Goal: Task Accomplishment & Management: Complete application form

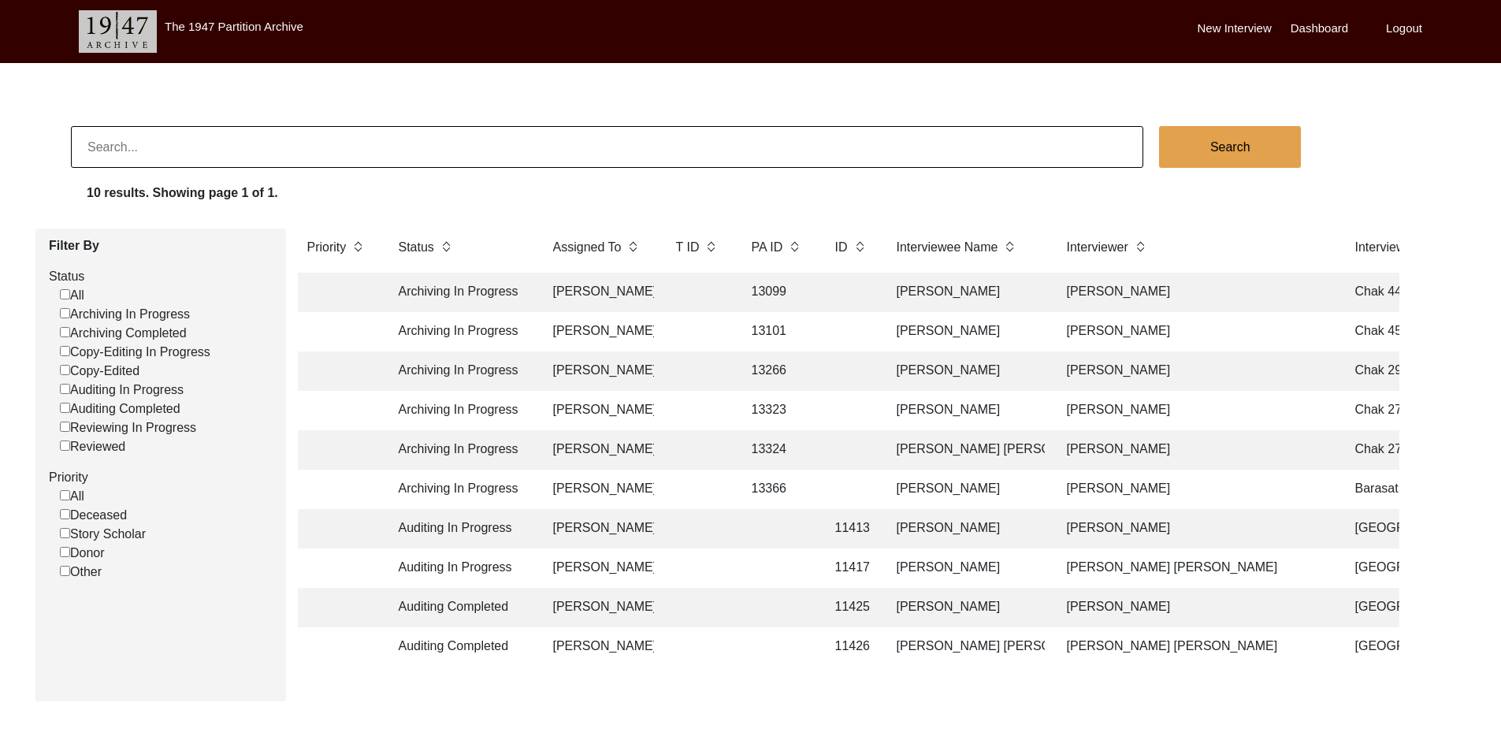
click at [595, 373] on td "[PERSON_NAME]" at bounding box center [599, 370] width 110 height 39
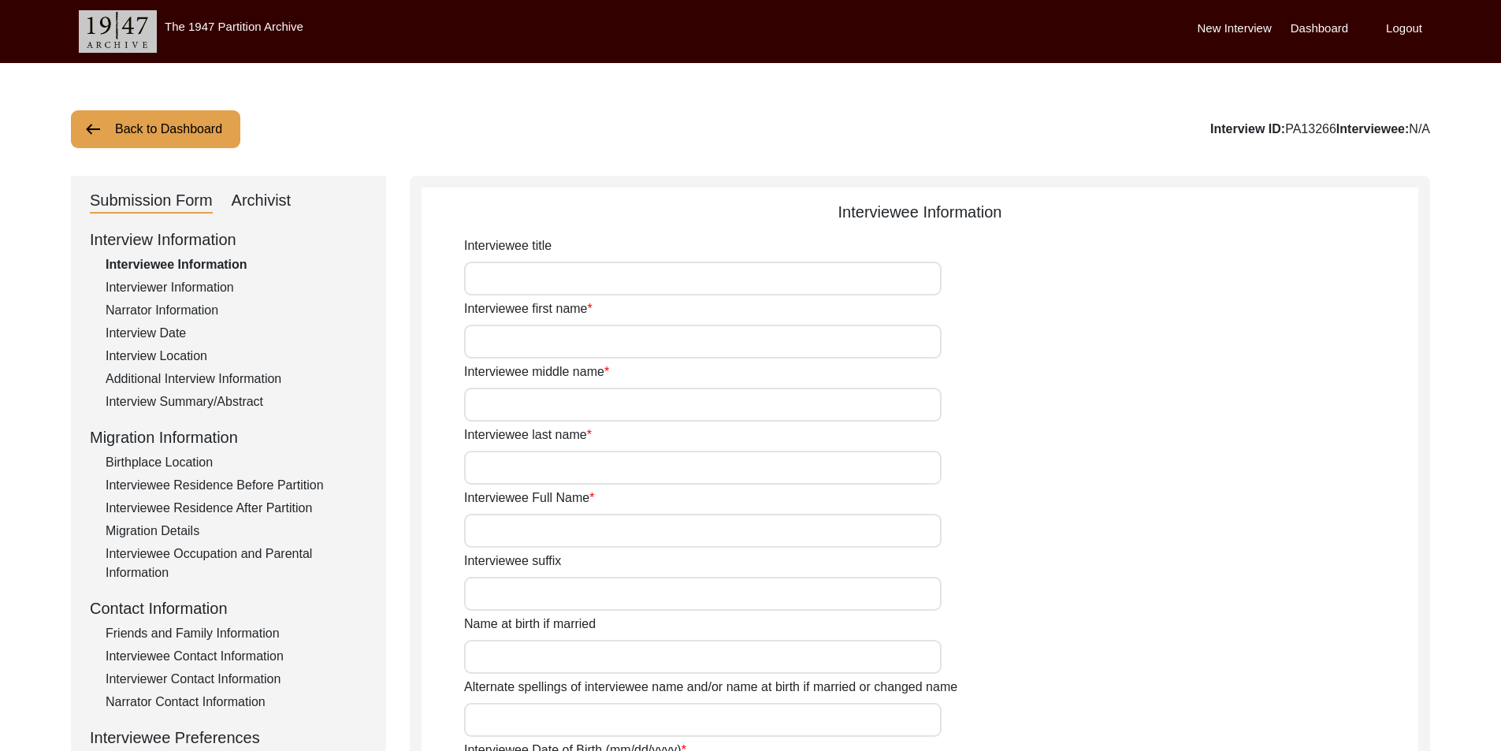
type input "Mr."
type input "Sardar"
type input "Muhammad"
type input "Araein"
type input "[PERSON_NAME]"
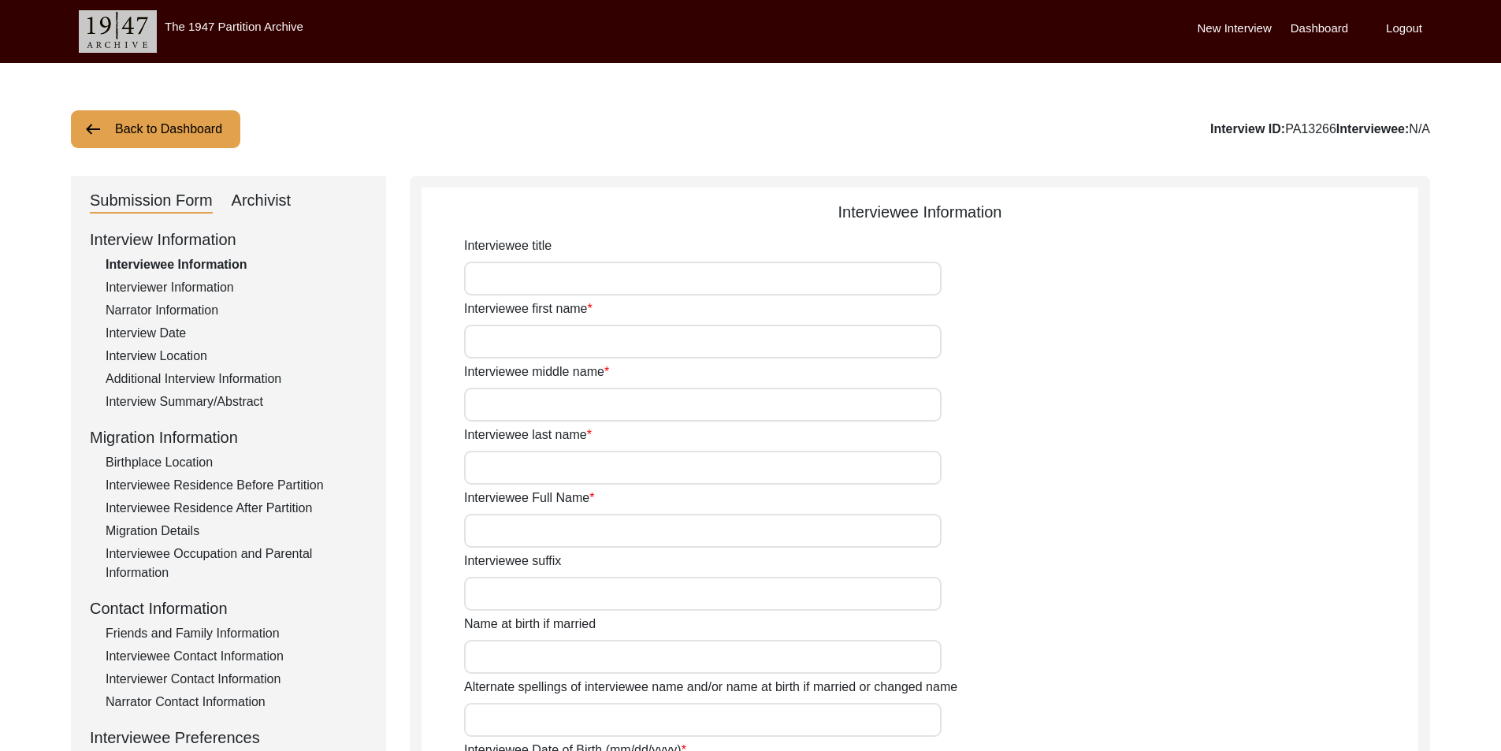
type input "N/A"
type input "Sardar Muhammad"
type input "1933"
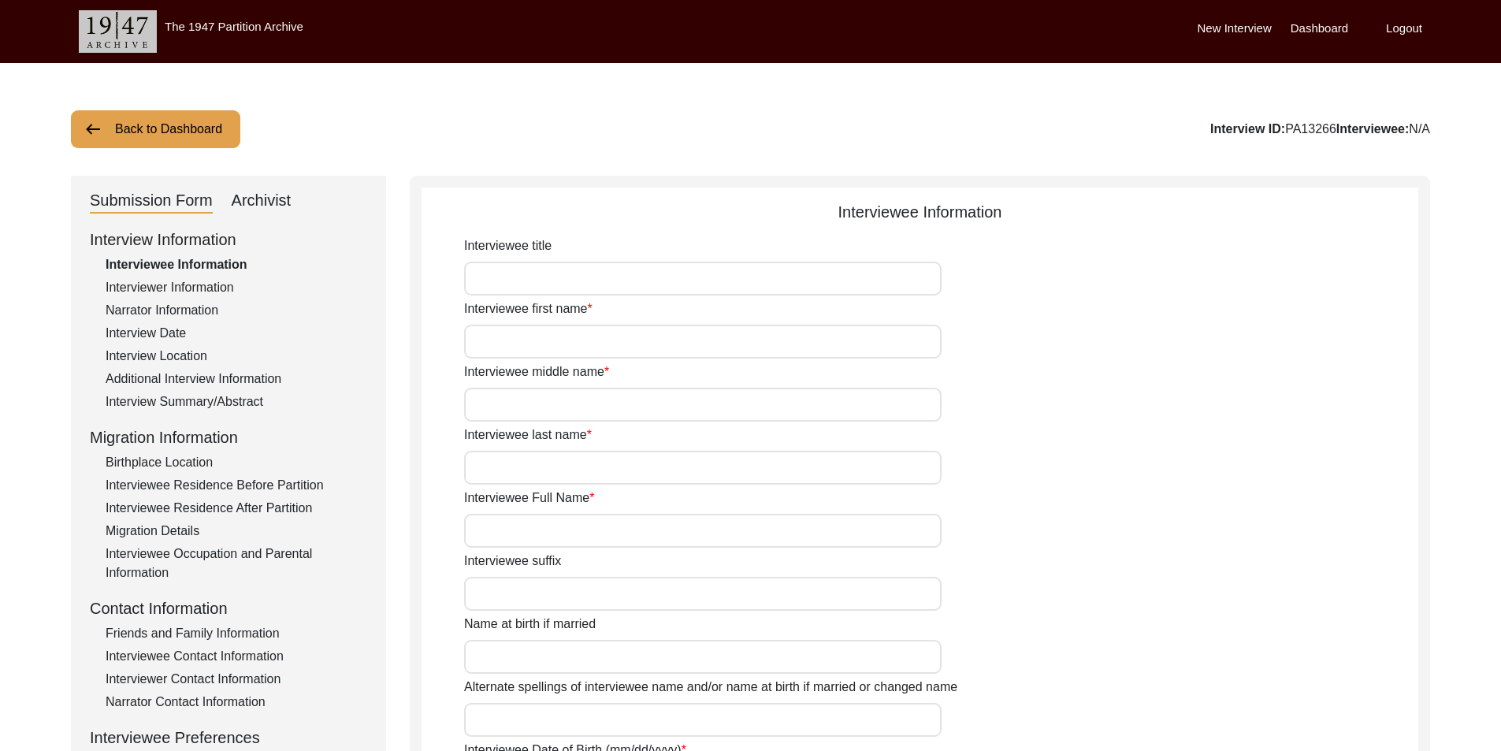
type input "92"
type input "[DEMOGRAPHIC_DATA]"
type input "N/A"
type textarea "N/A"
type input "Punjabi"
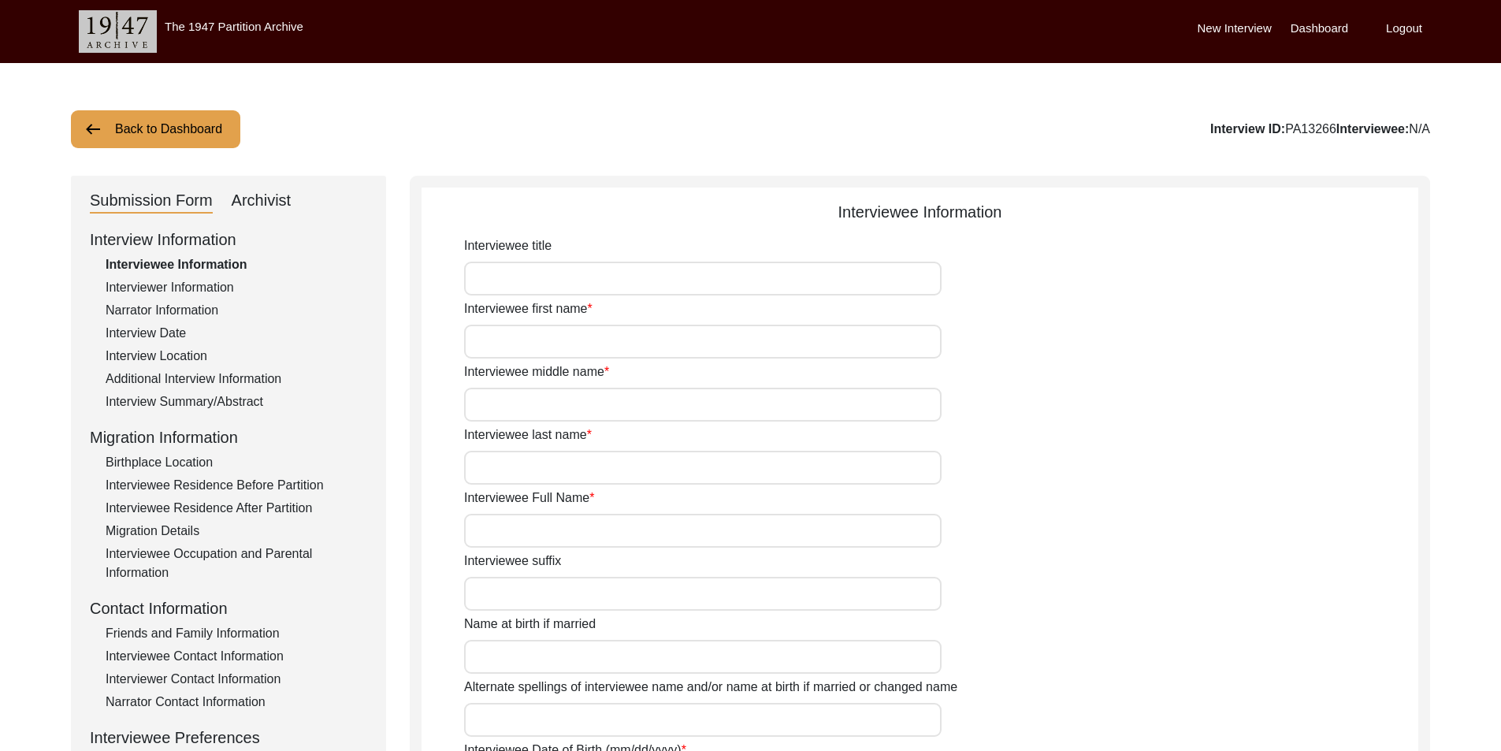
type input "Malwai"
type input "[DEMOGRAPHIC_DATA]"
type input "Araein"
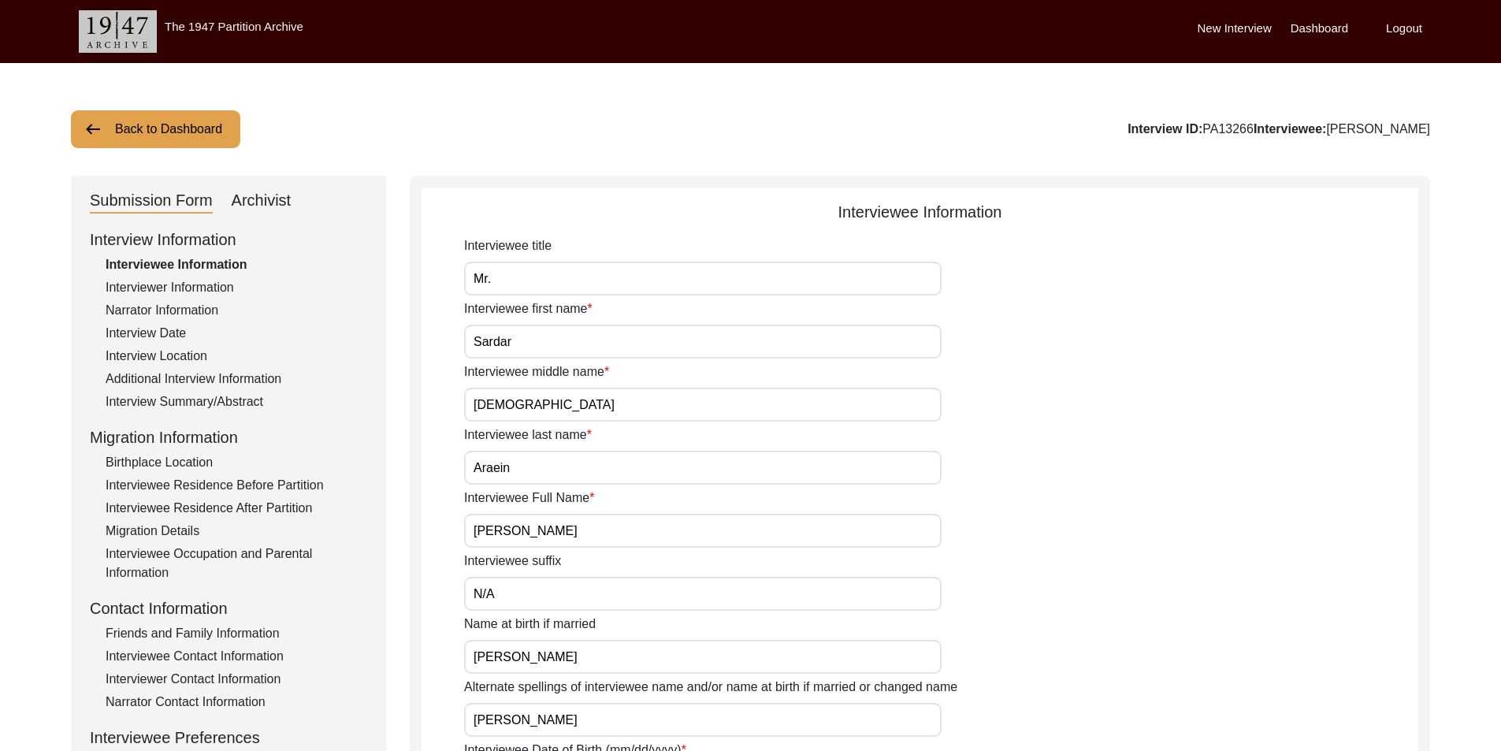
click at [260, 205] on div "Archivist" at bounding box center [262, 200] width 60 height 25
select select "442"
select select "Archiving In Progress"
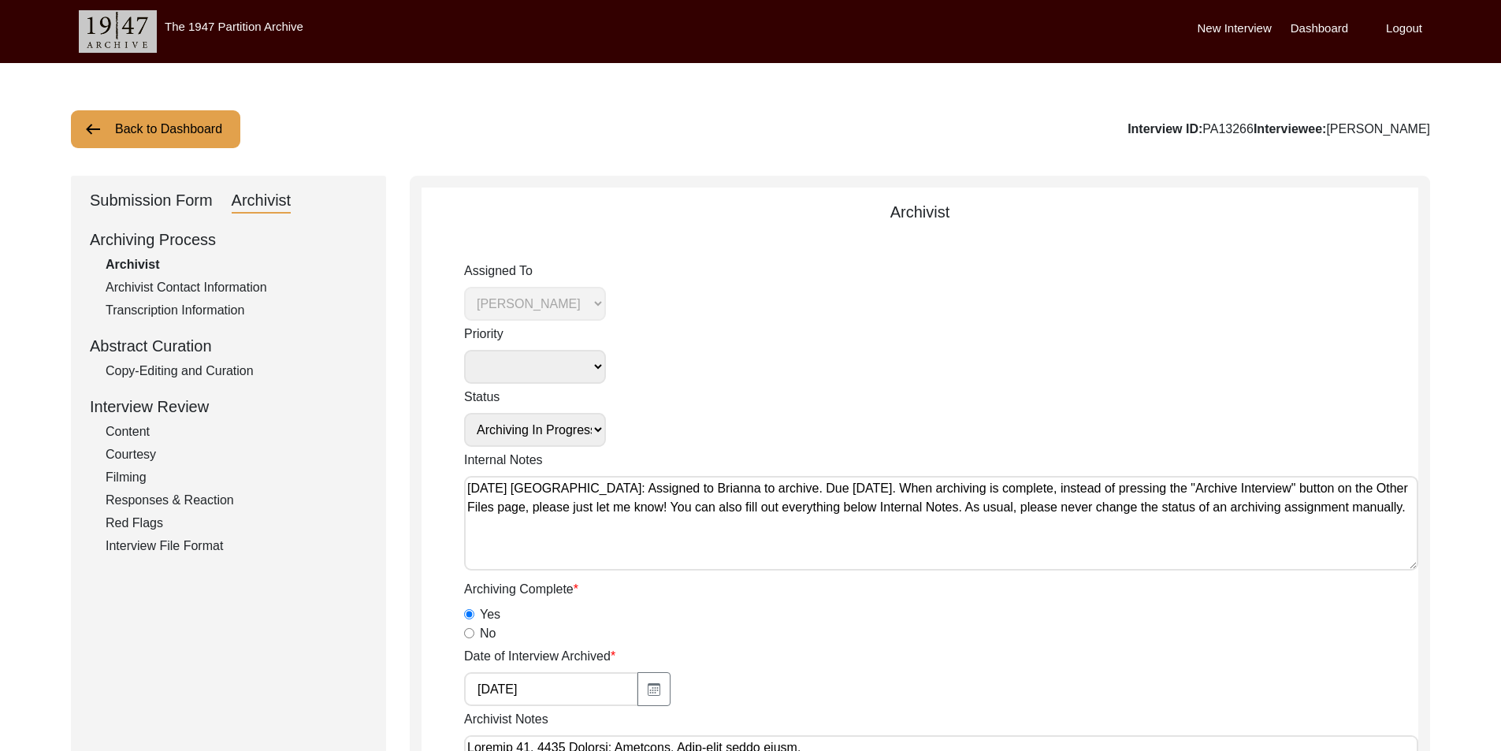
click at [169, 134] on button "Back to Dashboard" at bounding box center [155, 129] width 169 height 38
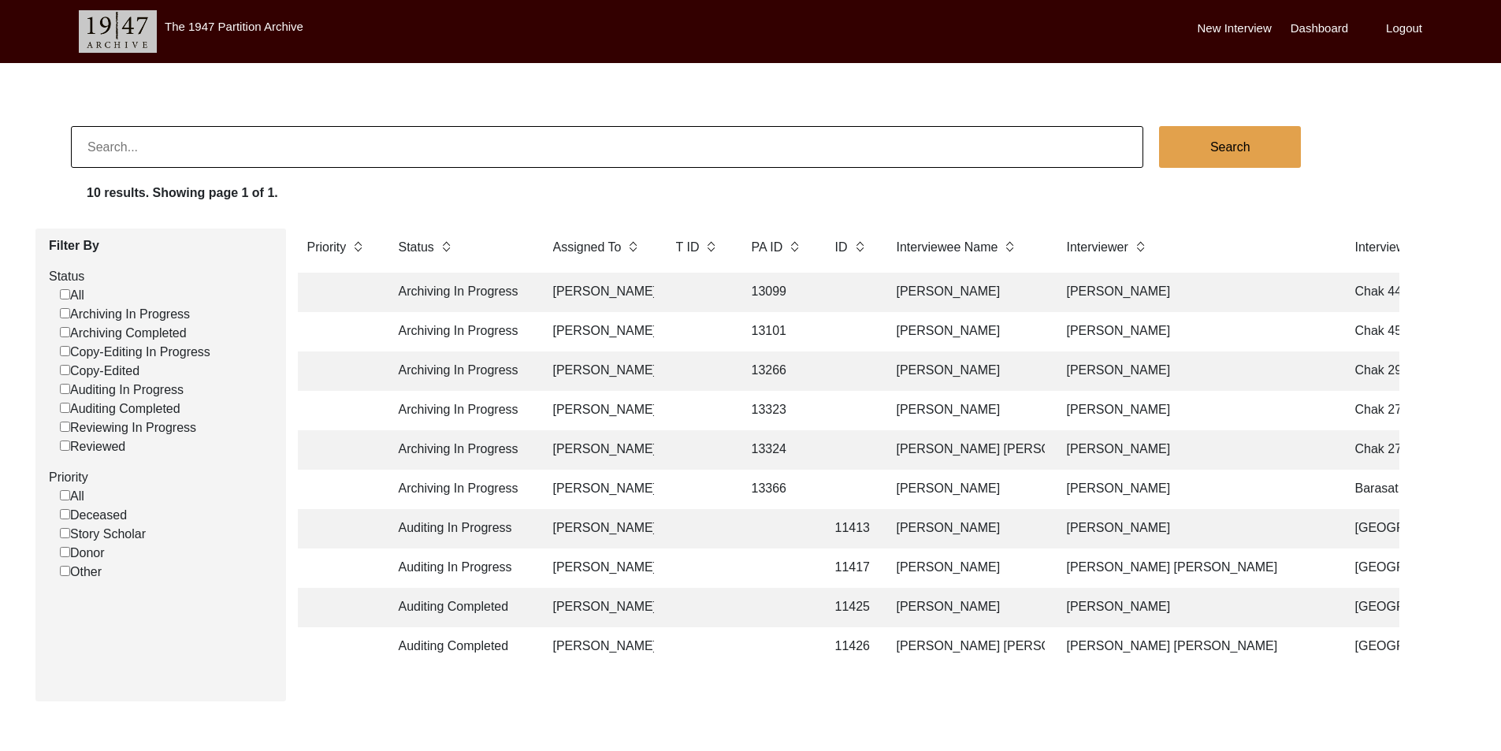
click at [521, 403] on td "Archiving In Progress" at bounding box center [460, 410] width 142 height 39
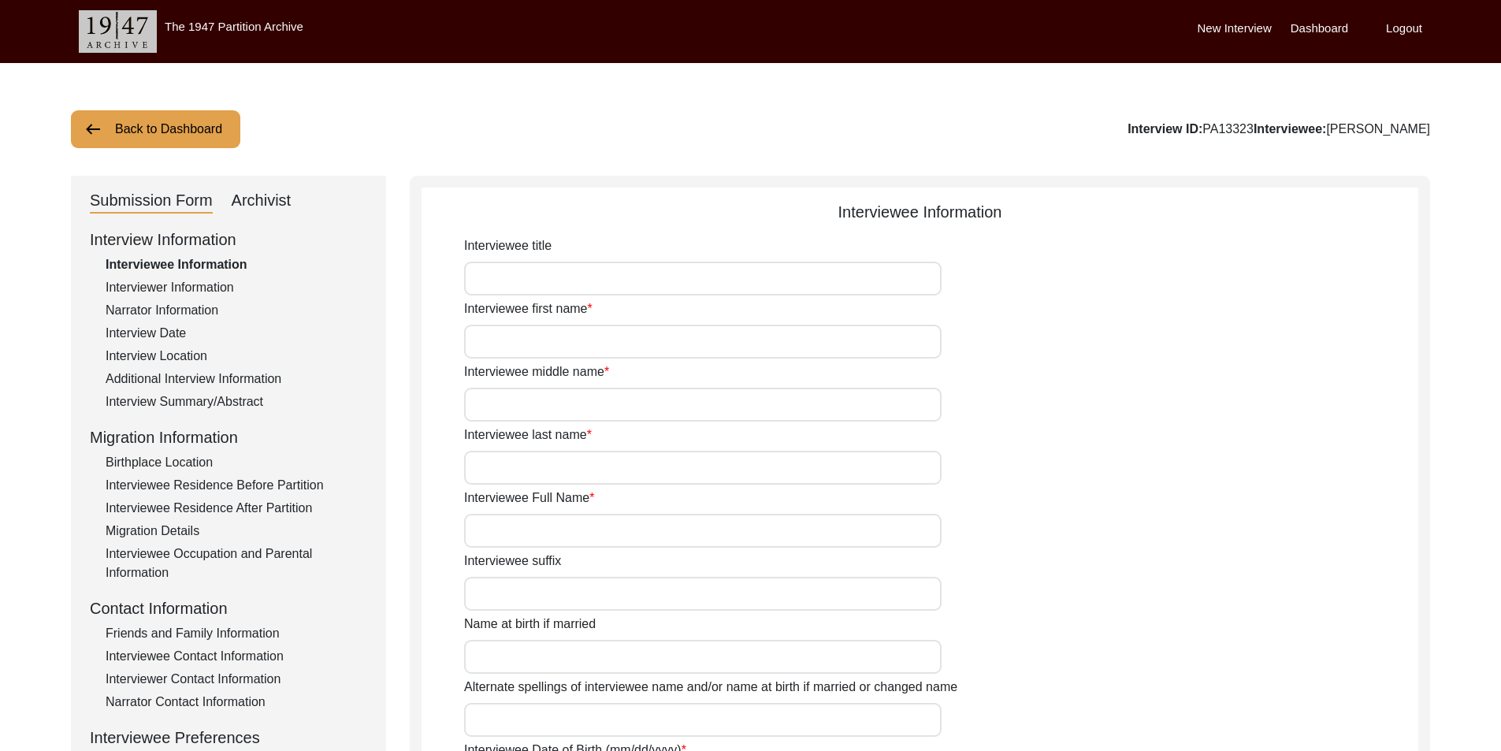
type input "Mr"
type input "Niaz"
type input "Ahmed"
type input "N/A"
type input "[PERSON_NAME]"
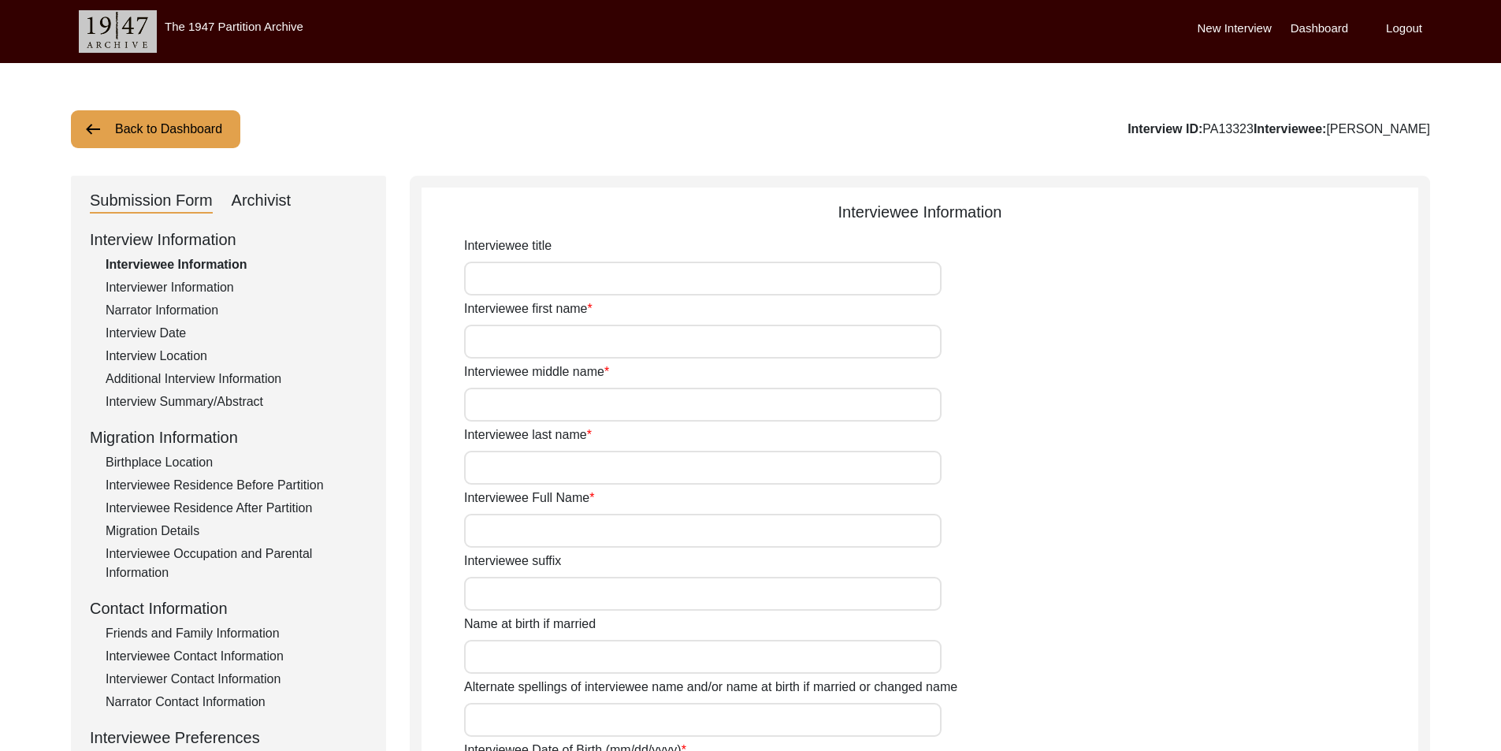
type input "N/A"
type input "[PERSON_NAME]"
type input "1927"
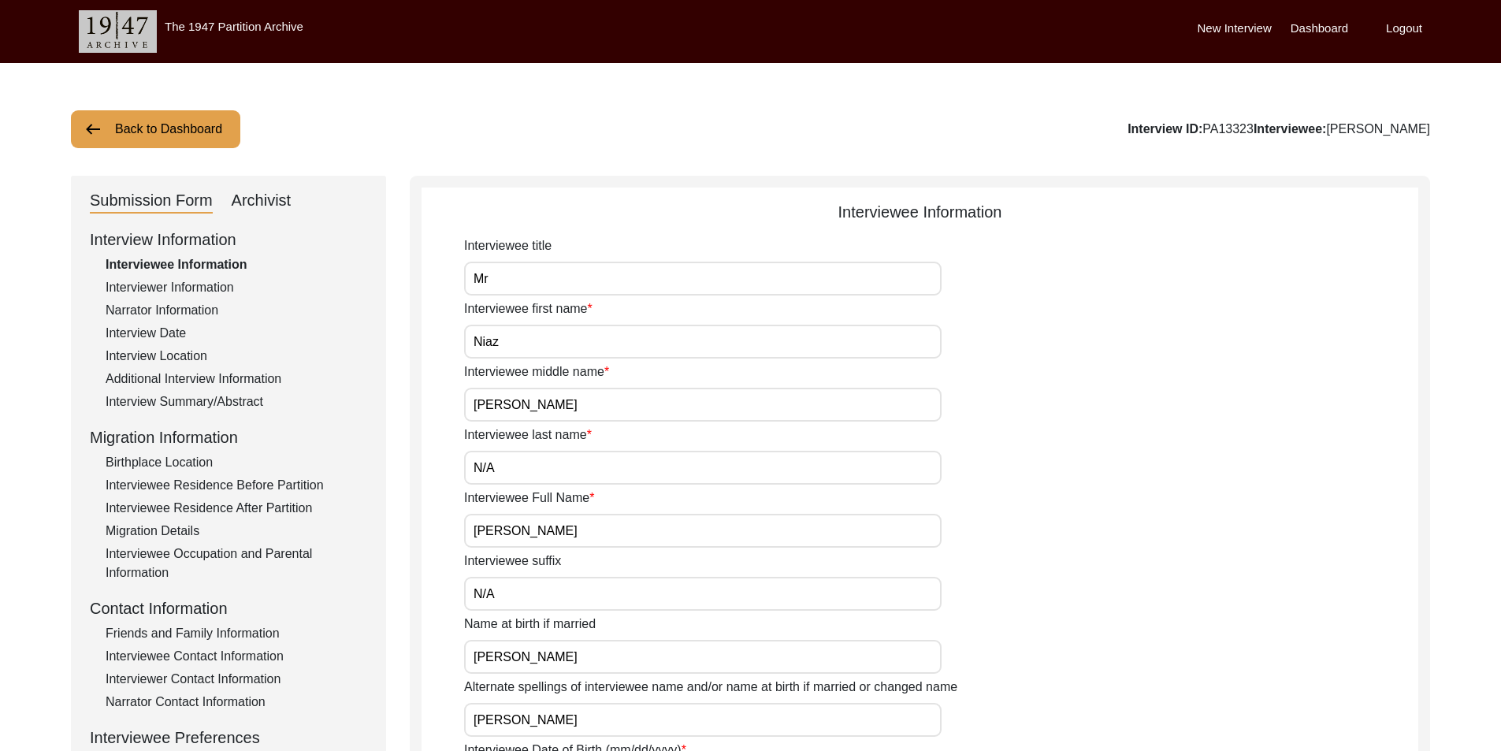
type input "1927"
type input "98 Years"
type input "[DEMOGRAPHIC_DATA]"
type input "N/A"
type textarea "N/A"
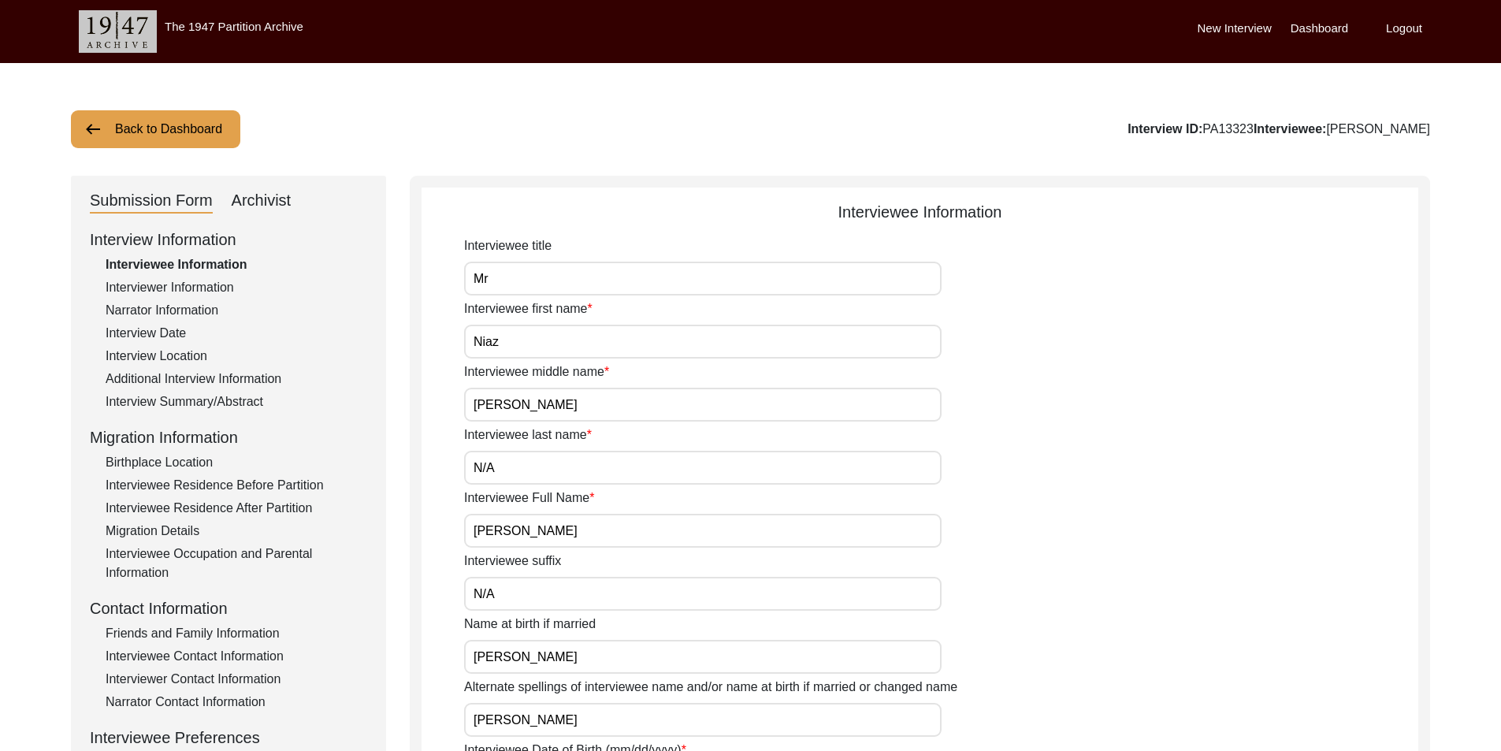
type input "Punjabi"
type input "Malwai"
type input "[DEMOGRAPHIC_DATA]"
type input "Jut (Khoni Kalair Gotra)"
click at [257, 213] on div "Archivist" at bounding box center [262, 200] width 60 height 25
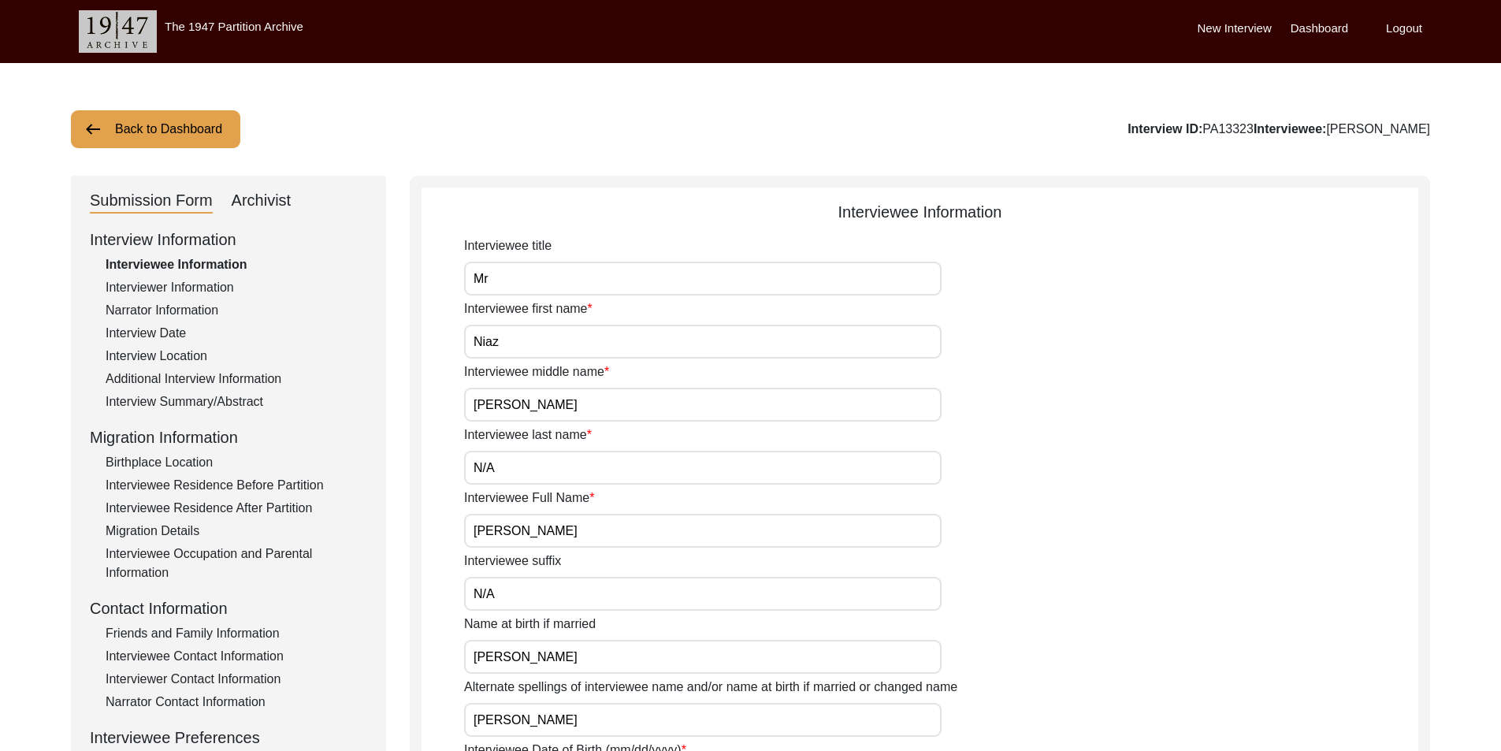
select select "442"
select select "Archiving In Progress"
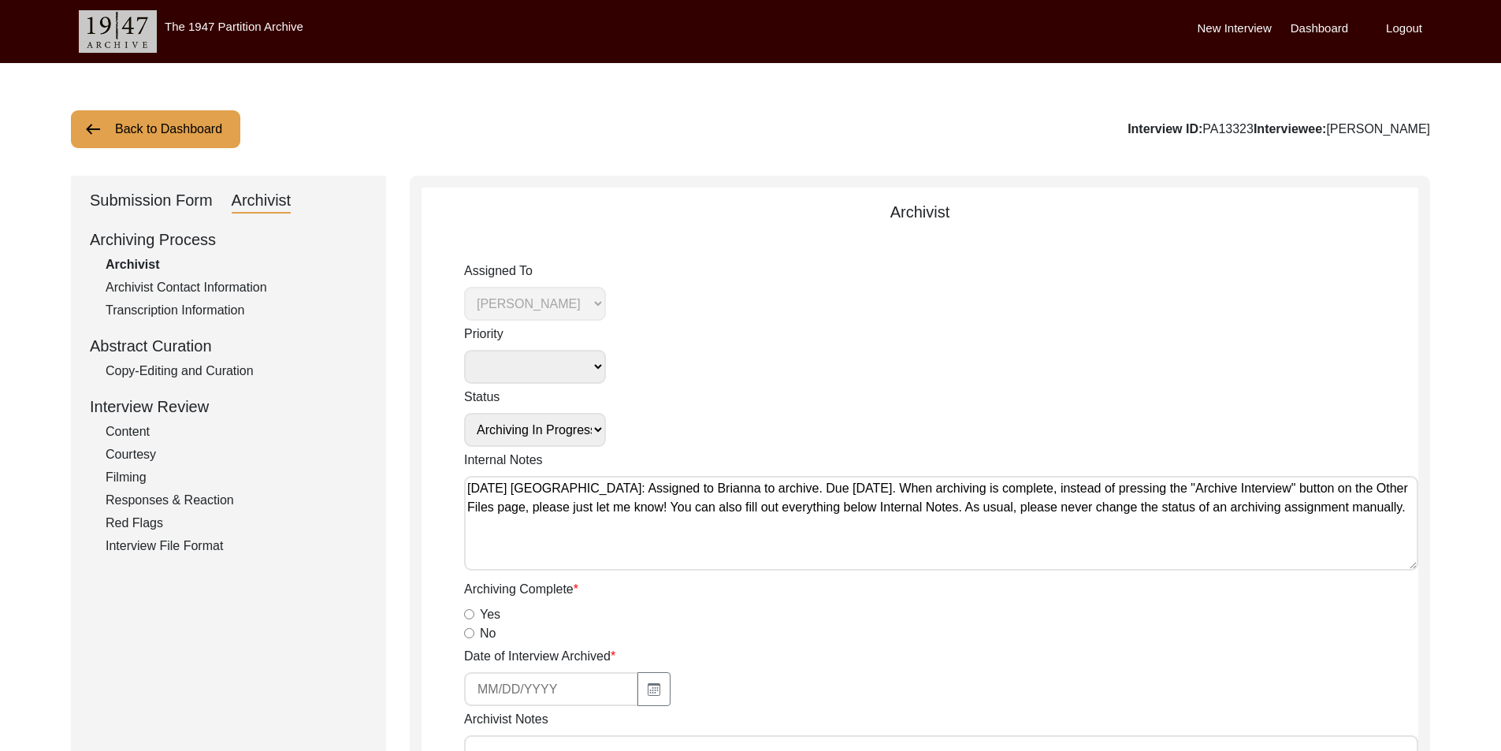
click at [182, 206] on div "Submission Form" at bounding box center [151, 200] width 123 height 25
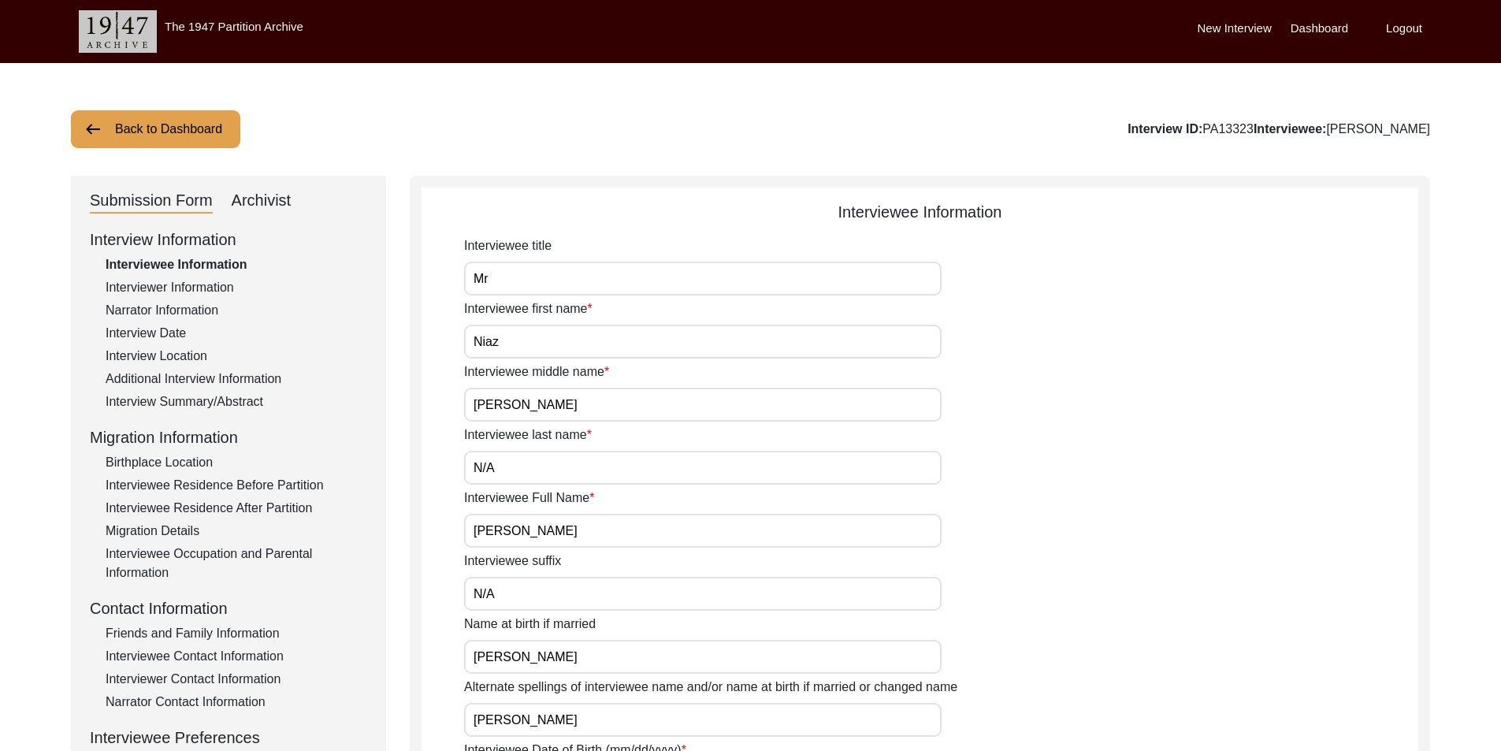
click at [173, 141] on button "Back to Dashboard" at bounding box center [155, 129] width 169 height 38
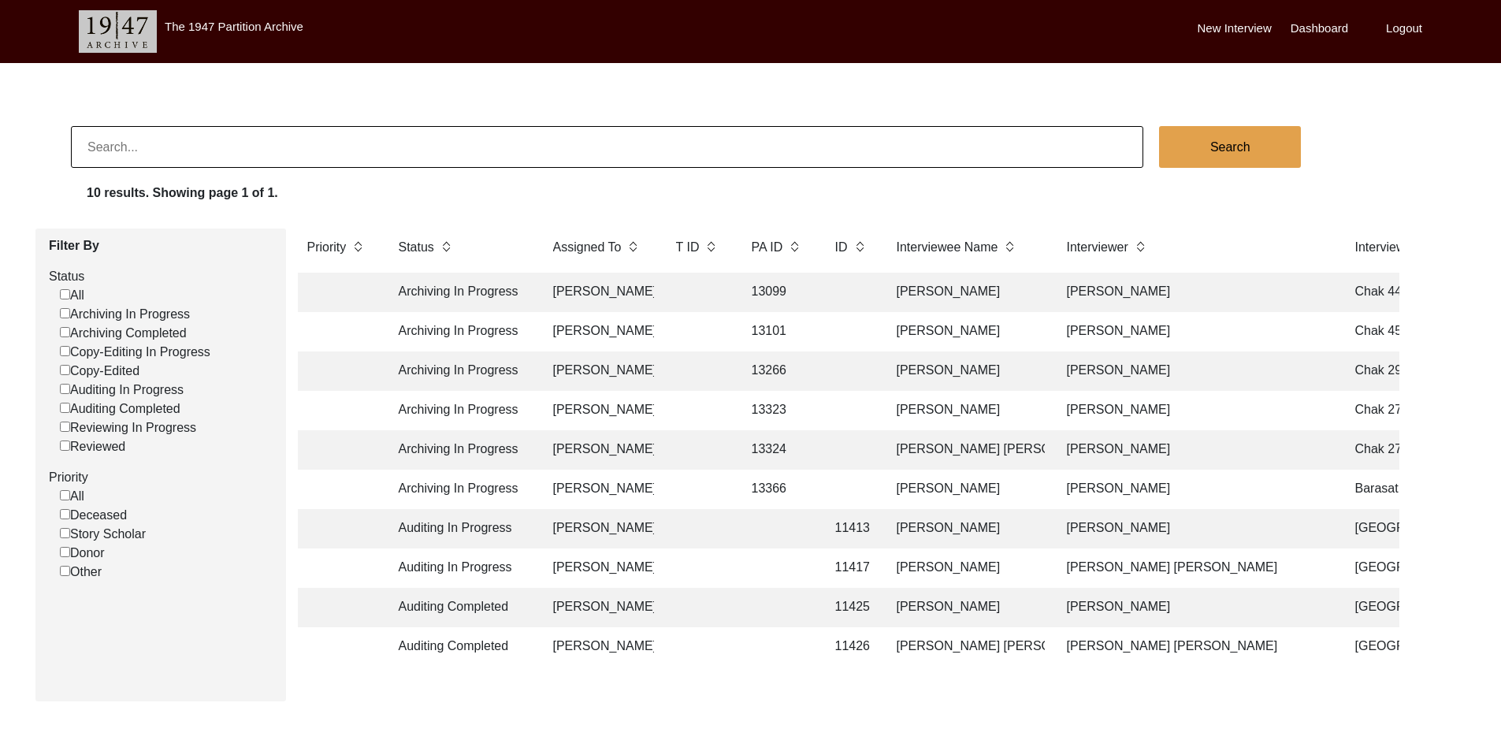
click at [667, 447] on td at bounding box center [697, 449] width 63 height 39
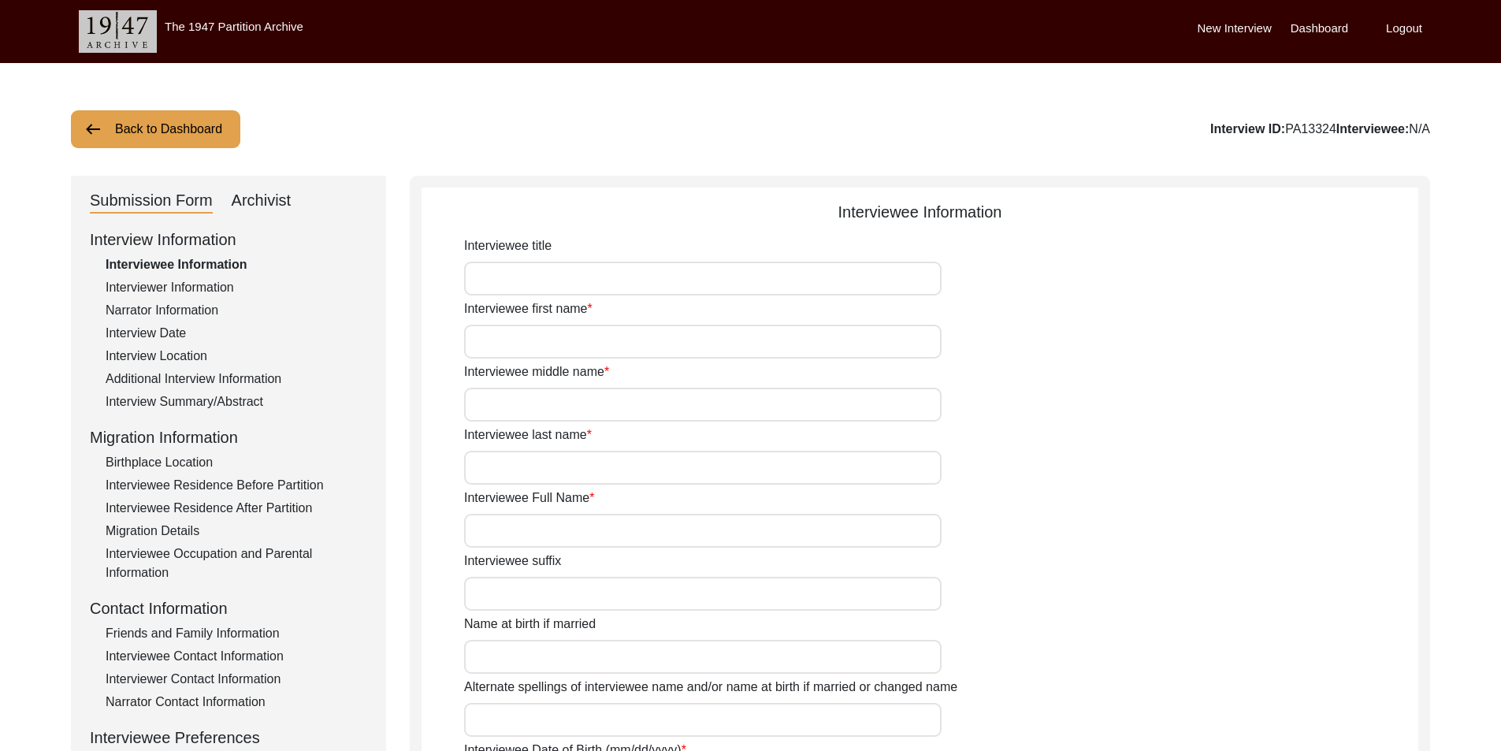
type input "Rana"
type input "Mushtaq"
type input "Ali"
type input "Khan"
type input "[PERSON_NAME] [PERSON_NAME]"
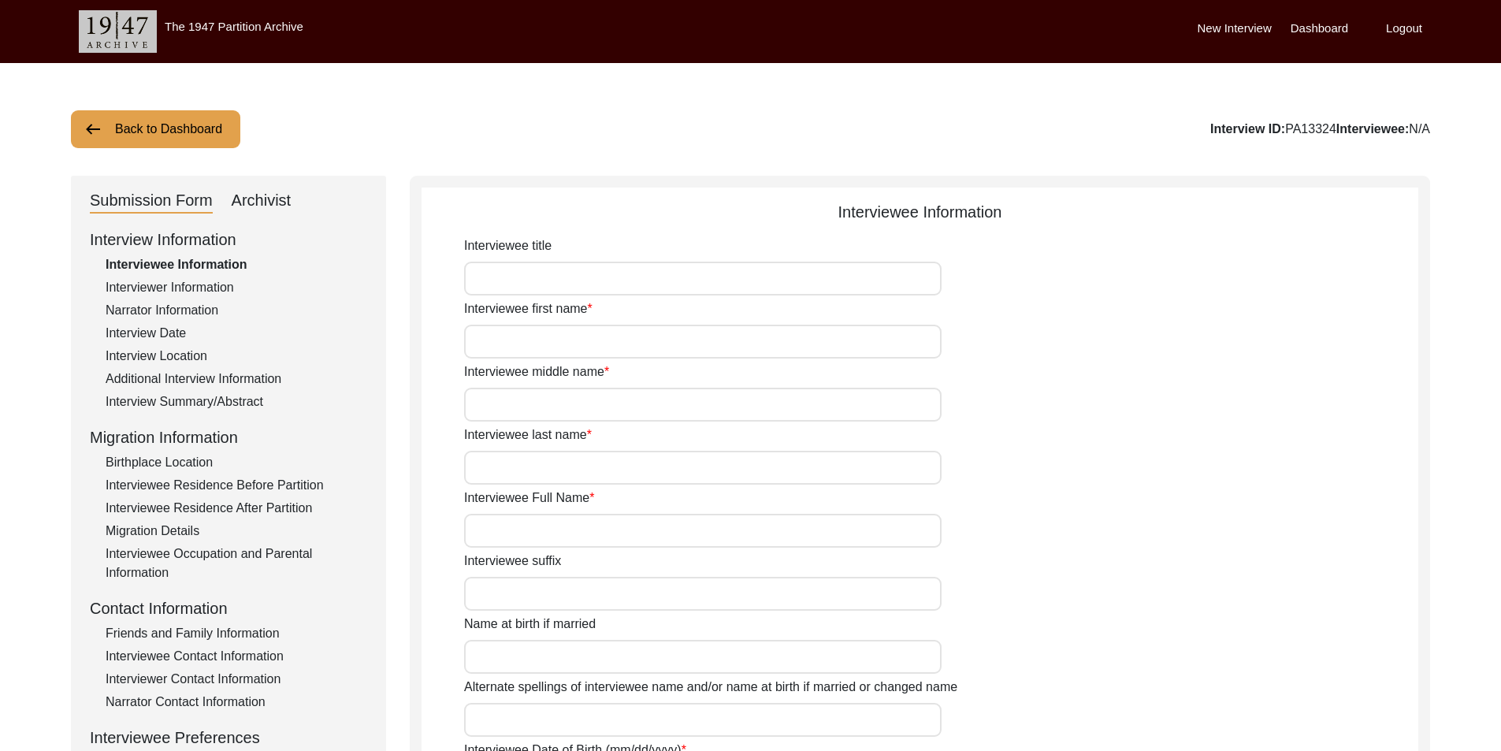
type input "N/A"
type input "[PERSON_NAME] [PERSON_NAME]"
type input "1938"
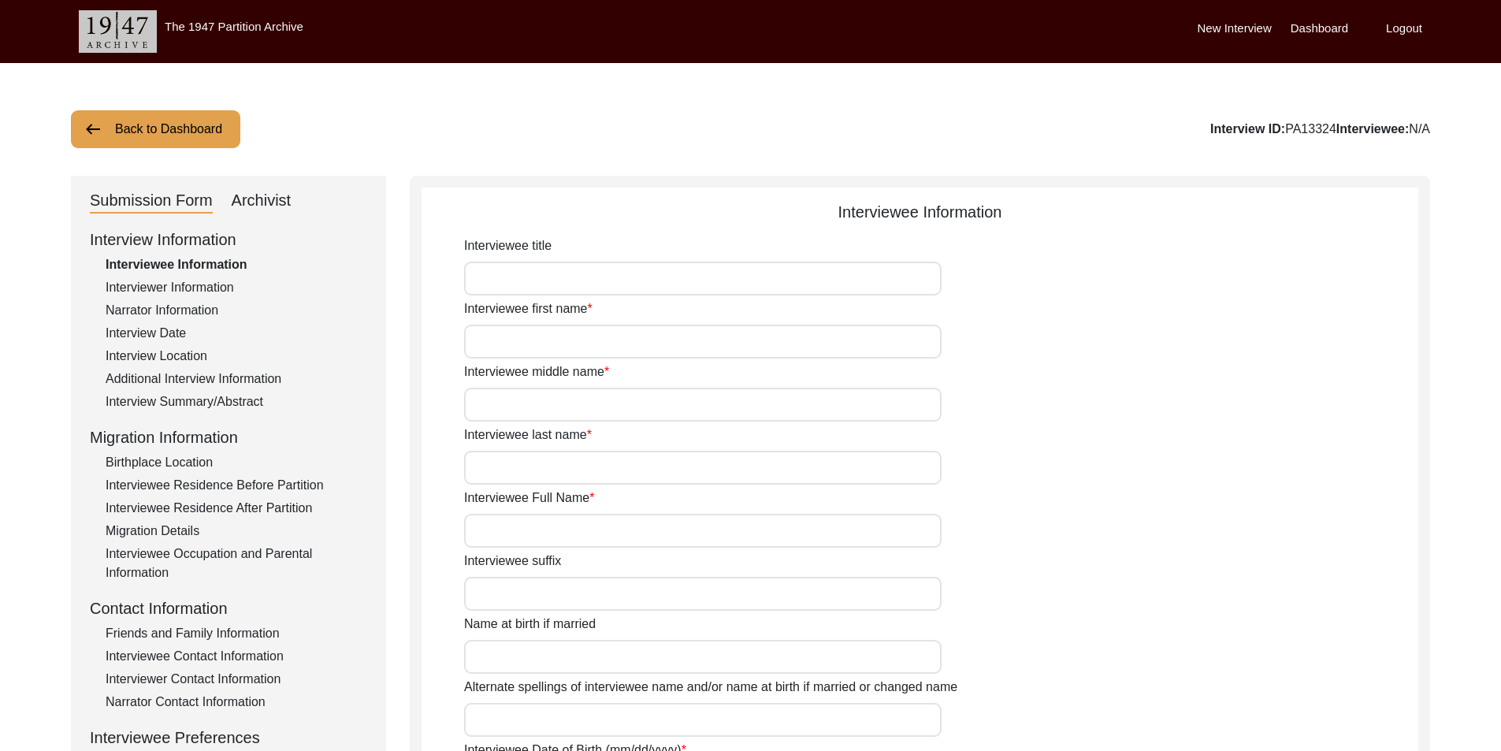
type input "87 Years"
type input "[DEMOGRAPHIC_DATA]"
type input "N/A"
type textarea "N/A"
type input "Punjabi"
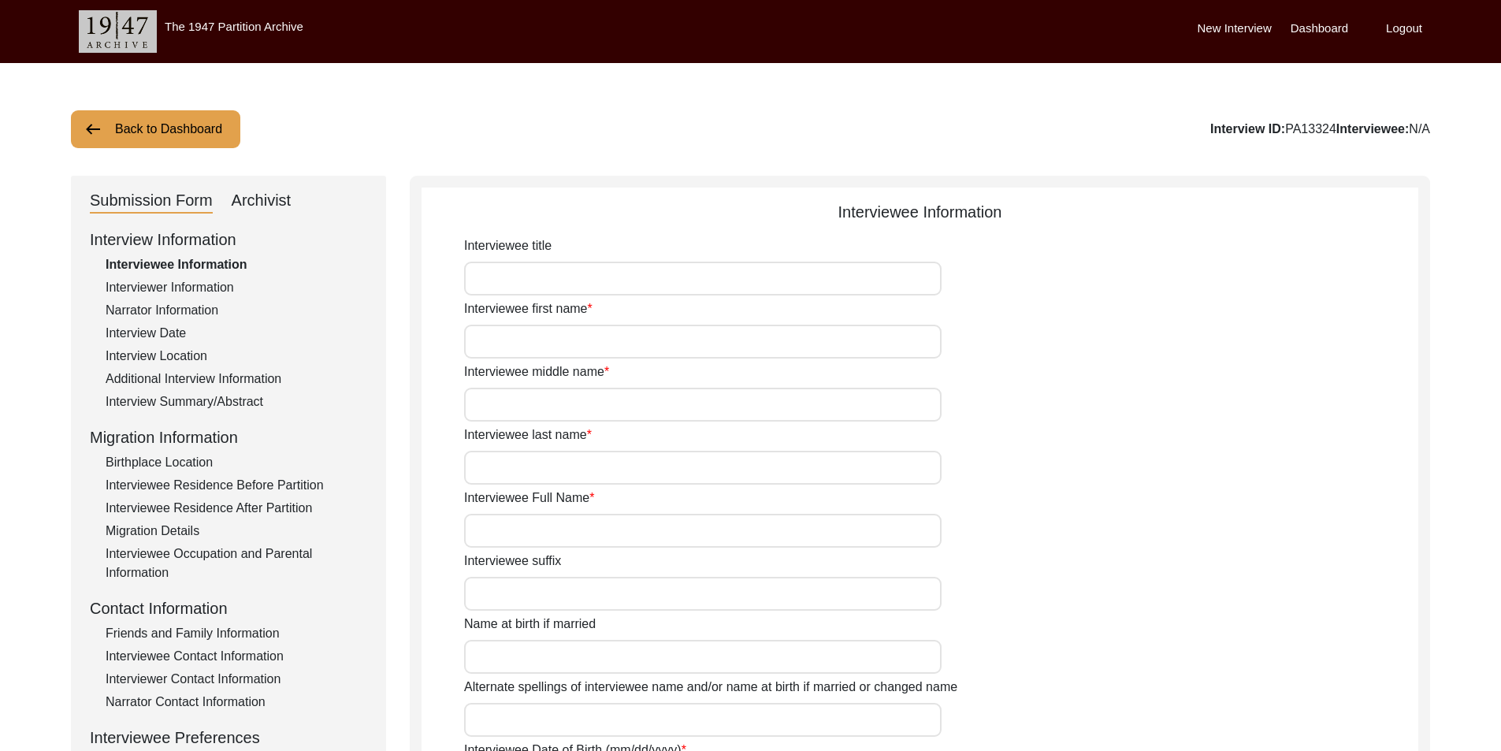
type input "Malwai"
type input "[DEMOGRAPHIC_DATA]"
type input "Rajput (Naru)"
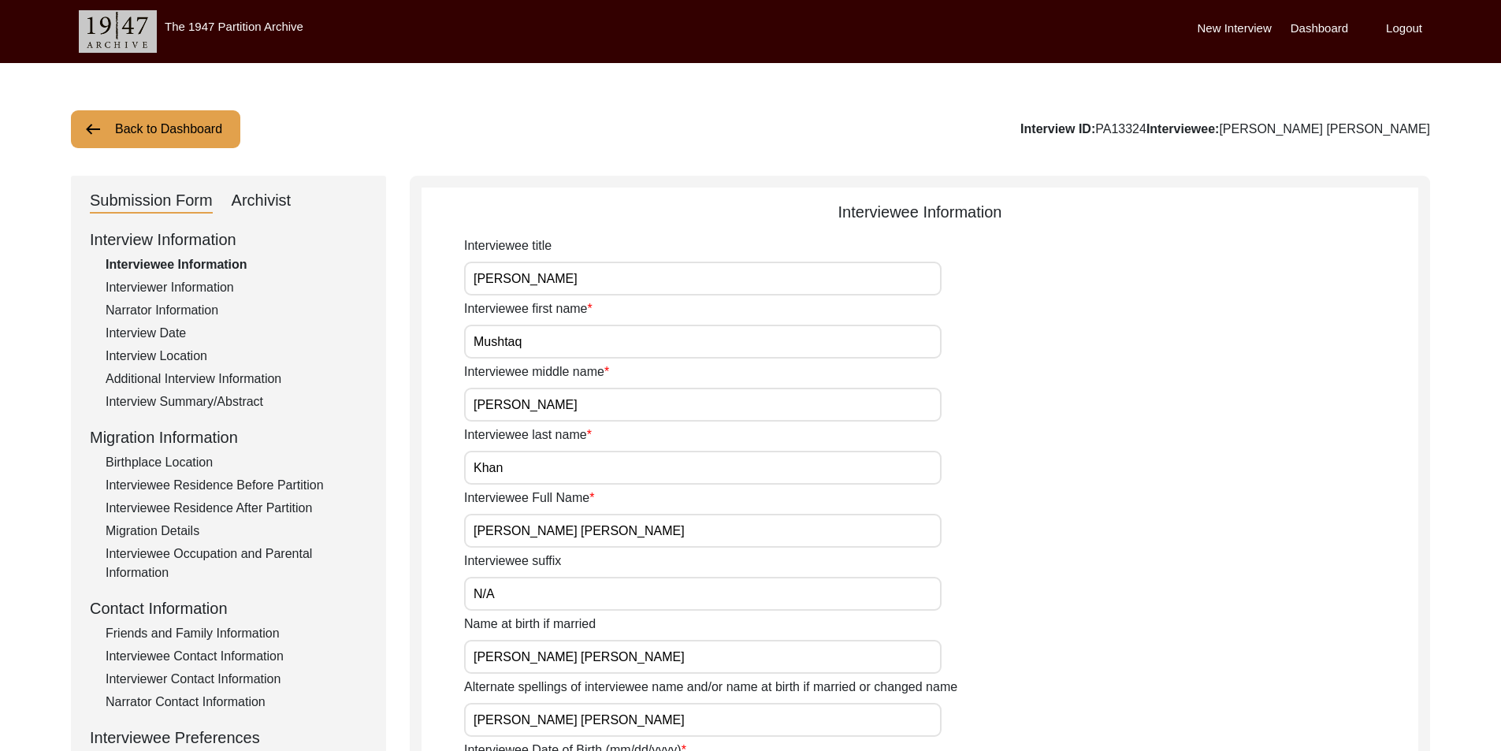
click at [310, 204] on div "Submission Form Archivist" at bounding box center [228, 200] width 277 height 25
click at [294, 206] on div "Submission Form Archivist" at bounding box center [228, 200] width 277 height 25
click at [278, 200] on div "Archivist" at bounding box center [262, 200] width 60 height 25
select select "442"
select select "Archiving In Progress"
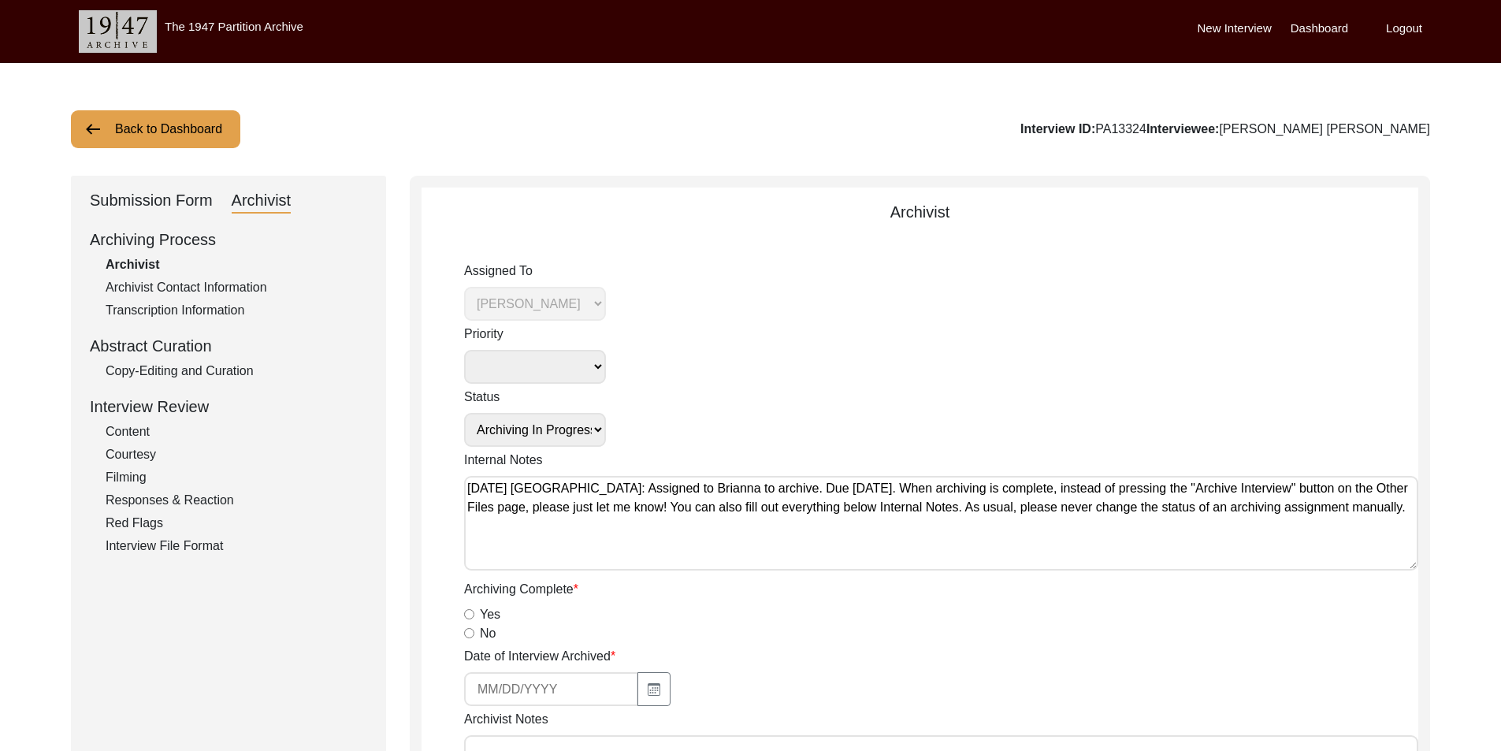
click at [187, 199] on div "Submission Form" at bounding box center [151, 200] width 123 height 25
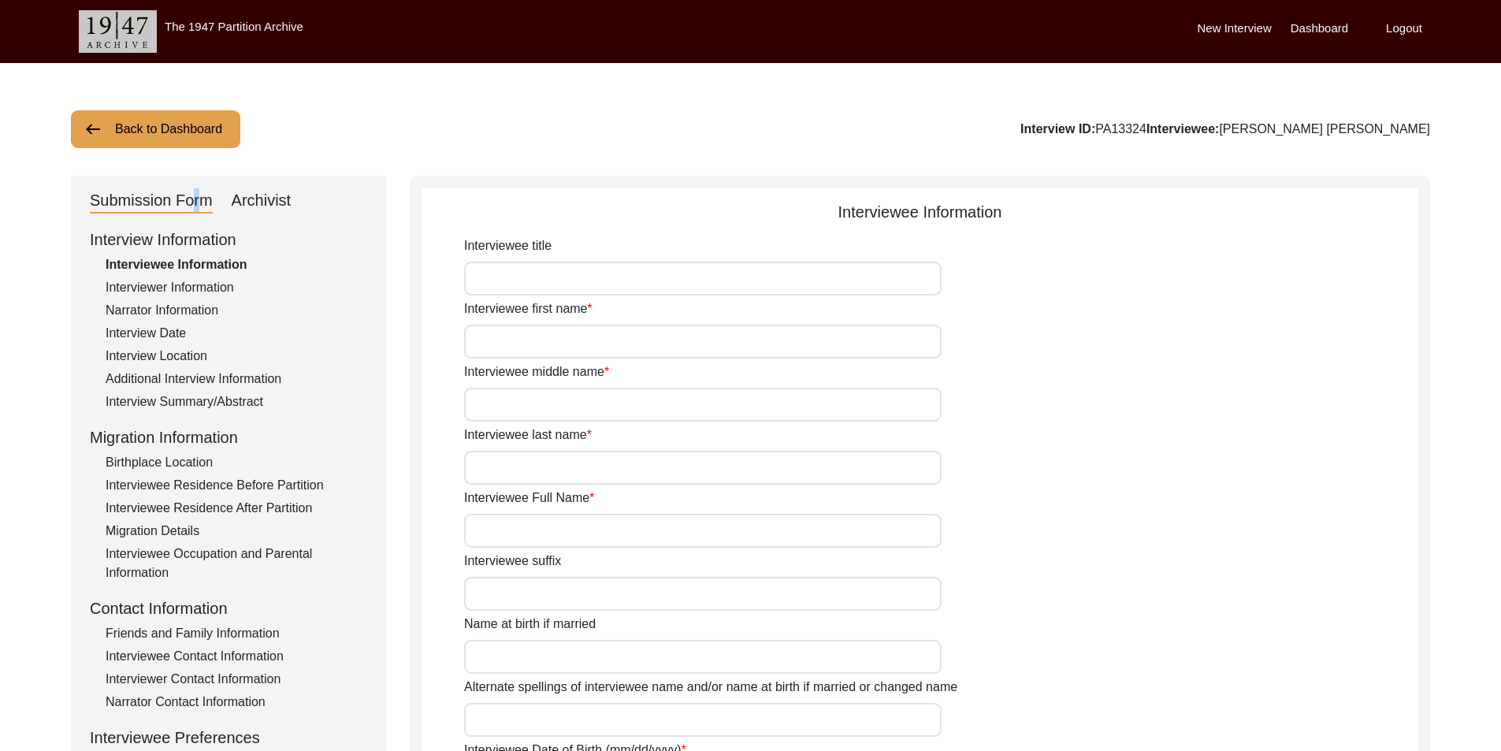
type input "Rana"
type input "Mushtaq"
type input "Ali"
type input "Khan"
type input "[PERSON_NAME] [PERSON_NAME]"
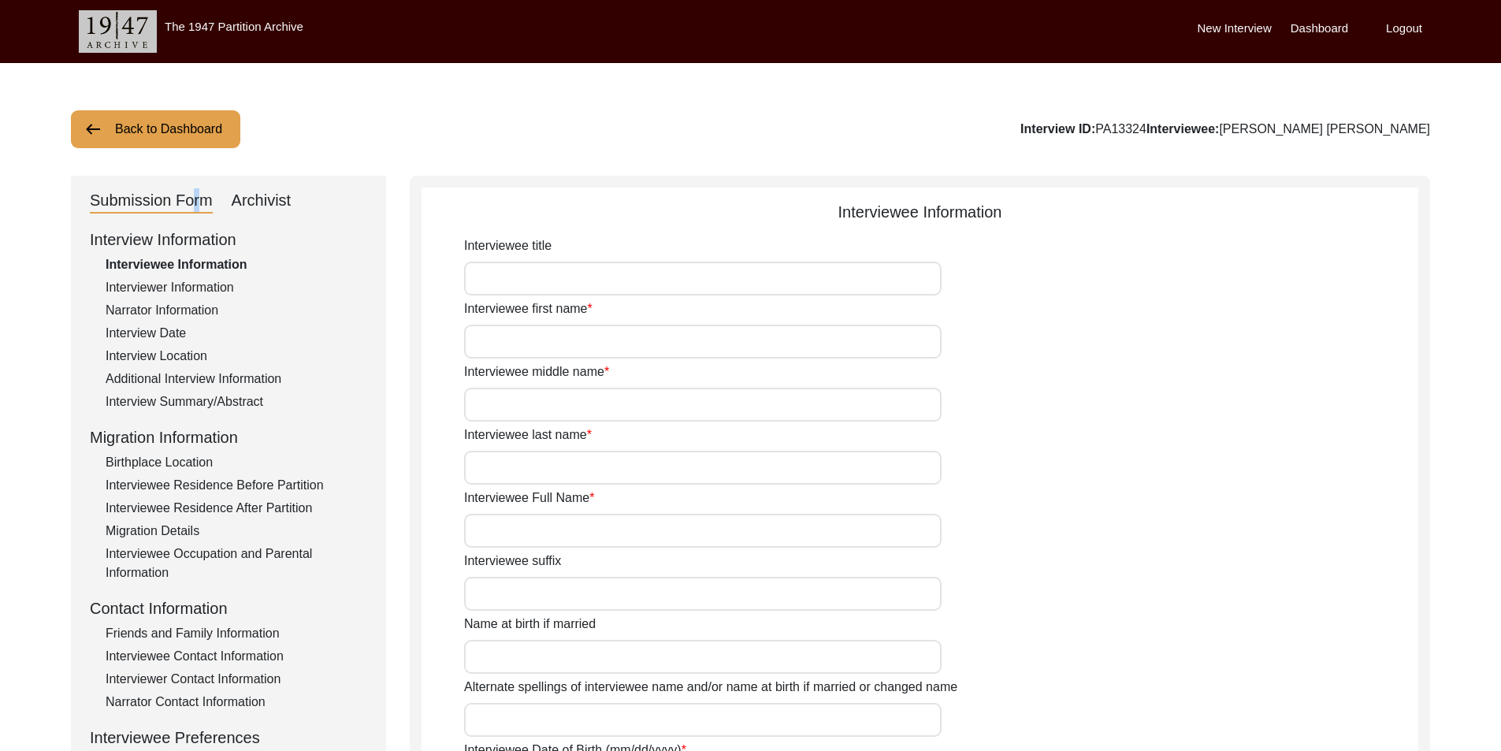
type input "N/A"
type input "[PERSON_NAME] [PERSON_NAME]"
type input "1938"
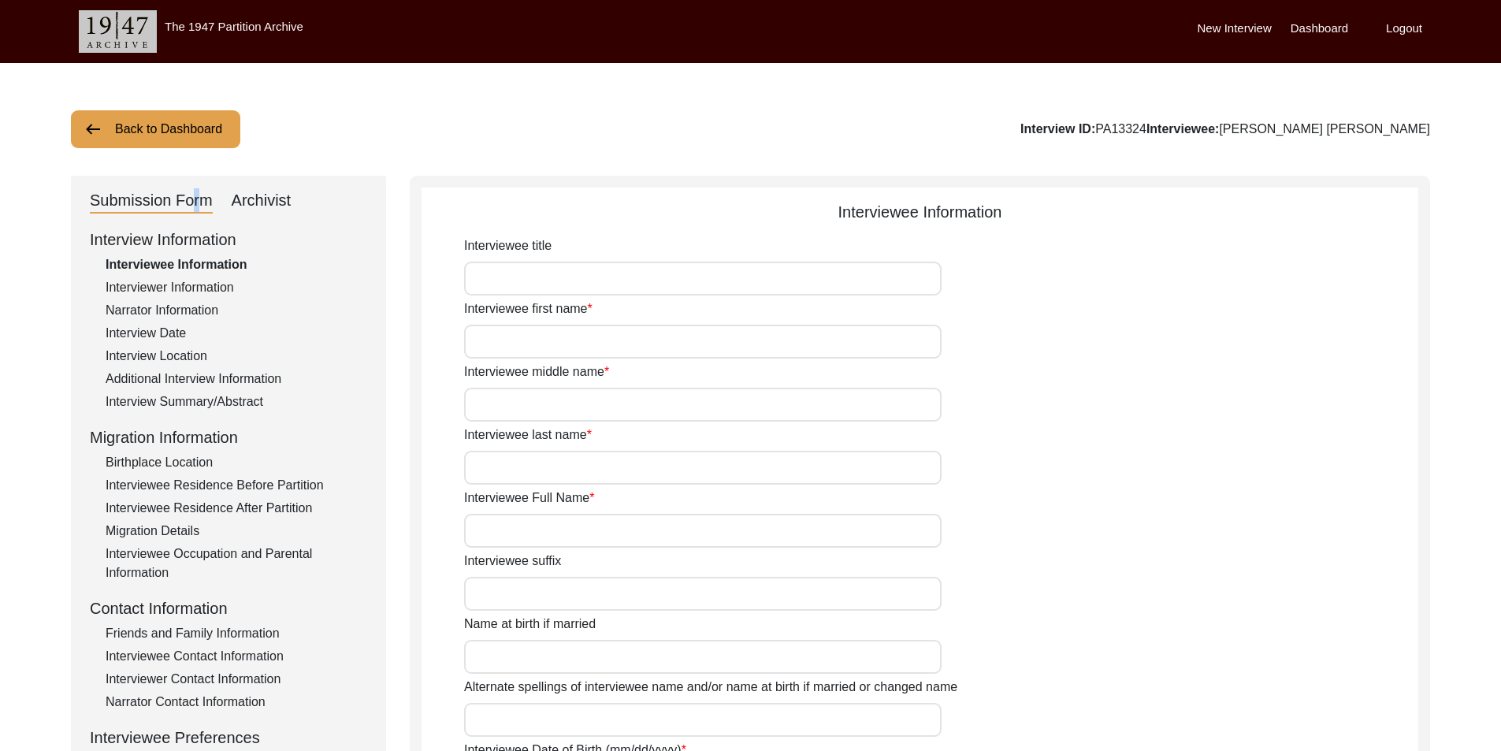
type input "87 Years"
type input "[DEMOGRAPHIC_DATA]"
type input "N/A"
type textarea "N/A"
type input "Punjabi"
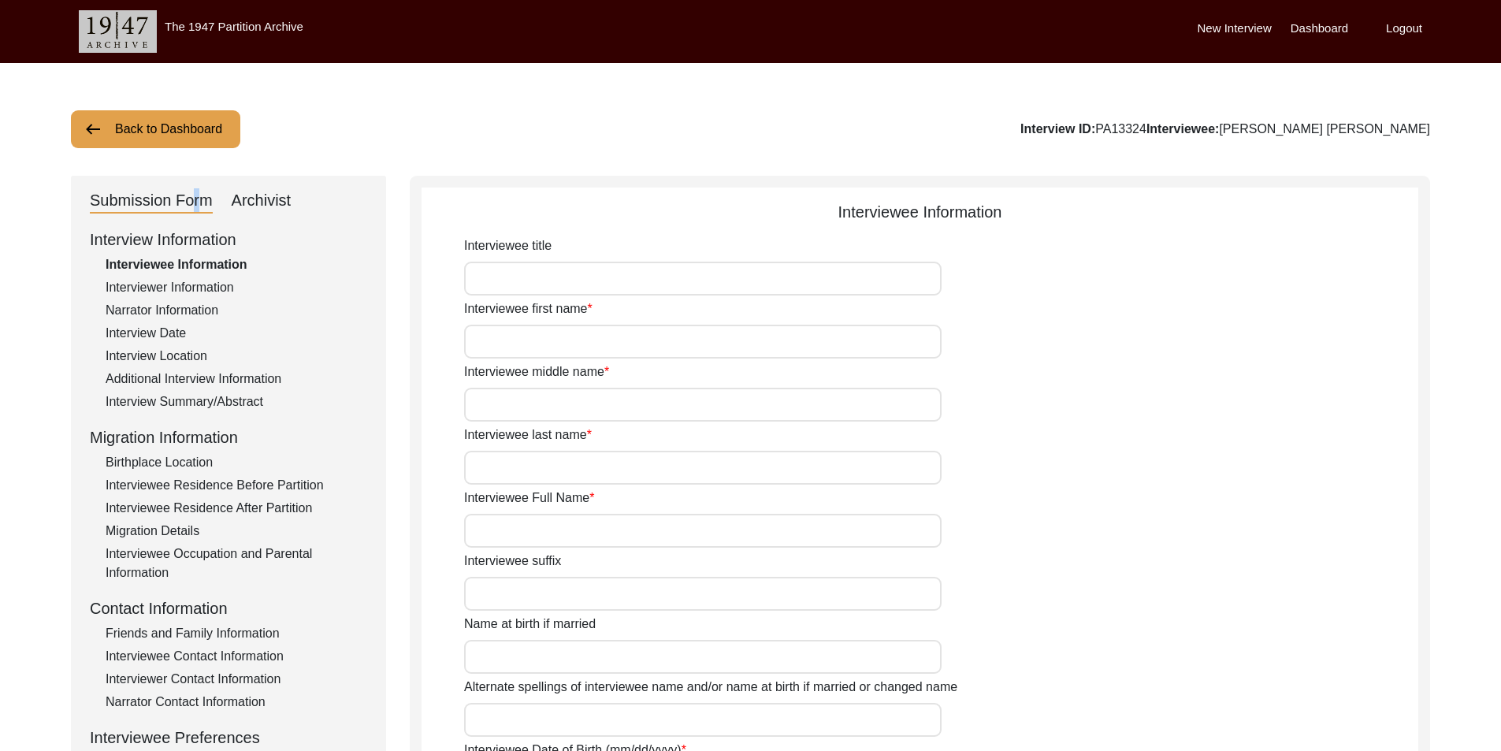
type input "Malwai"
type input "[DEMOGRAPHIC_DATA]"
type input "Rajput (Naru)"
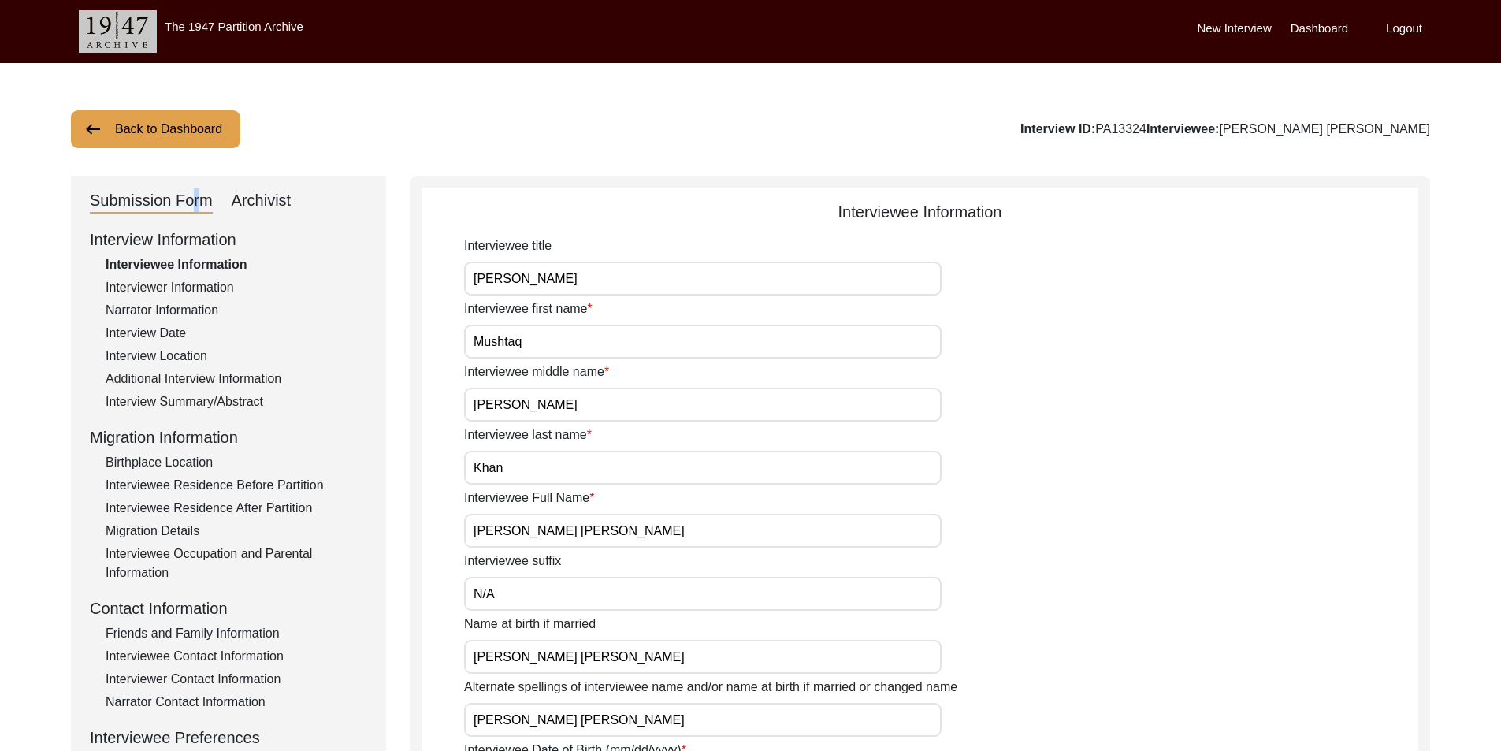
click at [187, 139] on button "Back to Dashboard" at bounding box center [155, 129] width 169 height 38
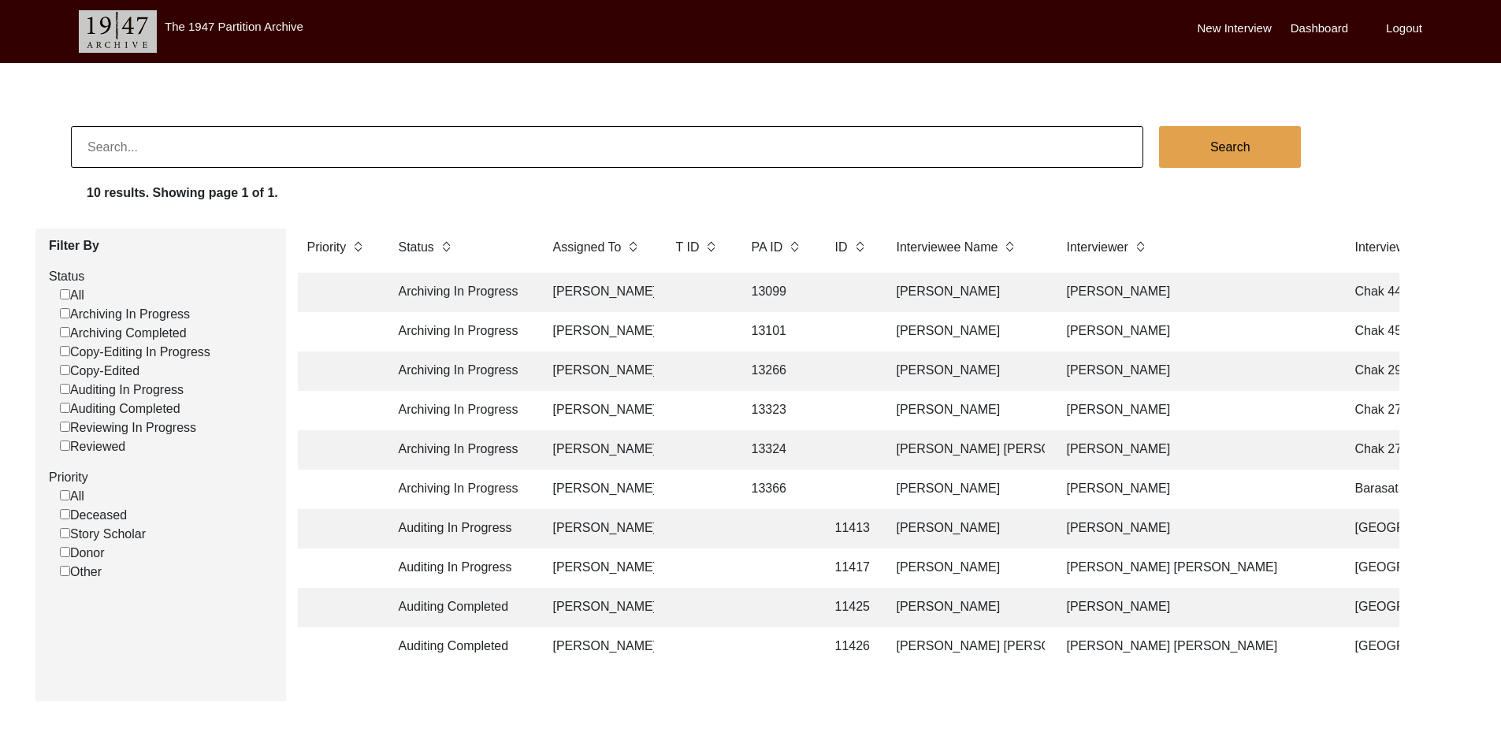
click at [514, 484] on td "Archiving In Progress" at bounding box center [460, 488] width 142 height 39
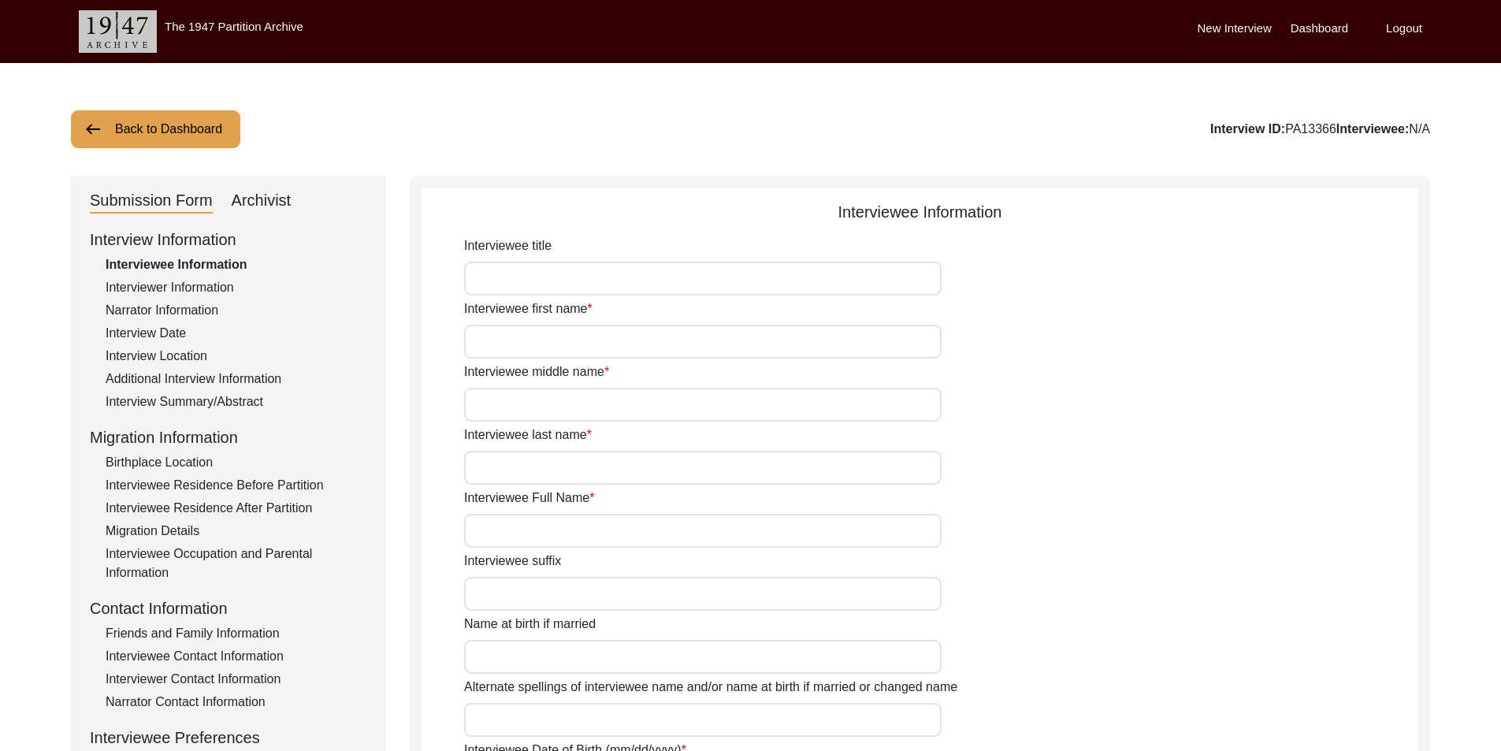
type input "[PERSON_NAME]"
type input "n/a"
type input "Biswas"
type input "[PERSON_NAME]"
type input "05-07-1947"
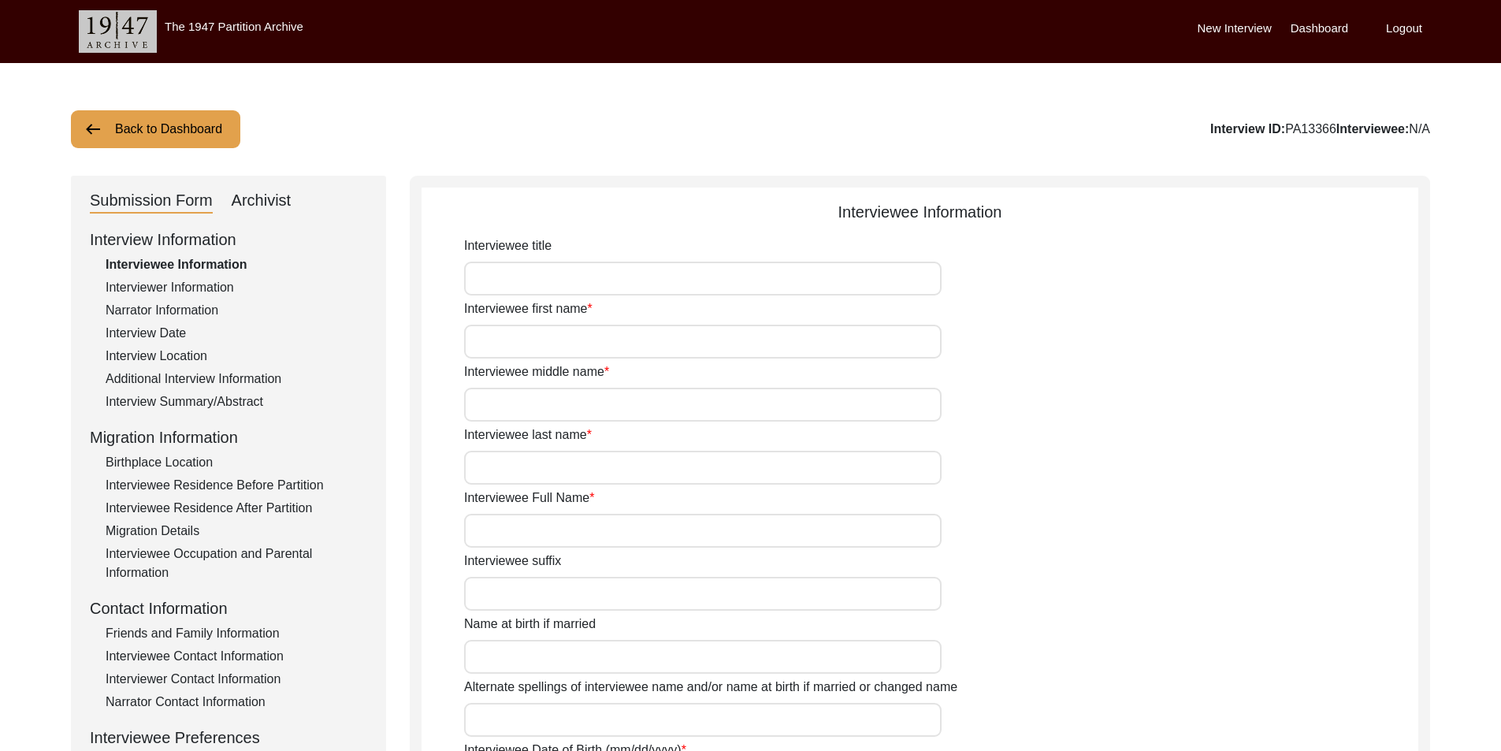
type input "78"
type input "[DEMOGRAPHIC_DATA]"
type input "Bengali"
type input "[DEMOGRAPHIC_DATA]"
click at [242, 191] on div "Archivist" at bounding box center [262, 200] width 60 height 25
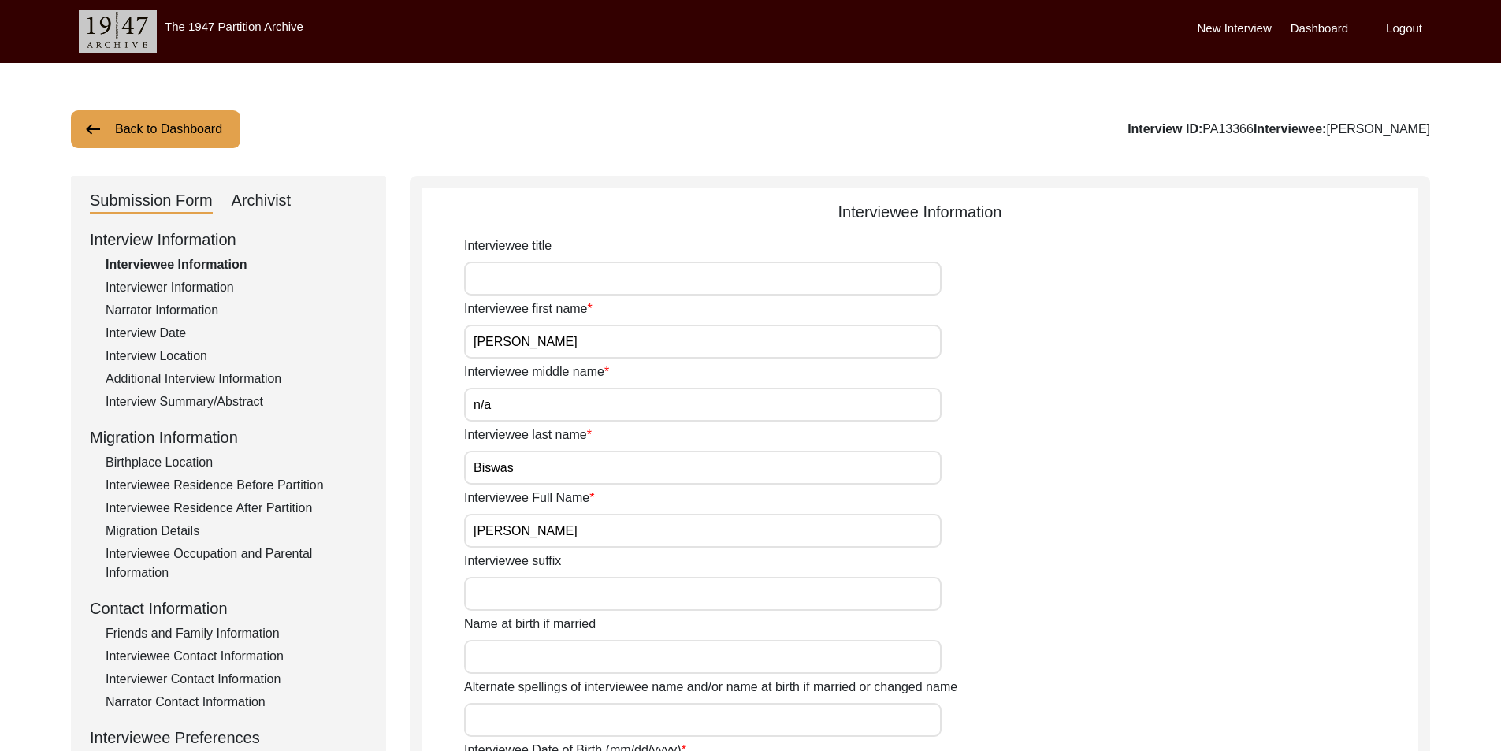
select select "442"
select select "Archiving In Progress"
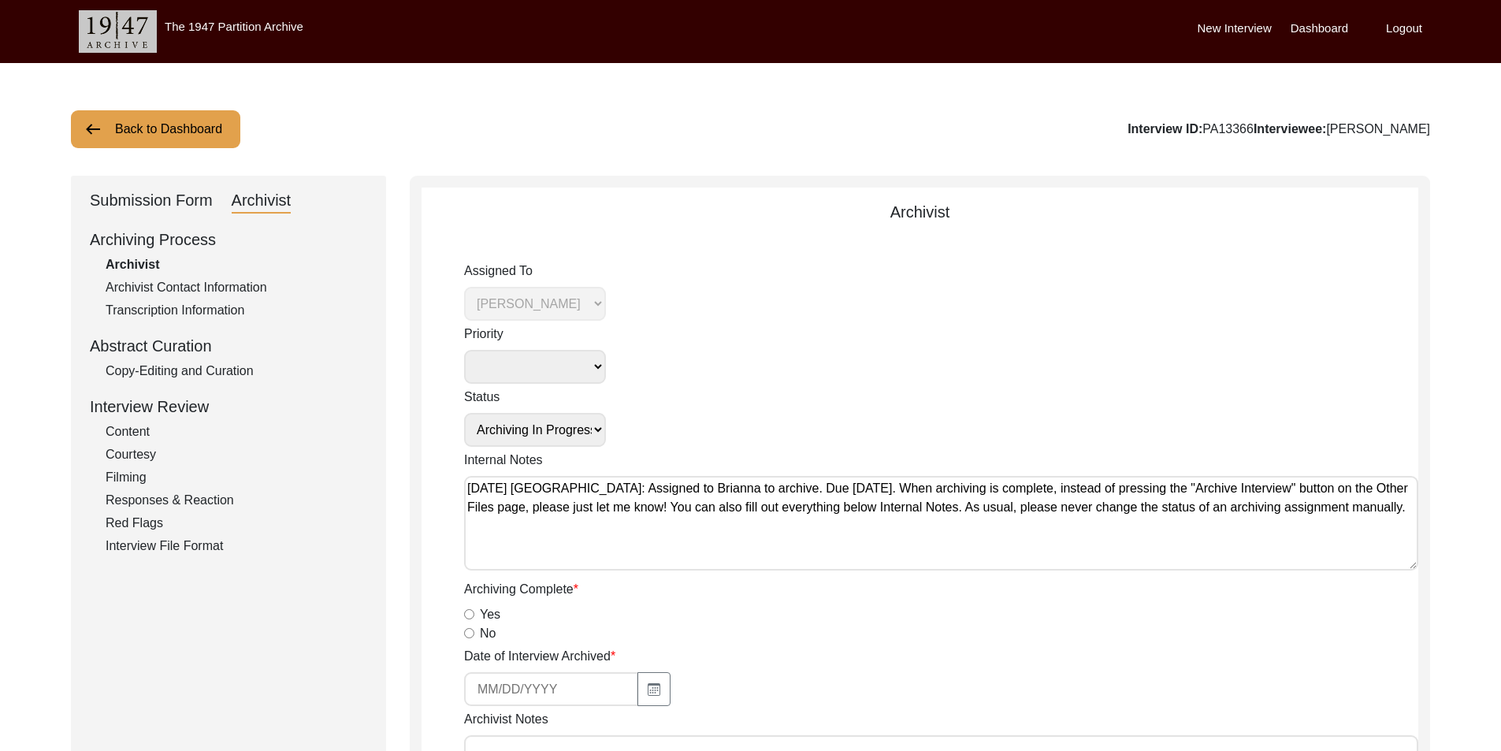
click at [155, 196] on div "Submission Form" at bounding box center [151, 200] width 123 height 25
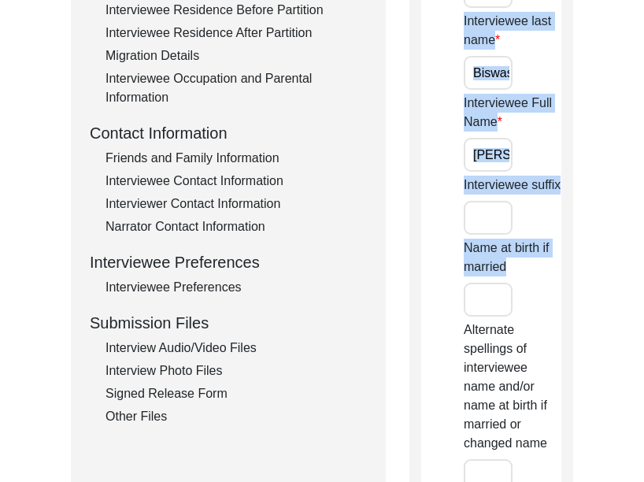
drag, startPoint x: 425, startPoint y: 488, endPoint x: 426, endPoint y: 528, distance: 40.2
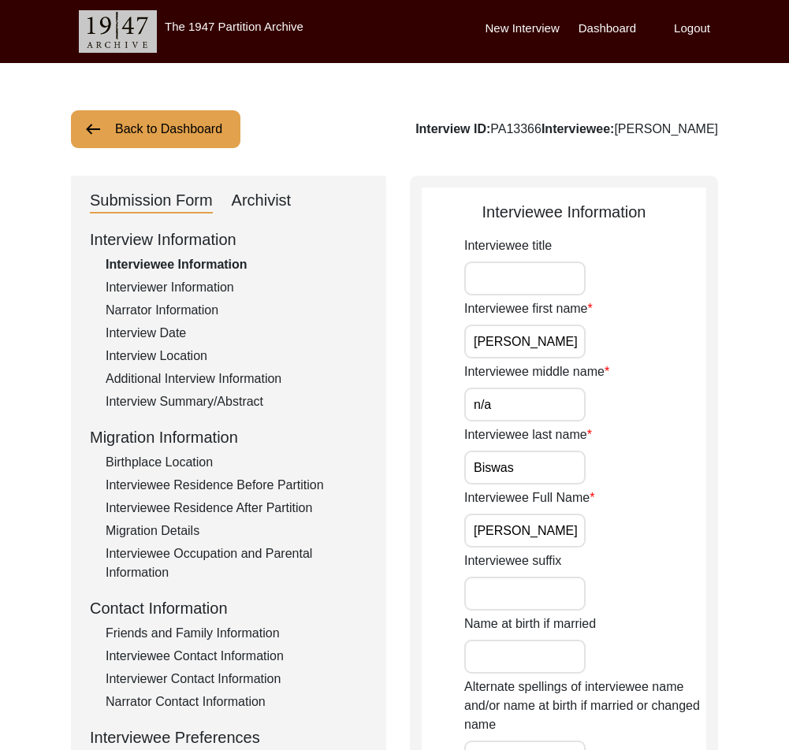
click at [232, 293] on div "Interviewer Information" at bounding box center [237, 287] width 262 height 19
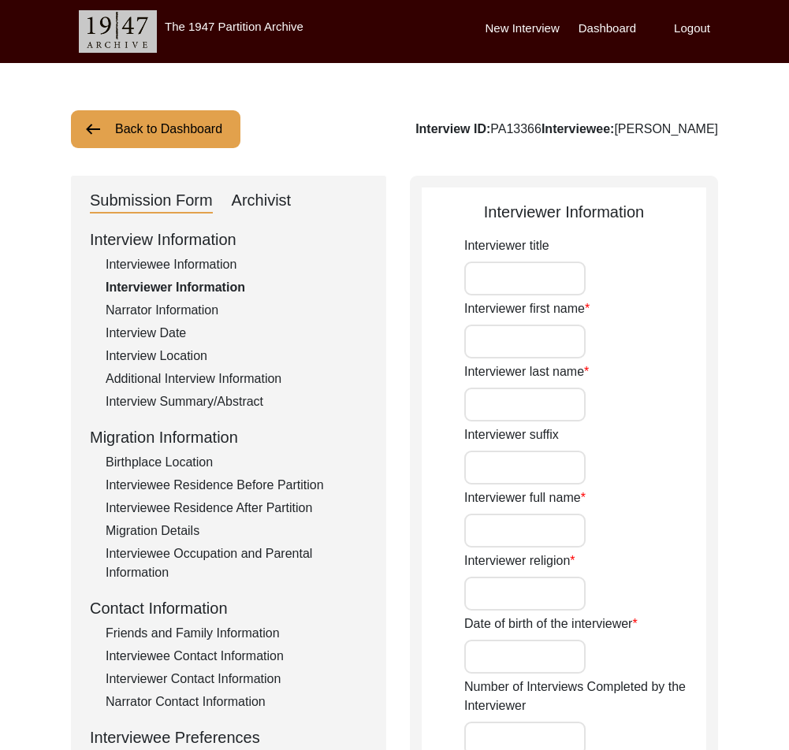
type input "Jayosree"
type input "Adhikari"
type input "[PERSON_NAME]"
type input "[DEMOGRAPHIC_DATA]"
type input "08-15-2000"
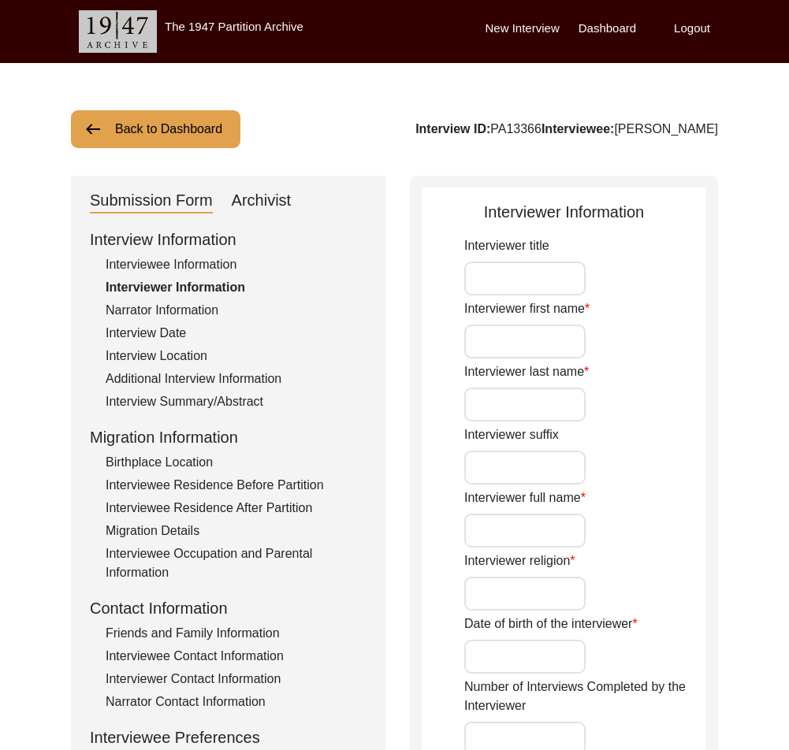
type input "Madhyamgram, West Bengal, India"
type input "Student"
type input "Jayosree"
type input "Adhikari"
type input "[PERSON_NAME]"
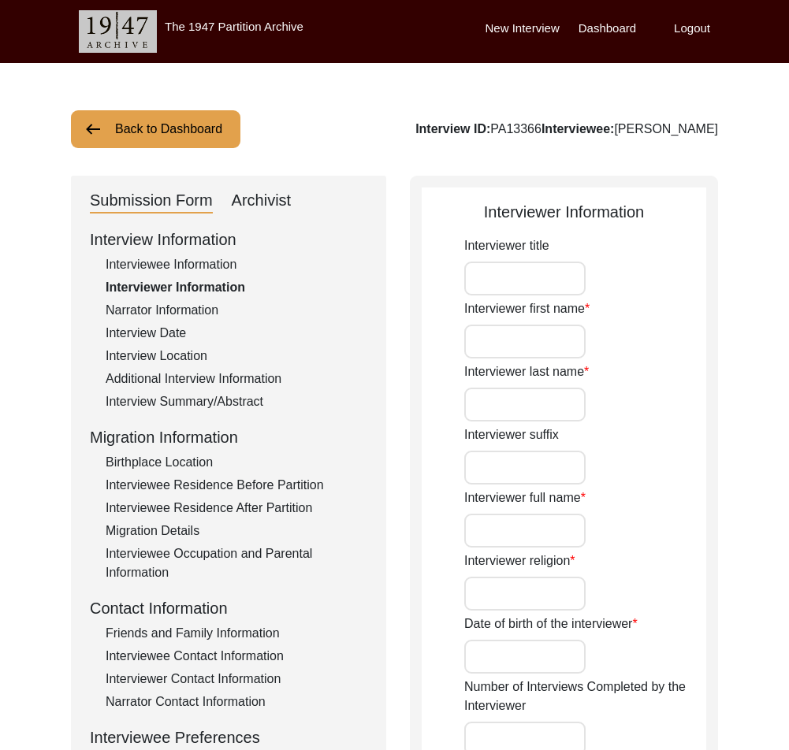
type textarea "My ancestral house is in Bongaon and currently, I reside in Madhyamgram. Both p…"
type input "Bengali"
type textarea "The interviewer connected the interviewee through Srijani Sarkar"
click at [150, 273] on div "Interviewee Information" at bounding box center [237, 264] width 262 height 19
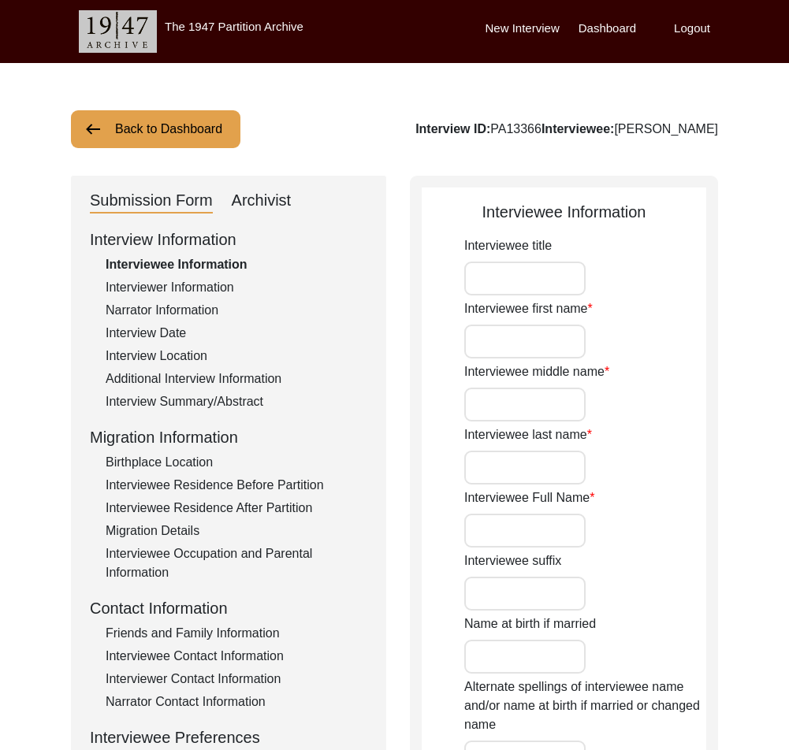
type input "[PERSON_NAME]"
type input "n/a"
type input "Biswas"
type input "[PERSON_NAME]"
type input "05-07-1947"
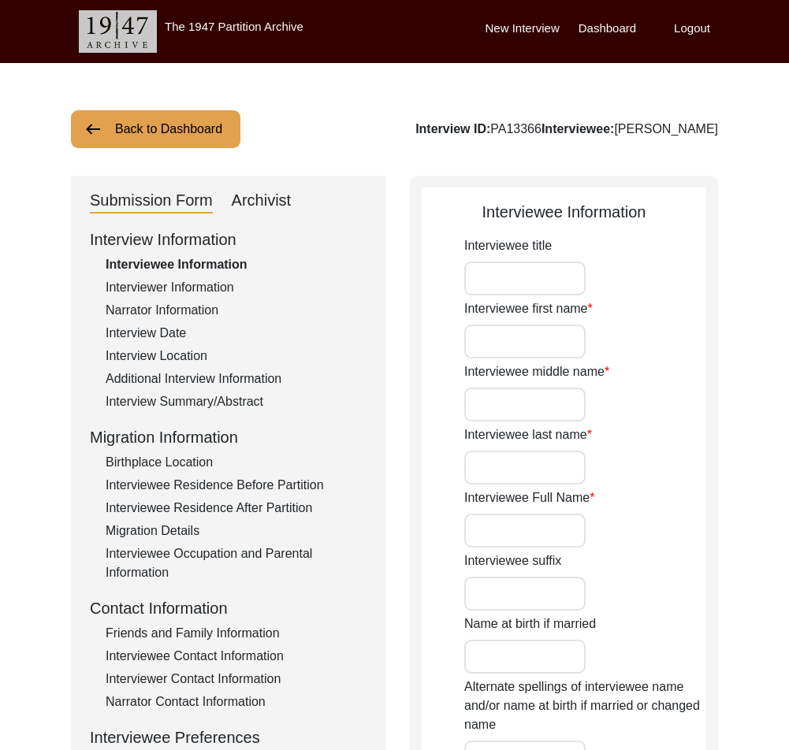
type input "78"
type input "[DEMOGRAPHIC_DATA]"
type input "Bengali"
type input "[DEMOGRAPHIC_DATA]"
click at [171, 392] on div "Interview Information Interviewee Information Interviewer Information Narrator …" at bounding box center [228, 565] width 277 height 674
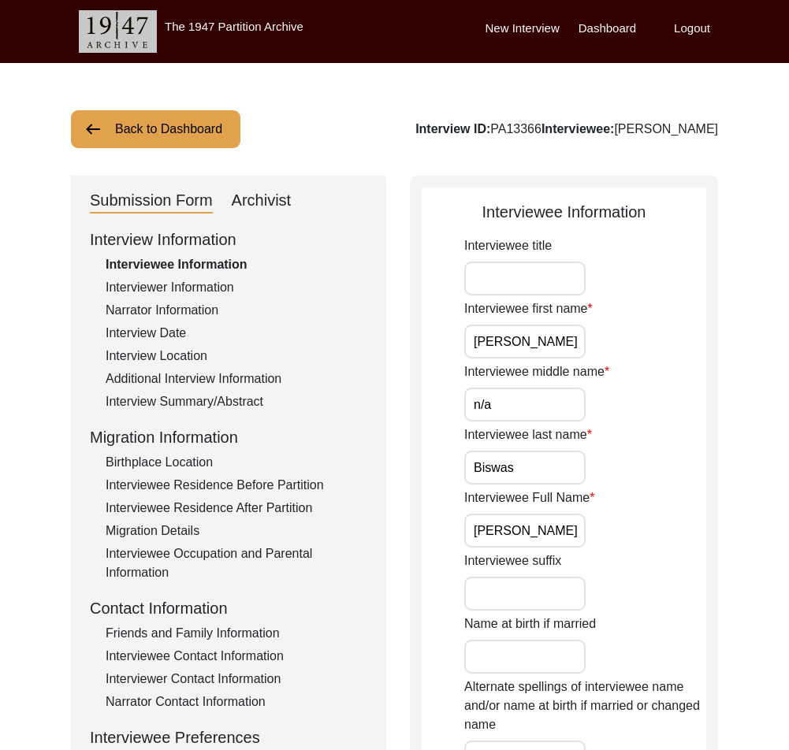
click at [176, 407] on div "Interview Summary/Abstract" at bounding box center [237, 401] width 262 height 19
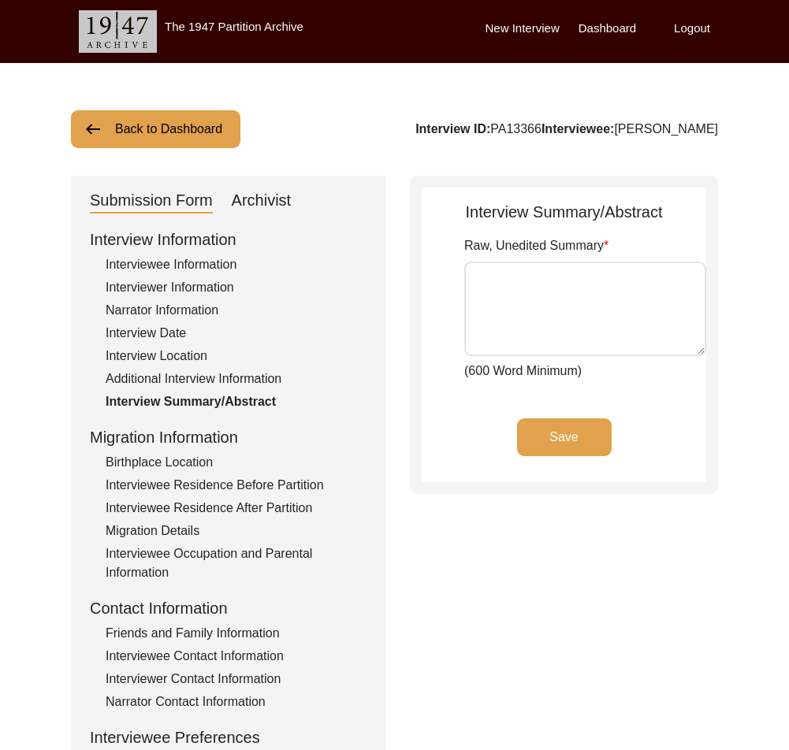
type textarea "Lore ip 2999 do sit ametco adipisc el Seddoei te Incidid Utlab, Etdolo Magnaa e…"
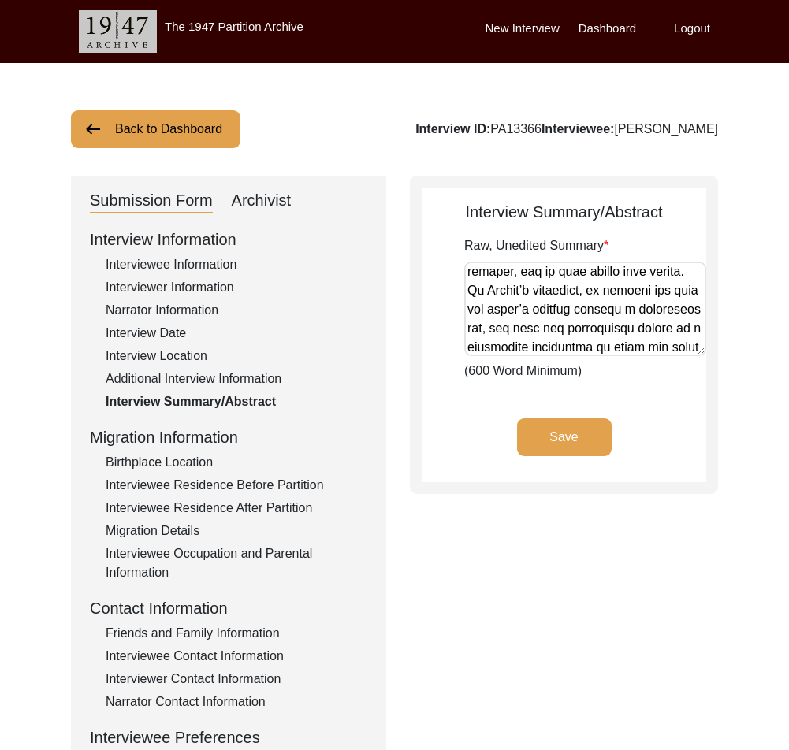
scroll to position [2672, 0]
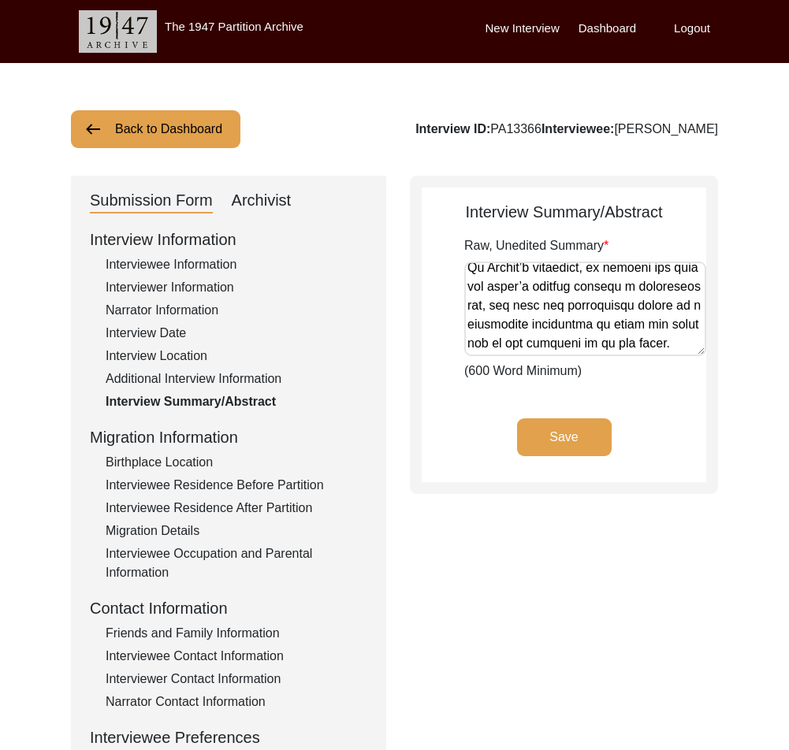
click at [227, 260] on div "Interviewee Information" at bounding box center [237, 264] width 262 height 19
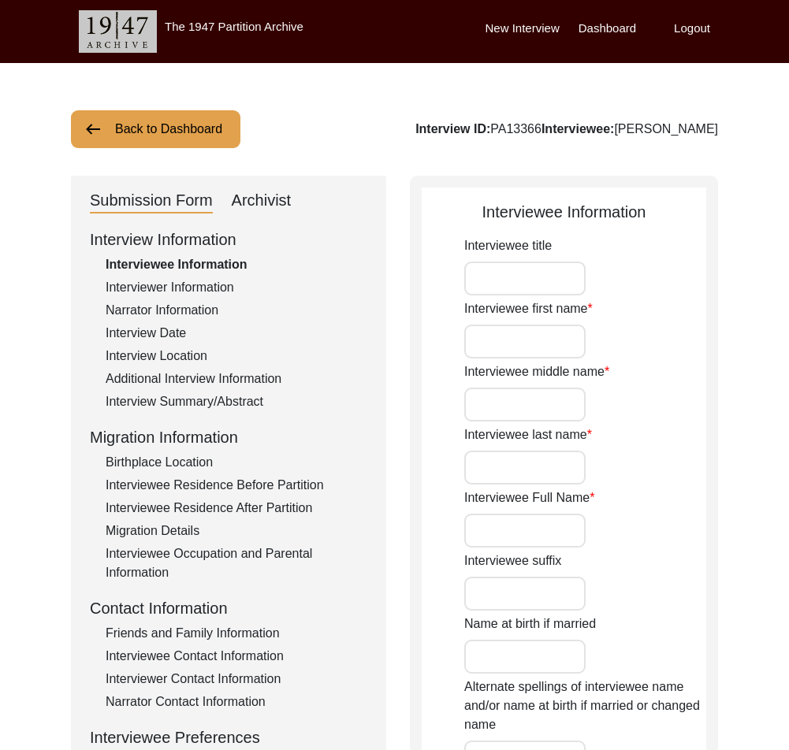
type input "[PERSON_NAME]"
type input "n/a"
type input "Biswas"
type input "[PERSON_NAME]"
type input "05-07-1947"
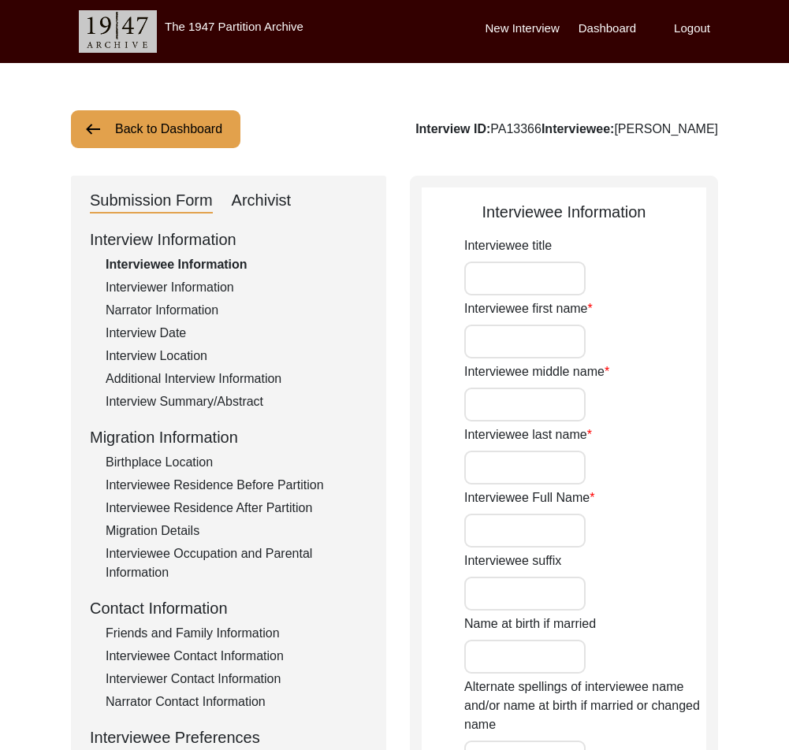
type input "78"
type input "[DEMOGRAPHIC_DATA]"
type input "Bengali"
type input "[DEMOGRAPHIC_DATA]"
click at [537, 275] on input "Interviewee title" at bounding box center [524, 279] width 121 height 34
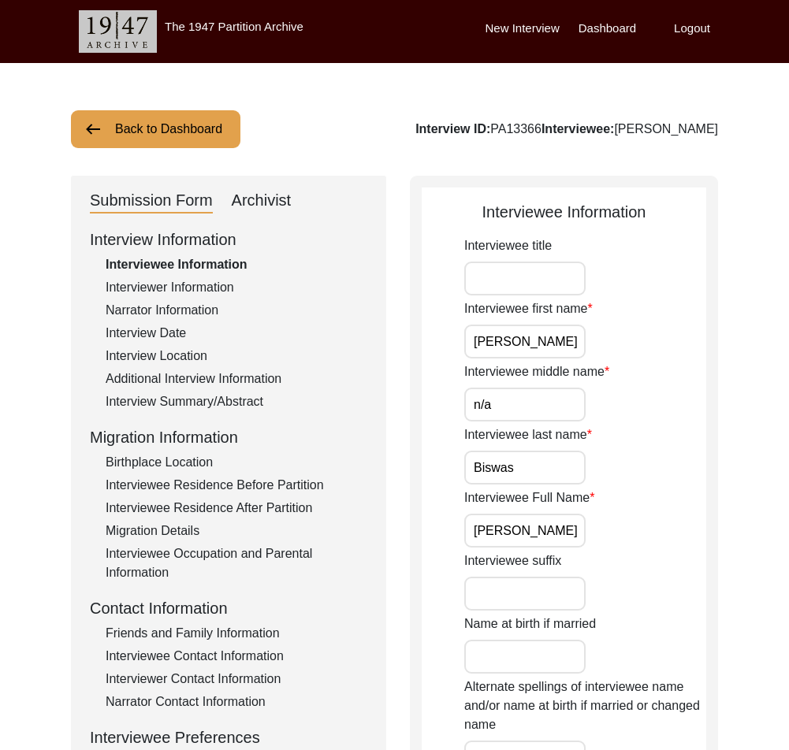
type input "Mrs."
click at [536, 335] on input "[PERSON_NAME]" at bounding box center [524, 342] width 121 height 34
click at [520, 393] on input "n/a" at bounding box center [524, 405] width 121 height 34
drag, startPoint x: 474, startPoint y: 448, endPoint x: 502, endPoint y: 455, distance: 28.5
click at [475, 448] on div "Interviewee last name Biswas" at bounding box center [585, 454] width 242 height 59
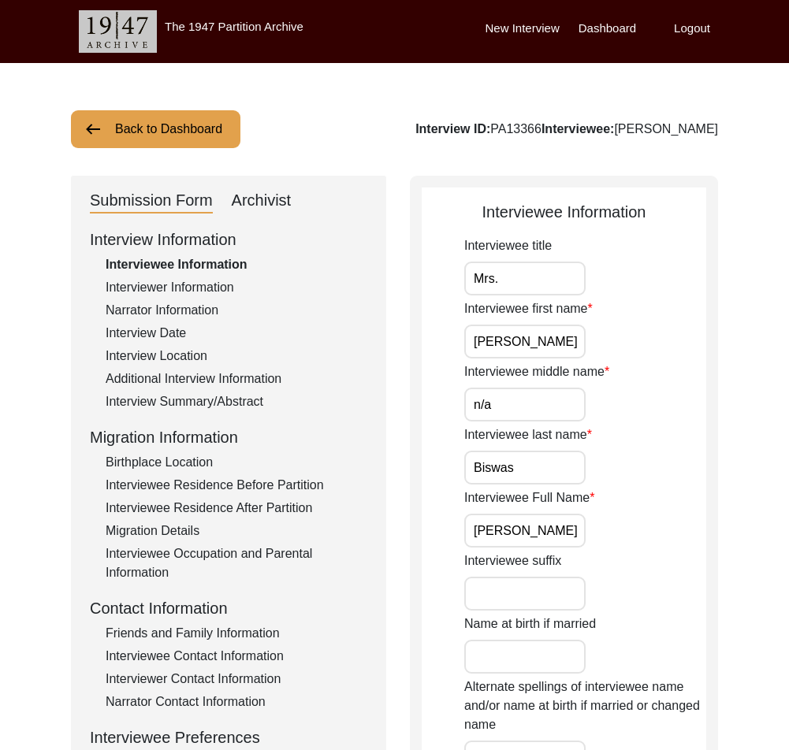
click at [516, 458] on input "Biswas" at bounding box center [524, 468] width 121 height 34
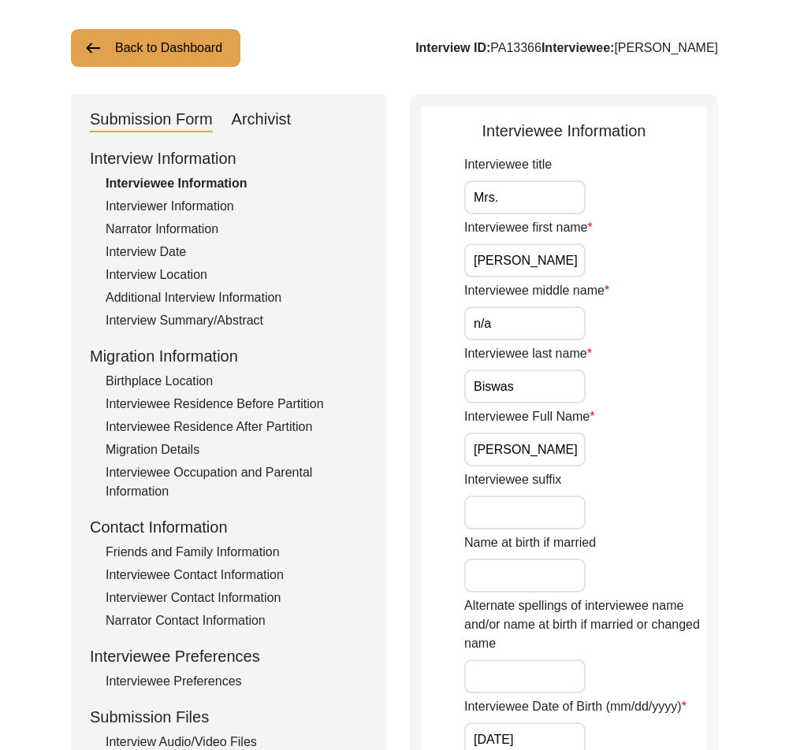
scroll to position [158, 0]
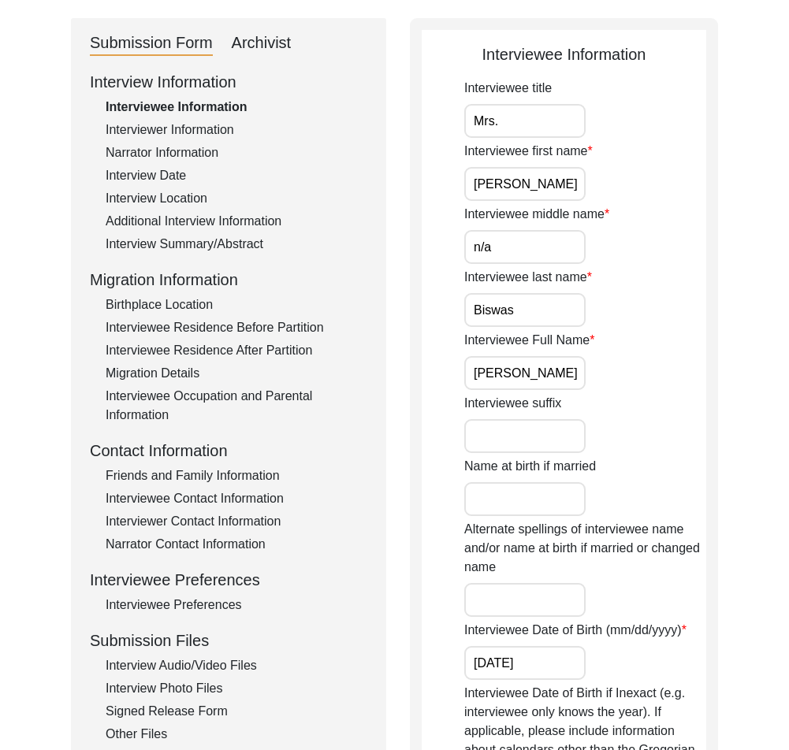
drag, startPoint x: 556, startPoint y: 376, endPoint x: 460, endPoint y: 377, distance: 96.1
click at [460, 377] on app-interviewee-information "Interviewee Information Interviewee title Mrs. Interviewee first name Kabita In…" at bounding box center [563, 755] width 284 height 1425
click at [529, 239] on input "n/a" at bounding box center [524, 247] width 121 height 34
type input "N/A"
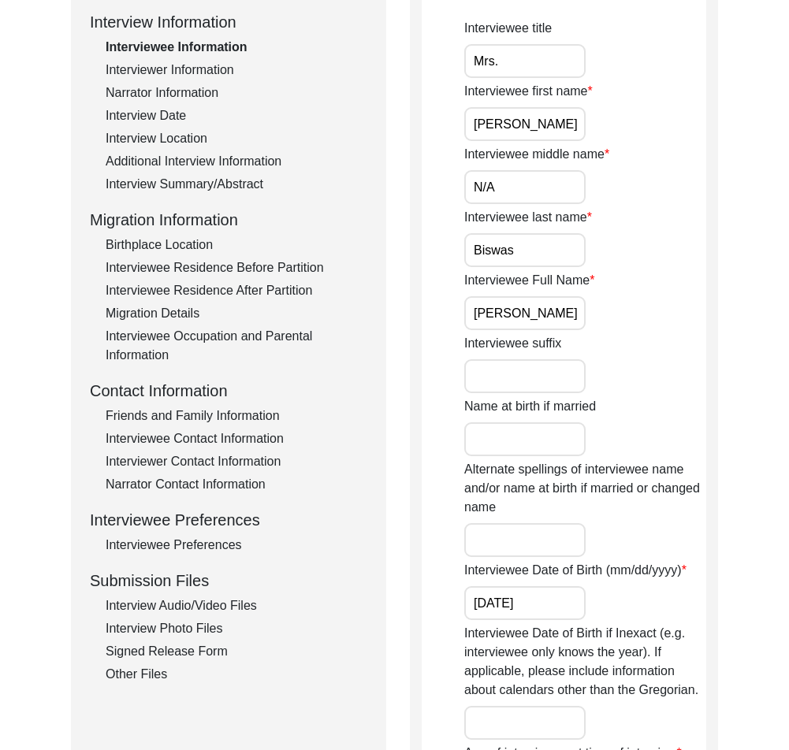
scroll to position [315, 0]
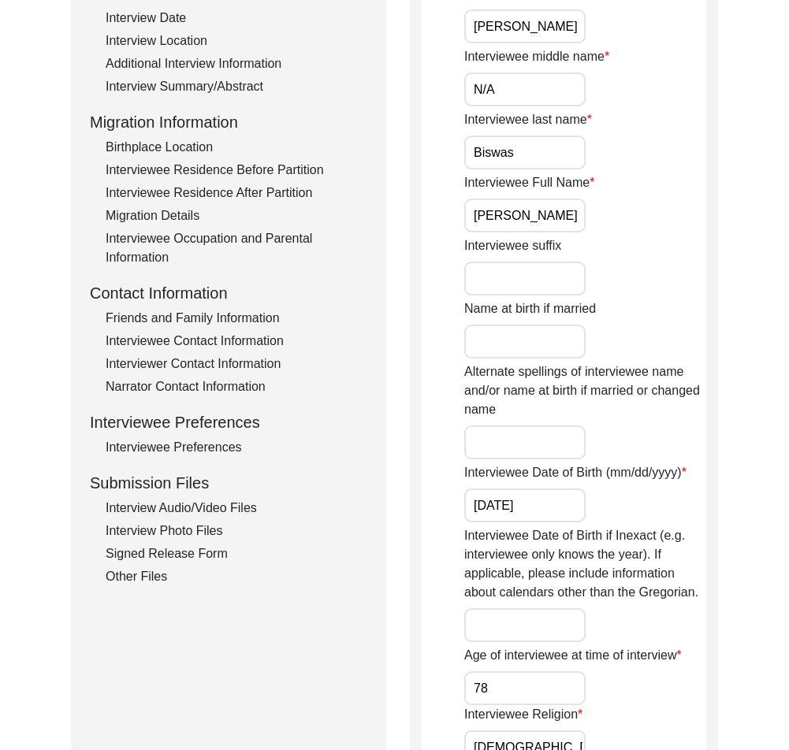
click at [487, 505] on input "05-07-1947" at bounding box center [524, 505] width 121 height 34
click at [504, 505] on input "05/07-1947" at bounding box center [524, 505] width 121 height 34
drag, startPoint x: 544, startPoint y: 505, endPoint x: 456, endPoint y: 502, distance: 87.5
click at [457, 502] on app-interviewee-information "Interviewee Information Interviewee title Mrs. Interviewee first name Kabita In…" at bounding box center [563, 597] width 284 height 1425
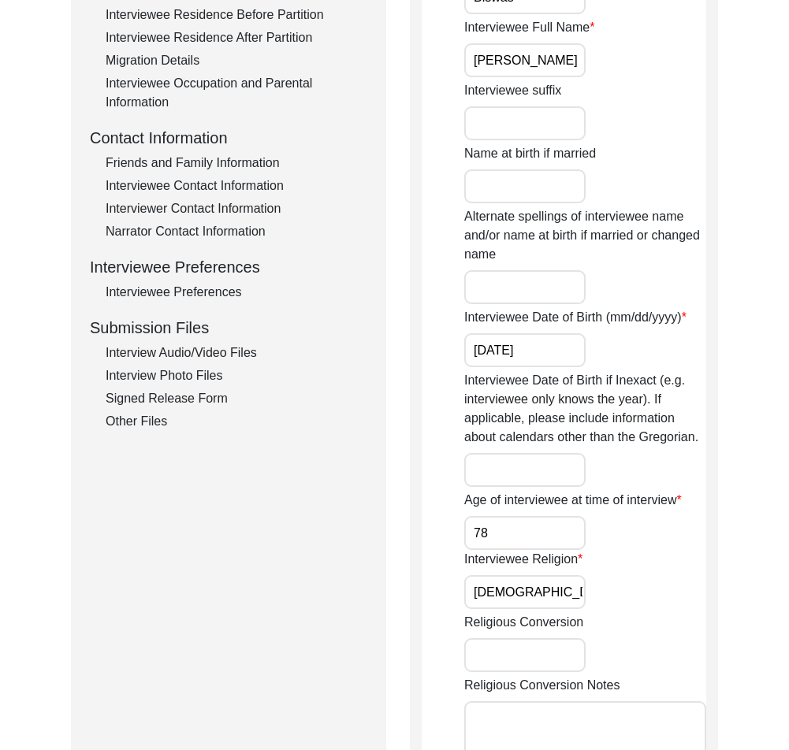
scroll to position [473, 0]
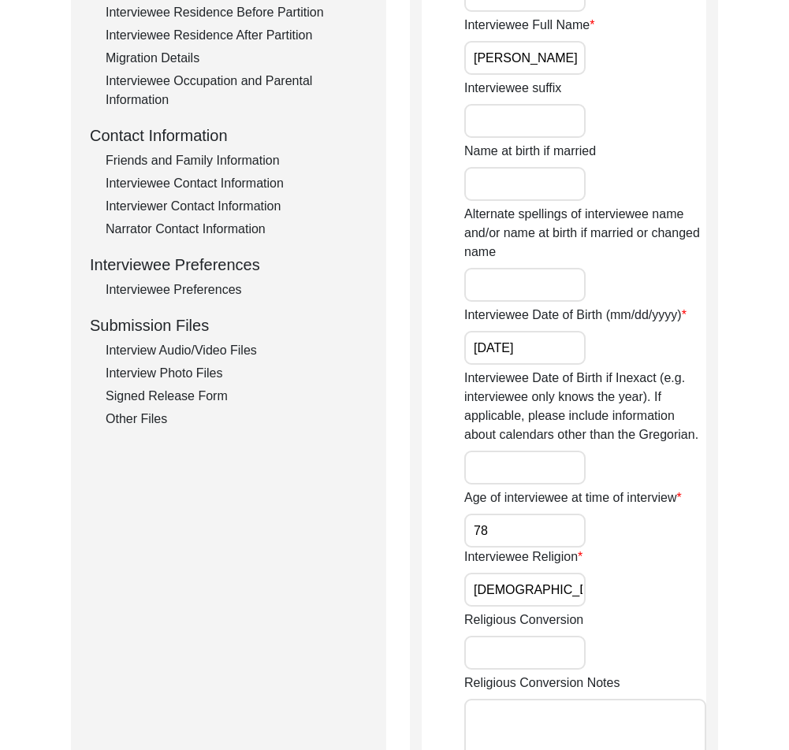
type input "[DATE]"
drag, startPoint x: 491, startPoint y: 513, endPoint x: 456, endPoint y: 522, distance: 35.9
click at [435, 514] on app-interviewee-information "Interviewee Information Interviewee title Mrs. Interviewee first name Kabita In…" at bounding box center [563, 439] width 284 height 1425
drag, startPoint x: 482, startPoint y: 523, endPoint x: 494, endPoint y: 526, distance: 12.2
click at [483, 523] on input "78" at bounding box center [524, 531] width 121 height 34
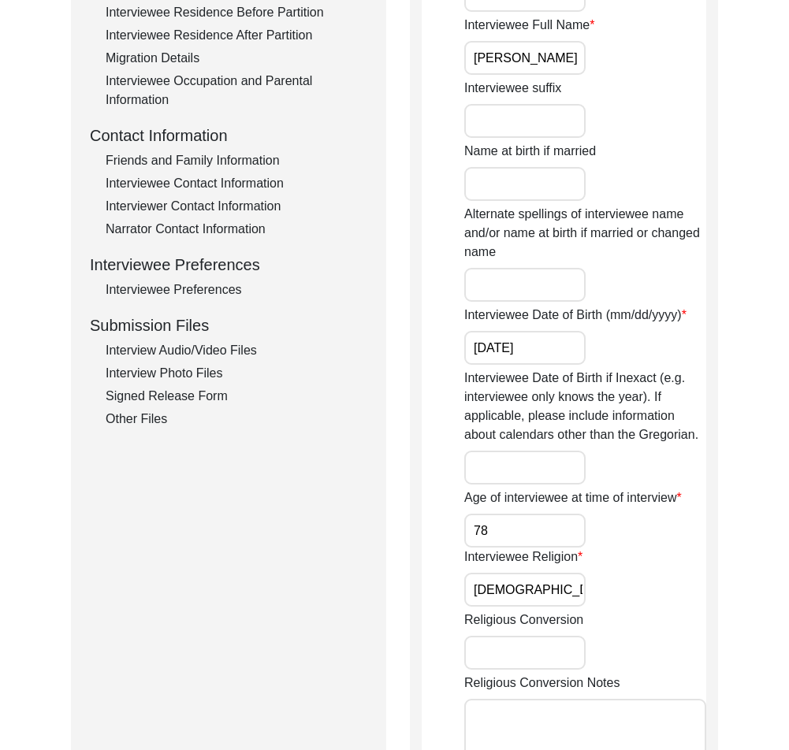
click at [494, 526] on input "78" at bounding box center [524, 531] width 121 height 34
click at [561, 594] on input "[DEMOGRAPHIC_DATA]" at bounding box center [524, 590] width 121 height 34
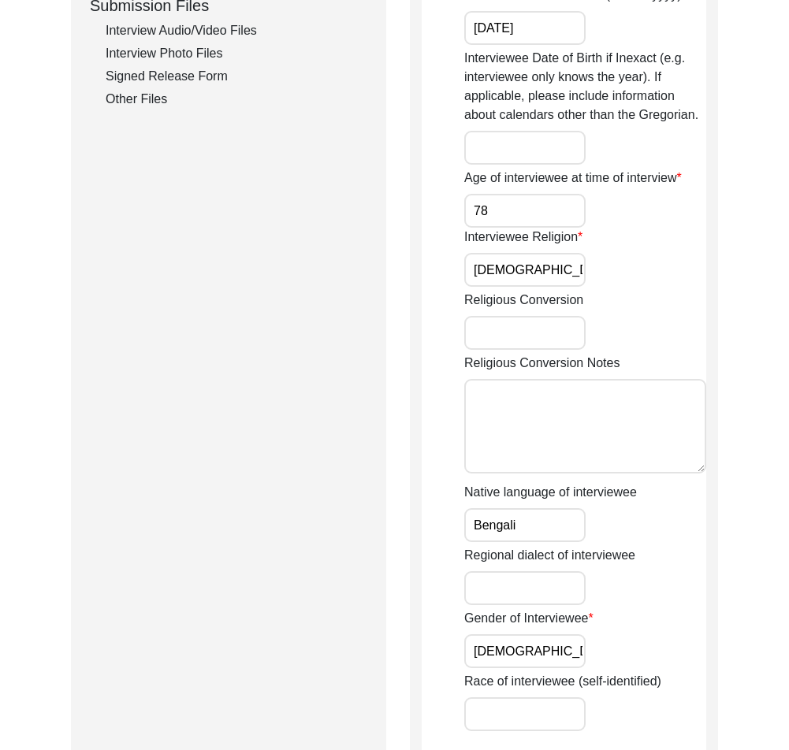
scroll to position [1103, 0]
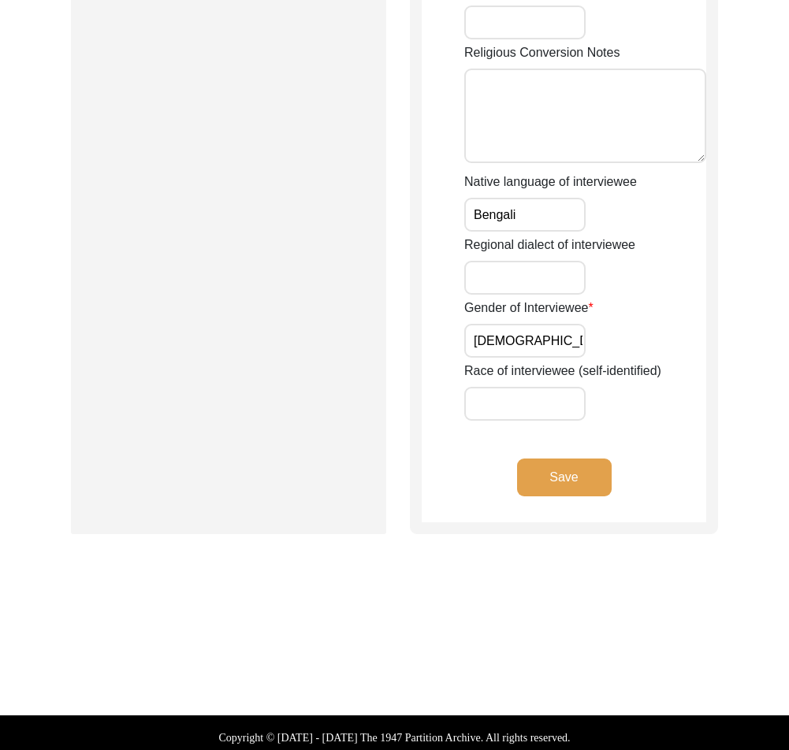
click at [530, 324] on div "Gender of Interviewee Female" at bounding box center [585, 328] width 242 height 59
click at [530, 329] on input "[DEMOGRAPHIC_DATA]" at bounding box center [524, 341] width 121 height 34
click at [561, 476] on button "Save" at bounding box center [564, 477] width 95 height 38
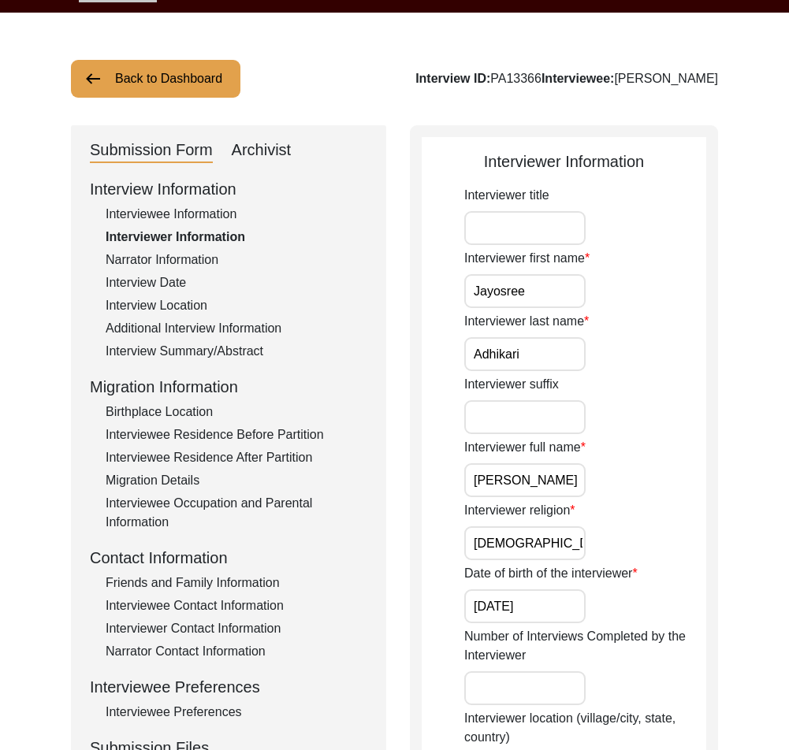
scroll to position [79, 0]
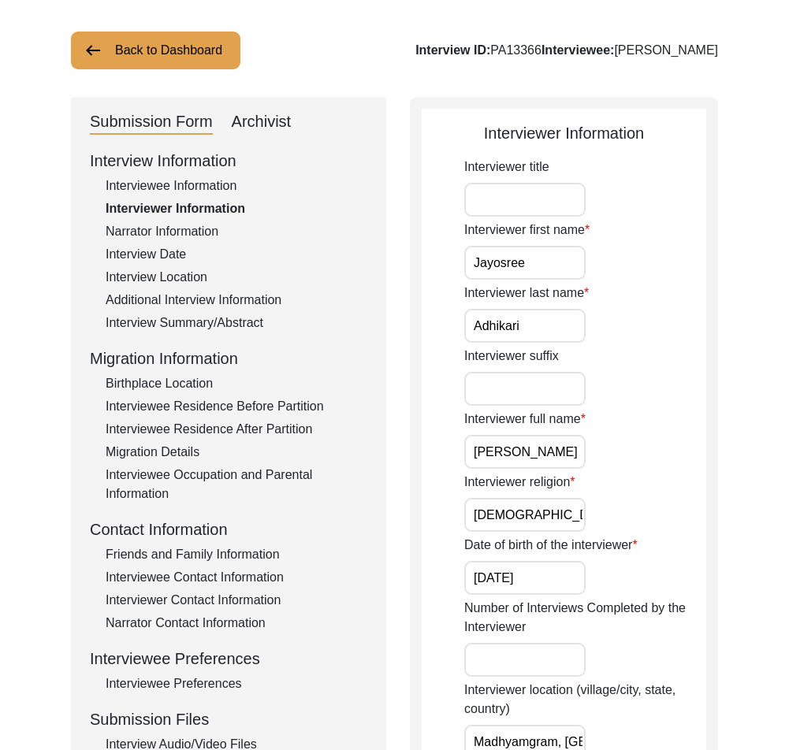
click at [542, 264] on input "Jayosree" at bounding box center [524, 263] width 121 height 34
click at [537, 321] on input "Adhikari" at bounding box center [524, 326] width 121 height 34
click at [492, 574] on input "08-15-2000" at bounding box center [524, 578] width 121 height 34
click at [506, 579] on input "08/15/2000" at bounding box center [524, 578] width 121 height 34
type input "08/15/2000"
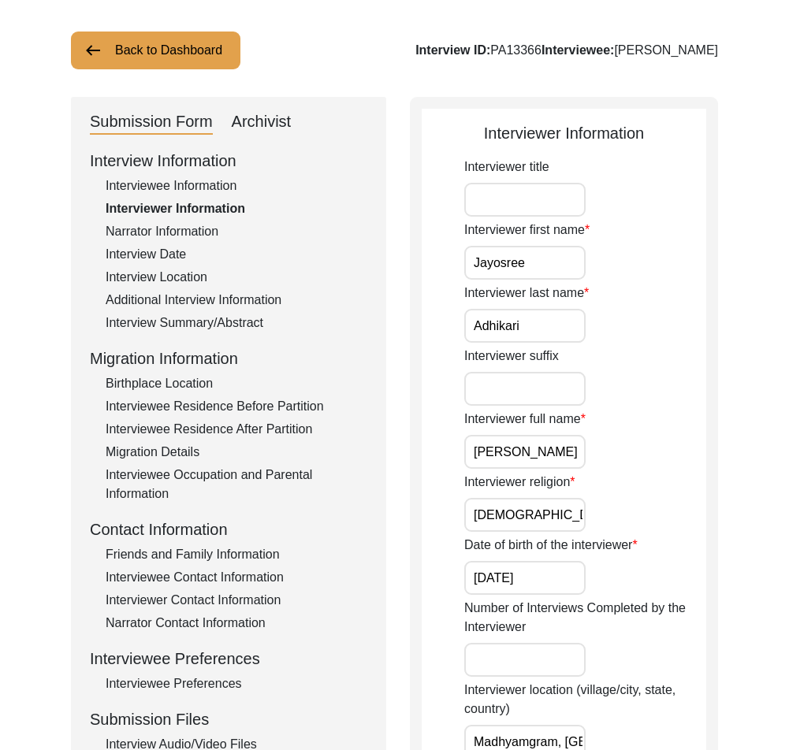
click at [536, 529] on input "[DEMOGRAPHIC_DATA]" at bounding box center [524, 515] width 121 height 34
drag, startPoint x: 503, startPoint y: 460, endPoint x: 592, endPoint y: 462, distance: 89.8
click at [592, 462] on div "Interviewer full name Jayosree Adhikari" at bounding box center [585, 439] width 242 height 59
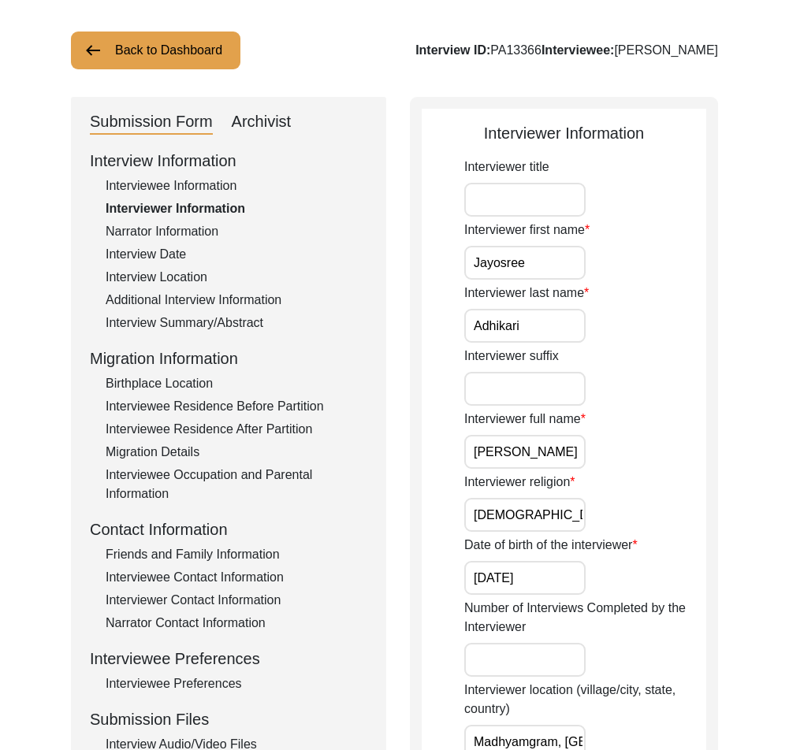
click at [535, 328] on input "Adhikari" at bounding box center [524, 326] width 121 height 34
click at [543, 267] on input "Jayosree" at bounding box center [524, 263] width 121 height 34
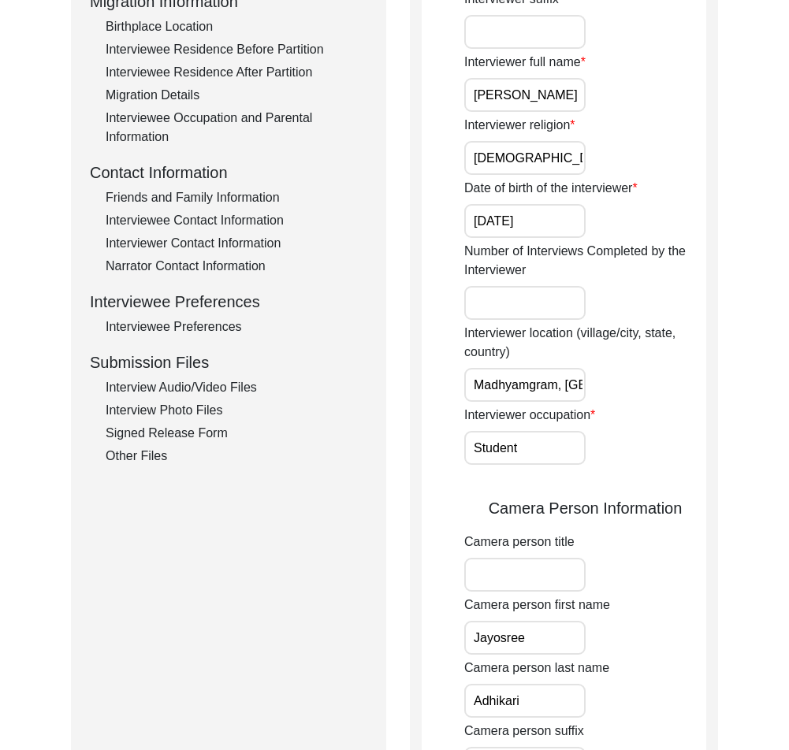
scroll to position [473, 0]
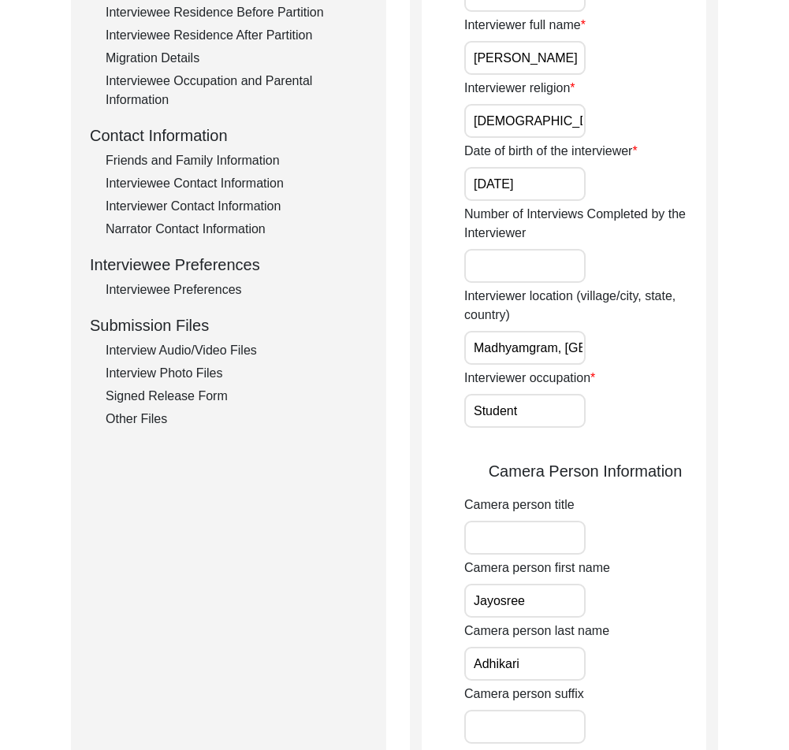
click at [460, 340] on app-interviewer-information "Interviewer Information Interviewer title Interviewer first name Jayosree Inter…" at bounding box center [563, 582] width 284 height 1710
drag, startPoint x: 467, startPoint y: 340, endPoint x: 601, endPoint y: 362, distance: 135.7
click at [607, 347] on div "Interviewer location (village/city, state, country) Madhyamgram, West Bengal, I…" at bounding box center [585, 326] width 242 height 78
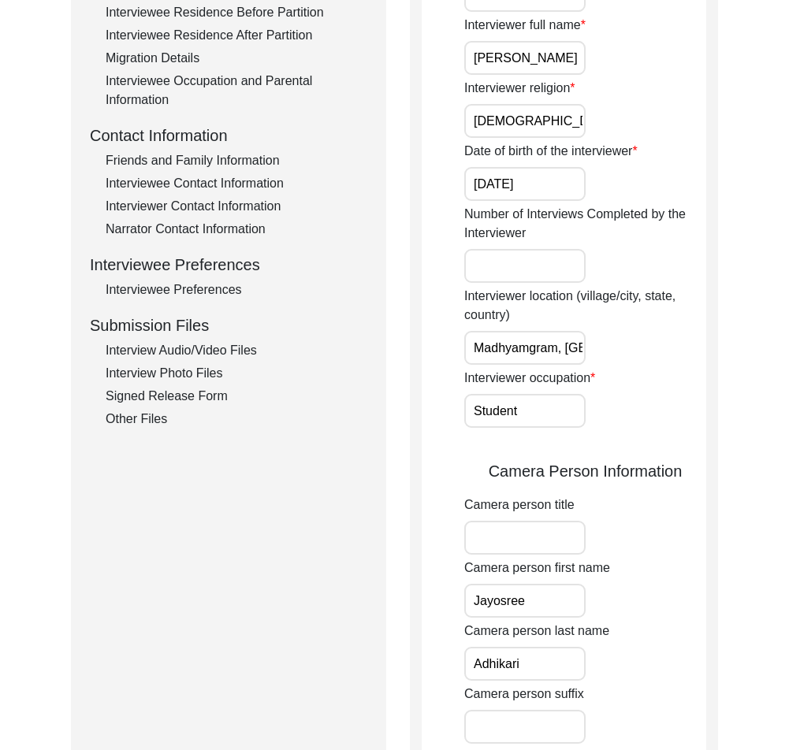
click at [566, 410] on input "Student" at bounding box center [524, 411] width 121 height 34
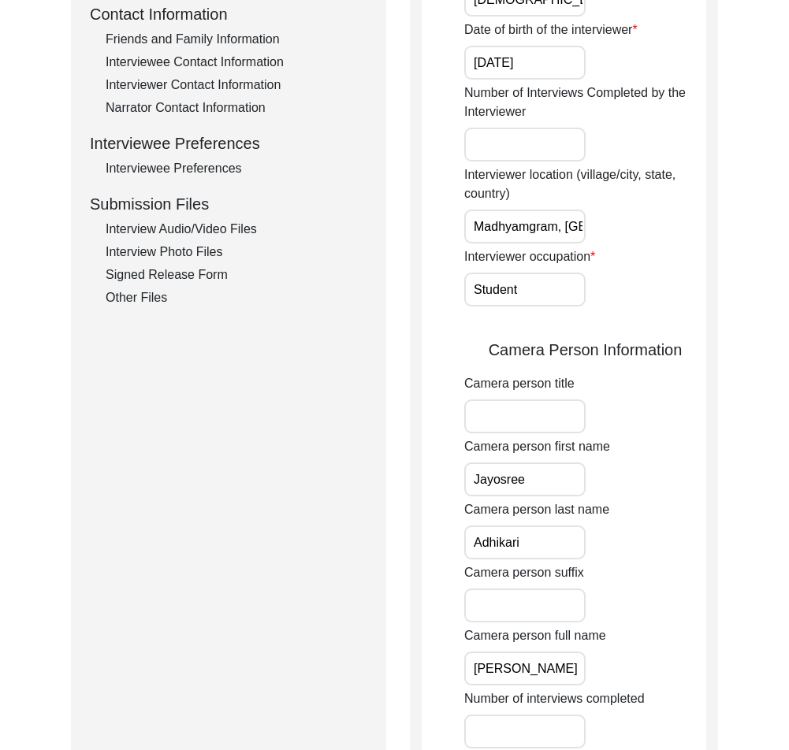
scroll to position [709, 0]
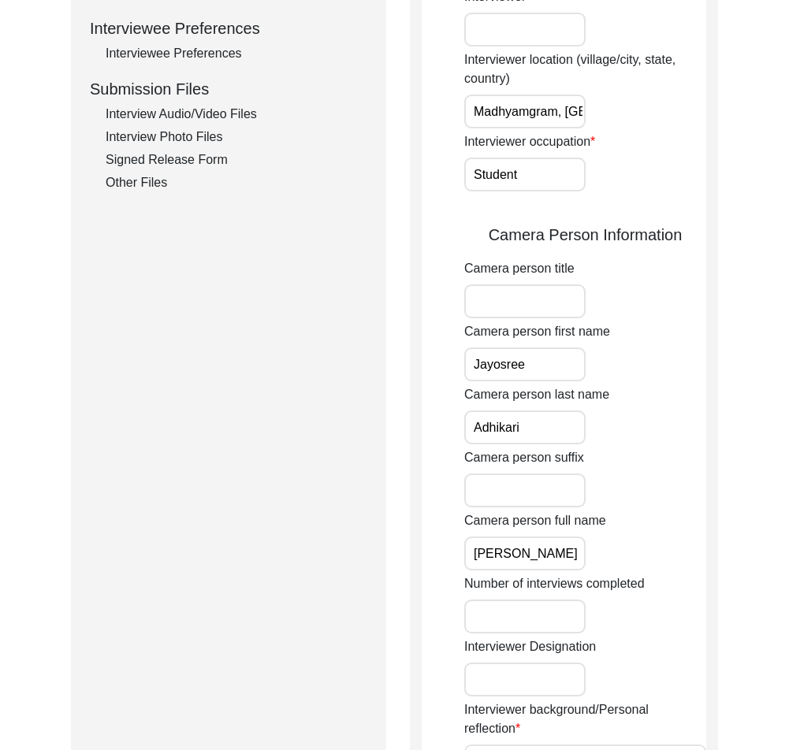
drag, startPoint x: 551, startPoint y: 365, endPoint x: 398, endPoint y: 360, distance: 152.9
click at [399, 360] on div "Submission Form Archivist Interview Information Interviewee Information Intervi…" at bounding box center [394, 340] width 647 height 1746
drag, startPoint x: 529, startPoint y: 413, endPoint x: 402, endPoint y: 417, distance: 127.7
click at [402, 417] on div "Submission Form Archivist Interview Information Interviewee Information Intervi…" at bounding box center [394, 340] width 647 height 1746
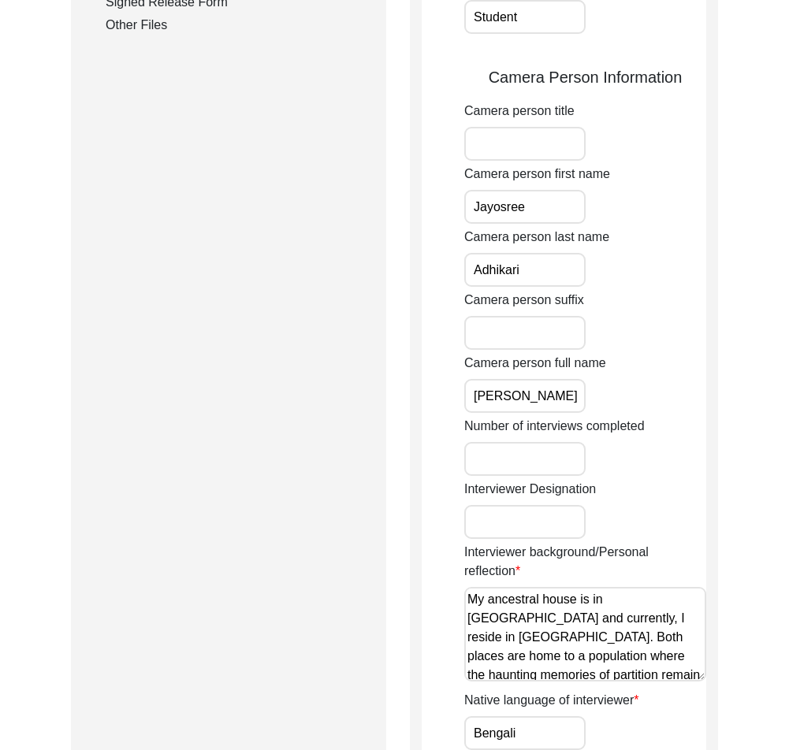
drag, startPoint x: 575, startPoint y: 400, endPoint x: 449, endPoint y: 399, distance: 126.1
click at [449, 399] on app-interviewer-information "Interviewer Information Interviewer title Interviewer first name Jayosree Inter…" at bounding box center [563, 189] width 284 height 1710
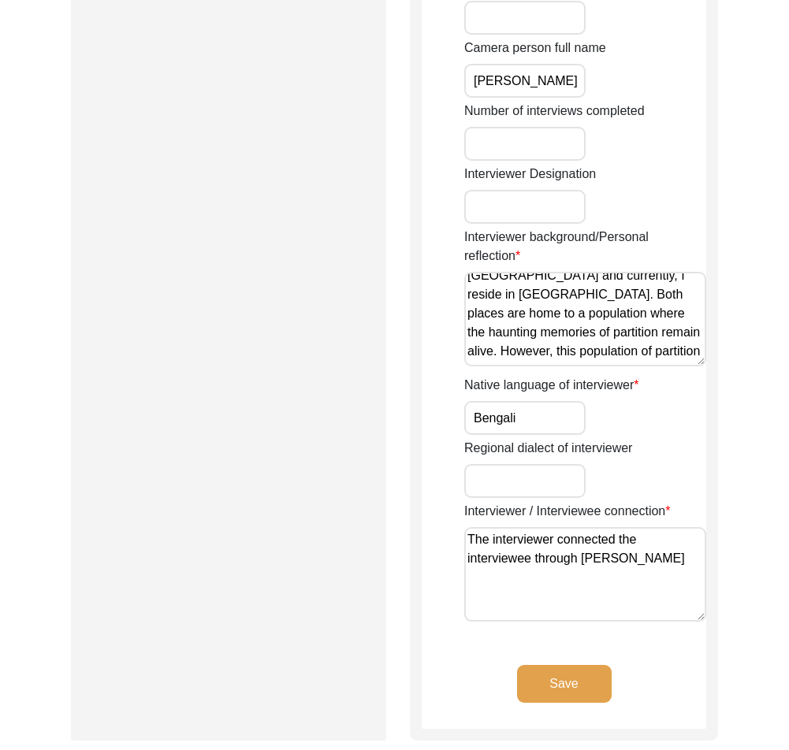
scroll to position [0, 0]
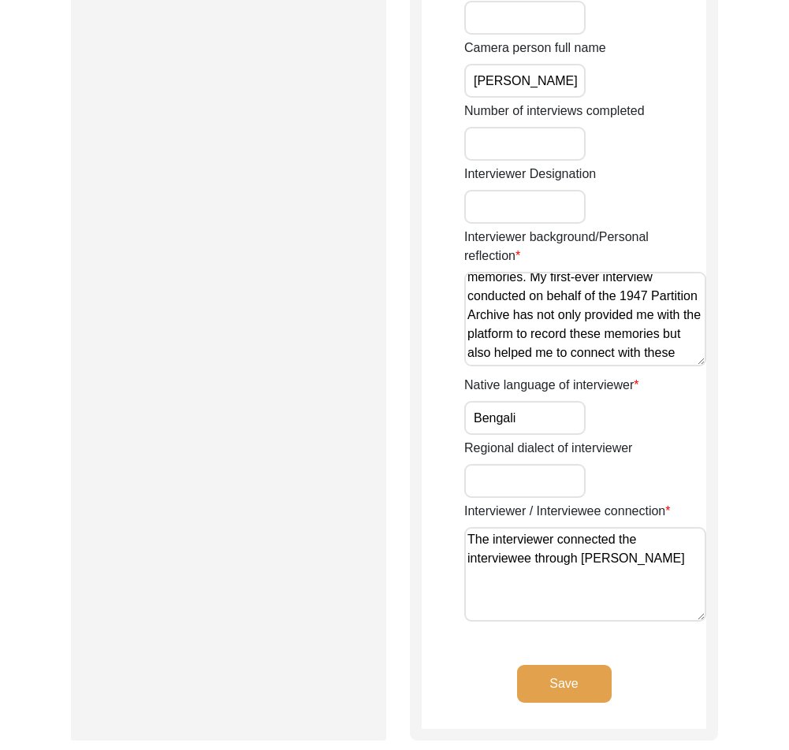
click at [469, 358] on textarea "My ancestral house is in Bongaon and currently, I reside in Madhyamgram. Both p…" at bounding box center [585, 319] width 242 height 95
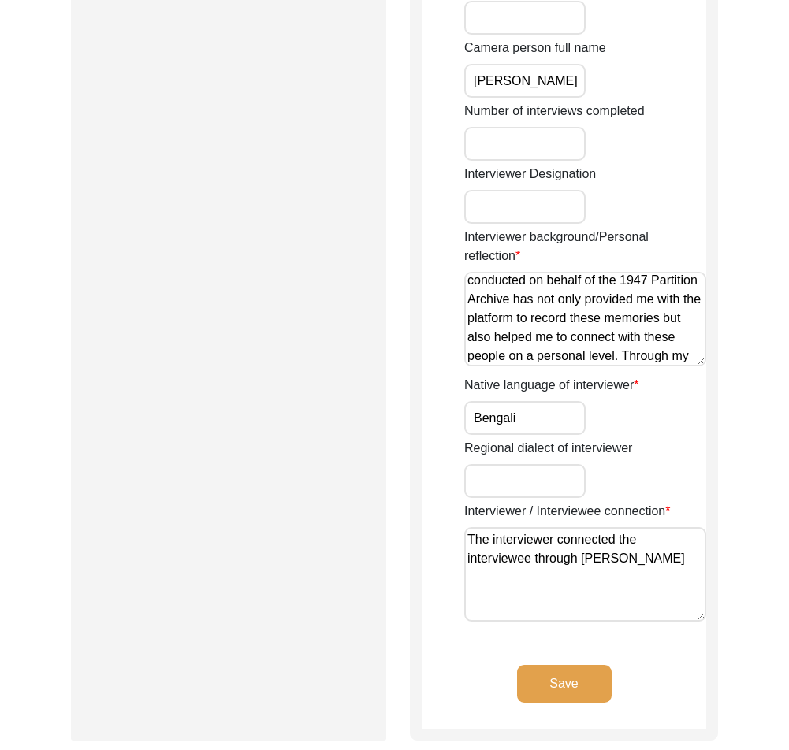
click at [469, 343] on textarea "My ancestral house is in Bongaon and currently, I reside in Madhyamgram. Both p…" at bounding box center [585, 319] width 242 height 95
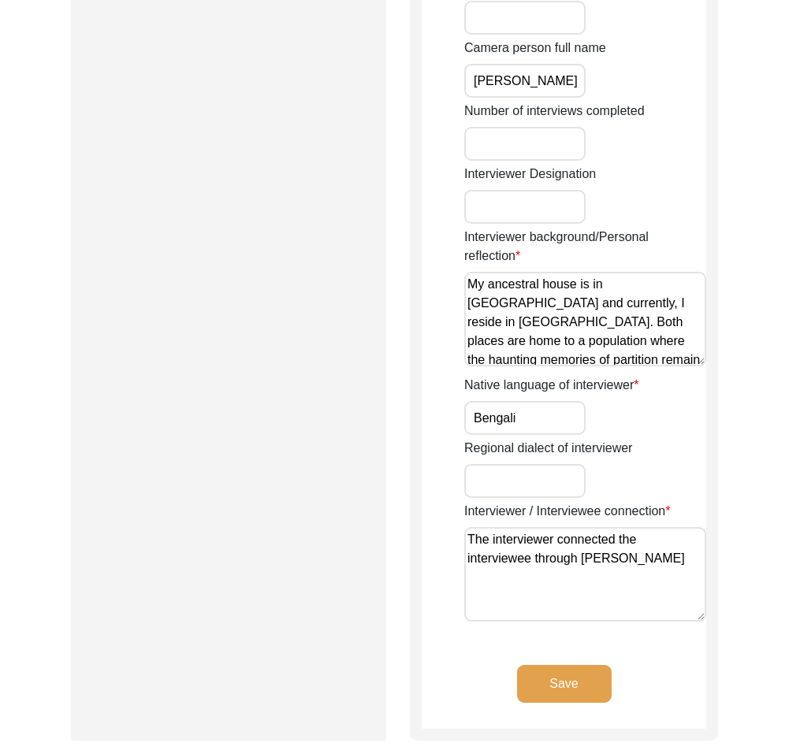
click at [477, 359] on textarea "My ancestral house is in Bongaon and currently, I reside in Madhyamgram. Both p…" at bounding box center [585, 319] width 242 height 95
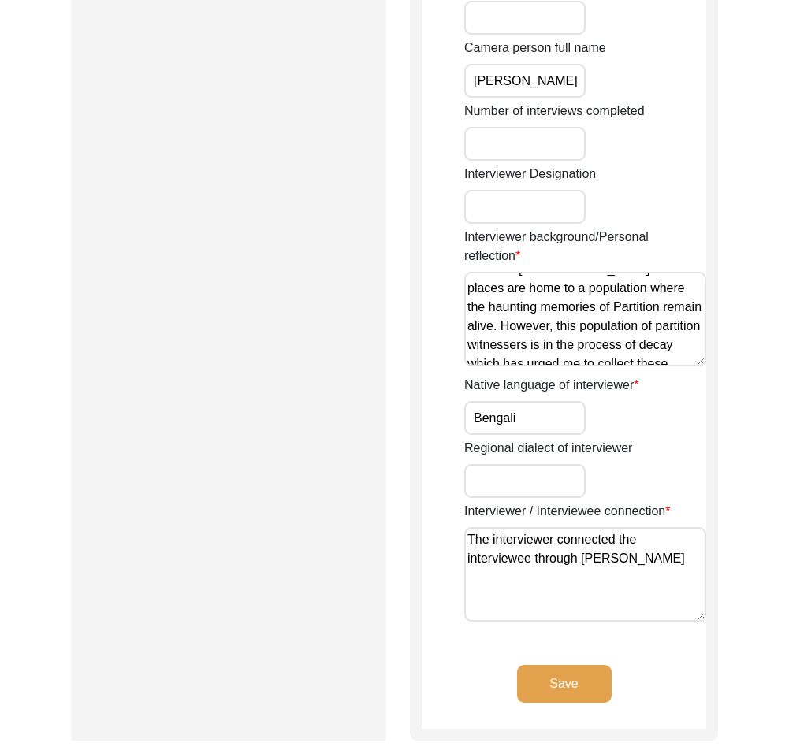
scroll to position [80, 0]
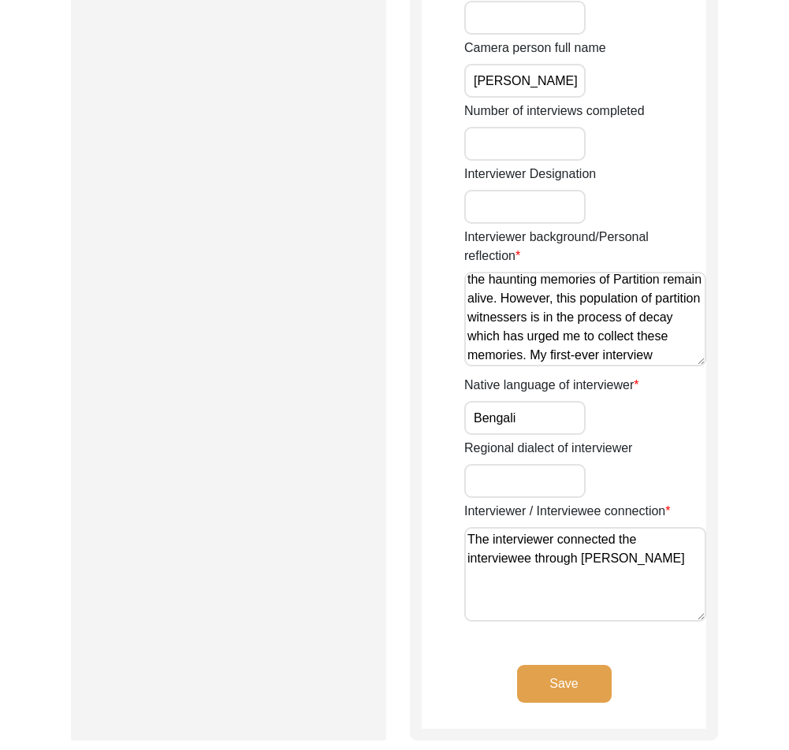
click at [546, 300] on textarea "My ancestral house is in Bongaon and currently, I reside in Madhyamgram. Both p…" at bounding box center [585, 319] width 242 height 95
click at [615, 298] on textarea "My ancestral house is in Bongaon and currently, I reside in Madhyamgram. Both p…" at bounding box center [585, 319] width 242 height 95
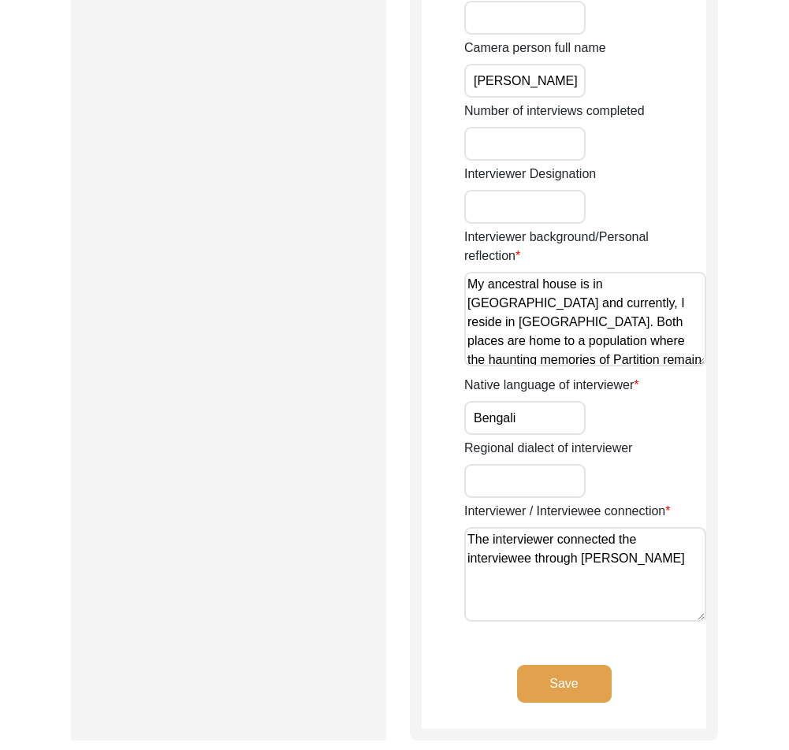
drag, startPoint x: 627, startPoint y: 351, endPoint x: 332, endPoint y: 251, distance: 311.1
type textarea "My ancestral house is in Bongaon and currently, I reside in Madhyamgram. Both p…"
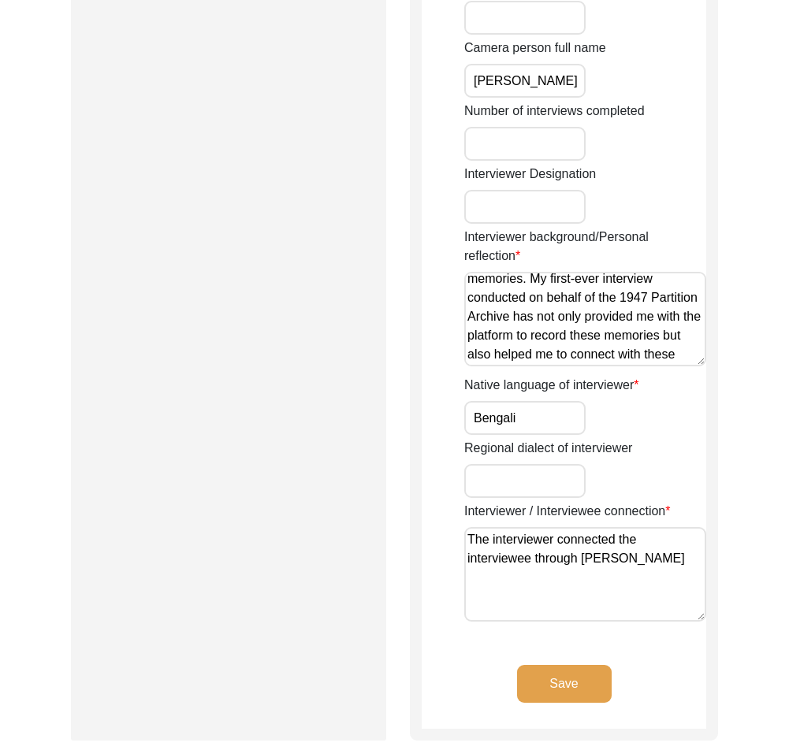
scroll to position [158, 0]
drag, startPoint x: 529, startPoint y: 421, endPoint x: 362, endPoint y: 421, distance: 166.2
drag, startPoint x: 670, startPoint y: 566, endPoint x: 419, endPoint y: 532, distance: 253.6
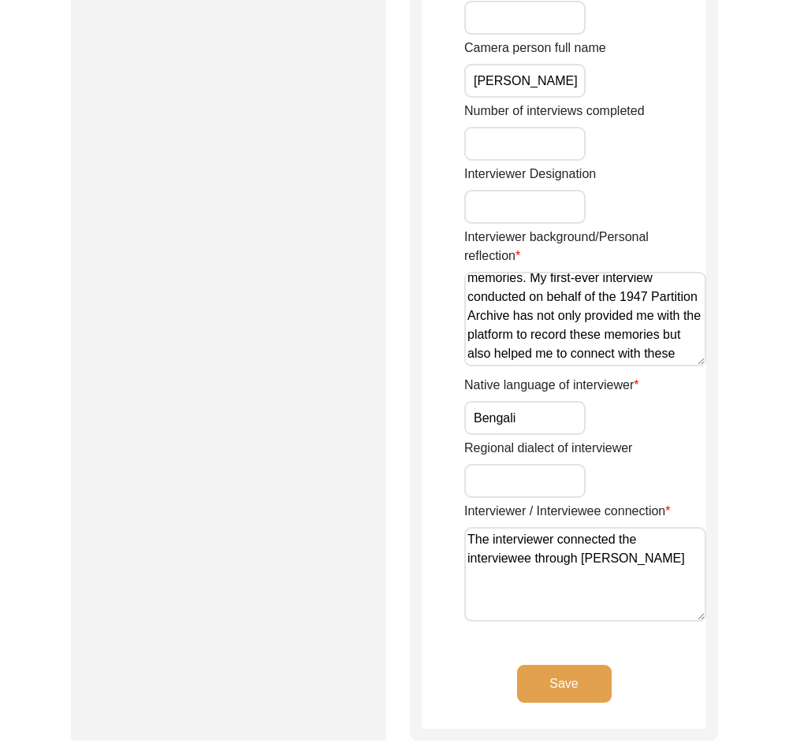
click at [558, 677] on button "Save" at bounding box center [564, 684] width 95 height 38
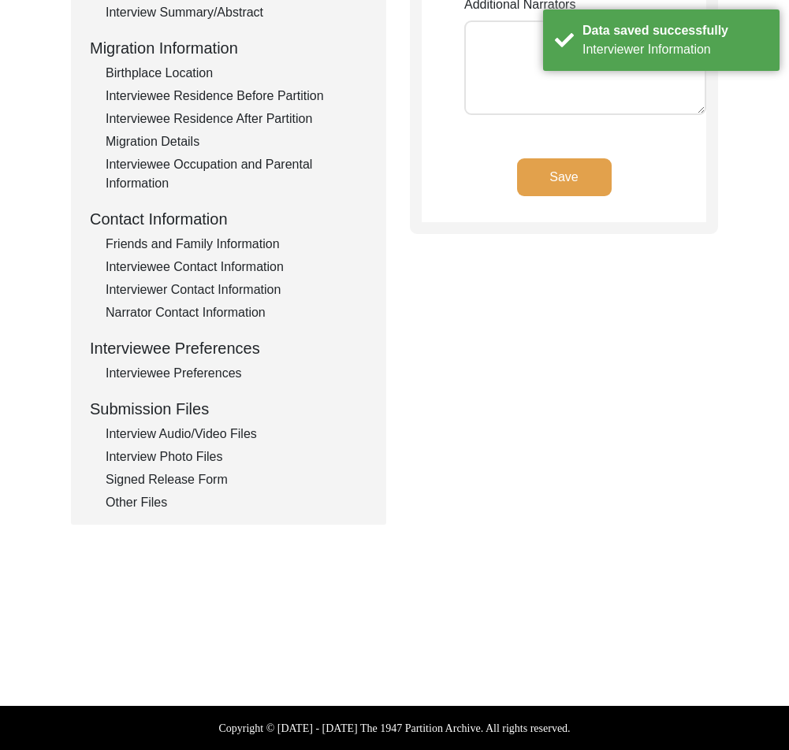
scroll to position [0, 0]
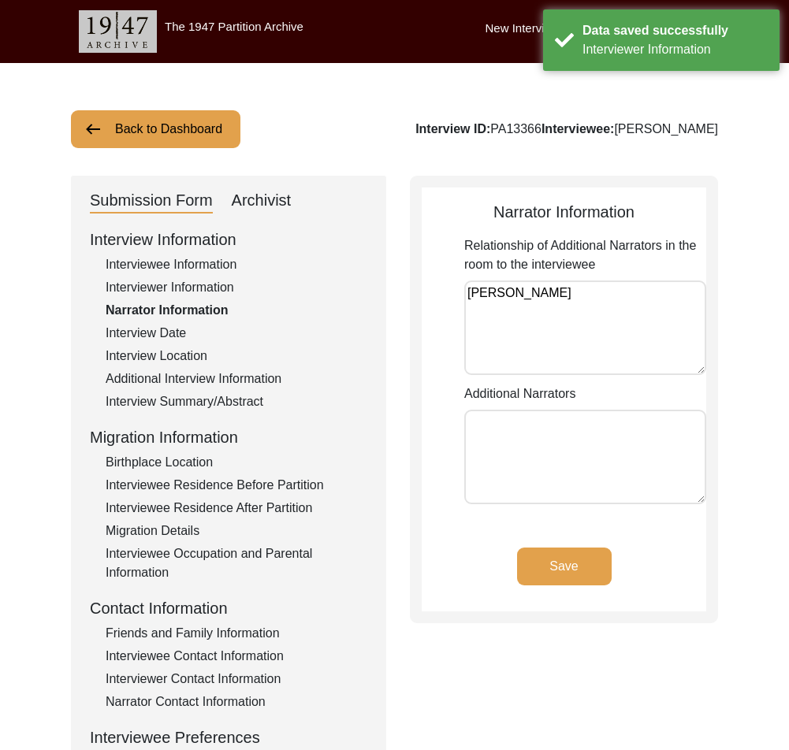
click at [569, 310] on textarea "Srijani Sarkar" at bounding box center [585, 327] width 242 height 95
click at [176, 339] on div "Interview Date" at bounding box center [237, 333] width 262 height 19
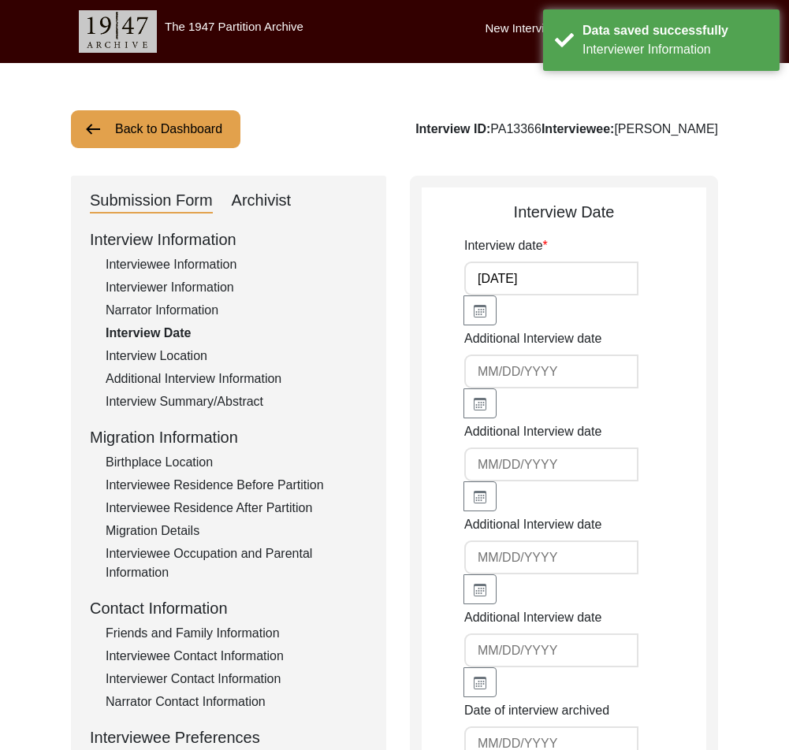
click at [200, 355] on div "Interview Location" at bounding box center [237, 356] width 262 height 19
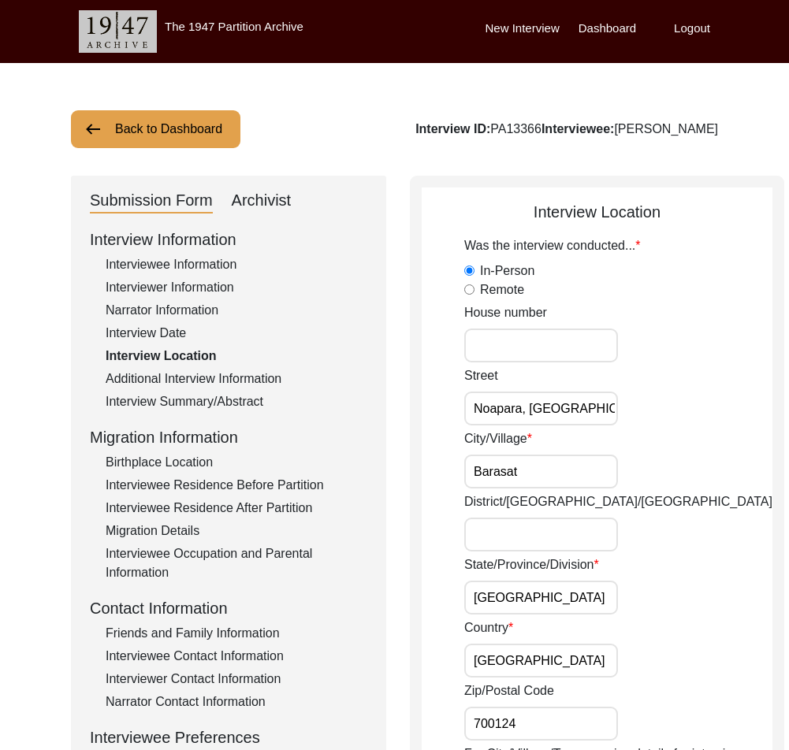
scroll to position [0, 72]
drag, startPoint x: 538, startPoint y: 409, endPoint x: 622, endPoint y: 409, distance: 83.5
click at [622, 409] on div "Street Noapara, Kalibari Road, Barasat" at bounding box center [618, 395] width 308 height 59
click at [562, 466] on input "Barasat" at bounding box center [541, 472] width 154 height 34
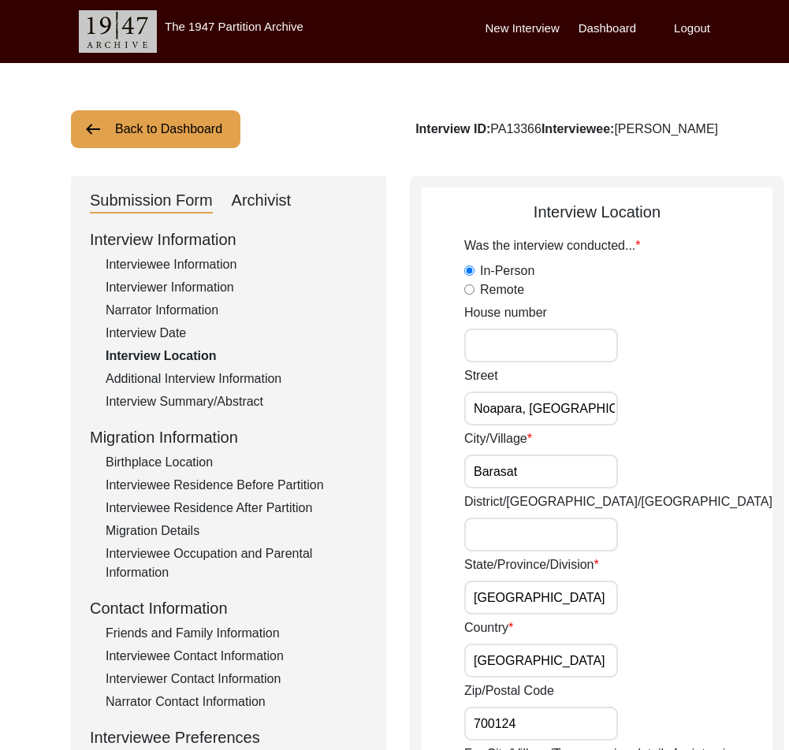
click at [554, 414] on input "Noapara, Kalibari Road, Barasat" at bounding box center [541, 409] width 154 height 34
drag, startPoint x: 530, startPoint y: 411, endPoint x: 474, endPoint y: 407, distance: 56.1
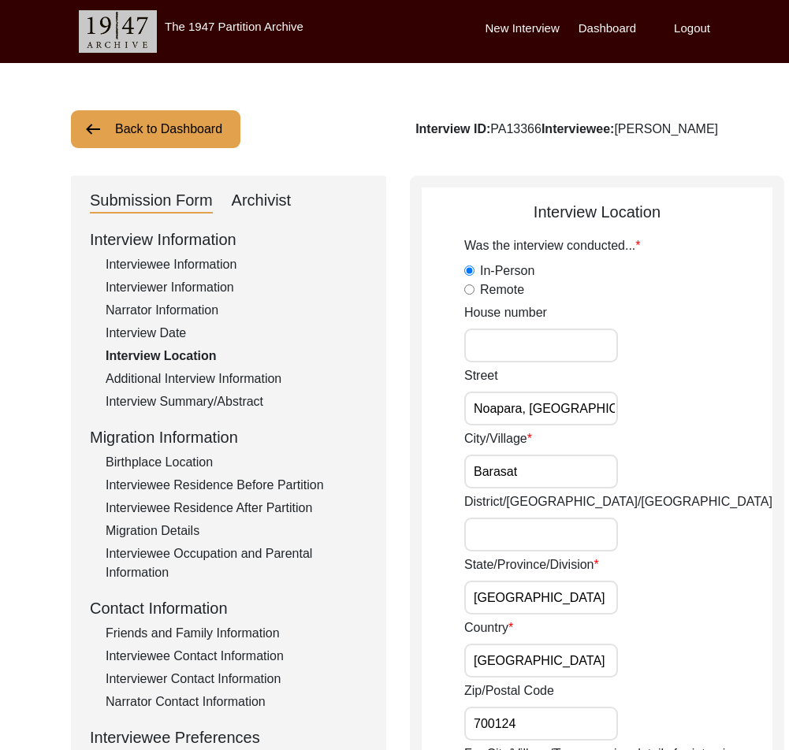
click at [475, 407] on input "Noapara, Kalibari Road, Barasat" at bounding box center [541, 409] width 154 height 34
drag, startPoint x: 547, startPoint y: 410, endPoint x: 704, endPoint y: 413, distance: 156.8
click at [704, 413] on div "Street Kalibari Road, Barasat" at bounding box center [618, 395] width 308 height 59
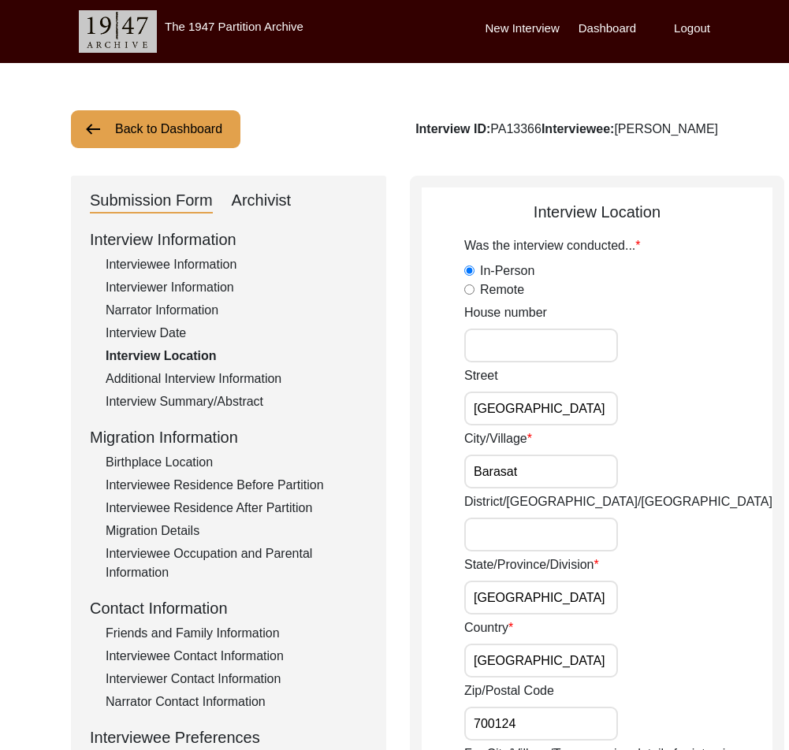
drag, startPoint x: 566, startPoint y: 406, endPoint x: 442, endPoint y: 409, distance: 123.7
type input "Kalibari Road"
drag, startPoint x: 583, startPoint y: 486, endPoint x: 416, endPoint y: 480, distance: 167.1
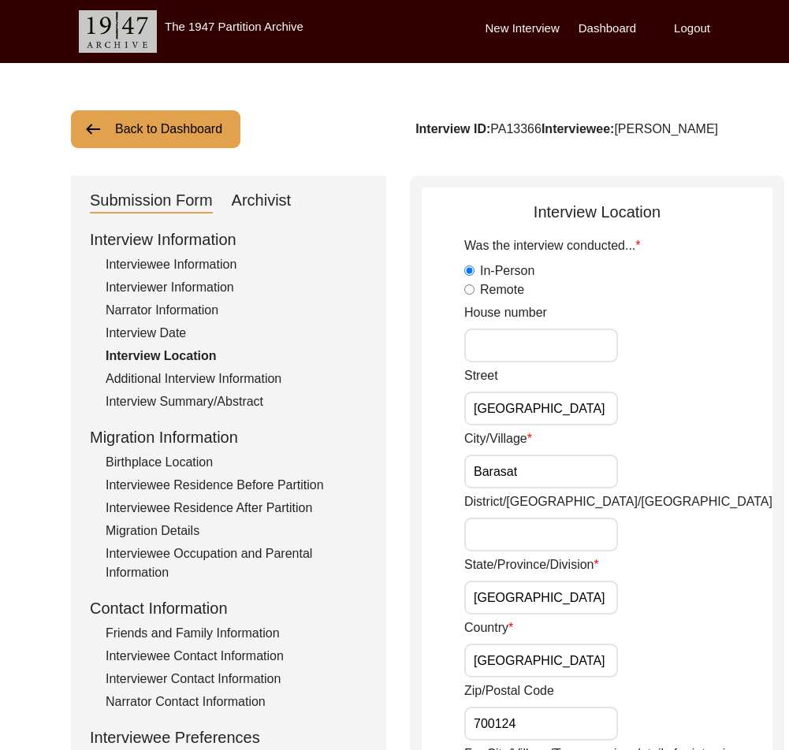
click at [540, 537] on input "District/tehsil/Jilla" at bounding box center [541, 535] width 154 height 34
type input "North 24 Parganas"
click at [557, 532] on input "North 24 Parganas" at bounding box center [541, 535] width 154 height 34
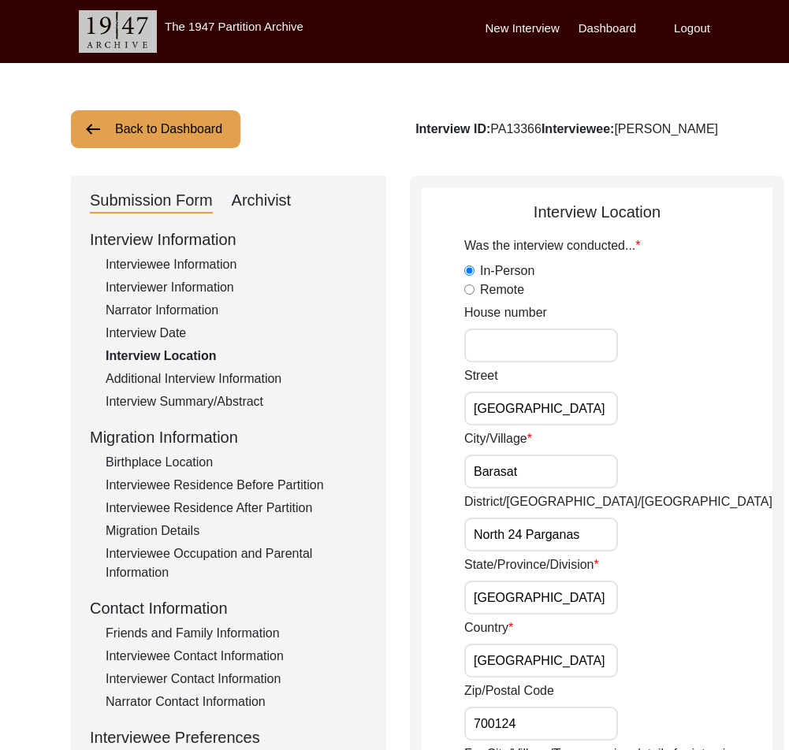
click at [570, 605] on input "[GEOGRAPHIC_DATA]" at bounding box center [541, 598] width 154 height 34
click at [546, 660] on input "[GEOGRAPHIC_DATA]" at bounding box center [541, 661] width 154 height 34
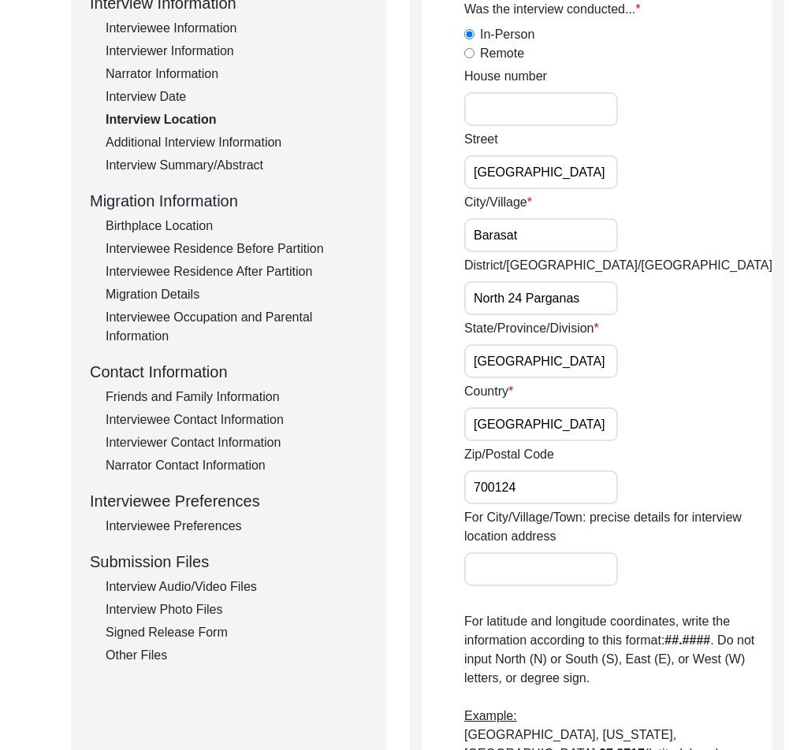
click at [527, 481] on input "700124" at bounding box center [541, 487] width 154 height 34
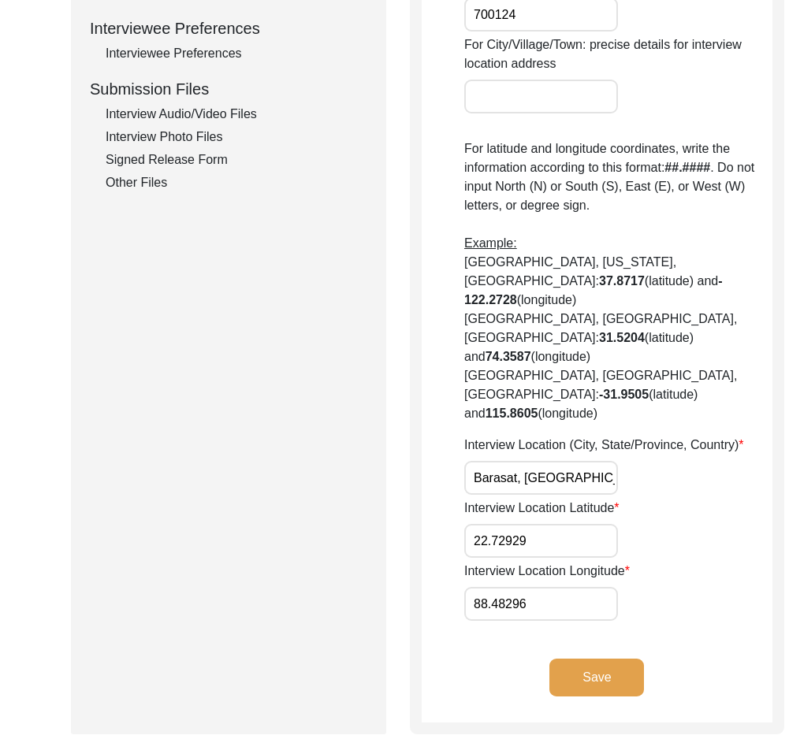
scroll to position [0, 47]
drag, startPoint x: 469, startPoint y: 475, endPoint x: 659, endPoint y: 476, distance: 189.1
click at [659, 476] on div "Interview Location (City, State/Province, Country) Barasat, West Bengal, India" at bounding box center [618, 465] width 308 height 59
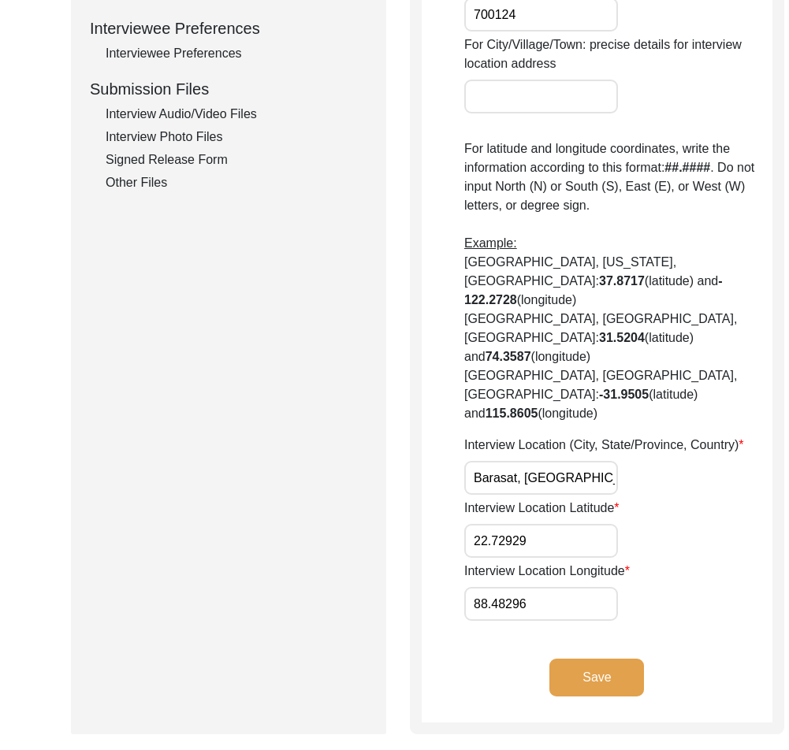
click at [530, 552] on input "22.72929" at bounding box center [541, 541] width 154 height 34
click at [712, 499] on div "Interview Location Was the interview conducted... In-Person Remote House number…" at bounding box center [597, 100] width 374 height 1267
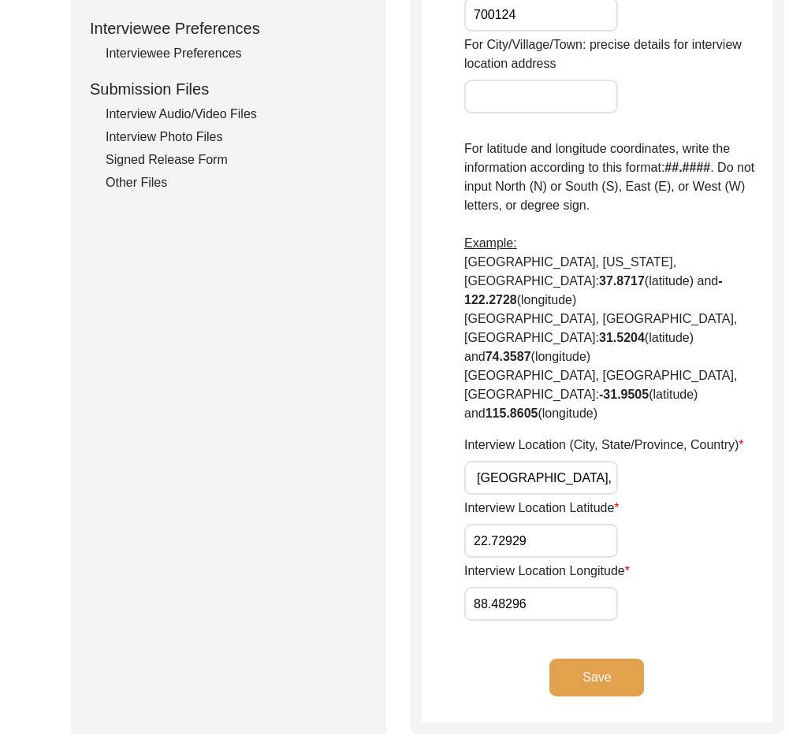
drag, startPoint x: 551, startPoint y: 481, endPoint x: 649, endPoint y: 483, distance: 97.7
click at [648, 483] on div "Interview Location (City, State/Province, Country) Barasat, West Bengal, India" at bounding box center [618, 465] width 308 height 59
click at [649, 483] on div "Interview Location (City, State/Province, Country) Barasat, West Bengal, India" at bounding box center [618, 465] width 308 height 59
click at [545, 604] on input "88.48296" at bounding box center [541, 604] width 154 height 34
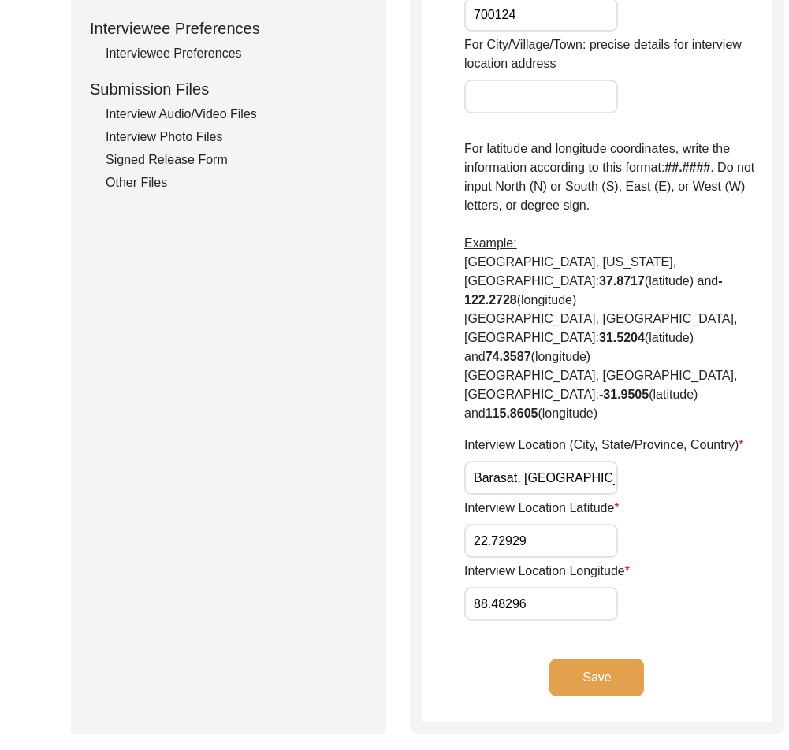
click at [545, 604] on input "88.48296" at bounding box center [541, 604] width 154 height 34
click at [570, 544] on input "22.72929" at bounding box center [541, 541] width 154 height 34
paste input "28"
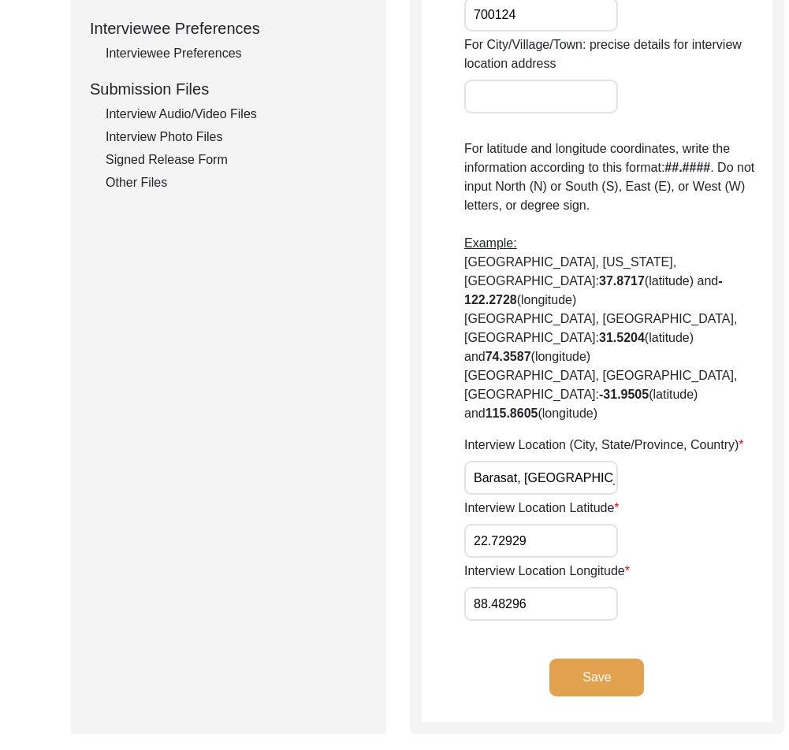
click at [570, 544] on input "22.72929" at bounding box center [541, 541] width 154 height 34
type input "22.7228"
click at [582, 615] on input "88.48296" at bounding box center [541, 604] width 154 height 34
click at [581, 614] on input "88.48296" at bounding box center [541, 604] width 154 height 34
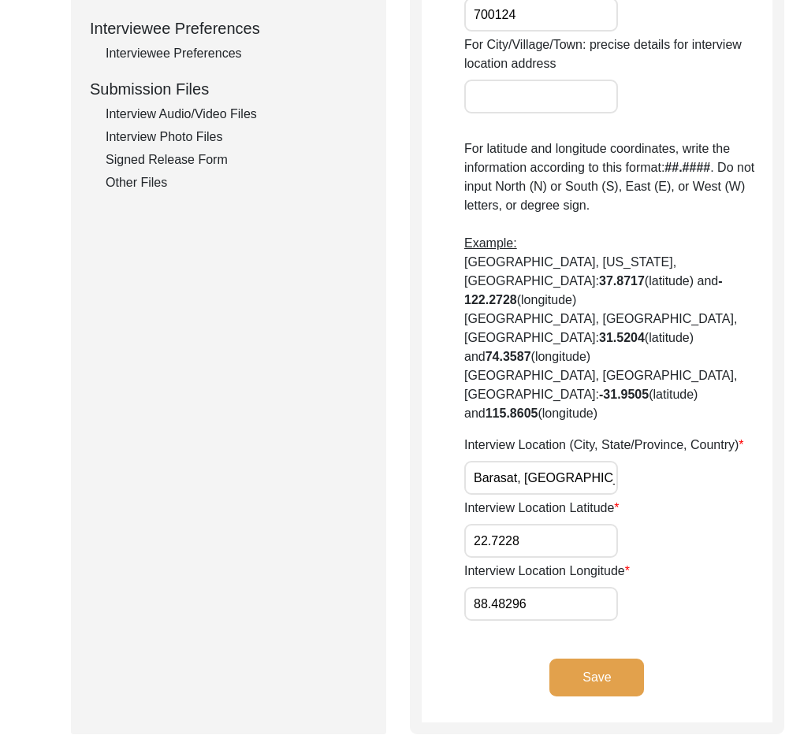
click at [580, 614] on input "88.48296" at bounding box center [541, 604] width 154 height 34
paste input "88.4805"
click at [562, 607] on input "88.4829688.4805" at bounding box center [541, 604] width 154 height 34
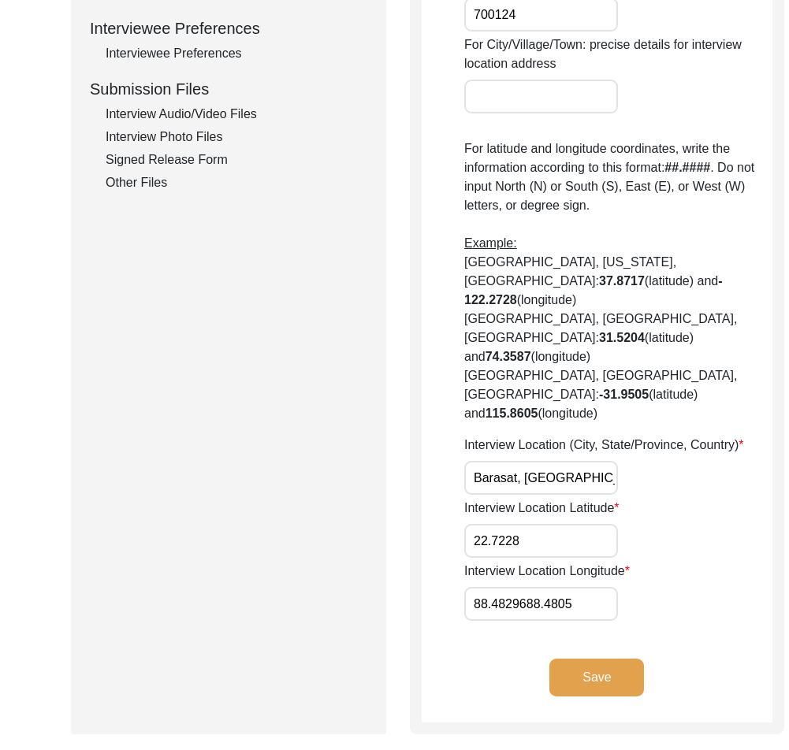
click at [562, 607] on input "88.4829688.4805" at bounding box center [541, 604] width 154 height 34
paste input "text"
click at [583, 607] on input "88.4805" at bounding box center [541, 604] width 154 height 34
type input "88.4805"
drag, startPoint x: 559, startPoint y: 555, endPoint x: 510, endPoint y: 547, distance: 48.8
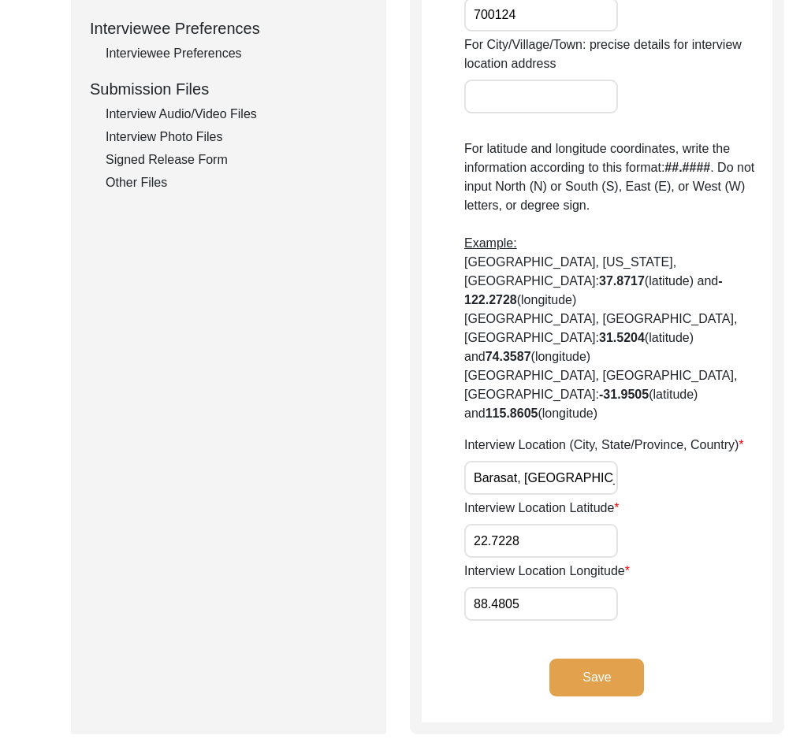
click at [510, 547] on input "22.7228" at bounding box center [541, 541] width 154 height 34
click at [655, 545] on div "Interview Location Latitude 22.7228" at bounding box center [618, 528] width 308 height 59
click at [551, 557] on div "Was the interview conducted... In-Person Remote House number Street Kalibari Ro…" at bounding box center [618, 73] width 308 height 1093
click at [551, 557] on input "22.7228" at bounding box center [541, 541] width 154 height 34
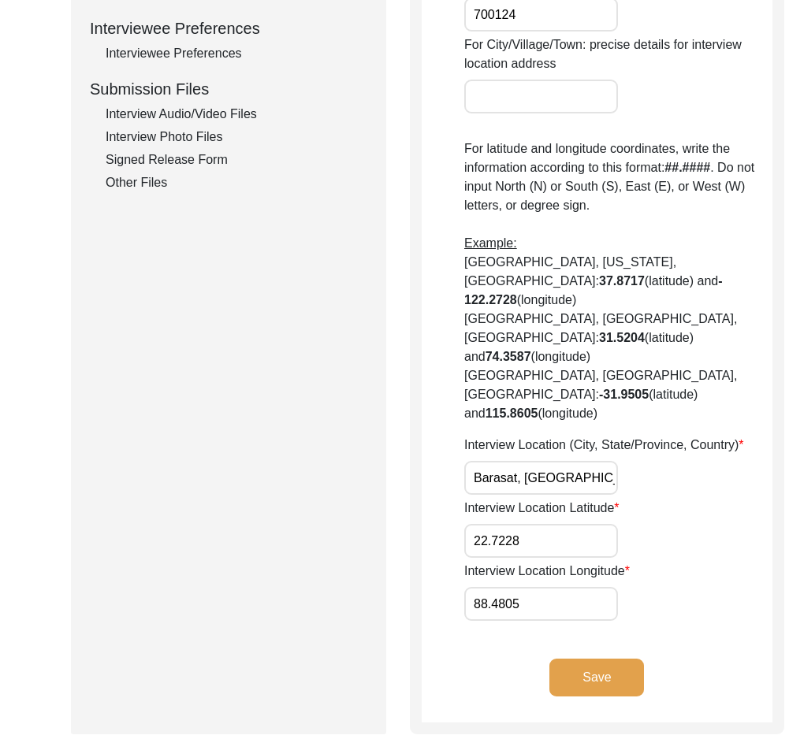
click at [547, 617] on input "88.4805" at bounding box center [541, 604] width 154 height 34
click at [404, 620] on div "Submission Form Archivist Interview Information Interviewee Information Intervi…" at bounding box center [394, 100] width 647 height 1267
click at [576, 713] on div "Save" at bounding box center [596, 691] width 351 height 64
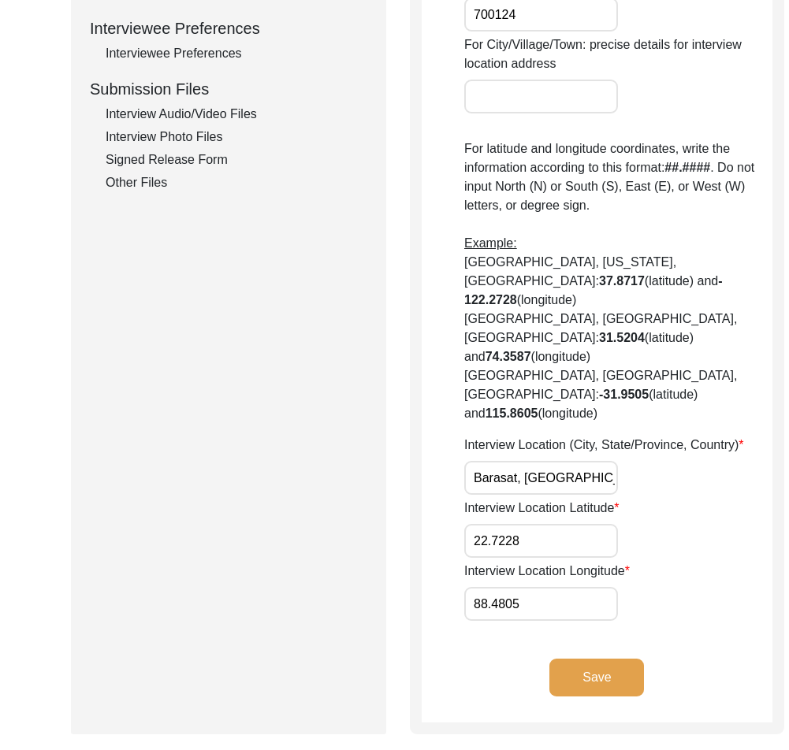
click at [584, 696] on button "Save" at bounding box center [596, 678] width 95 height 38
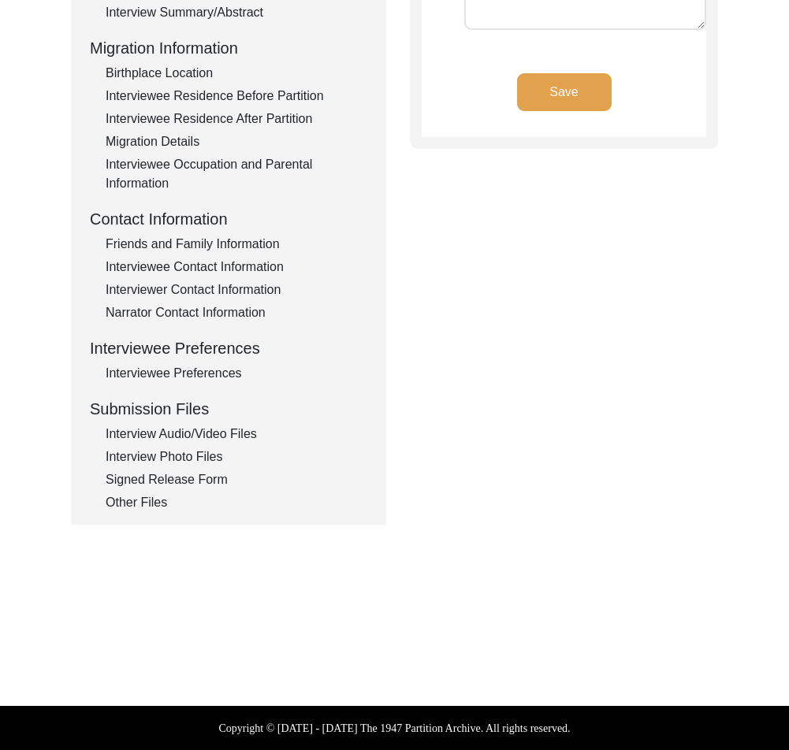
type input "Bengali"
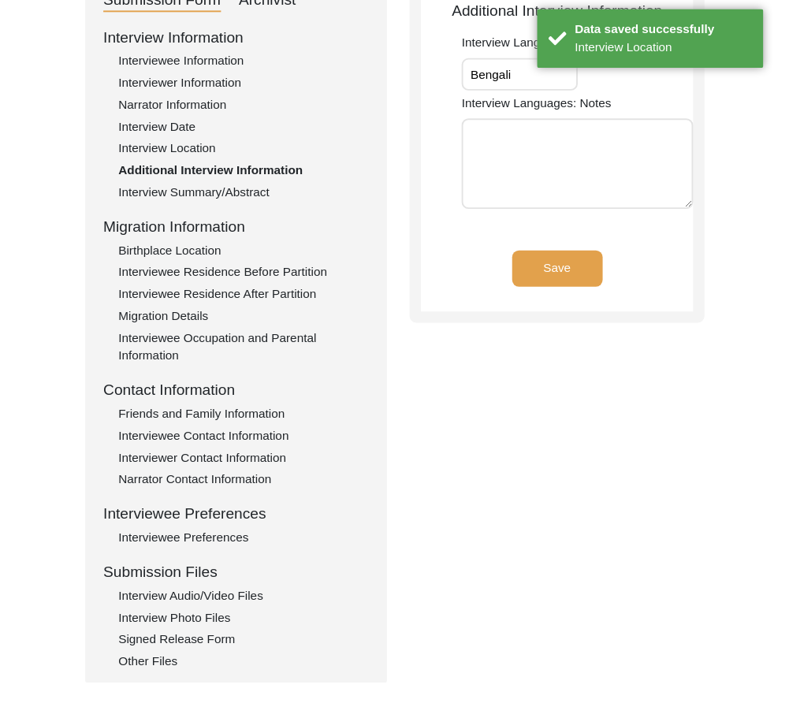
scroll to position [74, 0]
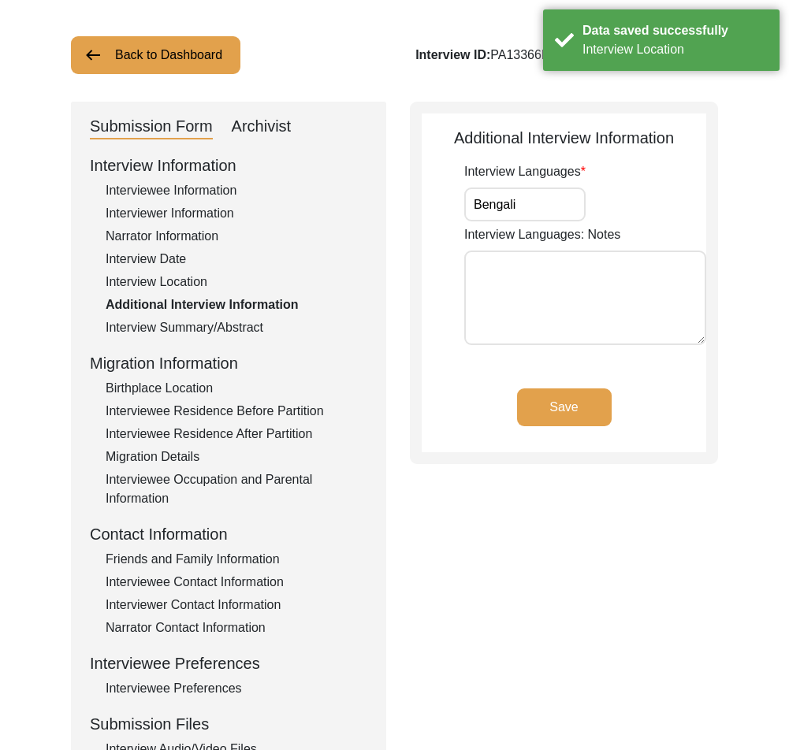
click at [529, 195] on input "Bengali" at bounding box center [524, 204] width 121 height 34
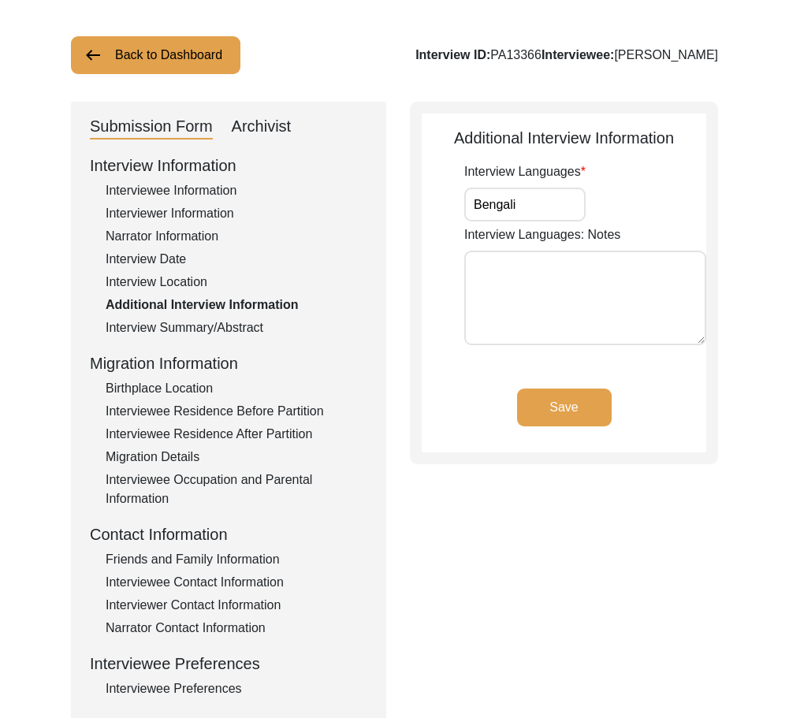
click at [190, 409] on div "Interviewee Residence Before Partition" at bounding box center [237, 411] width 262 height 19
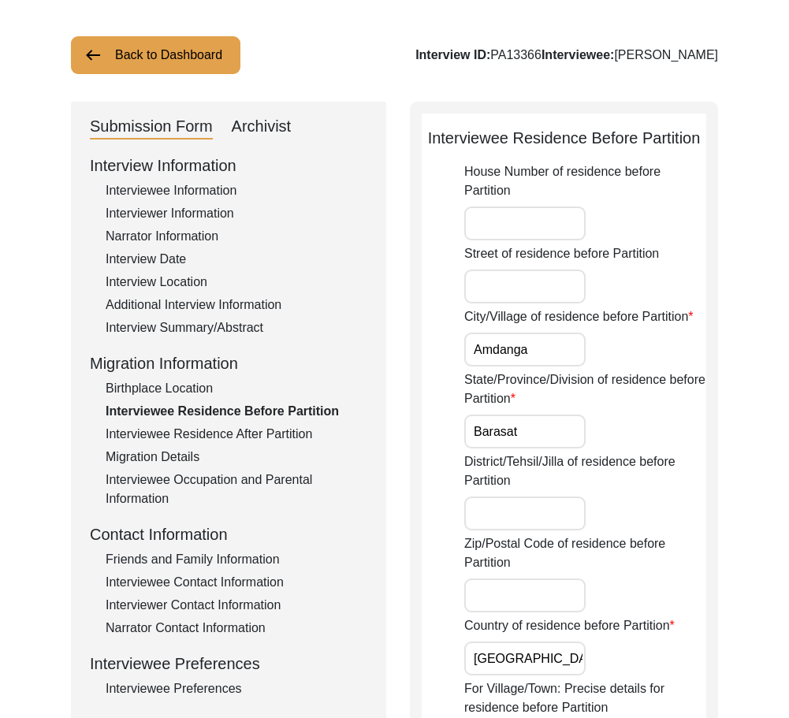
click at [185, 396] on div "Birthplace Location" at bounding box center [237, 388] width 262 height 19
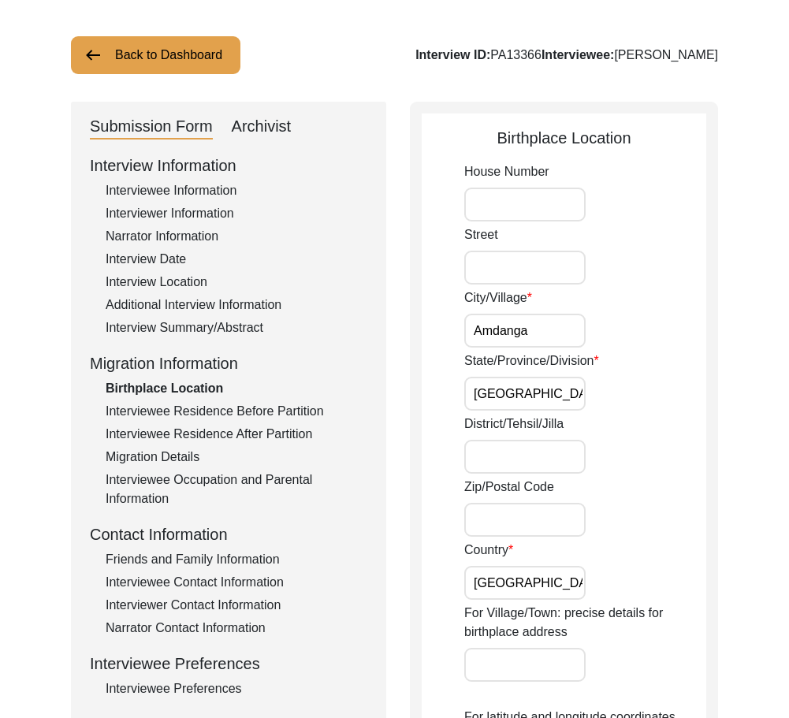
click at [574, 317] on input "Amdanga" at bounding box center [524, 331] width 121 height 34
click at [573, 318] on input "Amdanga" at bounding box center [524, 331] width 121 height 34
click at [609, 436] on div "District/Tehsil/Jilla" at bounding box center [585, 443] width 242 height 59
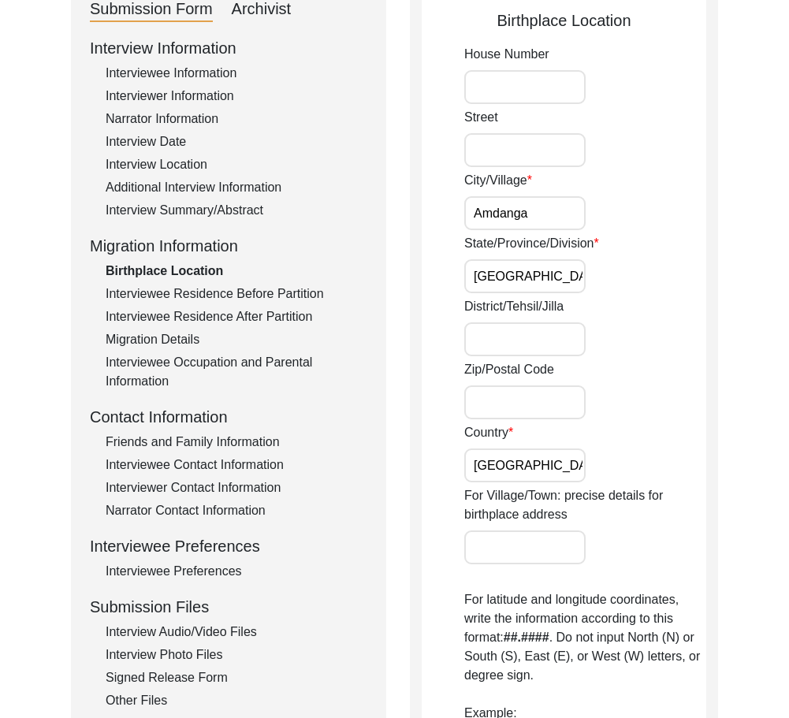
scroll to position [175, 0]
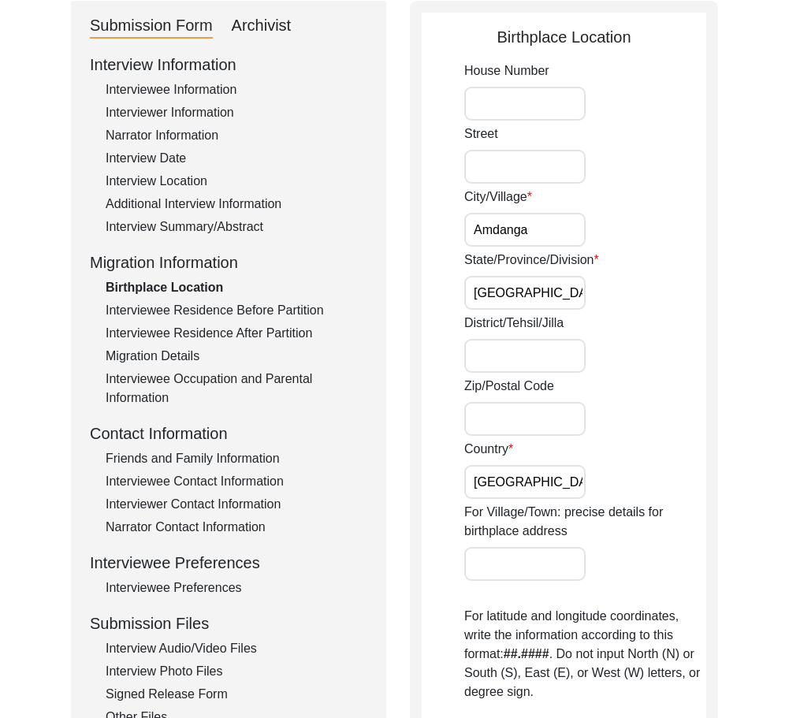
click at [566, 354] on input "District/Tehsil/Jilla" at bounding box center [524, 356] width 121 height 34
type input "North 24 Parganas"
drag, startPoint x: 510, startPoint y: 229, endPoint x: 432, endPoint y: 225, distance: 77.3
click at [429, 228] on app-birthplace-location "Birthplace Location House Number Street City/Village Amdanga State/Province/Div…" at bounding box center [563, 645] width 284 height 1240
click at [503, 174] on input "Street" at bounding box center [524, 167] width 121 height 34
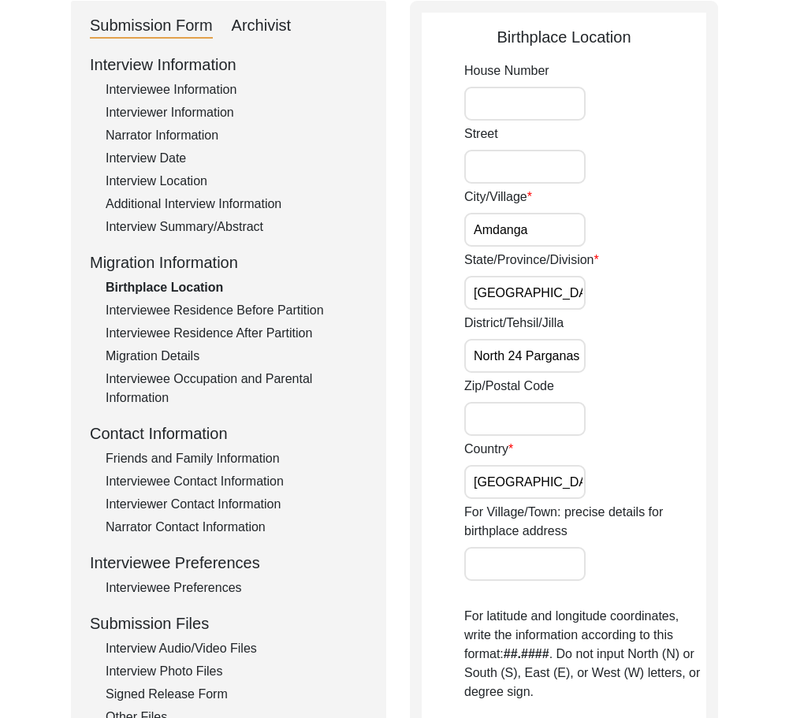
click at [490, 108] on input "House Number" at bounding box center [524, 104] width 121 height 34
click at [416, 205] on div "Birthplace Location House Number Street City/Village Amdanga State/Province/Div…" at bounding box center [564, 639] width 308 height 1276
drag, startPoint x: 566, startPoint y: 284, endPoint x: 380, endPoint y: 253, distance: 189.3
click at [380, 253] on div "Submission Form Archivist Interview Information Interviewee Information Intervi…" at bounding box center [394, 639] width 647 height 1276
drag, startPoint x: 503, startPoint y: 235, endPoint x: 536, endPoint y: 229, distance: 33.5
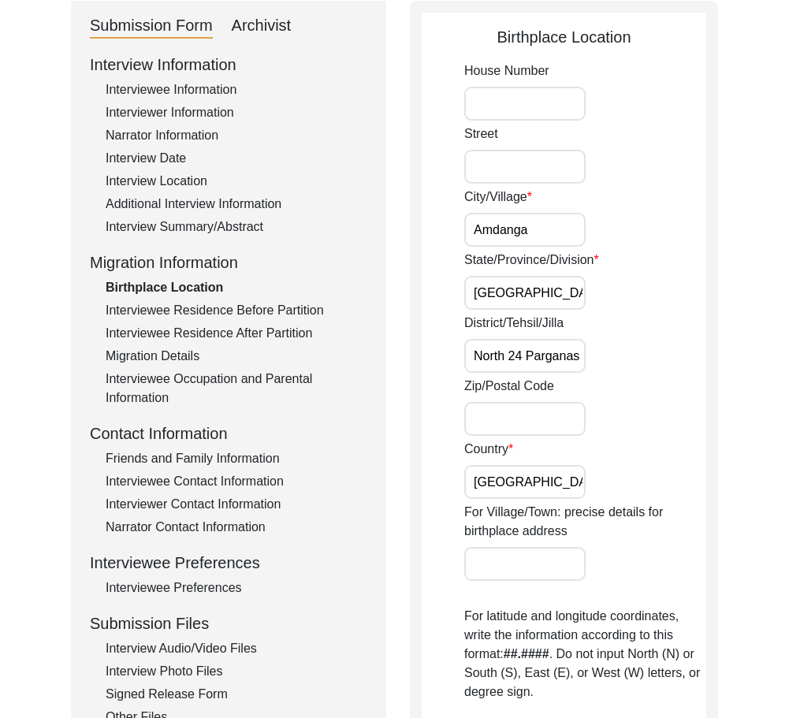
click at [516, 233] on input "Amdanga" at bounding box center [524, 230] width 121 height 34
click at [533, 228] on input "Amdanga" at bounding box center [524, 230] width 121 height 34
drag, startPoint x: 533, startPoint y: 228, endPoint x: 421, endPoint y: 231, distance: 111.9
click at [421, 231] on app-birthplace-location "Birthplace Location House Number Street City/Village Amdanga State/Province/Div…" at bounding box center [563, 645] width 284 height 1240
drag, startPoint x: 464, startPoint y: 360, endPoint x: 625, endPoint y: 360, distance: 161.5
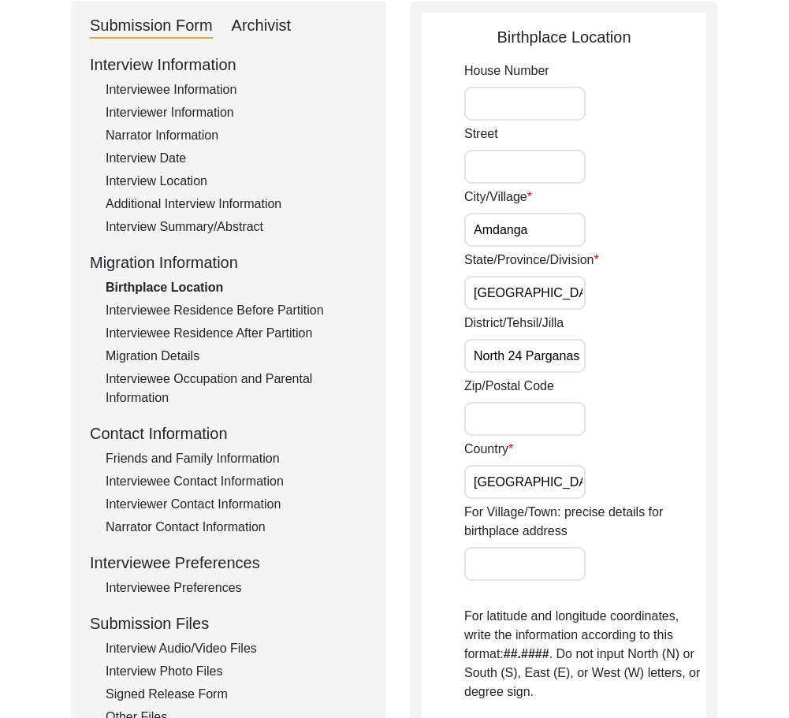
click at [625, 360] on div "District/Tehsil/Jilla North 24 Parganas" at bounding box center [585, 343] width 242 height 59
click at [533, 486] on input "[GEOGRAPHIC_DATA]" at bounding box center [524, 482] width 121 height 34
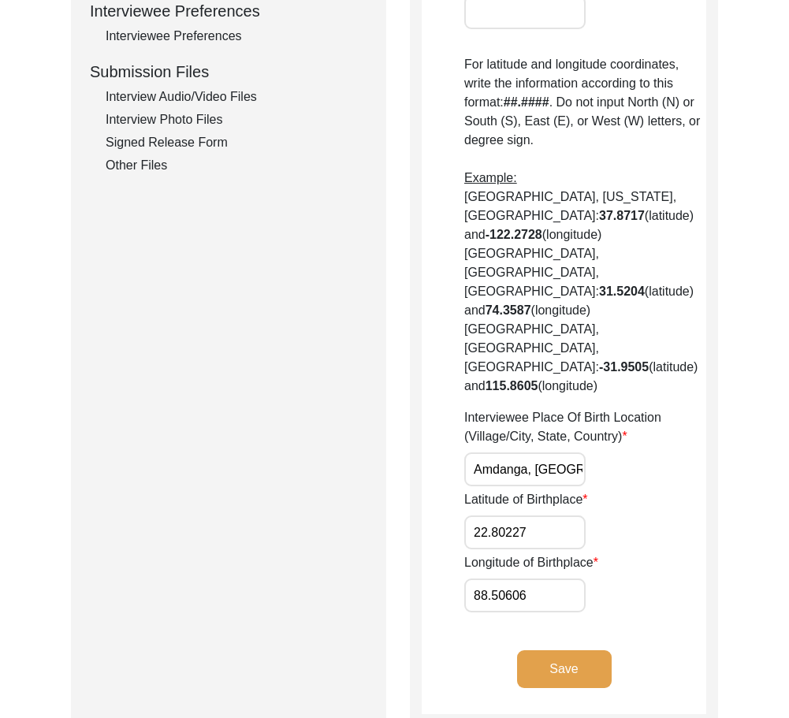
scroll to position [0, 58]
drag, startPoint x: 466, startPoint y: 383, endPoint x: 634, endPoint y: 385, distance: 167.8
click at [634, 408] on div "Interviewee Place Of Birth Location (Village/City, State, Country) Amdanga, Wes…" at bounding box center [585, 447] width 242 height 78
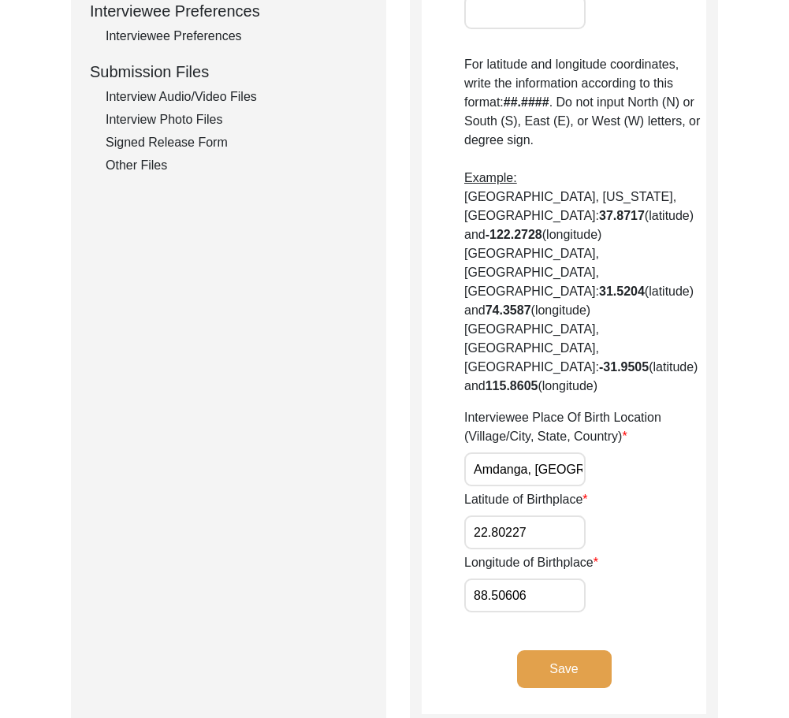
click at [554, 515] on input "22.80227" at bounding box center [524, 532] width 121 height 34
click at [553, 578] on input "88.50606" at bounding box center [524, 595] width 121 height 34
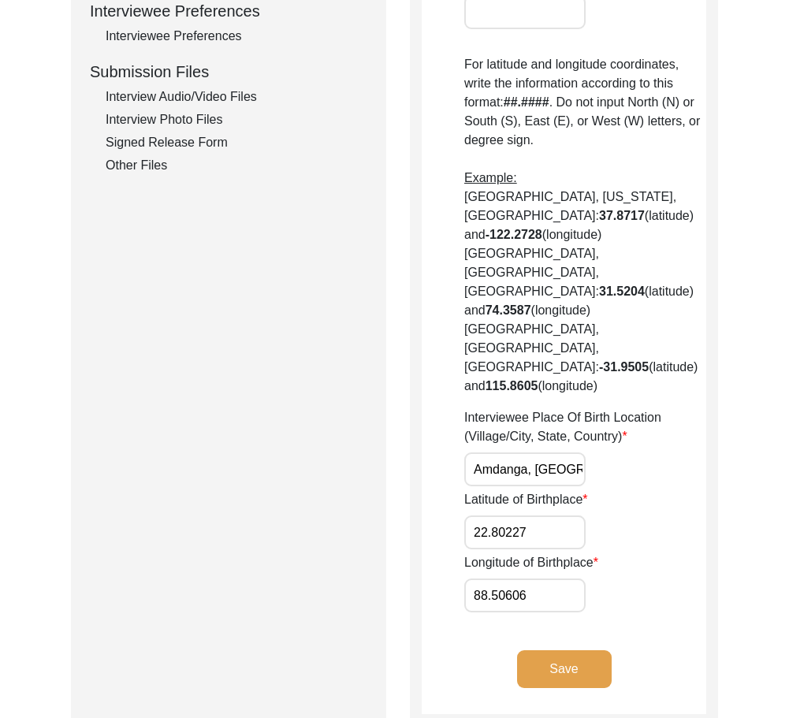
click at [553, 578] on input "88.50606" at bounding box center [524, 595] width 121 height 34
click at [547, 515] on input "22.80227" at bounding box center [524, 532] width 121 height 34
paste input "1"
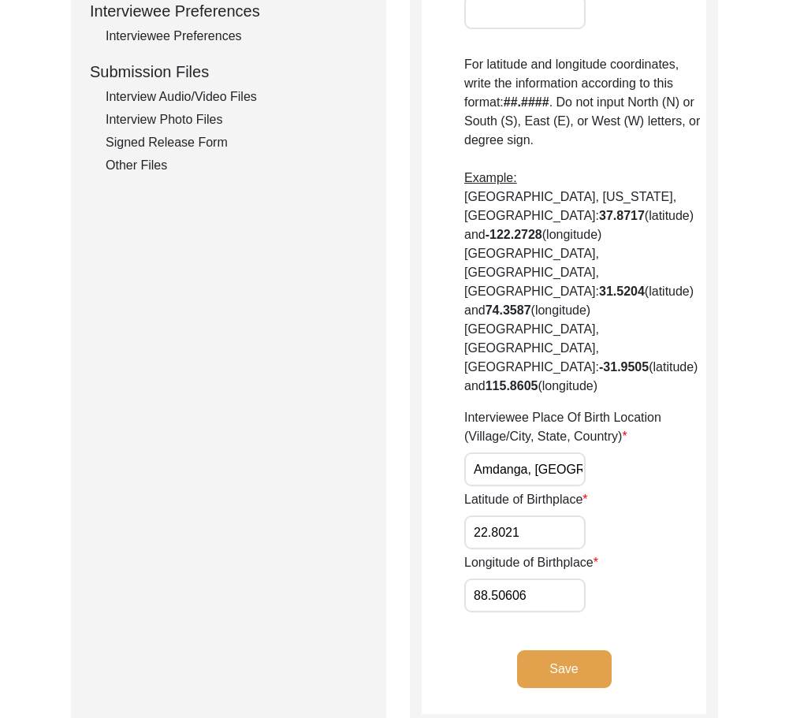
type input "22.8021"
click at [499, 578] on input "88.50606" at bounding box center [524, 595] width 121 height 34
paste input "70"
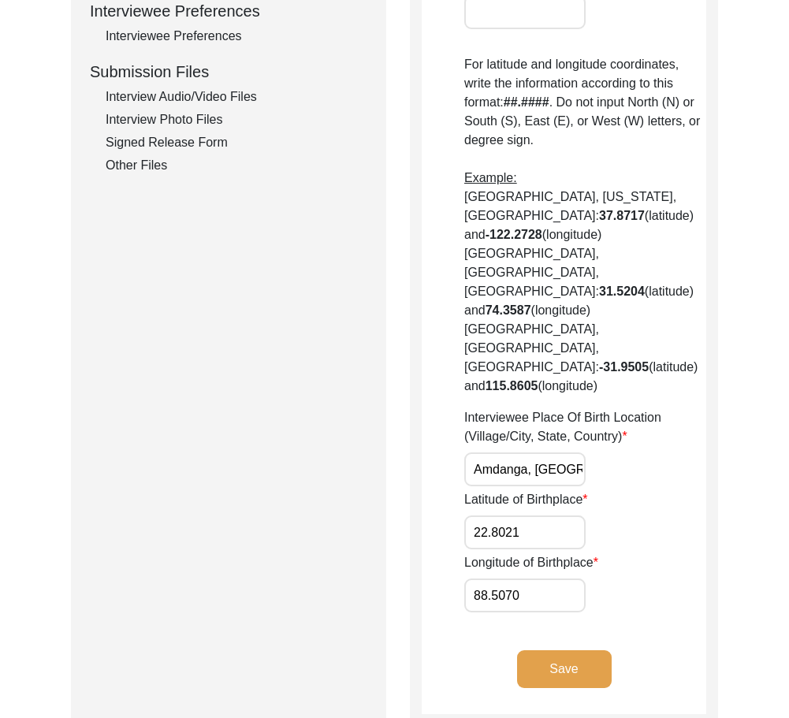
type input "88.5070"
drag, startPoint x: 547, startPoint y: 445, endPoint x: 422, endPoint y: 447, distance: 125.3
click at [416, 446] on div "Birthplace Location House Number Street City/Village Amdanga State/Province/Div…" at bounding box center [564, 87] width 308 height 1276
click at [680, 490] on div "Latitude of Birthplace 22.8021" at bounding box center [585, 519] width 242 height 59
click at [569, 578] on input "88.5070" at bounding box center [524, 595] width 121 height 34
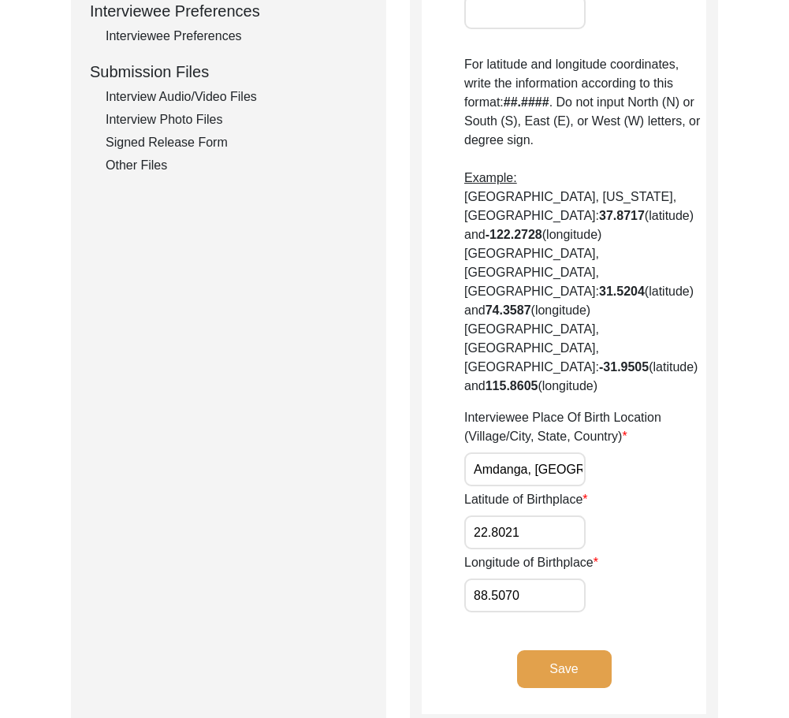
click at [569, 578] on input "88.5070" at bounding box center [524, 595] width 121 height 34
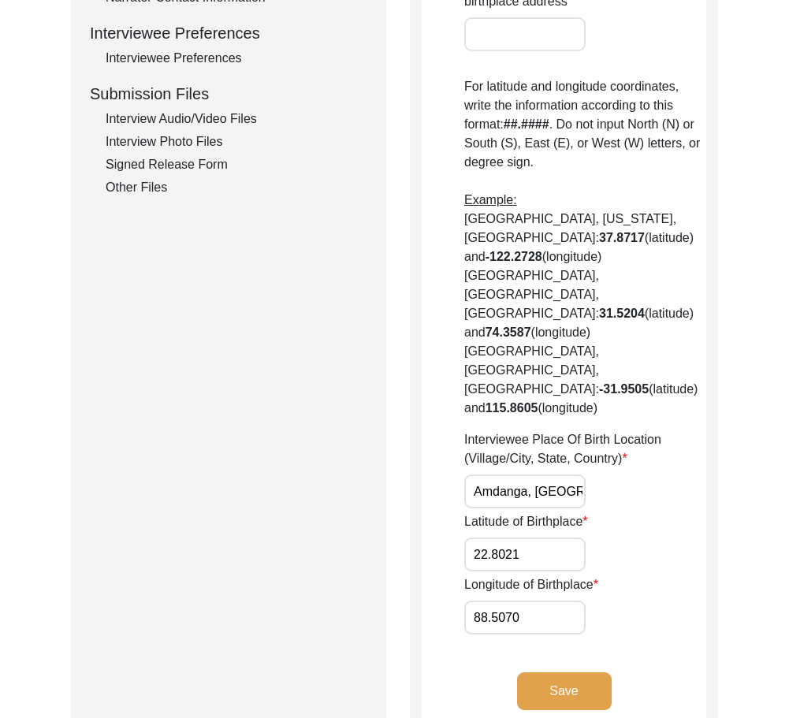
scroll to position [709, 0]
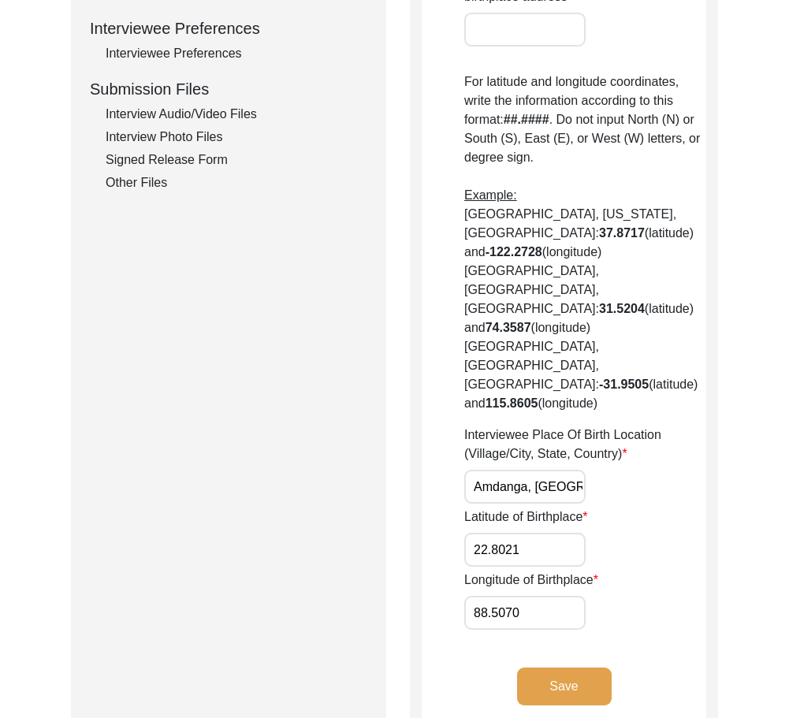
click at [606, 425] on div "Interviewee Place Of Birth Location (Village/City, State, Country) Amdanga, Wes…" at bounding box center [585, 464] width 242 height 78
click at [520, 533] on input "22.8021" at bounding box center [524, 550] width 121 height 34
click at [529, 596] on input "88.5070" at bounding box center [524, 613] width 121 height 34
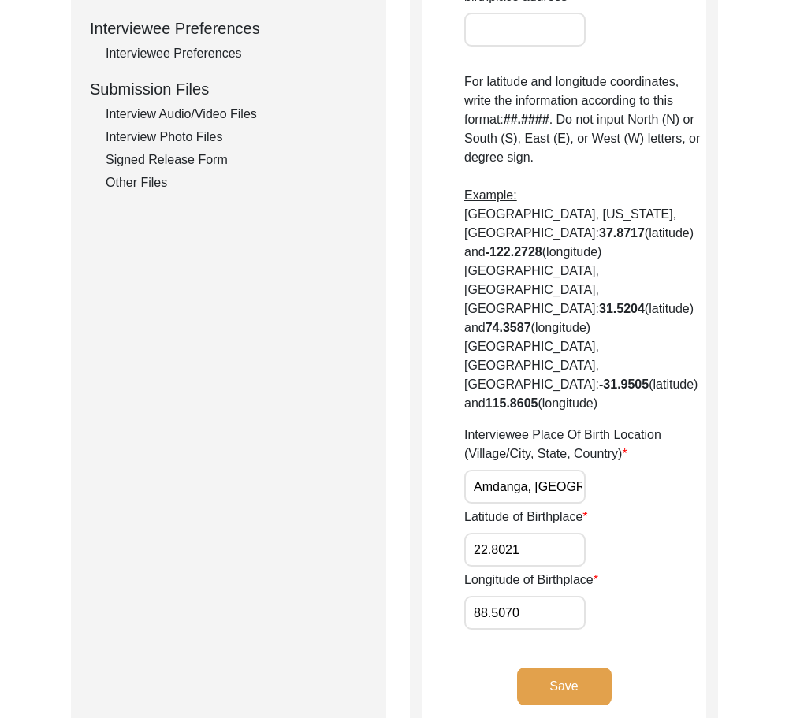
click at [529, 596] on input "88.5070" at bounding box center [524, 613] width 121 height 34
click at [667, 555] on app-birthplace-location "Birthplace Location House Number Street City/Village Amdanga State/Province/Div…" at bounding box center [563, 111] width 284 height 1240
click at [597, 667] on button "Save" at bounding box center [564, 686] width 95 height 38
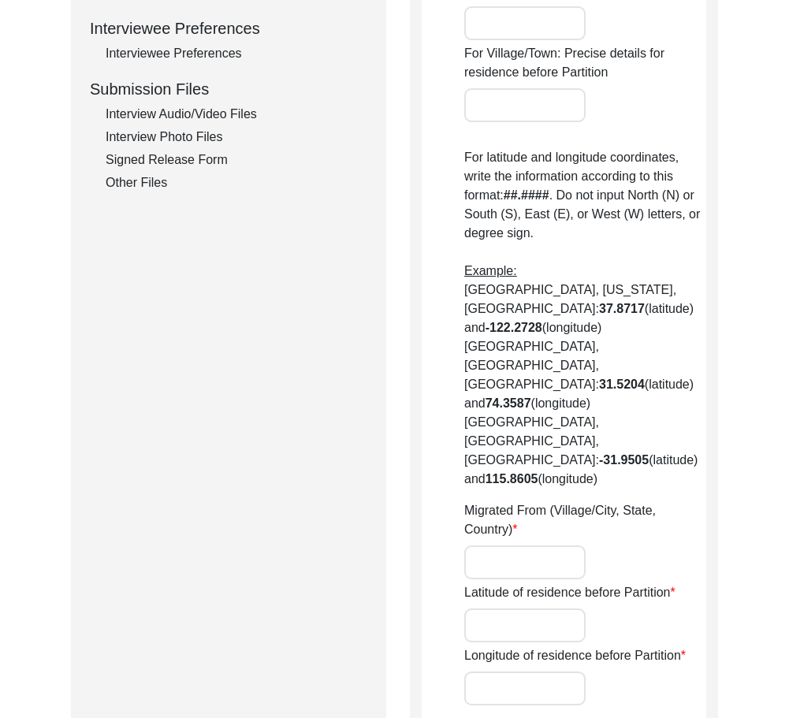
type input "Amdanga"
type input "Barasat"
type input "[GEOGRAPHIC_DATA]"
type input "Amdanga, Barasat, India"
type input "22.80227"
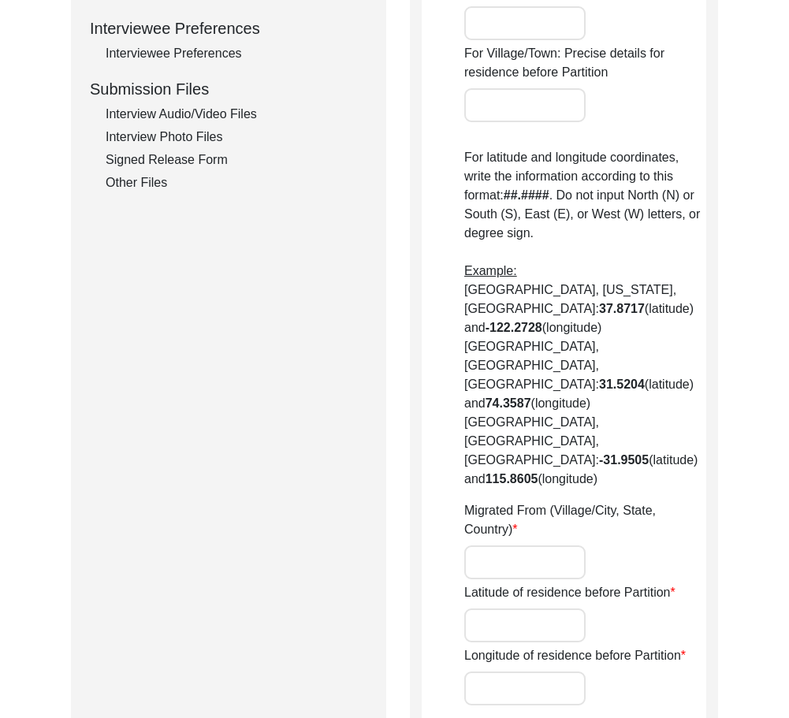
type input "88.50606"
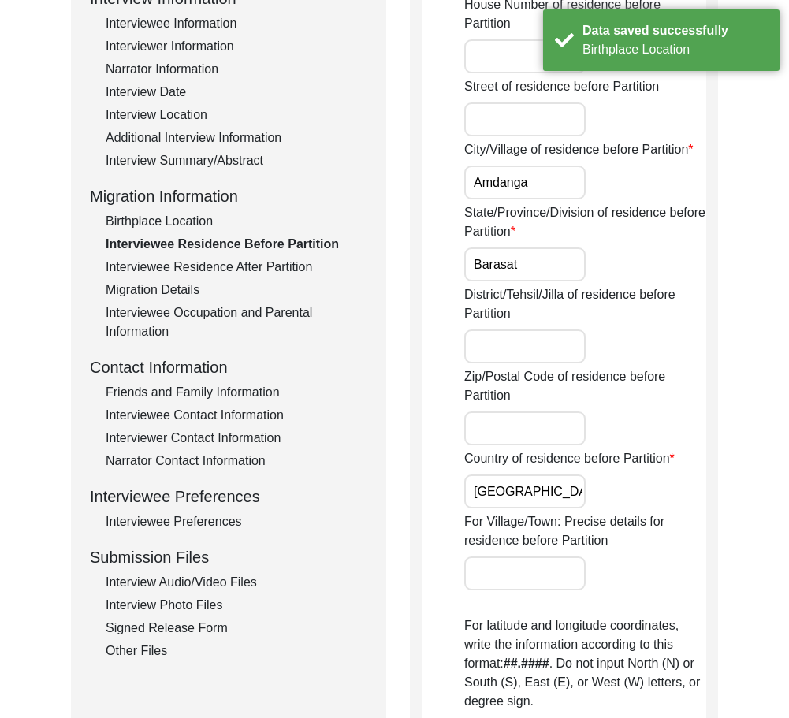
scroll to position [79, 0]
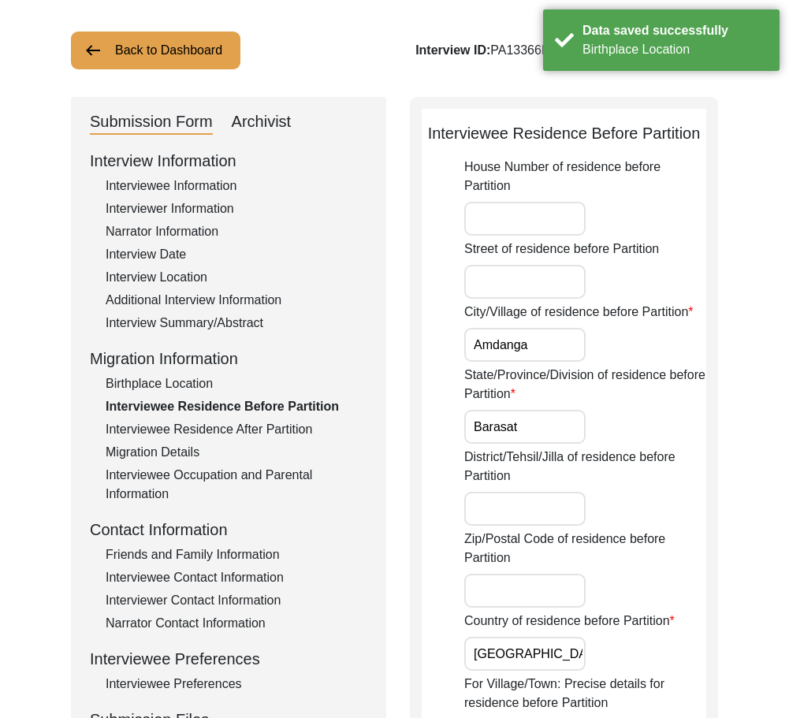
click at [559, 357] on input "Amdanga" at bounding box center [524, 345] width 121 height 34
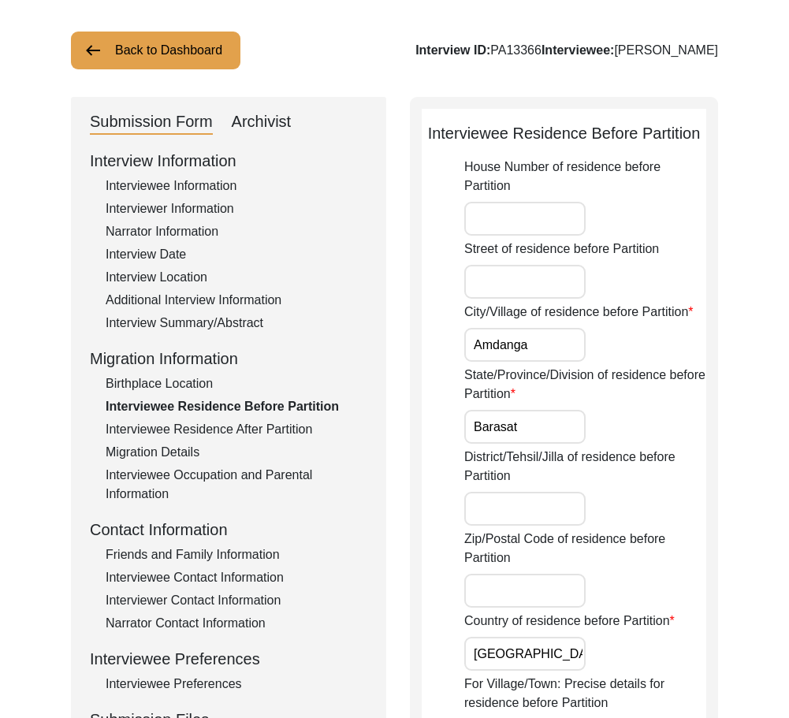
click at [531, 417] on input "Barasat" at bounding box center [524, 427] width 121 height 34
click at [561, 343] on input "Amdanga" at bounding box center [524, 345] width 121 height 34
drag, startPoint x: 561, startPoint y: 343, endPoint x: 405, endPoint y: 343, distance: 156.0
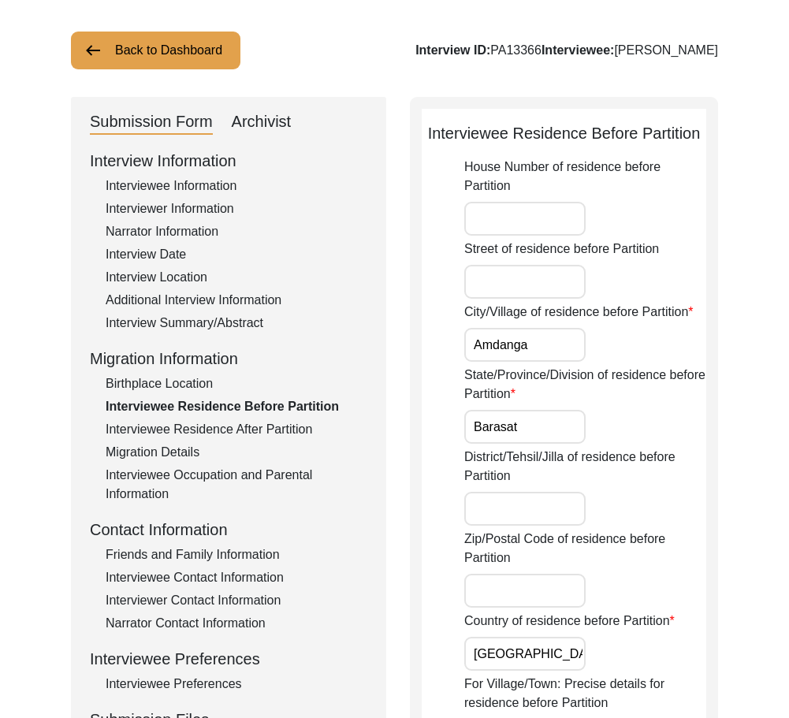
click at [533, 424] on input "Barasat" at bounding box center [524, 427] width 121 height 34
click at [156, 390] on div "Birthplace Location" at bounding box center [237, 383] width 262 height 19
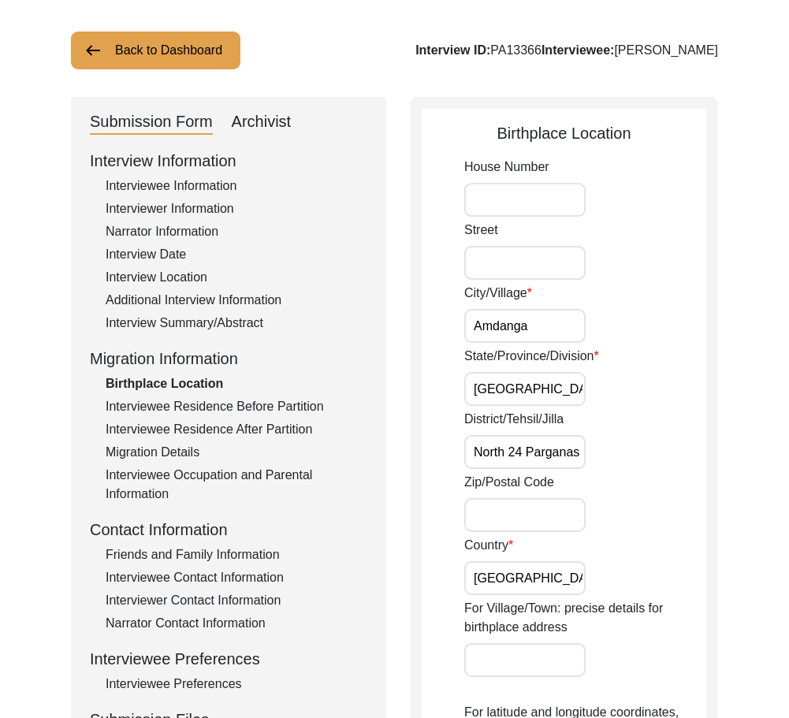
click at [181, 407] on div "Interviewee Residence Before Partition" at bounding box center [237, 406] width 262 height 19
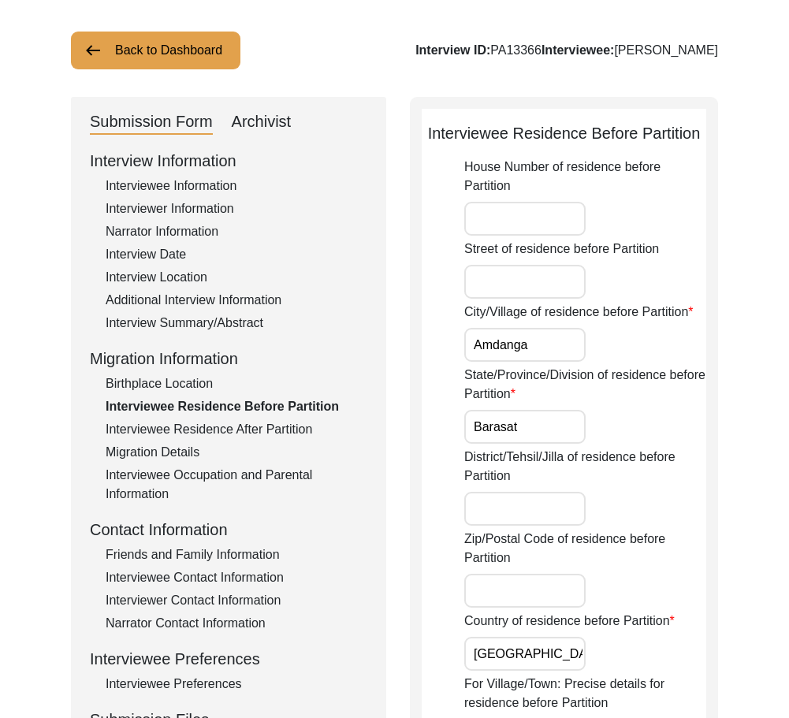
click at [592, 416] on div "State/Province/Division of residence before Partition Barasat" at bounding box center [585, 405] width 242 height 78
click at [578, 422] on input "Barasat" at bounding box center [524, 427] width 121 height 34
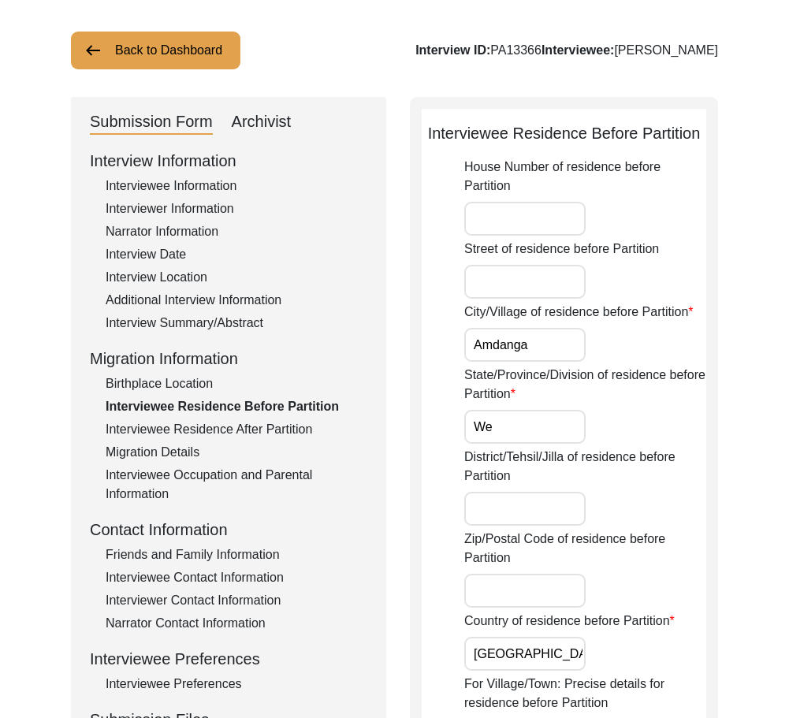
type input "[GEOGRAPHIC_DATA]"
click at [470, 491] on div "District/Tehsil/Jilla of residence before Partition" at bounding box center [585, 486] width 242 height 78
click at [472, 495] on input "District/Tehsil/Jilla of residence before Partition" at bounding box center [524, 509] width 121 height 34
paste input "North 24 Parganas"
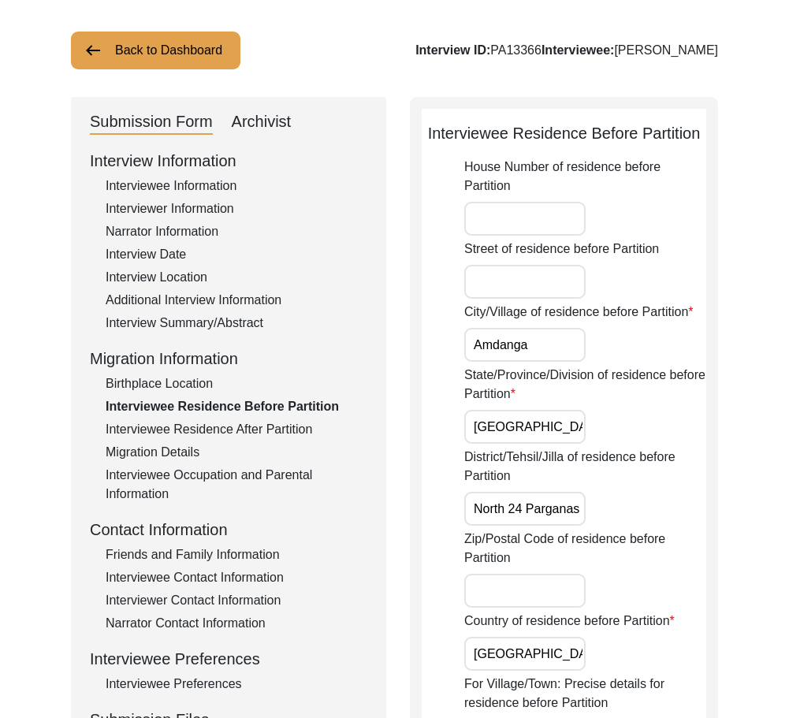
type input "North 24 Parganas"
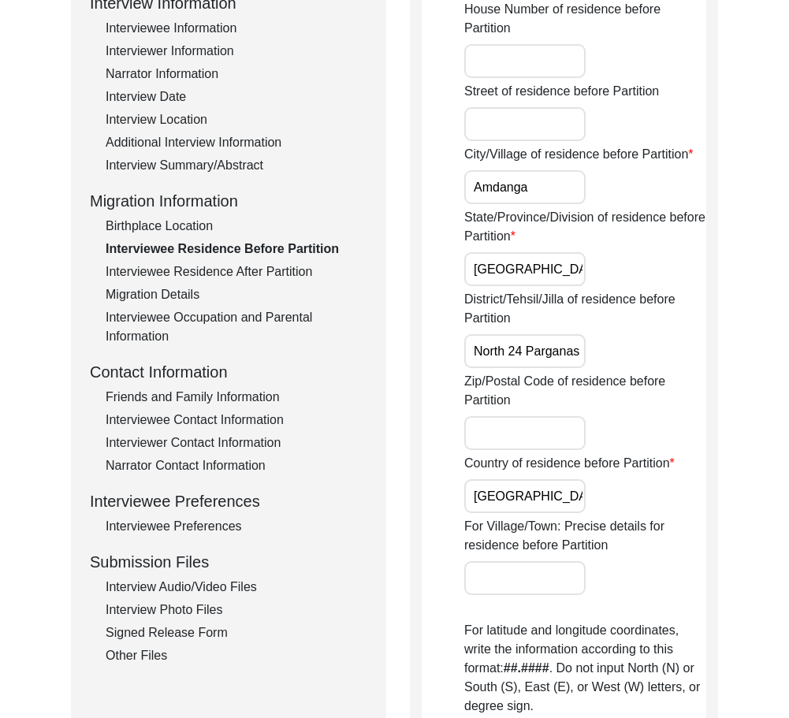
drag, startPoint x: 579, startPoint y: 346, endPoint x: 628, endPoint y: 354, distance: 49.6
click at [628, 354] on div "District/Tehsil/Jilla of residence before Partition North 24 Parganas" at bounding box center [585, 329] width 242 height 78
click at [578, 288] on div "House Number of residence before Partition Street of residence before Partition…" at bounding box center [585, 589] width 242 height 1178
click at [573, 281] on input "[GEOGRAPHIC_DATA]" at bounding box center [524, 269] width 121 height 34
click at [558, 502] on input "[GEOGRAPHIC_DATA]" at bounding box center [524, 496] width 121 height 34
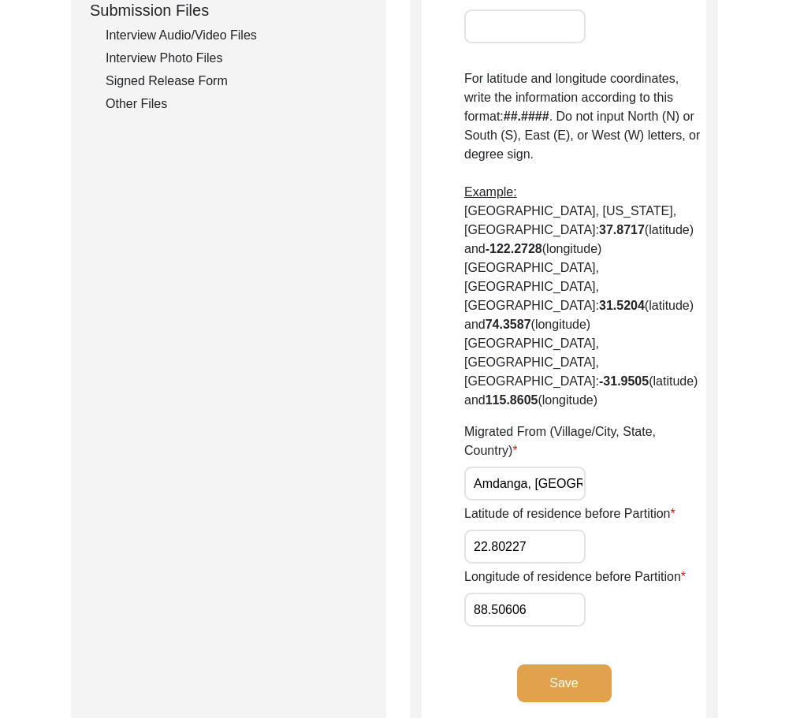
scroll to position [0, 30]
drag, startPoint x: 476, startPoint y: 403, endPoint x: 675, endPoint y: 401, distance: 199.3
click at [675, 422] on div "Migrated From (Village/City, State, Country) Amdanga, Barasat, India" at bounding box center [585, 461] width 242 height 78
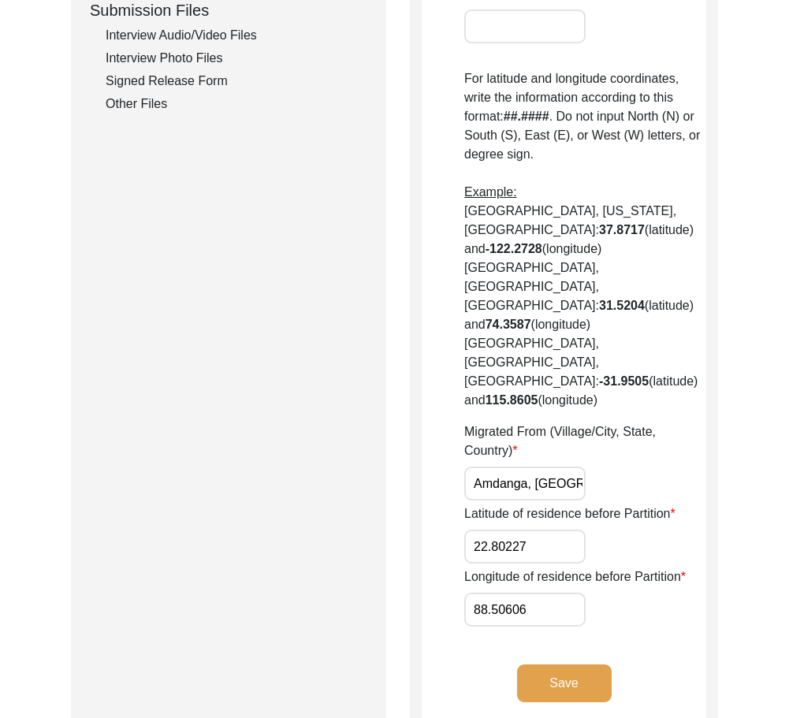
scroll to position [0, 30]
drag, startPoint x: 534, startPoint y: 410, endPoint x: 549, endPoint y: 406, distance: 15.5
click at [549, 466] on input "Amdanga, Barasat, India" at bounding box center [524, 483] width 121 height 34
type input "Amdanga, [GEOGRAPHIC_DATA], [GEOGRAPHIC_DATA]"
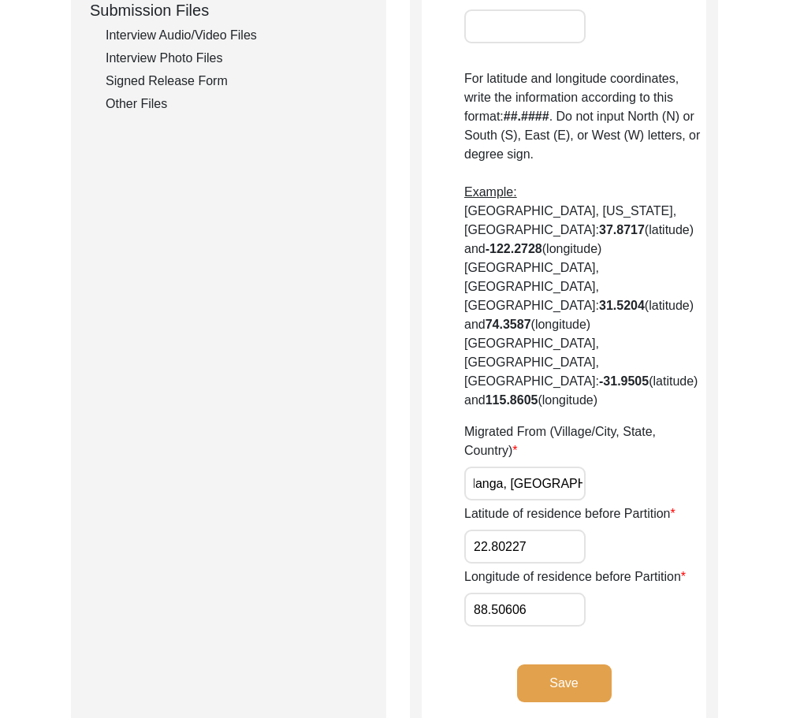
click at [637, 422] on div "Migrated From (Village/City, State, Country) Amdanga, West Bengal, India" at bounding box center [585, 461] width 242 height 78
drag, startPoint x: 473, startPoint y: 409, endPoint x: 637, endPoint y: 409, distance: 163.9
click at [637, 422] on div "Migrated From (Village/City, State, Country) Amdanga, West Bengal, India" at bounding box center [585, 461] width 242 height 78
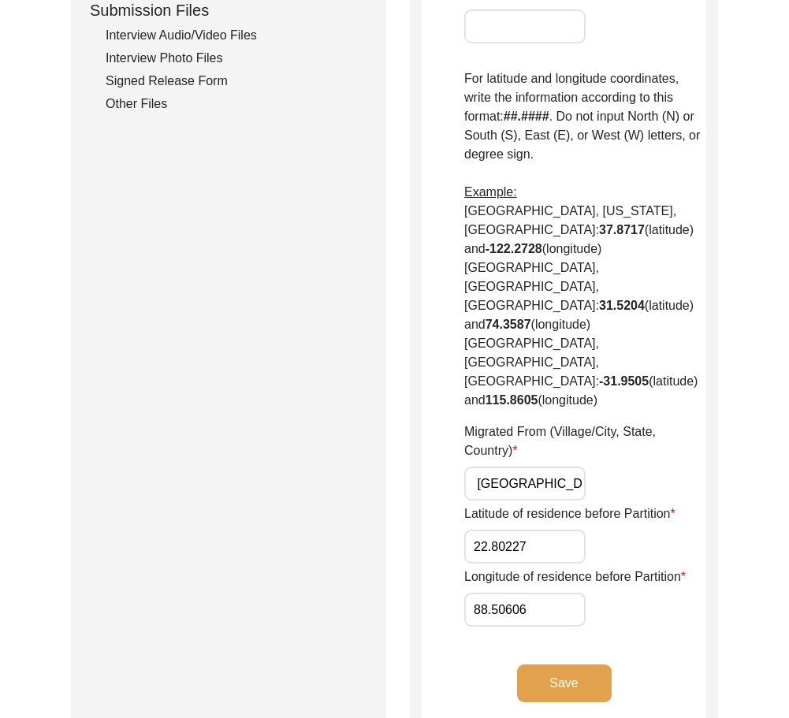
scroll to position [0, 0]
click at [573, 529] on input "22.80227" at bounding box center [524, 546] width 121 height 34
paste input "1"
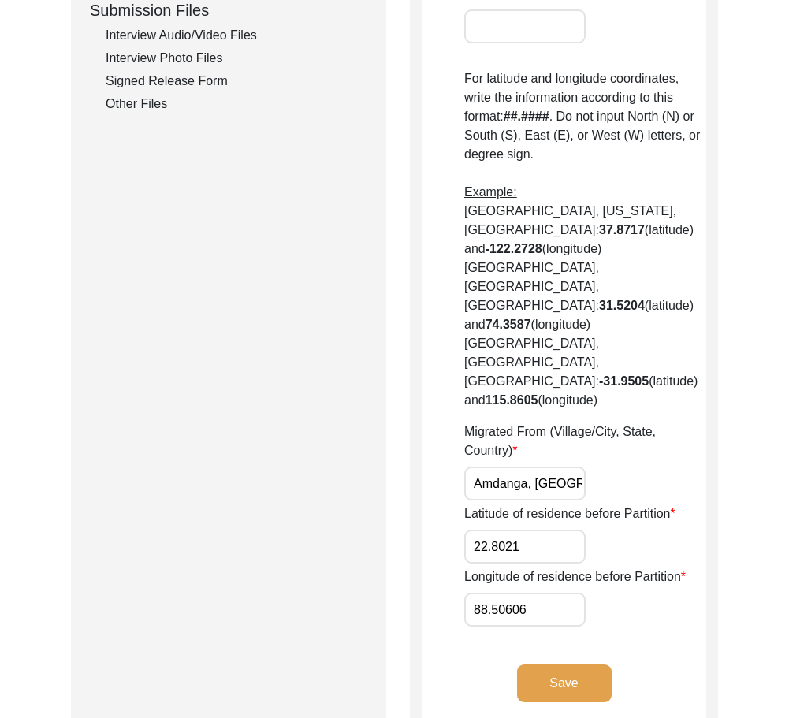
type input "22.8021"
click at [583, 592] on input "88.50606" at bounding box center [524, 609] width 121 height 34
paste input "70"
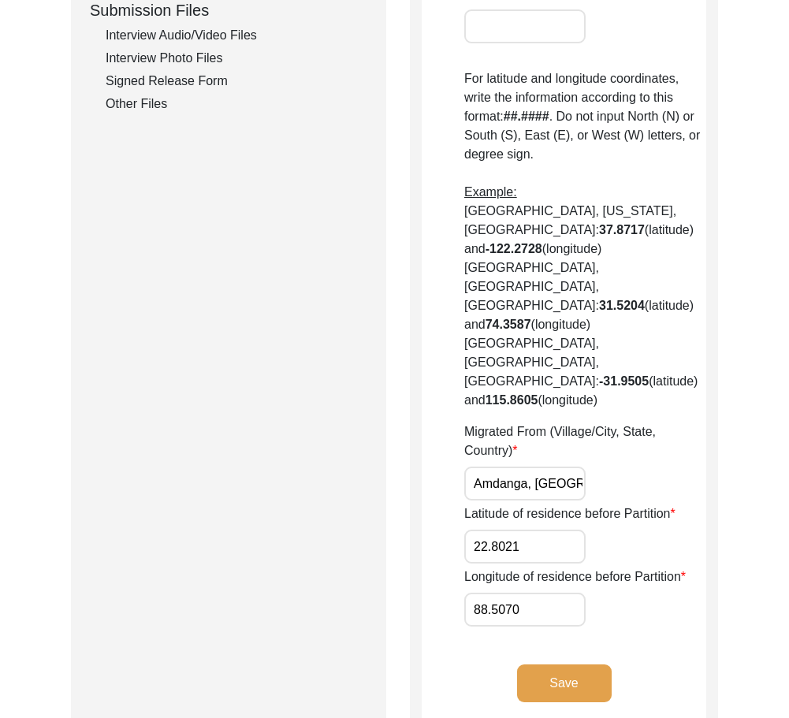
type input "88.5070"
click at [628, 567] on div "Longitude of residence before Partition 88.5070" at bounding box center [585, 596] width 242 height 59
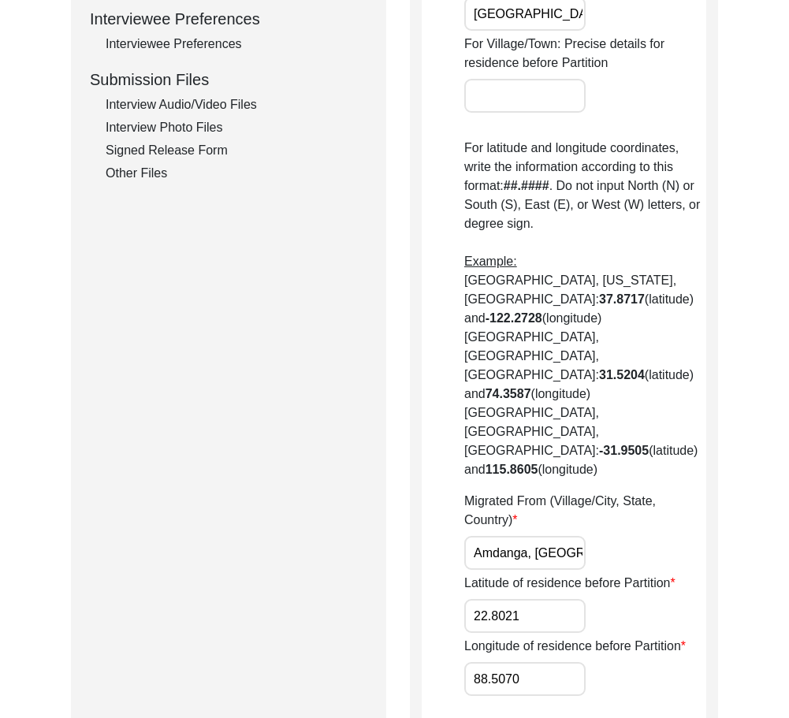
scroll to position [788, 0]
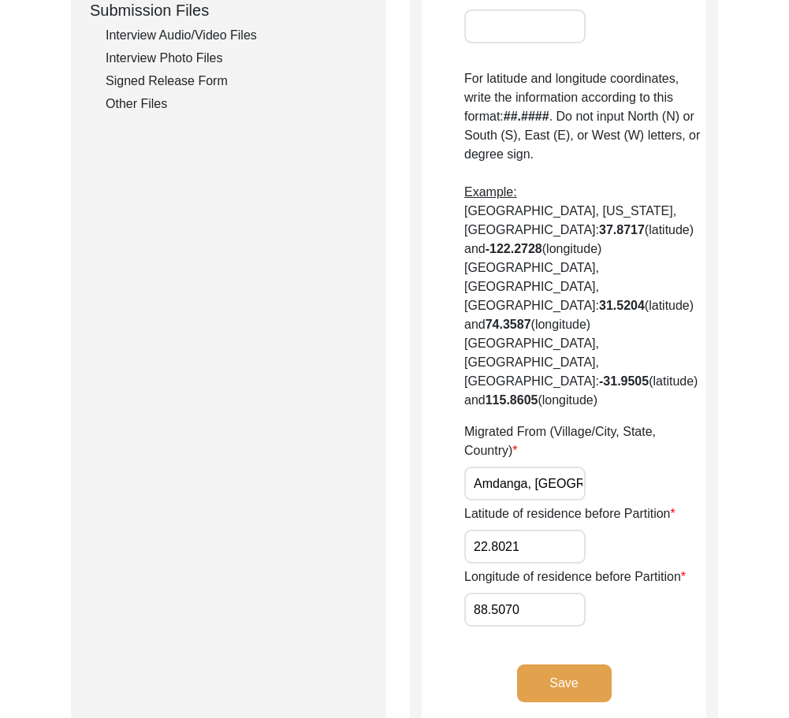
click at [547, 664] on button "Save" at bounding box center [564, 683] width 95 height 38
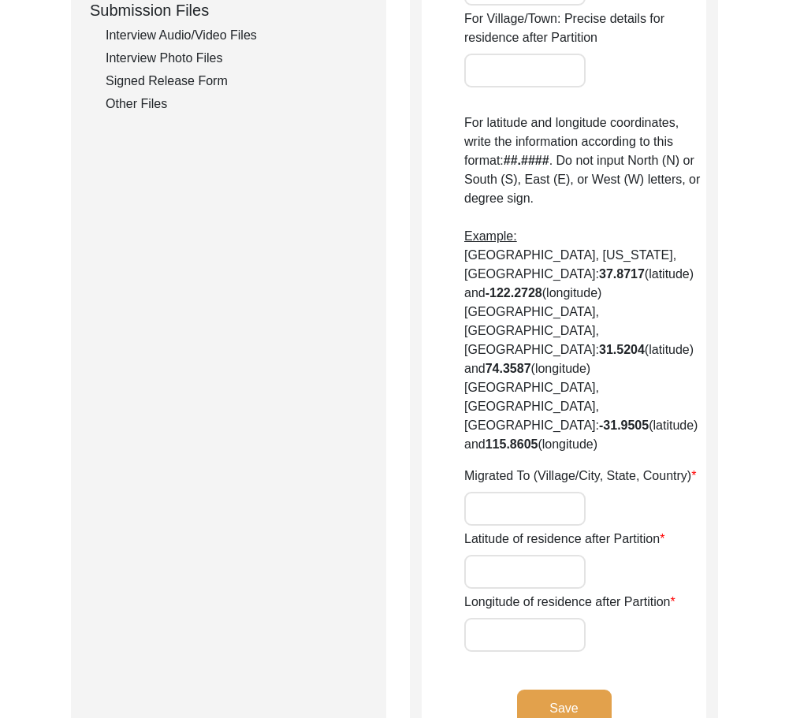
type input "no"
type input "Amdanga"
type input "Barasat"
type input "[GEOGRAPHIC_DATA]"
type input "Amdanga, Barasat, India"
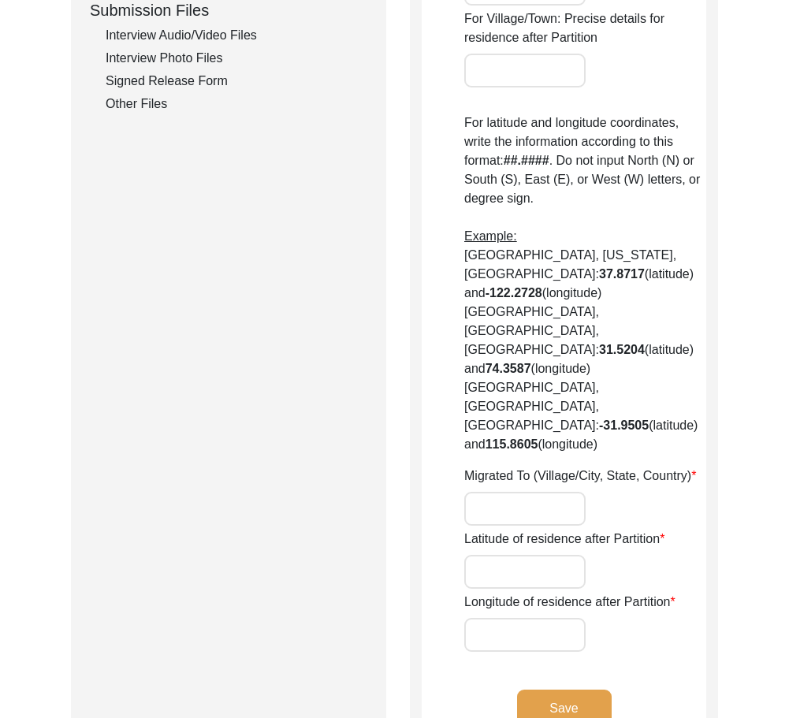
type input "22.80227"
type input "88.50606"
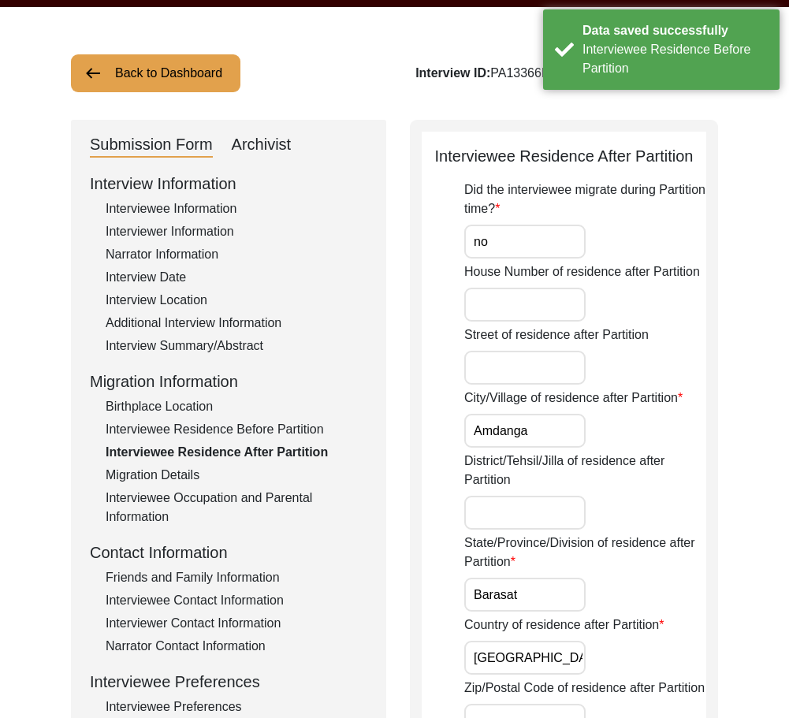
scroll to position [0, 0]
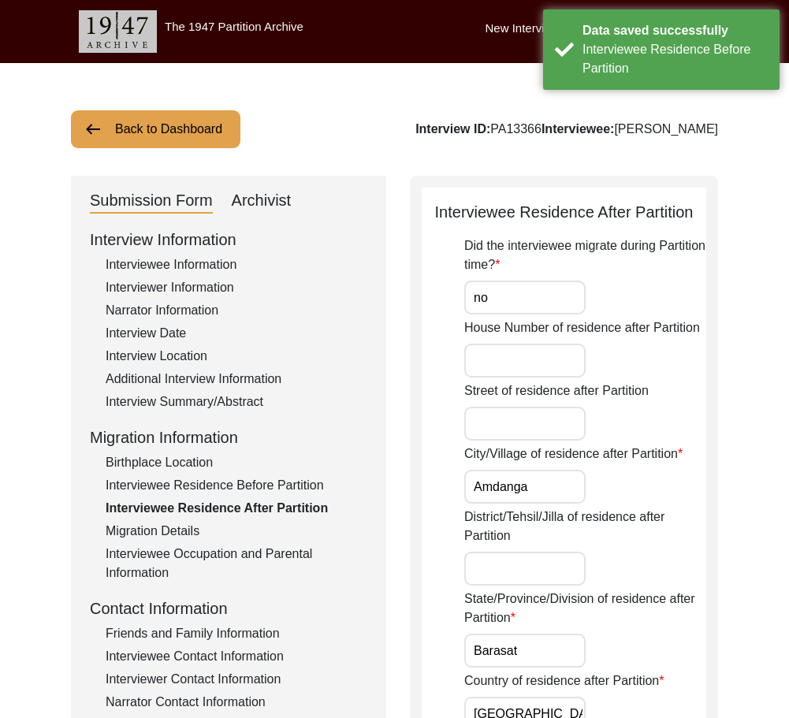
click at [517, 304] on input "no" at bounding box center [524, 297] width 121 height 34
type input "No"
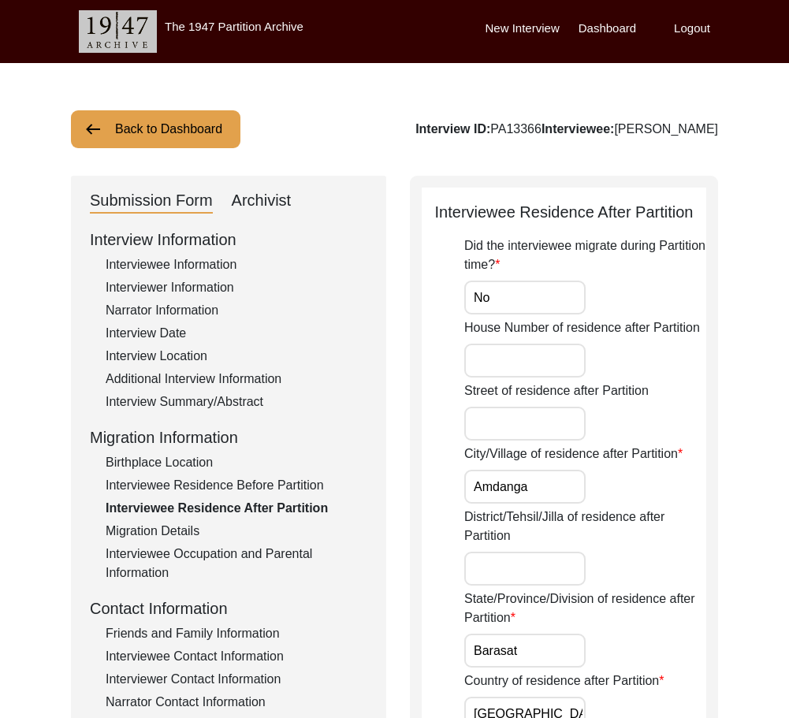
click at [566, 486] on input "Amdanga" at bounding box center [524, 486] width 121 height 34
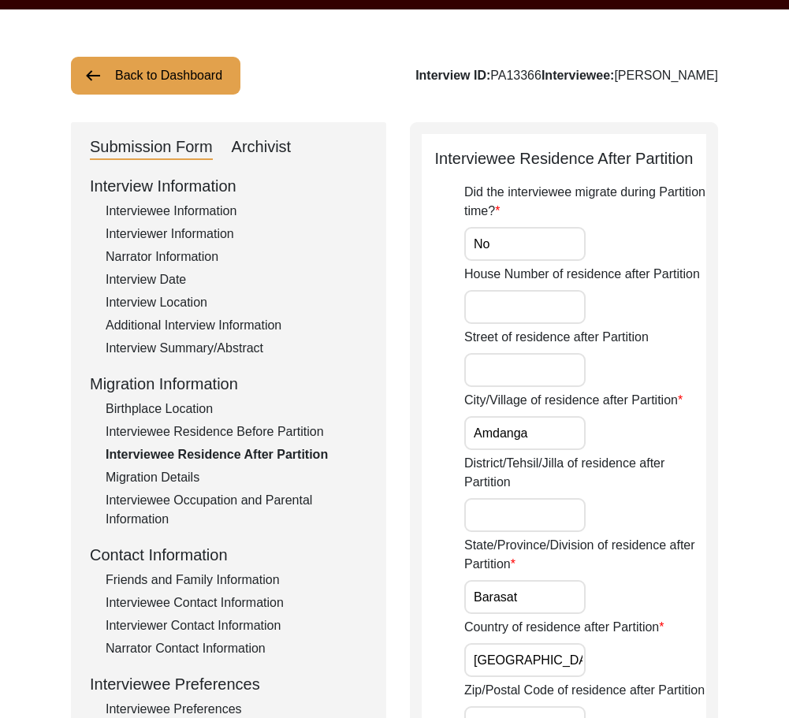
scroll to position [79, 0]
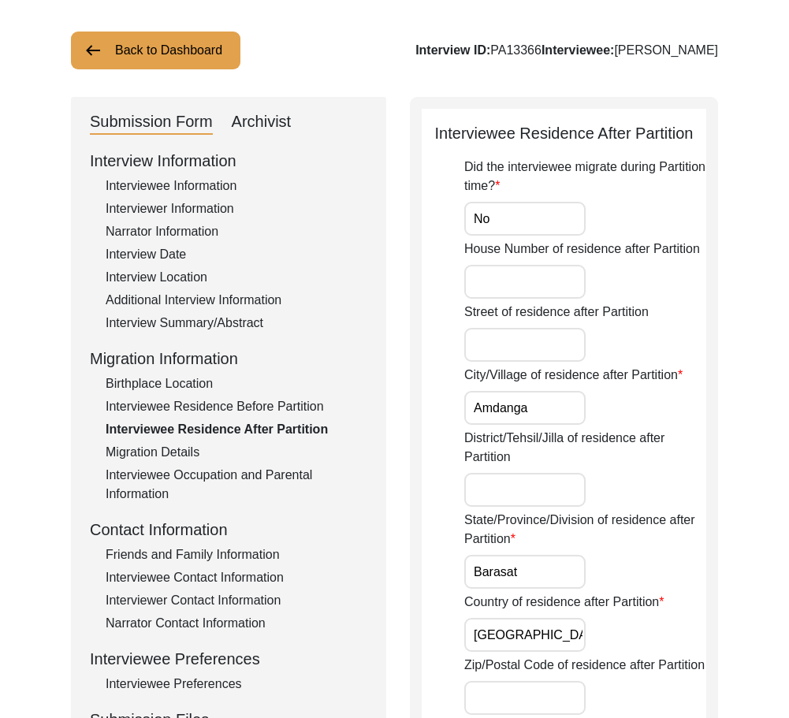
click at [571, 472] on div "District/Tehsil/Jilla of residence after Partition" at bounding box center [585, 468] width 242 height 78
click at [571, 477] on input "District/Tehsil/Jilla of residence after Partition" at bounding box center [524, 490] width 121 height 34
type input "North 24 Parganas"
click at [552, 570] on input "Barasat" at bounding box center [524, 572] width 121 height 34
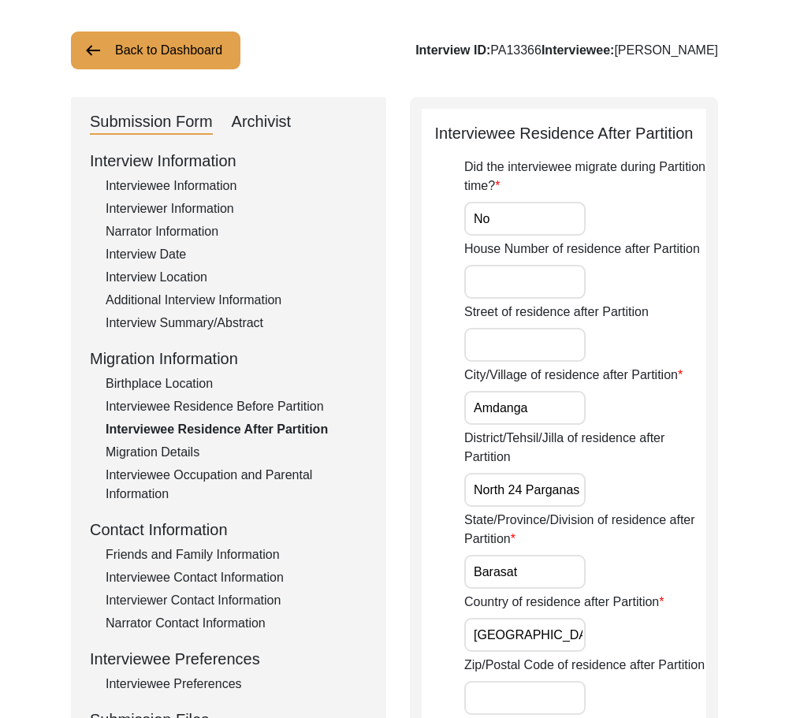
click at [552, 570] on input "Barasat" at bounding box center [524, 572] width 121 height 34
paste input "[GEOGRAPHIC_DATA]"
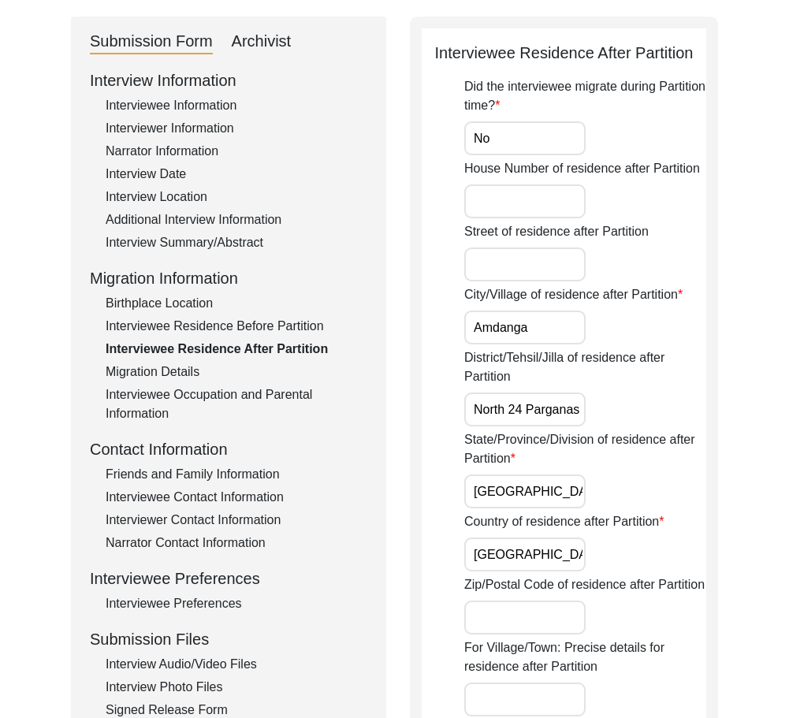
scroll to position [236, 0]
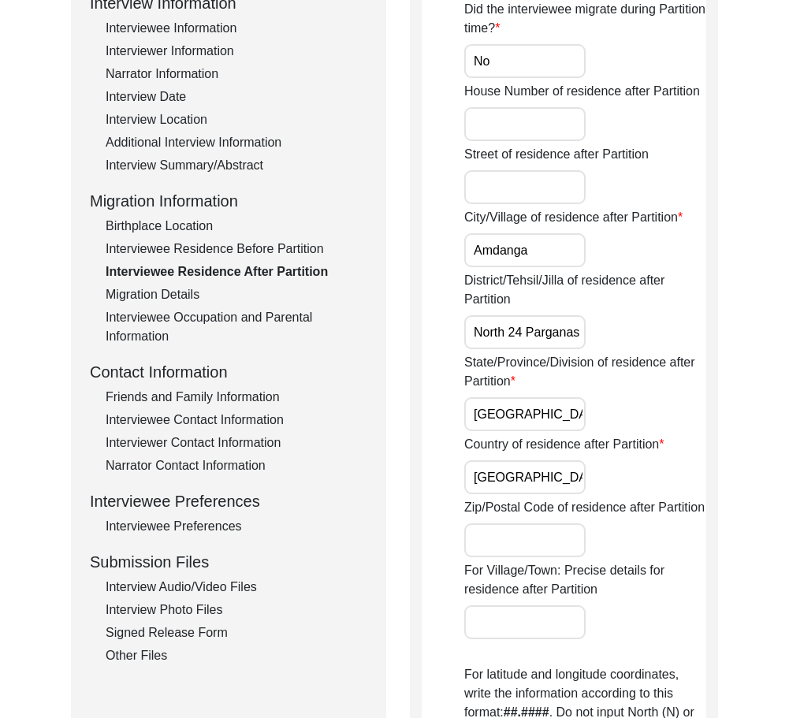
type input "[GEOGRAPHIC_DATA]"
click at [531, 492] on input "[GEOGRAPHIC_DATA]" at bounding box center [524, 477] width 121 height 34
click at [525, 482] on input "[GEOGRAPHIC_DATA]" at bounding box center [524, 477] width 121 height 34
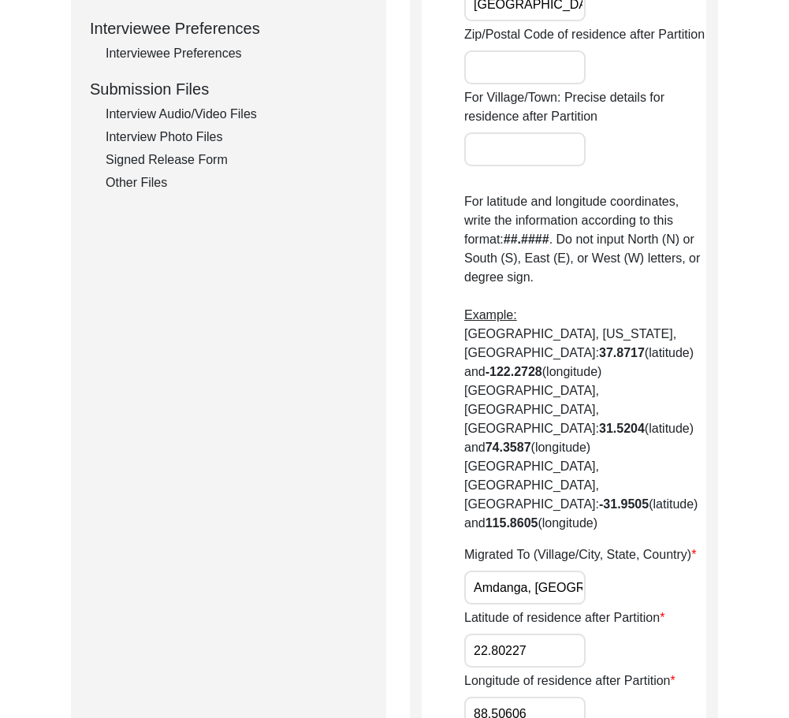
scroll to position [0, 30]
drag, startPoint x: 533, startPoint y: 514, endPoint x: 547, endPoint y: 508, distance: 14.5
click at [547, 570] on input "Amdanga, Barasat, India" at bounding box center [524, 587] width 121 height 34
type input "Amdanga, [GEOGRAPHIC_DATA], [GEOGRAPHIC_DATA]"
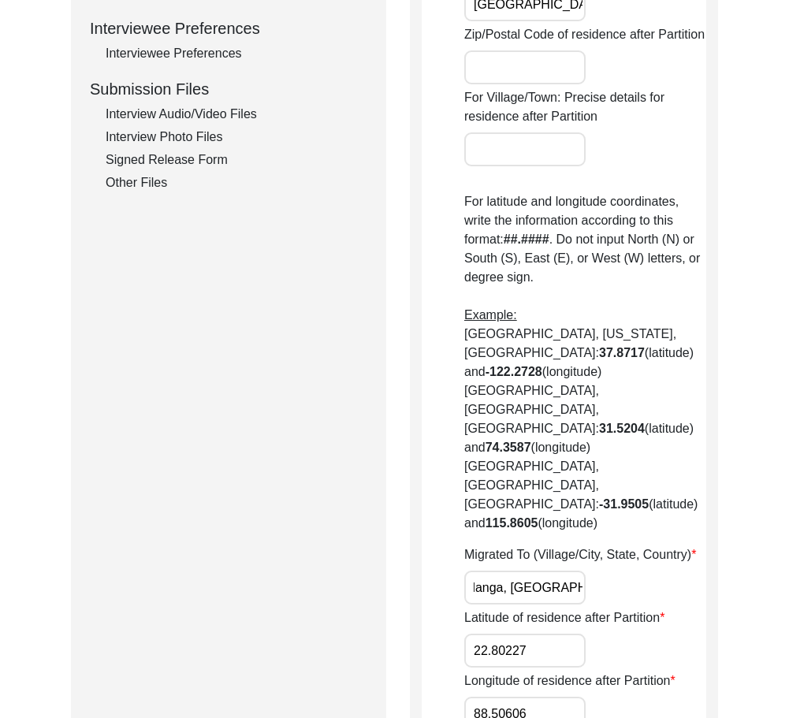
click at [672, 545] on label "Migrated To (Village/City, State, Country)" at bounding box center [580, 554] width 232 height 19
click at [585, 570] on input "Amdanga, [GEOGRAPHIC_DATA], [GEOGRAPHIC_DATA]" at bounding box center [524, 587] width 121 height 34
click at [477, 570] on input "Amdanga, [GEOGRAPHIC_DATA], [GEOGRAPHIC_DATA]" at bounding box center [524, 587] width 121 height 34
click at [438, 514] on app-residence-after-partition "Interviewee Residence After Partition Did the interviewee migrate during Partit…" at bounding box center [563, 161] width 284 height 1341
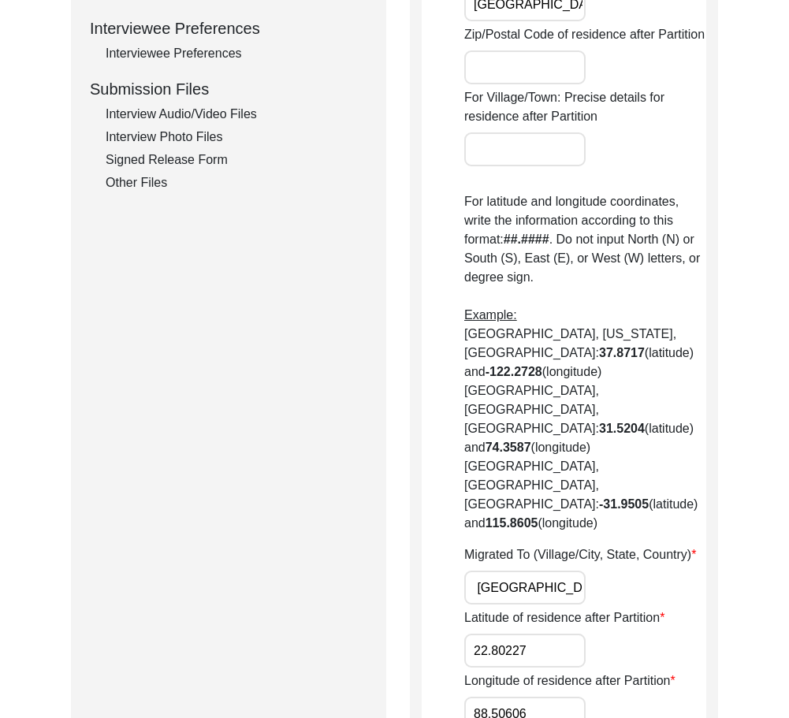
drag, startPoint x: 467, startPoint y: 513, endPoint x: 640, endPoint y: 510, distance: 173.3
click at [640, 545] on div "Migrated To (Village/City, State, Country) Amdanga, West Bengal, India" at bounding box center [585, 574] width 242 height 59
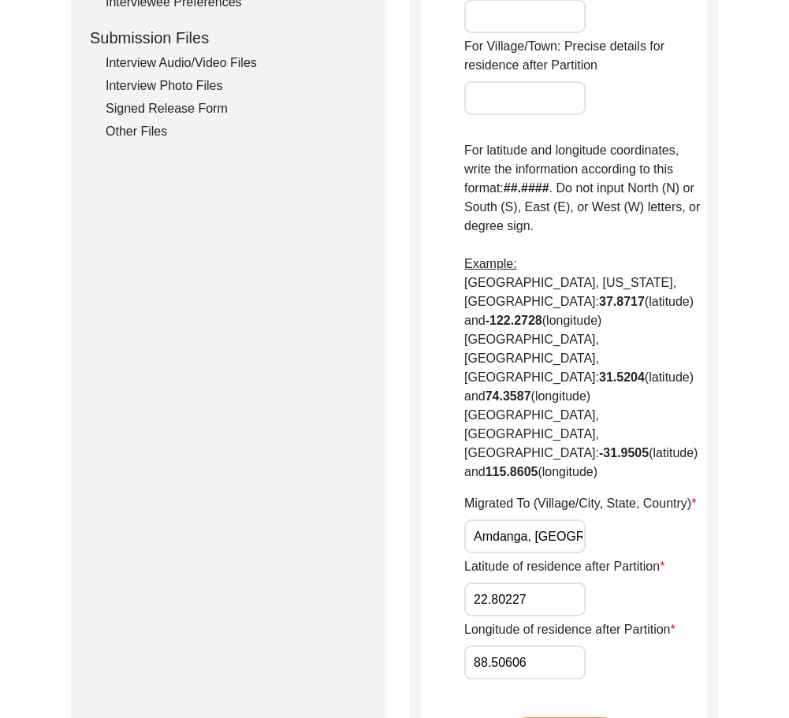
scroll to position [788, 0]
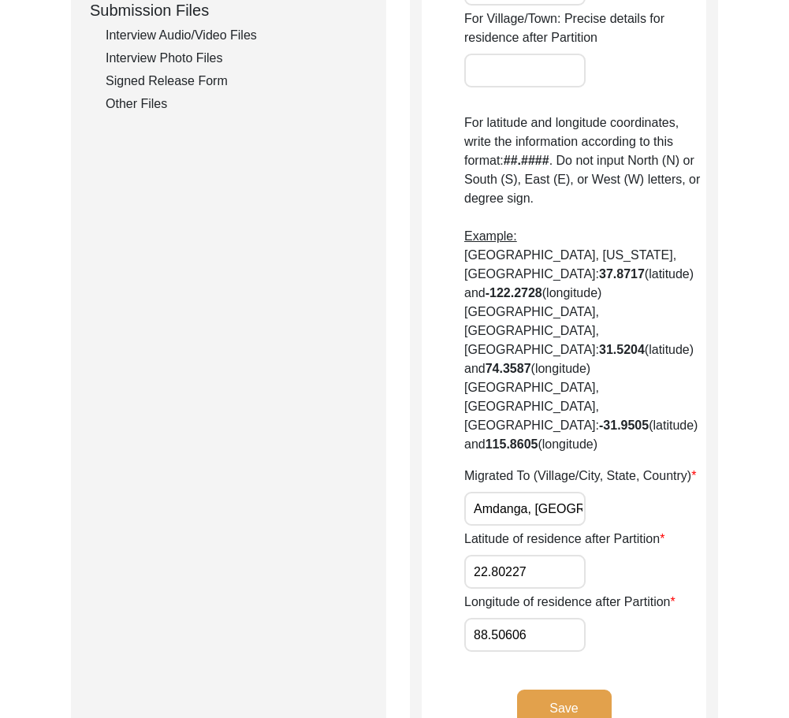
click at [574, 555] on input "22.80227" at bounding box center [524, 572] width 121 height 34
paste input "1"
type input "22.8021"
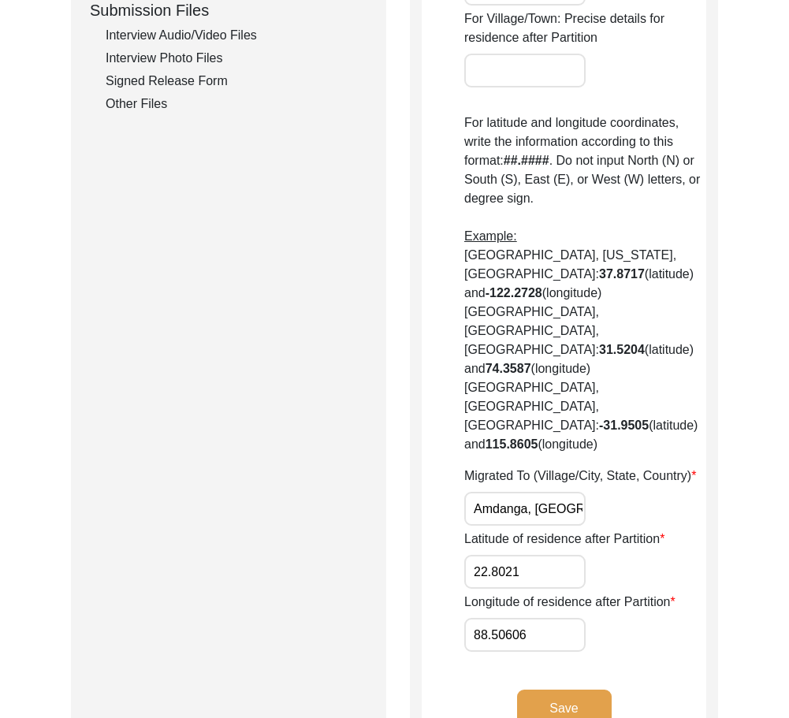
click at [578, 618] on input "88.50606" at bounding box center [524, 635] width 121 height 34
paste input "70"
type input "88.5070"
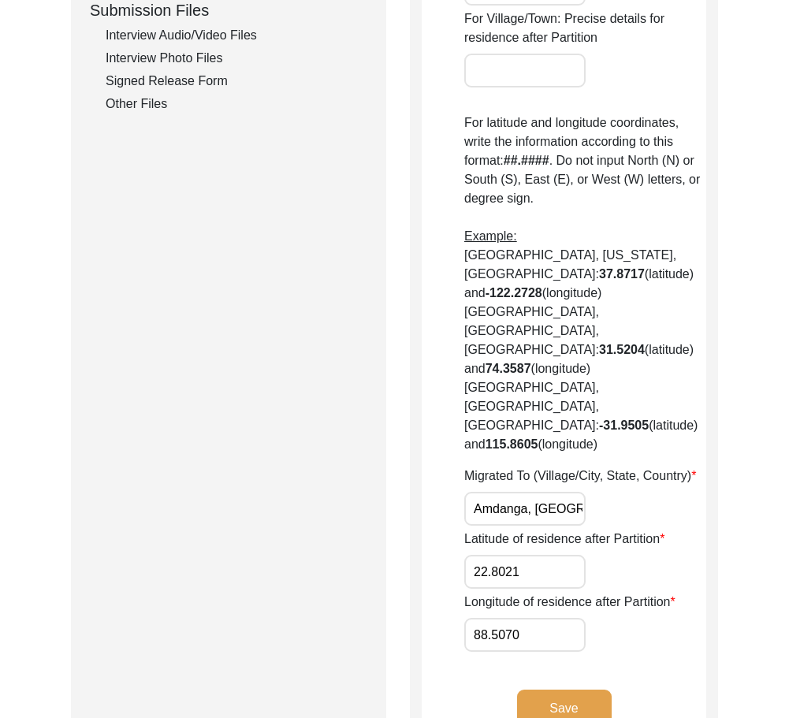
click at [607, 592] on div "Longitude of residence after Partition 88.5070" at bounding box center [585, 621] width 242 height 59
click at [591, 689] on button "Save" at bounding box center [564, 708] width 95 height 38
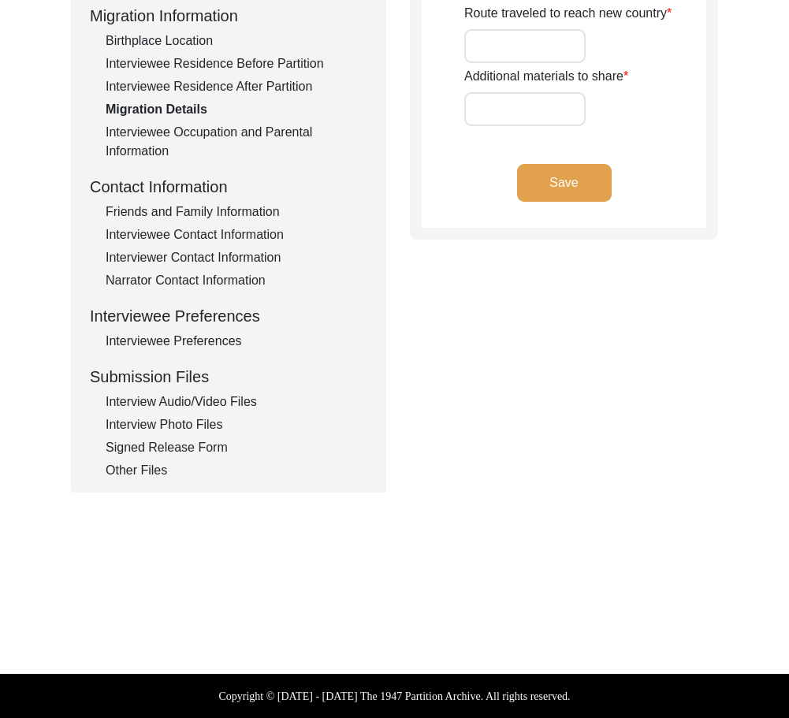
type input "n/a"
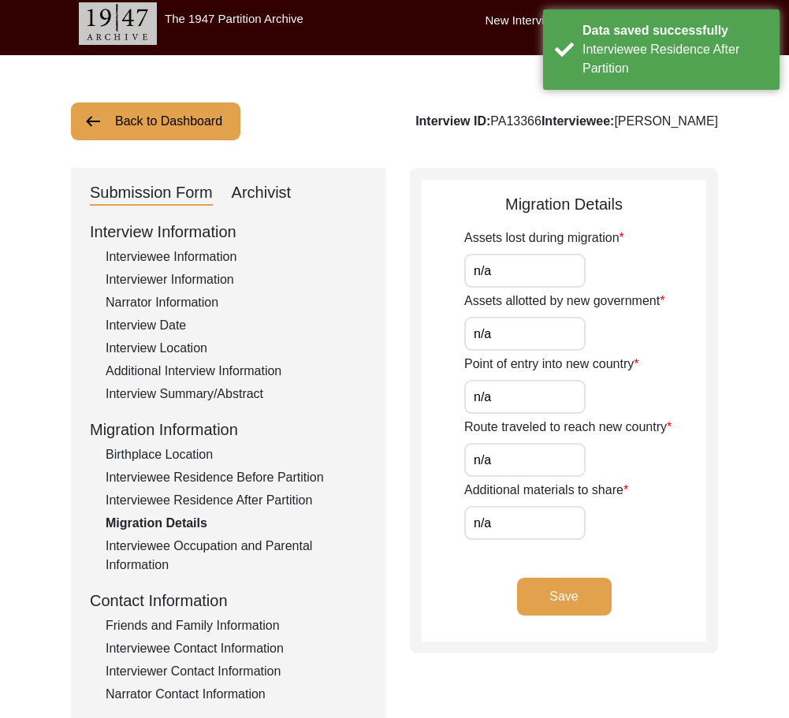
scroll to position [0, 0]
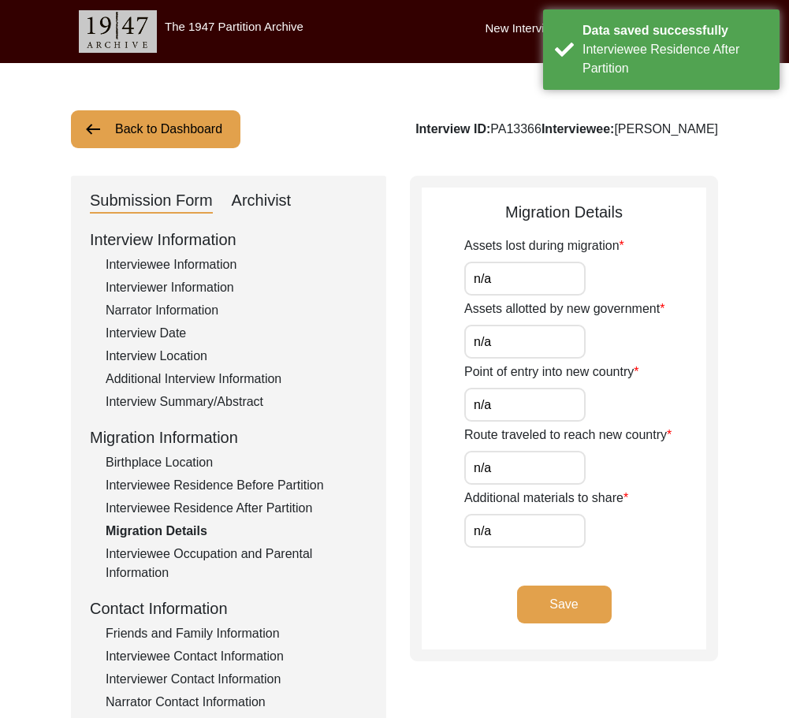
click at [529, 280] on input "n/a" at bounding box center [524, 279] width 121 height 34
type input "N/A"
click at [525, 339] on input "n/a" at bounding box center [524, 342] width 121 height 34
type input "N/A"
click at [524, 411] on input "n/a" at bounding box center [524, 405] width 121 height 34
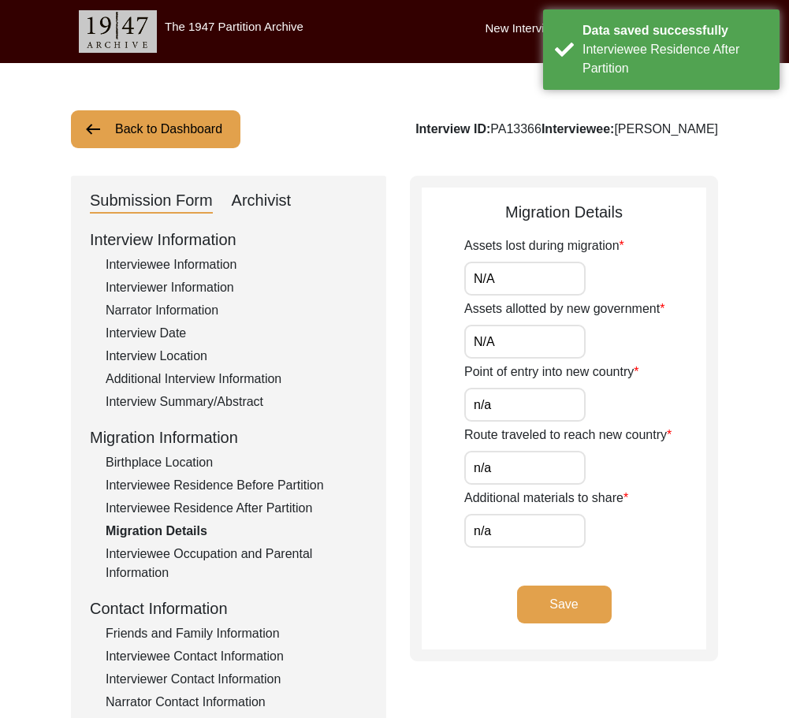
type input "N/A"
click at [530, 472] on input "n/a" at bounding box center [524, 468] width 121 height 34
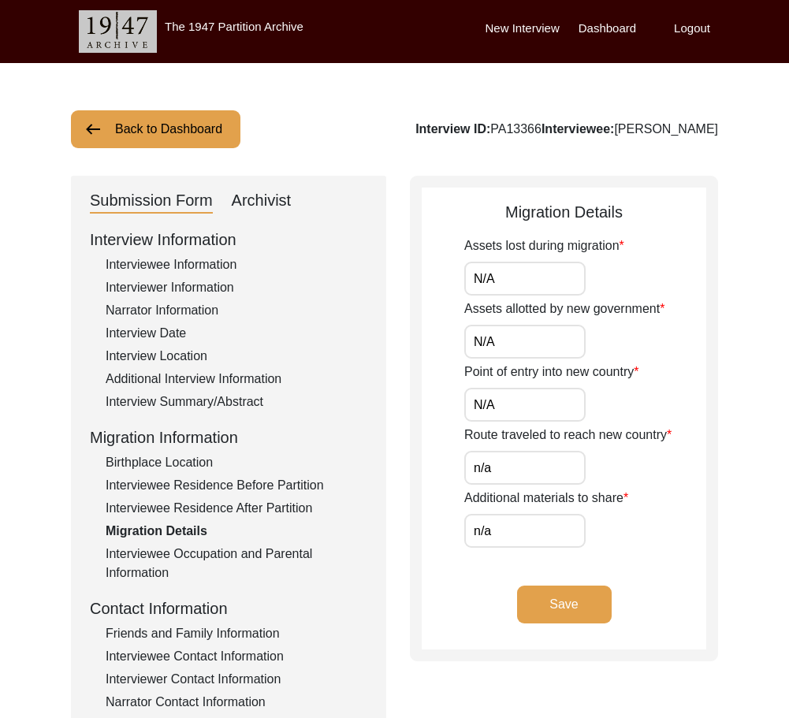
type input "N/A"
click at [524, 531] on input "n/a" at bounding box center [524, 531] width 121 height 34
type input "N/A"
click at [495, 565] on app-migration-details "Migration Details Assets lost during migration N/A Assets allotted by new gover…" at bounding box center [563, 424] width 284 height 449
click at [534, 594] on button "Save" at bounding box center [564, 604] width 95 height 38
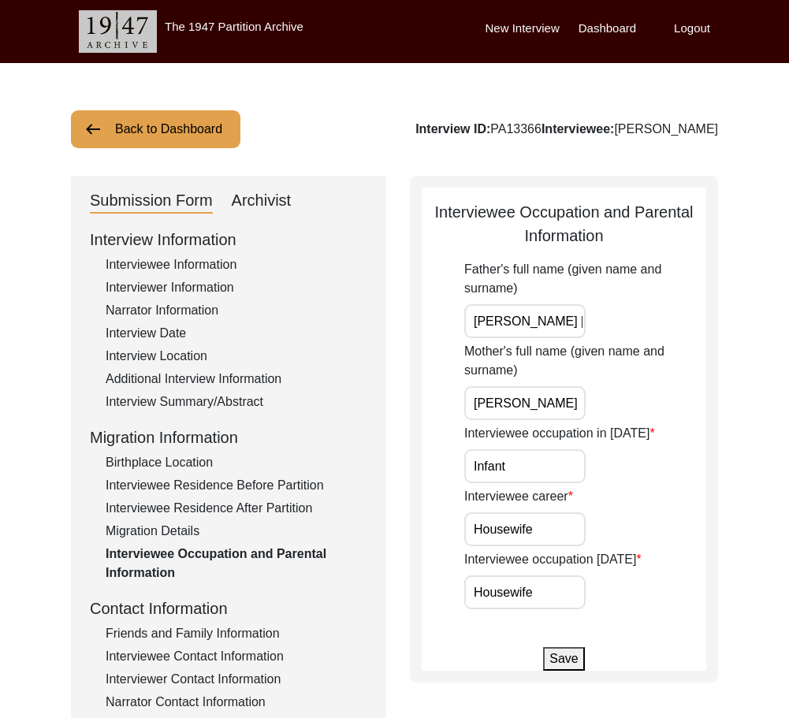
scroll to position [0, 30]
drag, startPoint x: 511, startPoint y: 306, endPoint x: 640, endPoint y: 333, distance: 132.1
click at [640, 333] on div "Father's full name (given name and surname) Subodh Chandra Biswas" at bounding box center [585, 299] width 242 height 78
drag, startPoint x: 529, startPoint y: 406, endPoint x: 633, endPoint y: 409, distance: 104.0
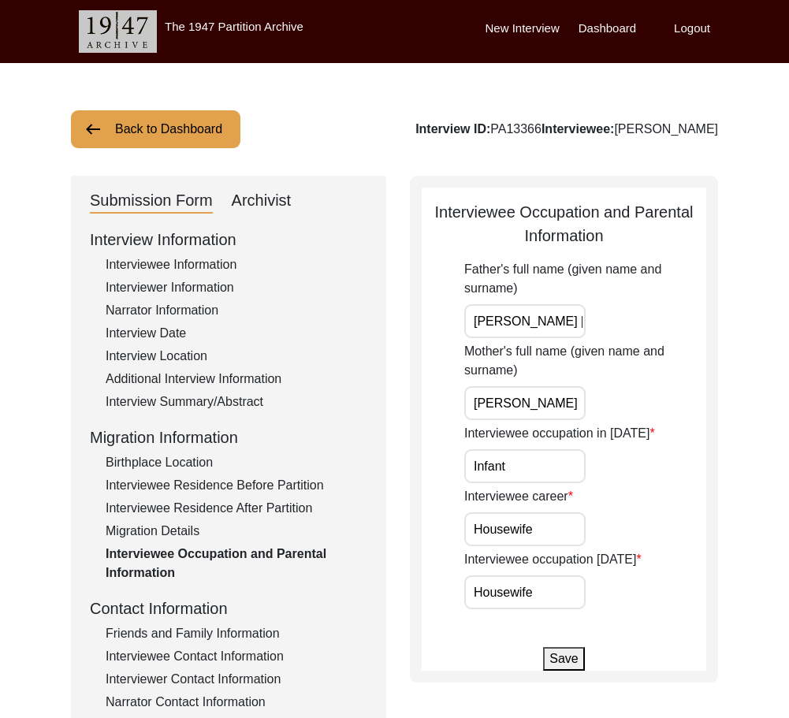
click at [633, 409] on div "Mother's full name (given name and surname) Prabhat Kumari Biswas" at bounding box center [585, 381] width 242 height 78
click at [559, 455] on input "Infant" at bounding box center [524, 466] width 121 height 34
click at [555, 518] on input "Housewife" at bounding box center [524, 529] width 121 height 34
click at [559, 584] on input "Housewife" at bounding box center [524, 592] width 121 height 34
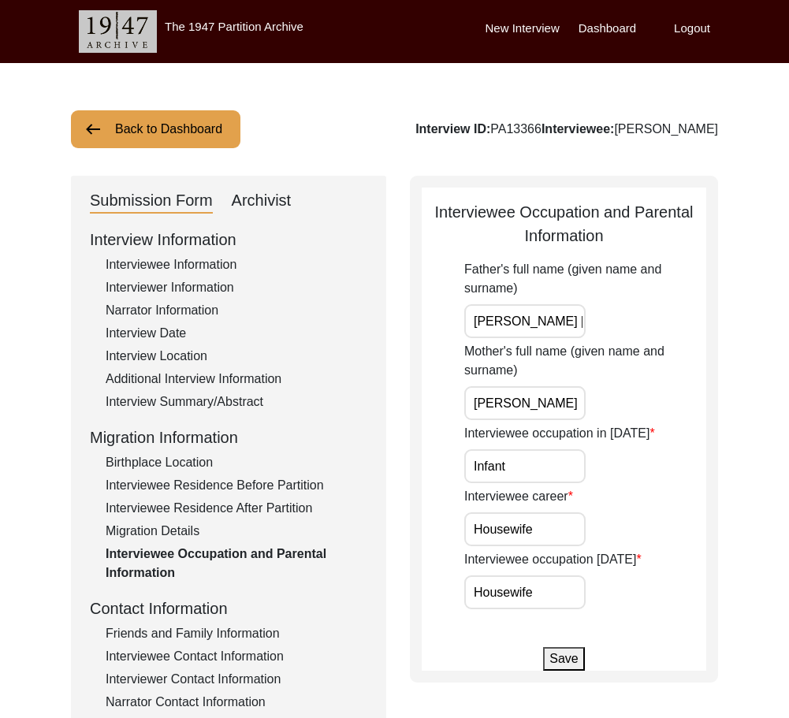
click at [234, 629] on div "Friends and Family Information" at bounding box center [237, 633] width 262 height 19
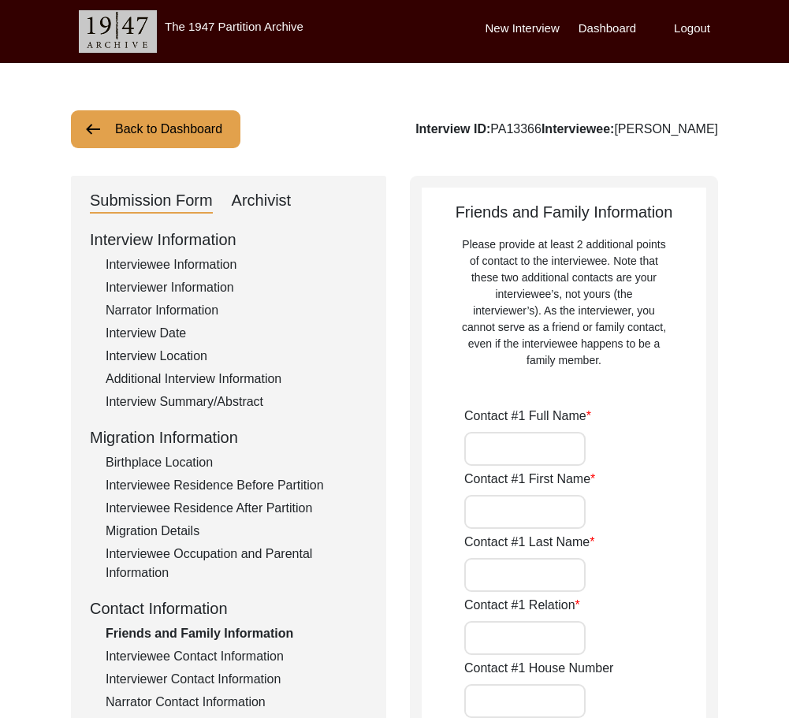
type input "Srijani Sarkar"
type input "Srijani"
type input "Sarkar"
type input "Granddaughter"
type input "[GEOGRAPHIC_DATA]"
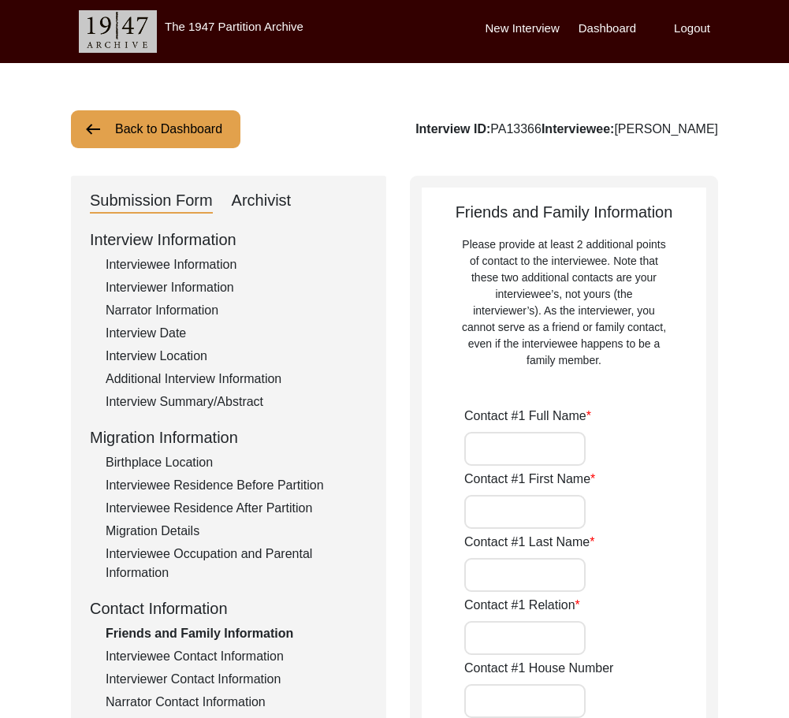
type input "810048732"
type input "n/a"
type input "Kalpita Sarkar"
type input "Kalpita"
type input "Sarkar"
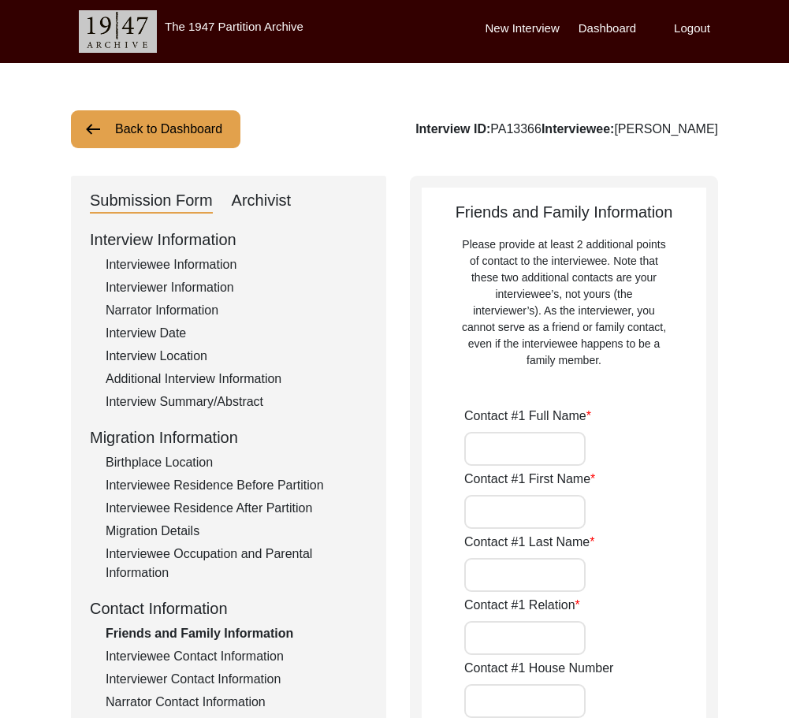
type input "Daughter"
type input "[GEOGRAPHIC_DATA]"
type input "8017418167"
type input "n/a"
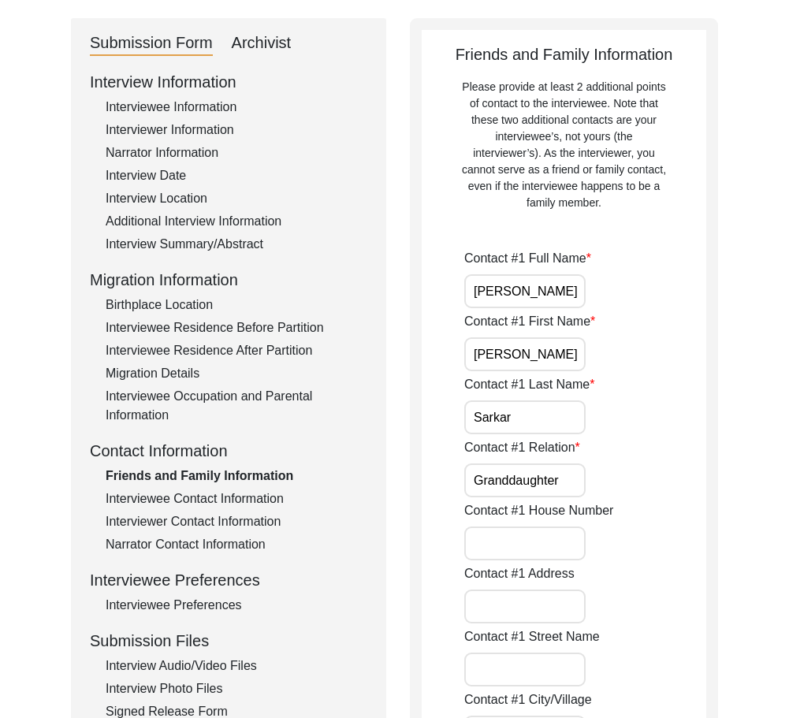
drag, startPoint x: 560, startPoint y: 285, endPoint x: 491, endPoint y: 334, distance: 84.8
click at [523, 352] on input "Srijani" at bounding box center [524, 354] width 121 height 34
click at [525, 405] on input "Sarkar" at bounding box center [524, 417] width 121 height 34
click at [566, 481] on input "Granddaughter" at bounding box center [524, 480] width 121 height 34
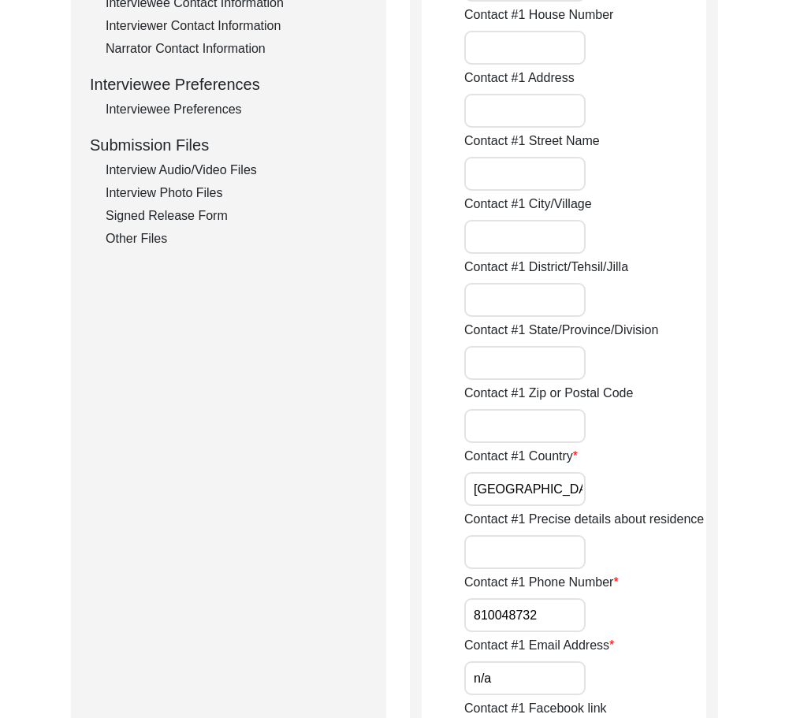
scroll to position [788, 0]
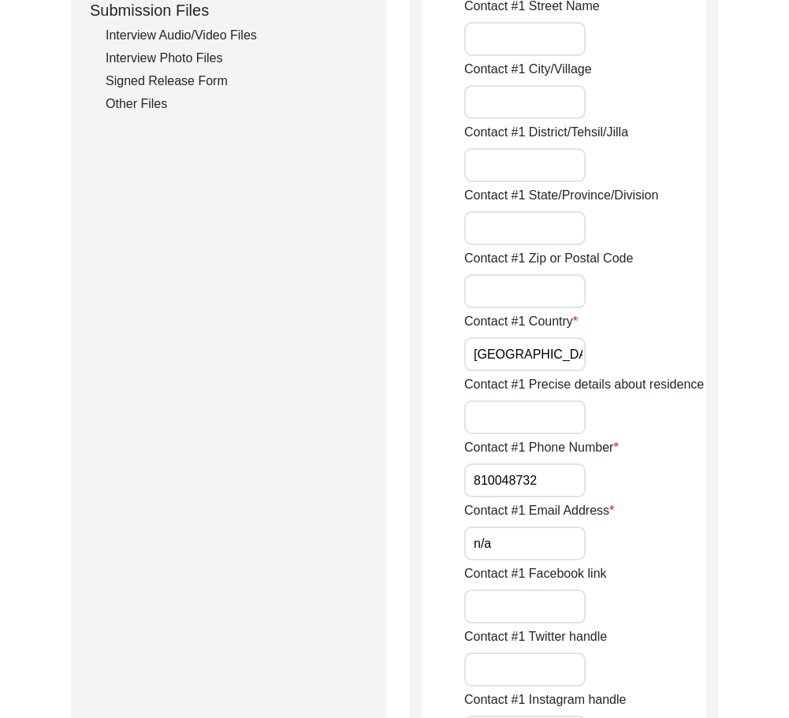
click at [467, 470] on input "810048732" at bounding box center [524, 480] width 121 height 34
paste input "+91"
drag, startPoint x: 480, startPoint y: 479, endPoint x: 607, endPoint y: 514, distance: 131.7
type input "+91 810048732"
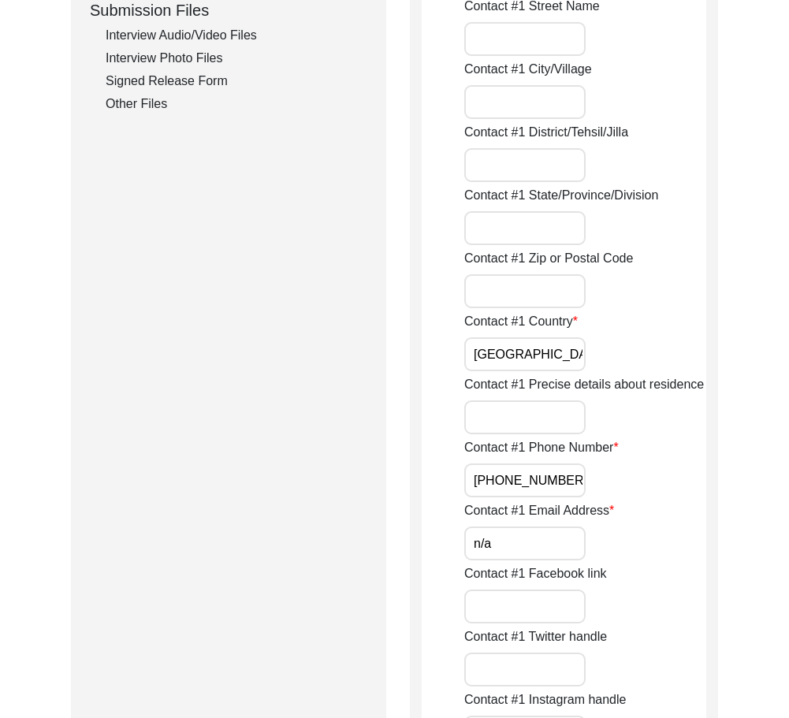
click at [544, 539] on input "n/a" at bounding box center [524, 543] width 121 height 34
type input "N/A"
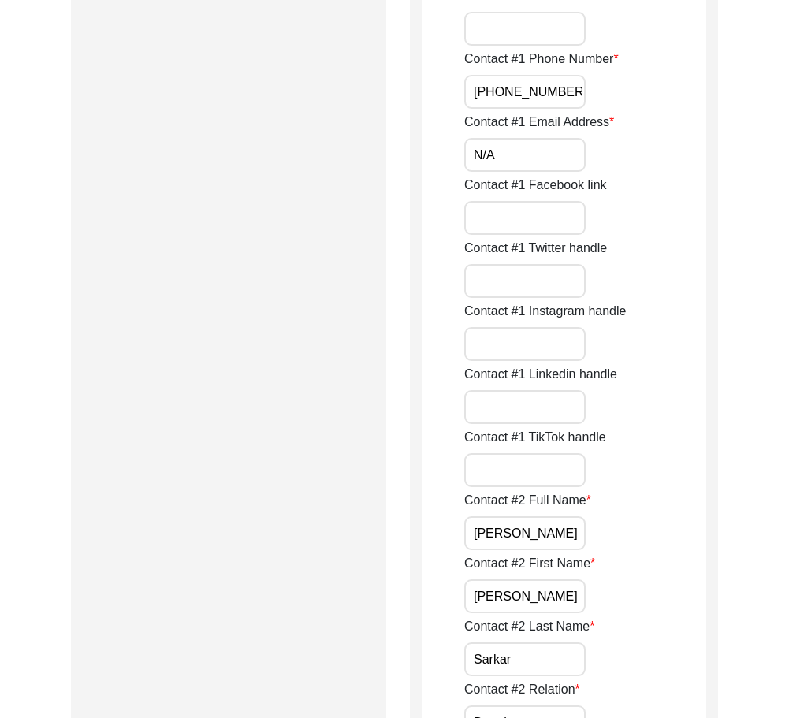
scroll to position [1182, 0]
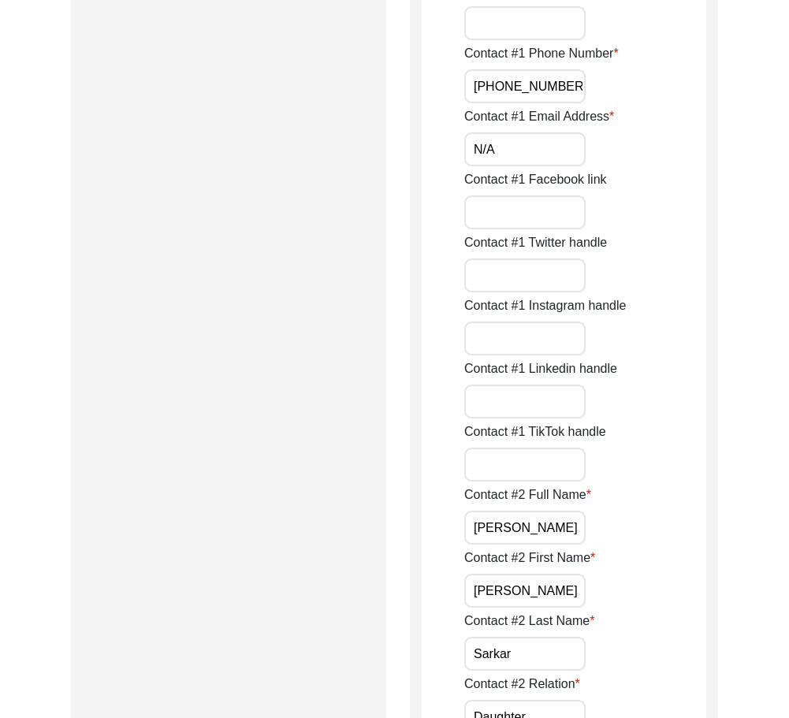
drag, startPoint x: 570, startPoint y: 533, endPoint x: 444, endPoint y: 532, distance: 126.8
click at [533, 578] on input "Kalpita" at bounding box center [524, 590] width 121 height 34
click at [537, 629] on label "Contact #2 Last Name" at bounding box center [529, 620] width 130 height 19
click at [537, 637] on input "Sarkar" at bounding box center [524, 654] width 121 height 34
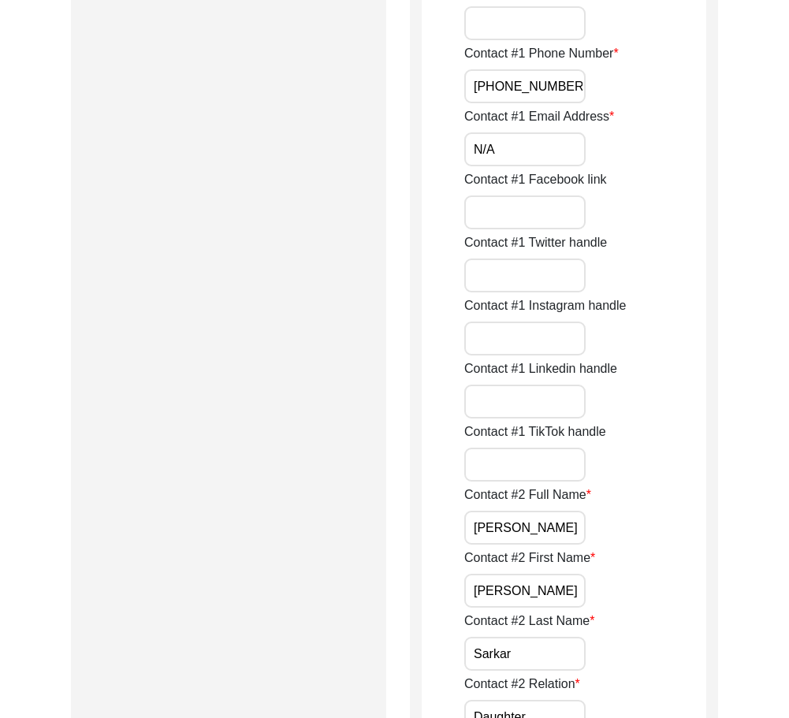
click at [541, 643] on input "Sarkar" at bounding box center [524, 654] width 121 height 34
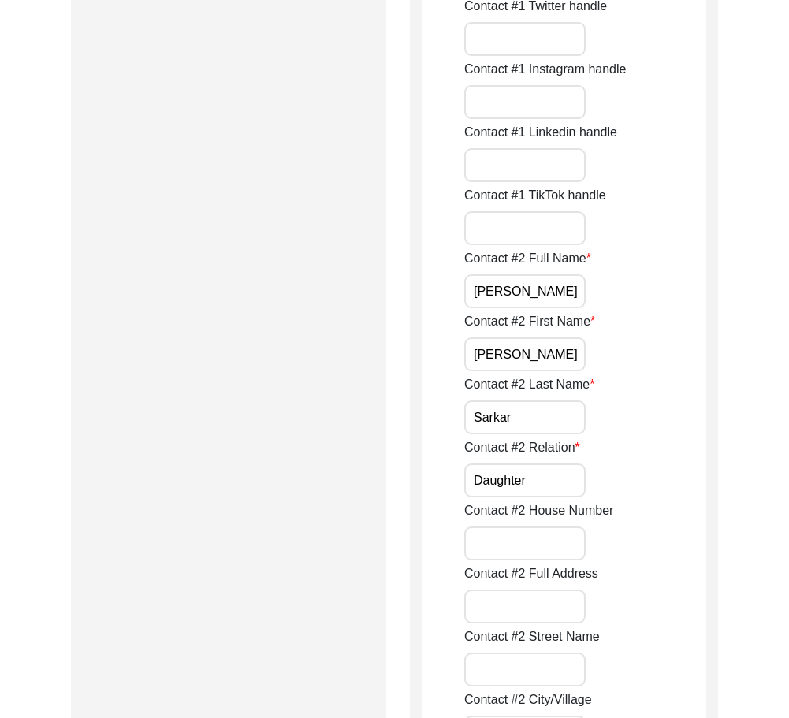
drag, startPoint x: 542, startPoint y: 488, endPoint x: 449, endPoint y: 510, distance: 95.7
click at [542, 488] on input "Daughter" at bounding box center [524, 480] width 121 height 34
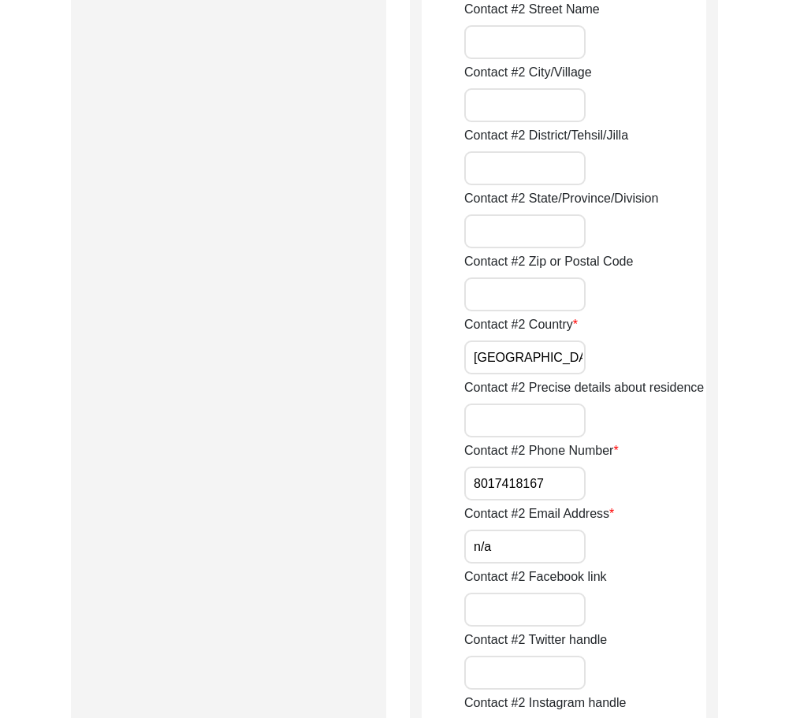
scroll to position [2048, 0]
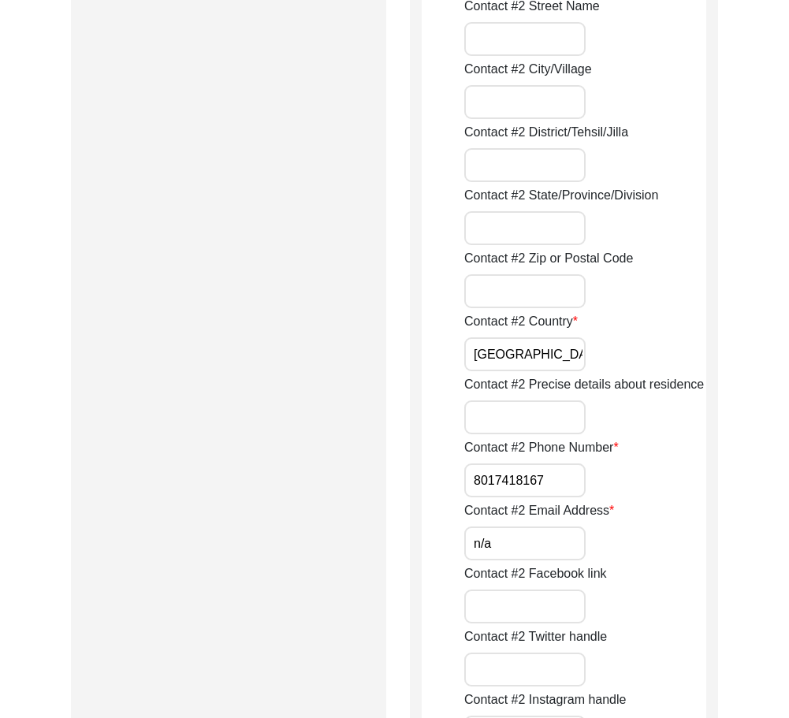
drag, startPoint x: 518, startPoint y: 367, endPoint x: 471, endPoint y: 365, distance: 47.3
click at [471, 365] on input "[GEOGRAPHIC_DATA]" at bounding box center [524, 354] width 121 height 34
click at [476, 469] on input "8017418167" at bounding box center [524, 480] width 121 height 34
paste input "+91"
drag, startPoint x: 467, startPoint y: 483, endPoint x: 671, endPoint y: 488, distance: 204.1
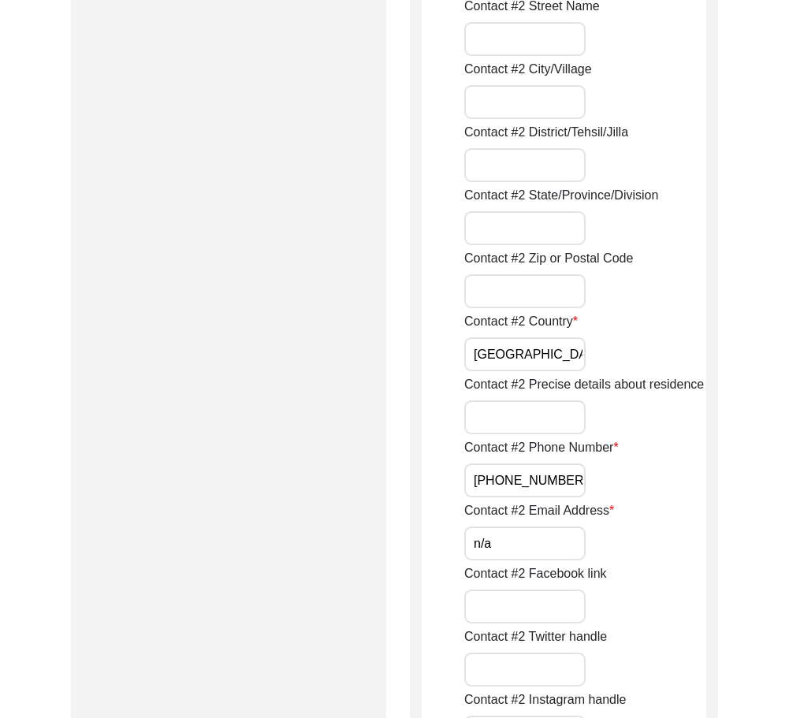
click at [670, 488] on div "Contact #2 Phone Number +91 8017418167" at bounding box center [585, 467] width 242 height 59
type input "+91 8017418167"
drag, startPoint x: 547, startPoint y: 534, endPoint x: 518, endPoint y: 533, distance: 29.9
click at [547, 534] on input "n/a" at bounding box center [524, 543] width 121 height 34
type input "N/A"
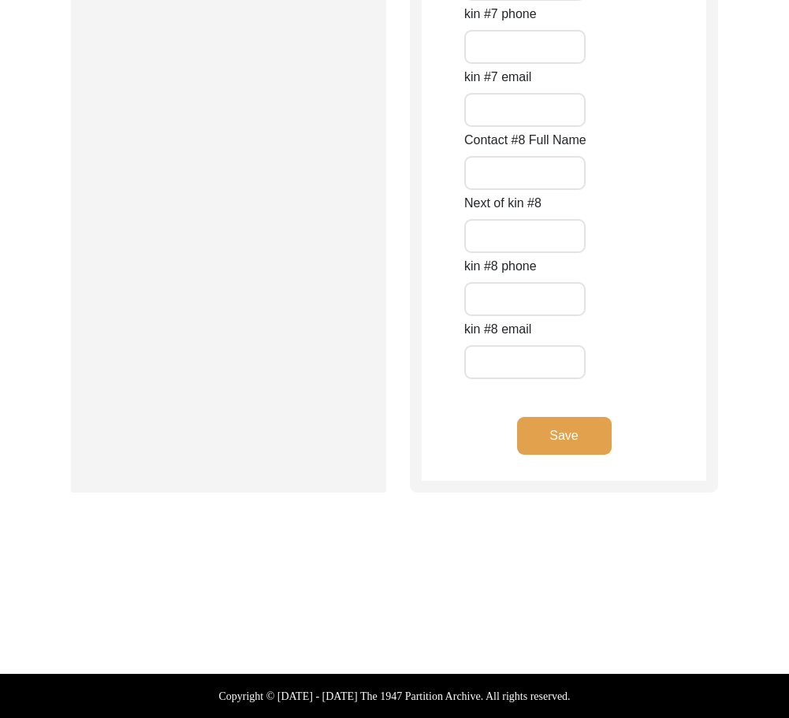
click at [550, 446] on button "Save" at bounding box center [564, 436] width 95 height 38
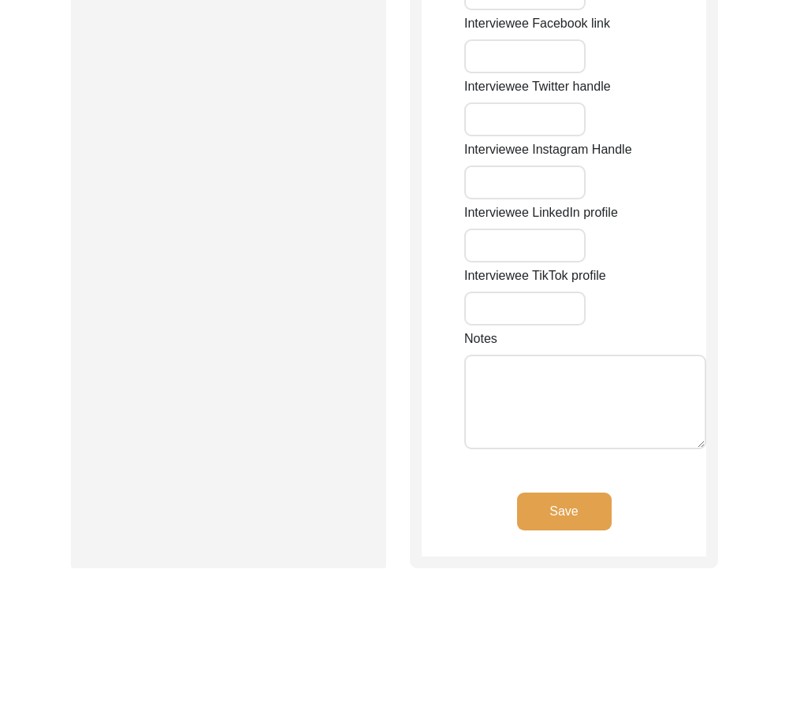
type input "n/a"
type input "Noapara Kalibari Road, Barasat"
type input "Barasat"
type input "[GEOGRAPHIC_DATA]"
type input "North 24 Parganas"
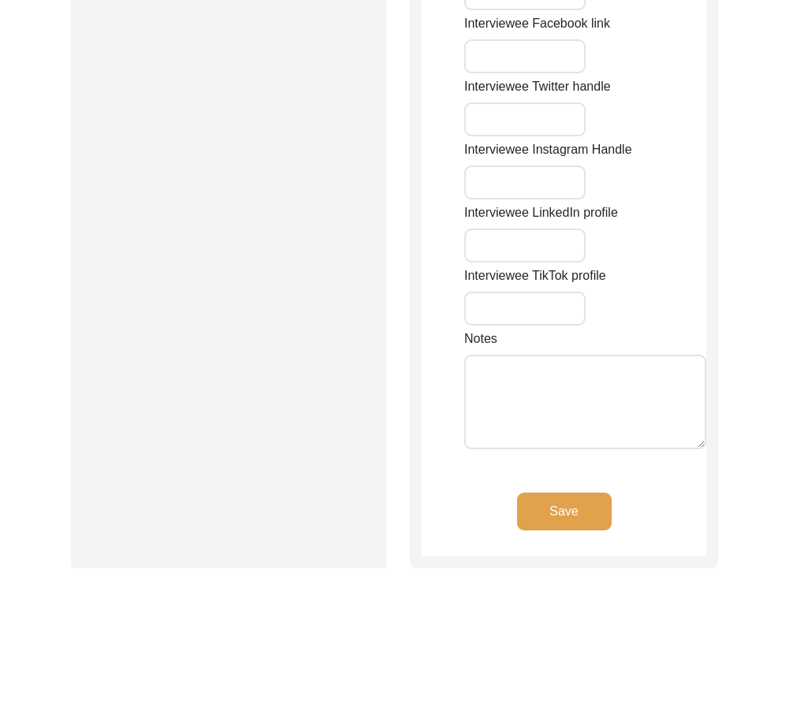
type input "700124"
type input "[GEOGRAPHIC_DATA]"
type input "Barasat, [GEOGRAPHIC_DATA], [GEOGRAPHIC_DATA]"
type input "22.72929"
type input "88.48269"
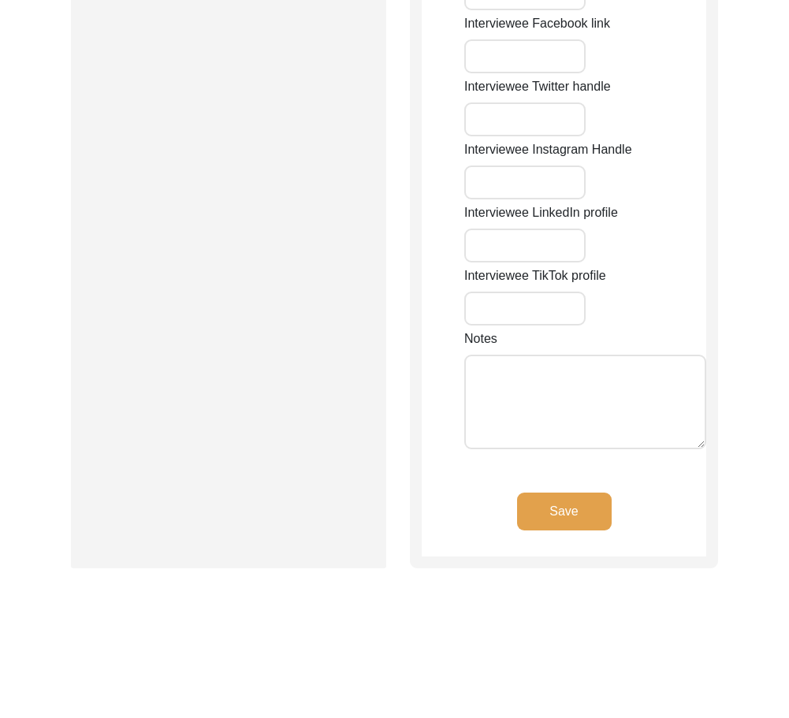
type input "8697119629"
type input "n/a"
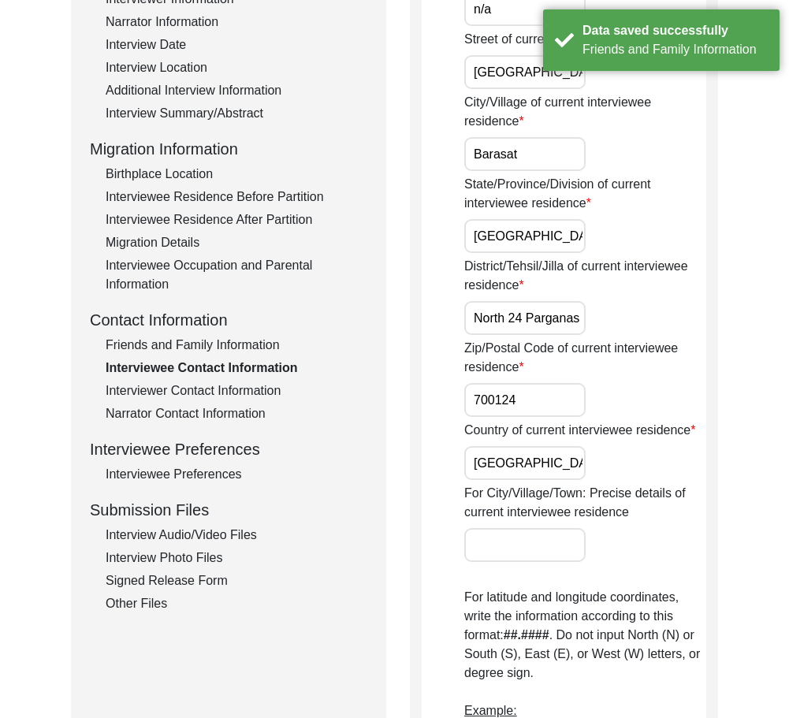
scroll to position [0, 0]
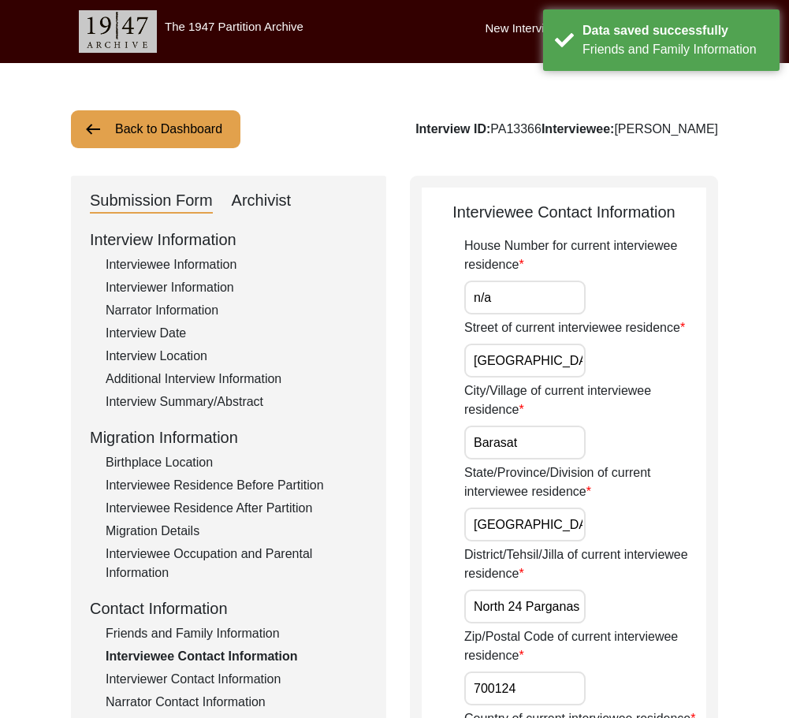
click at [513, 306] on input "n/a" at bounding box center [524, 297] width 121 height 34
type input "N/A"
drag, startPoint x: 542, startPoint y: 368, endPoint x: 634, endPoint y: 368, distance: 92.2
click at [634, 368] on div "Street of current interviewee residence Noapara Kalibari Road, Barasat" at bounding box center [585, 347] width 242 height 59
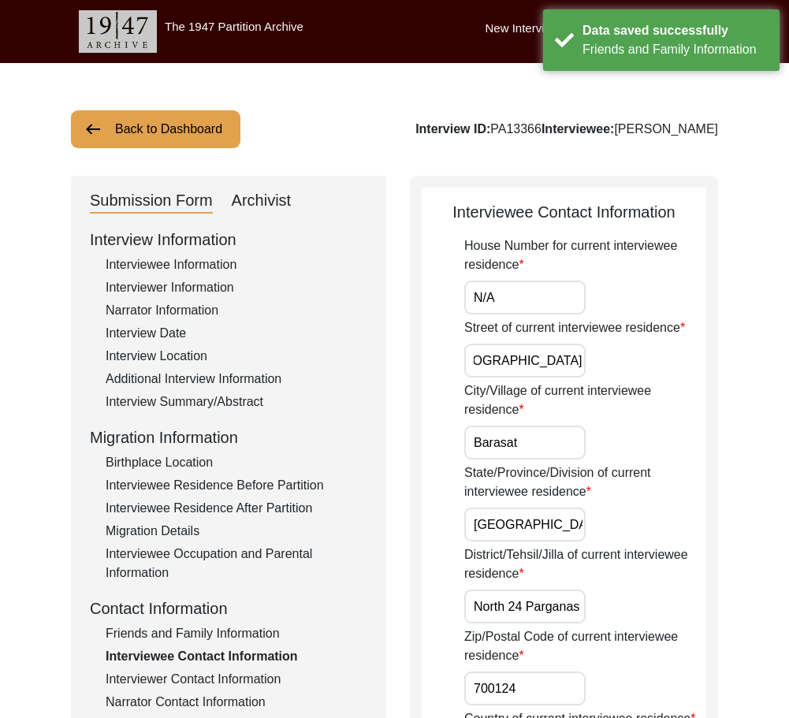
scroll to position [0, 0]
click at [634, 368] on div "Street of current interviewee residence Noapara Kalibari Road, Barasat" at bounding box center [585, 347] width 242 height 59
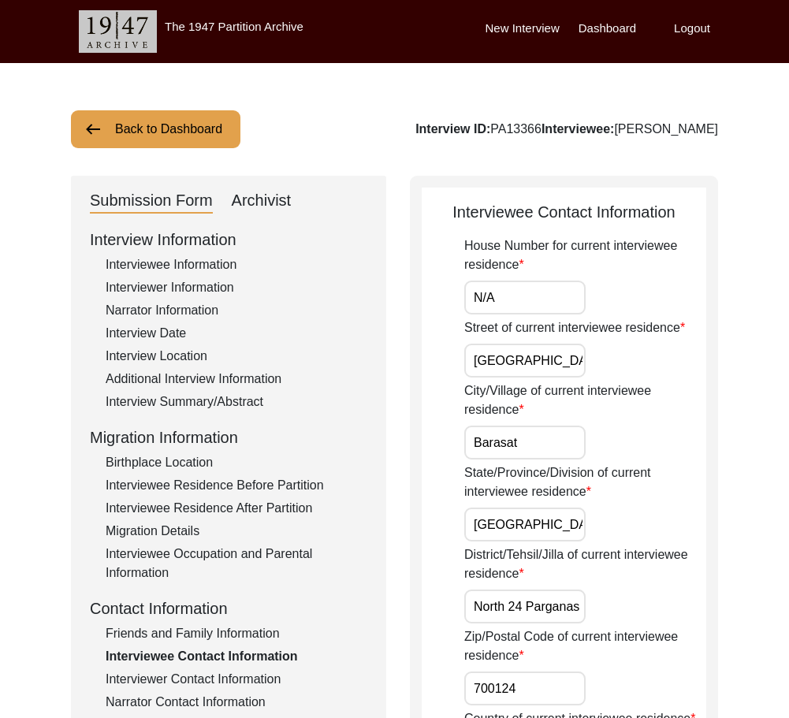
click at [544, 362] on input "Noapara Kalibari Road, Barasat" at bounding box center [524, 360] width 121 height 34
paste input "Kalibari Road"
type input "Kalibari Road"
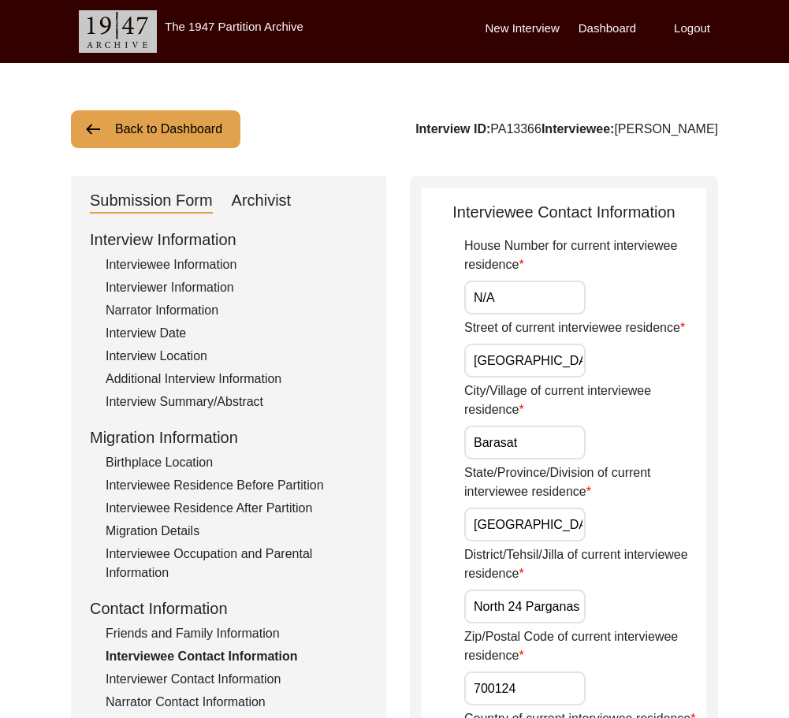
click at [624, 363] on div "Street of current interviewee residence Kalibari Road" at bounding box center [585, 347] width 242 height 59
click at [580, 365] on input "Kalibari Road" at bounding box center [524, 360] width 121 height 34
click at [551, 444] on input "Barasat" at bounding box center [524, 442] width 121 height 34
click at [563, 514] on input "[GEOGRAPHIC_DATA]" at bounding box center [524, 524] width 121 height 34
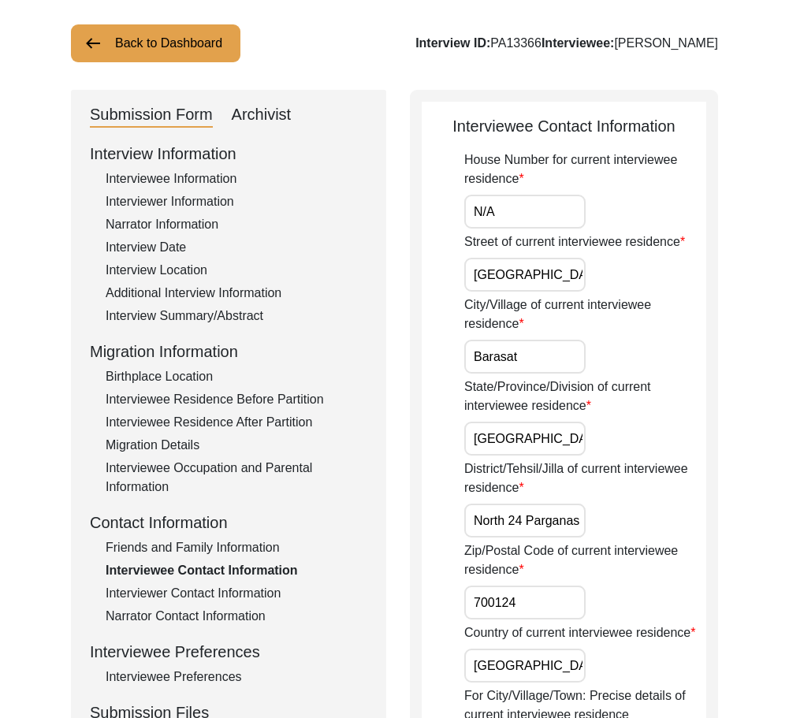
scroll to position [236, 0]
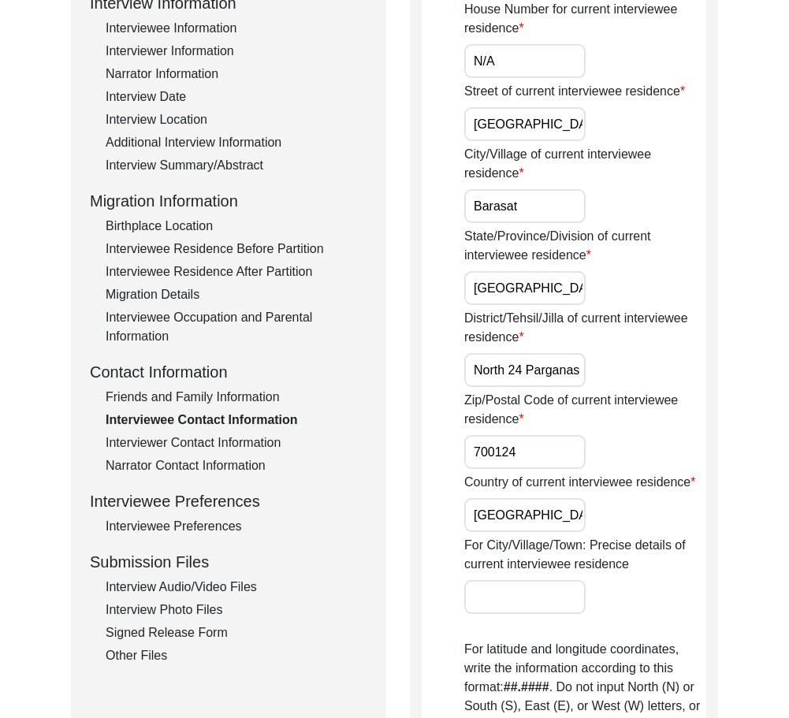
drag, startPoint x: 470, startPoint y: 364, endPoint x: 631, endPoint y: 403, distance: 165.3
click at [654, 384] on div "District/Tehsil/Jilla of current interviewee residence North 24 Parganas" at bounding box center [585, 348] width 242 height 78
click at [532, 451] on input "700124" at bounding box center [524, 452] width 121 height 34
click at [535, 508] on input "[GEOGRAPHIC_DATA]" at bounding box center [524, 515] width 121 height 34
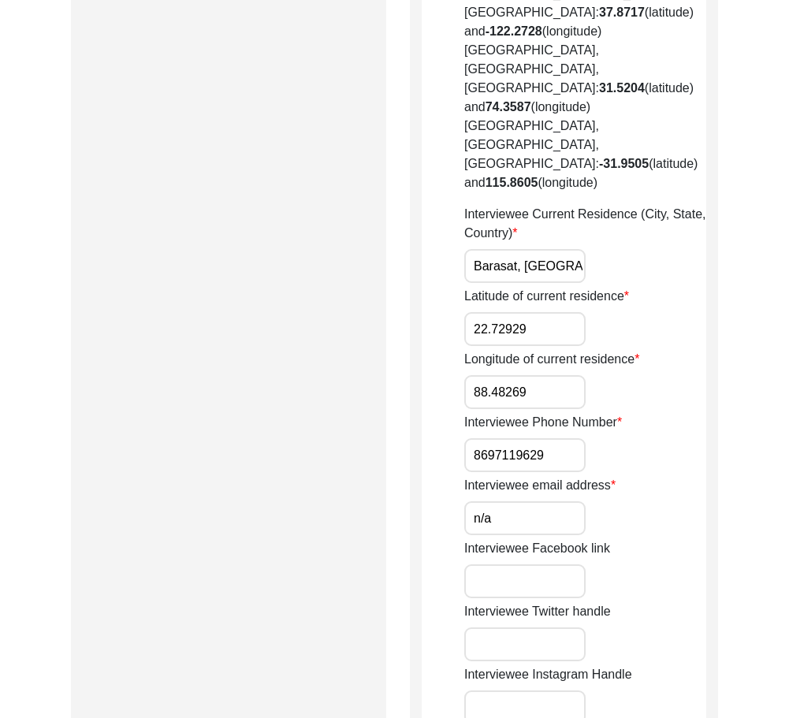
scroll to position [0, 47]
drag, startPoint x: 470, startPoint y: 192, endPoint x: 650, endPoint y: 193, distance: 179.6
click at [650, 205] on div "Interviewee Current Residence (City, State, Country) Barasat, West Bengal, India" at bounding box center [585, 244] width 242 height 78
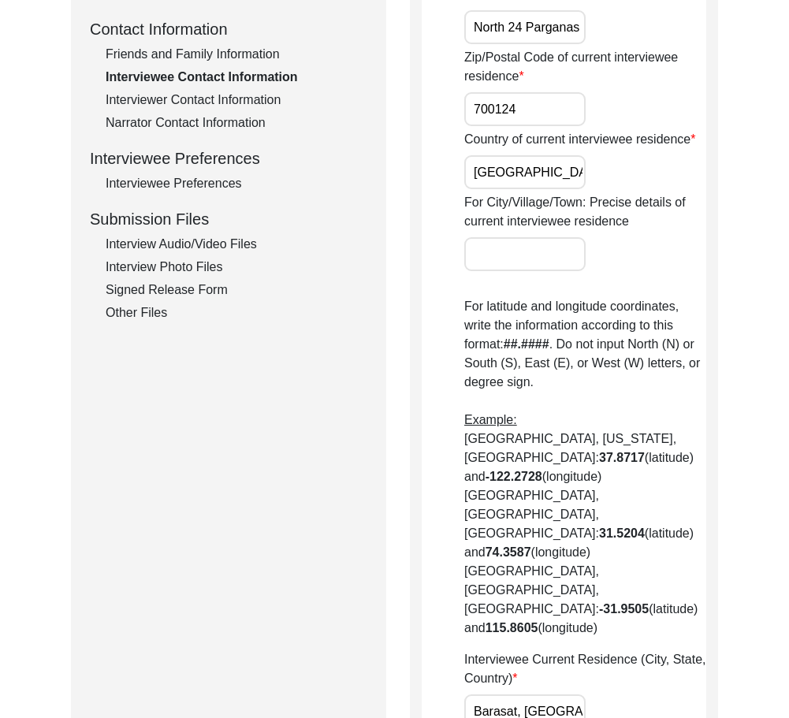
scroll to position [867, 0]
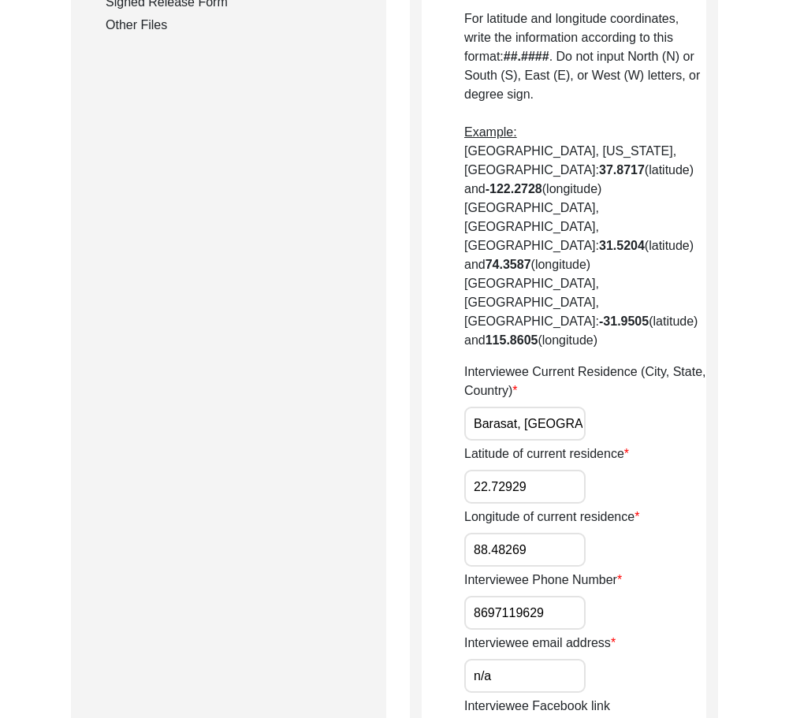
click at [505, 469] on input "22.72929" at bounding box center [524, 486] width 121 height 34
paste input "28"
drag, startPoint x: 536, startPoint y: 449, endPoint x: 541, endPoint y: 465, distance: 16.7
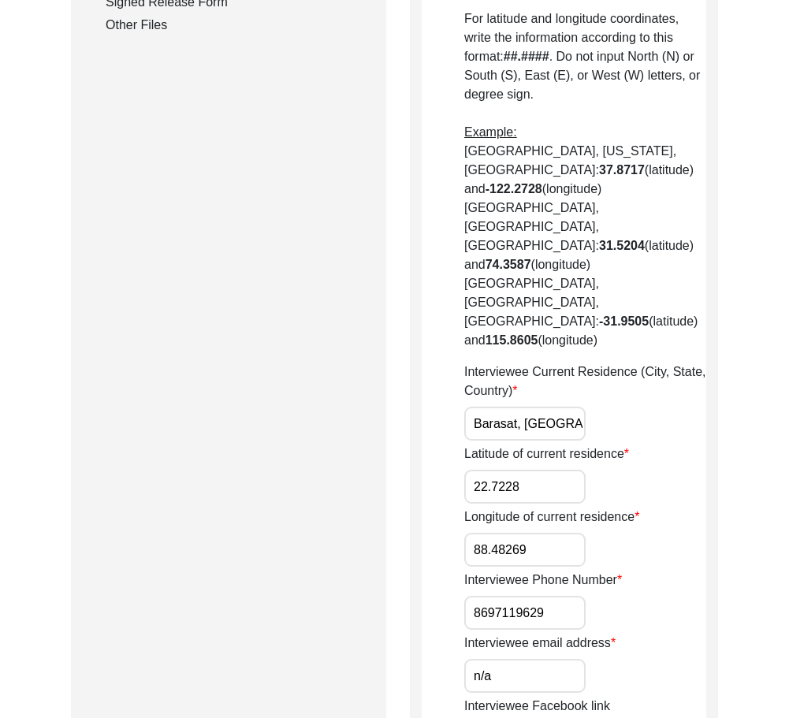
click at [537, 507] on div "Longitude of current residence 88.48269" at bounding box center [585, 536] width 242 height 59
click at [542, 533] on input "88.48269" at bounding box center [524, 550] width 121 height 34
paste input "05"
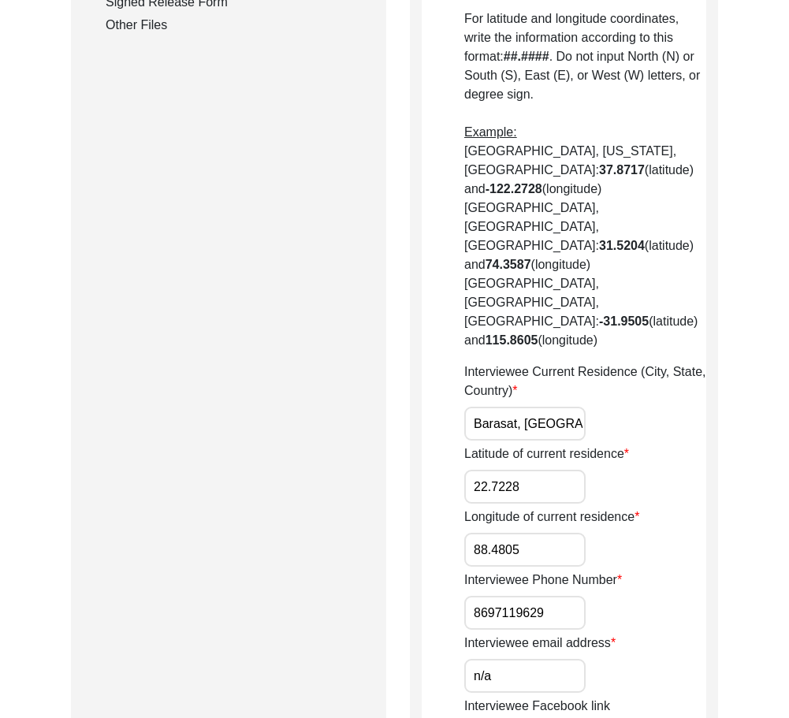
drag, startPoint x: 459, startPoint y: 533, endPoint x: 468, endPoint y: 535, distance: 9.0
click at [462, 533] on app-contact-information "Interviewee Contact Information House Number for current interviewee residence …" at bounding box center [563, 286] width 284 height 1905
click at [469, 596] on input "8697119629" at bounding box center [524, 613] width 121 height 34
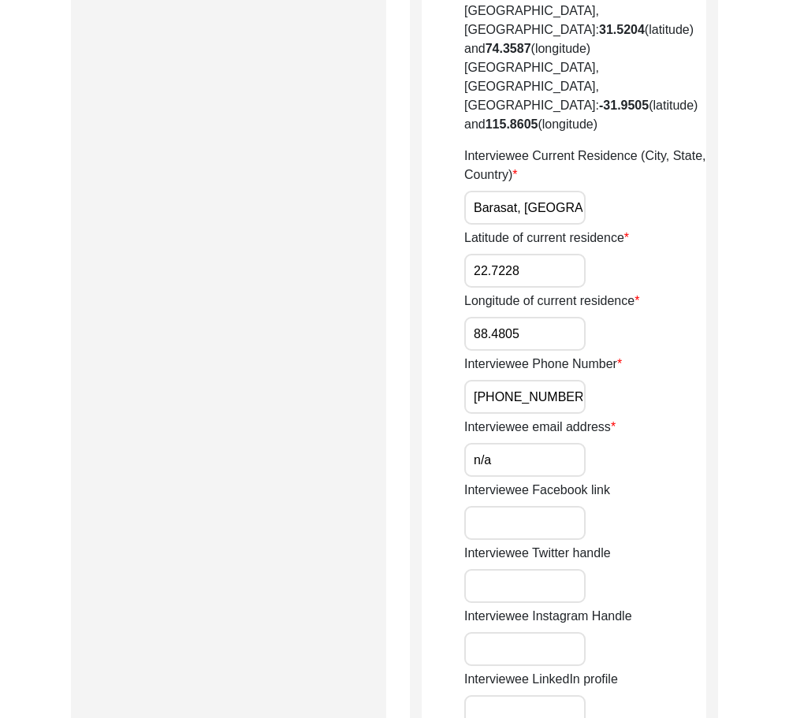
scroll to position [1103, 0]
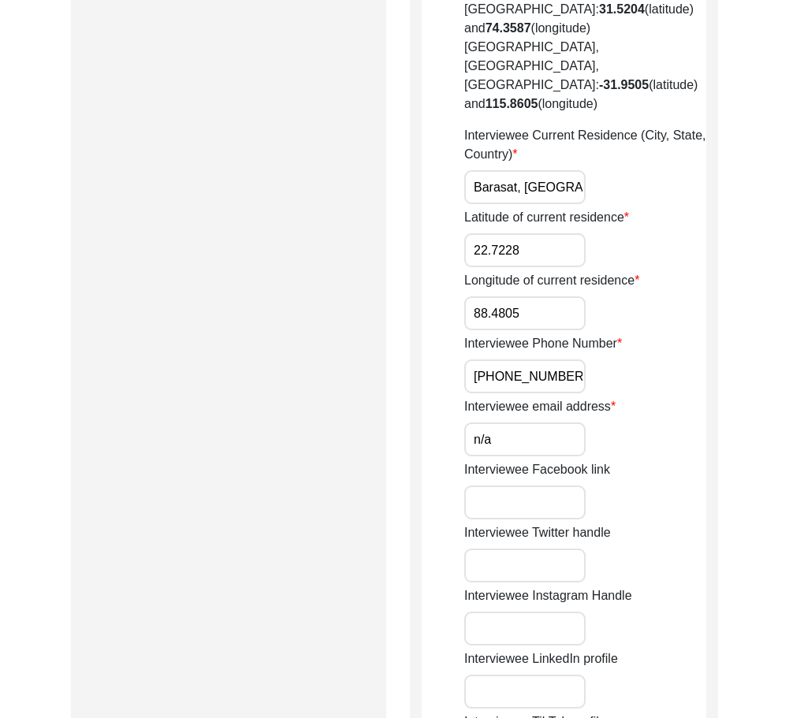
click at [570, 359] on input "+91 8697119629" at bounding box center [524, 376] width 121 height 34
click at [550, 422] on input "n/a" at bounding box center [524, 439] width 121 height 34
click at [404, 404] on div "Submission Form Archivist Interview Information Interviewee Information Intervi…" at bounding box center [394, 43] width 647 height 1941
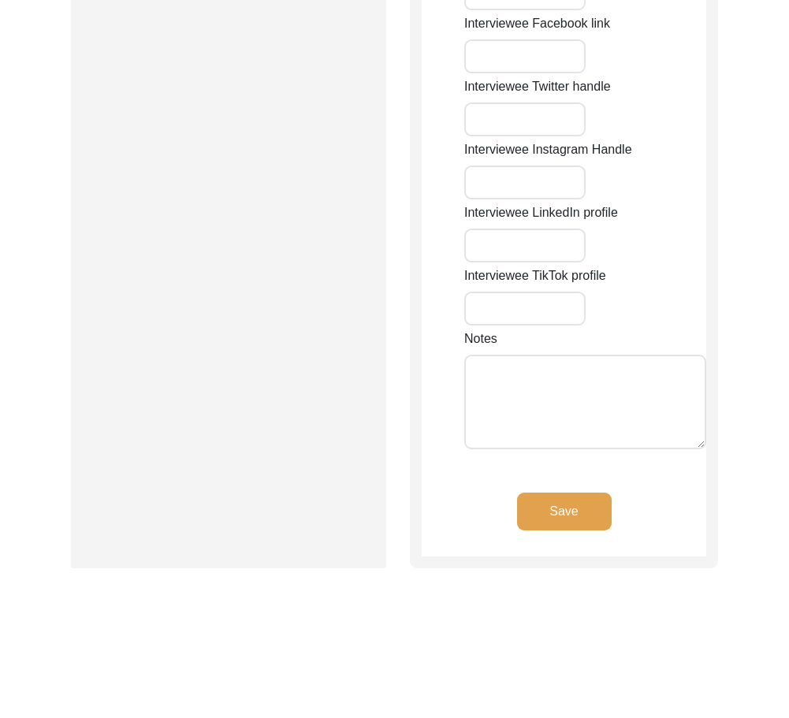
click at [555, 492] on button "Save" at bounding box center [564, 511] width 95 height 38
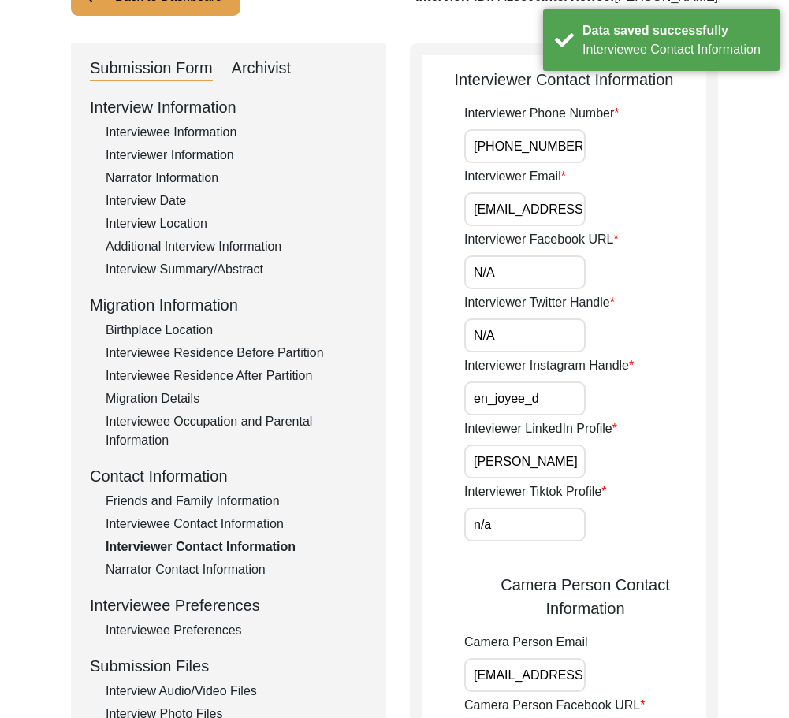
scroll to position [0, 0]
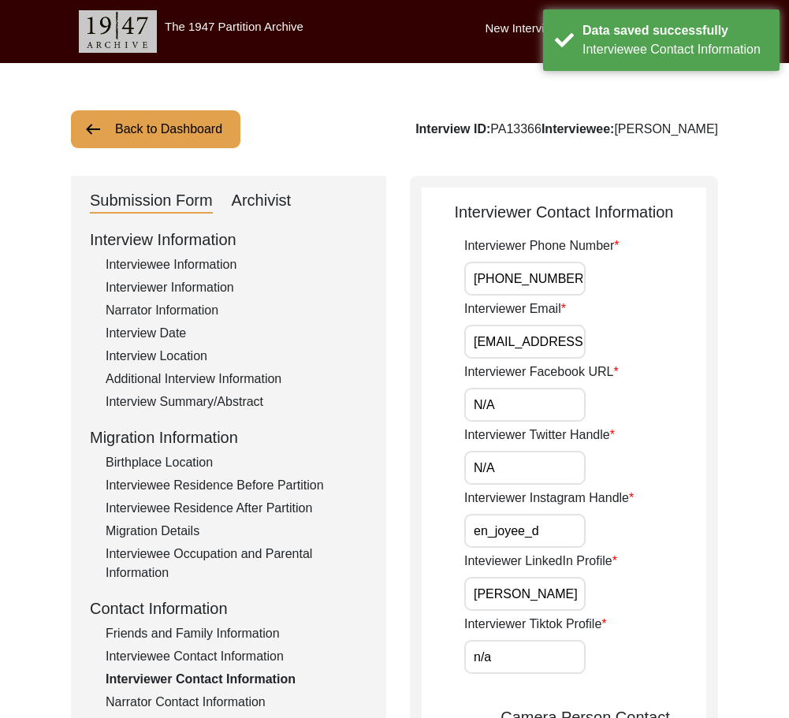
drag, startPoint x: 571, startPoint y: 286, endPoint x: 467, endPoint y: 286, distance: 104.0
click at [474, 286] on input "+916291657456" at bounding box center [524, 279] width 121 height 34
drag, startPoint x: 489, startPoint y: 339, endPoint x: 657, endPoint y: 374, distance: 171.5
click at [672, 368] on div "Interviewer Phone Number +916291657456 Interviewer Email jadhikari25@gmail.com …" at bounding box center [585, 719] width 242 height 966
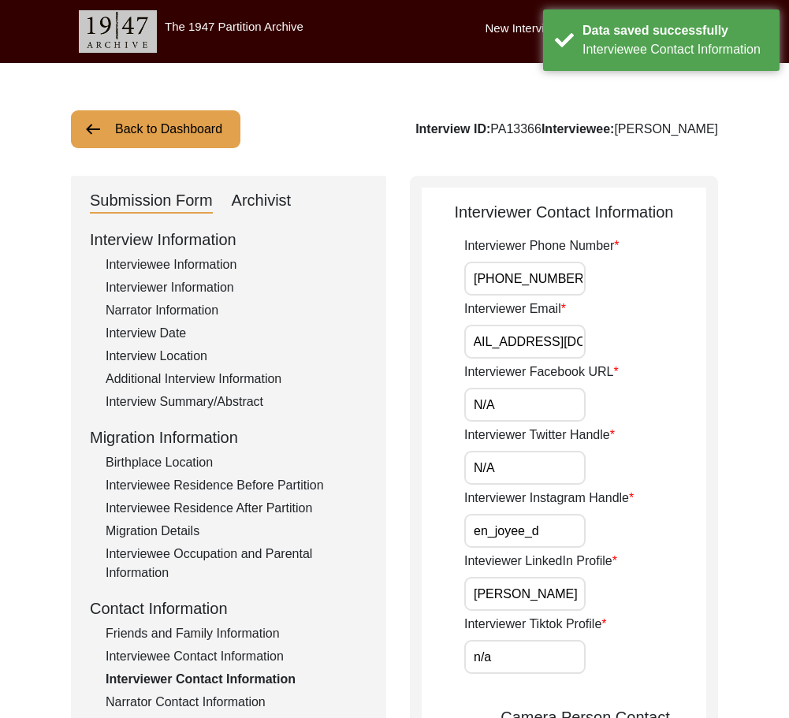
scroll to position [0, 0]
click at [543, 407] on input "N/A" at bounding box center [524, 405] width 121 height 34
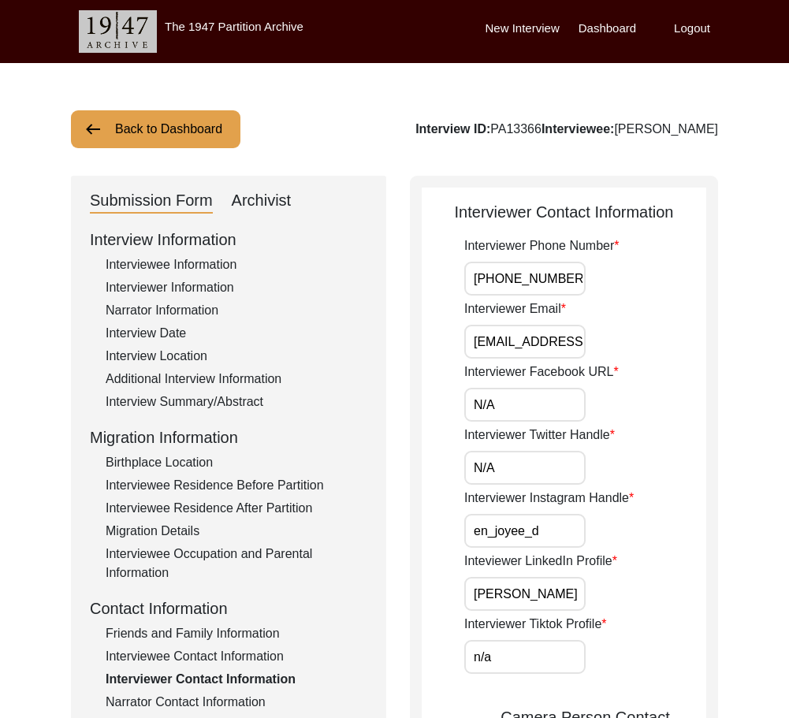
click at [477, 446] on div "Interviewer Twitter Handle N/A" at bounding box center [585, 454] width 242 height 59
click at [514, 462] on input "N/A" at bounding box center [524, 468] width 121 height 34
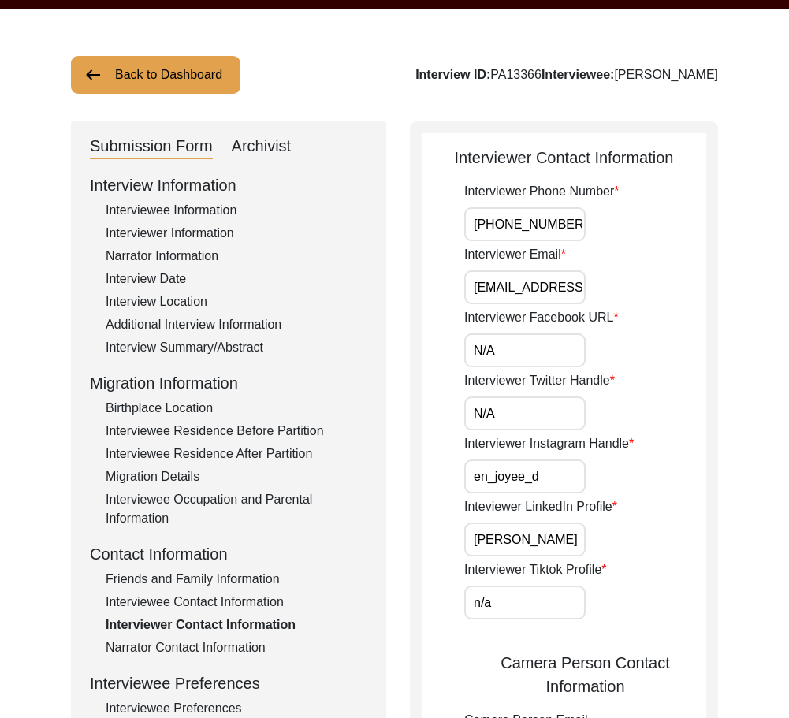
scroll to position [158, 0]
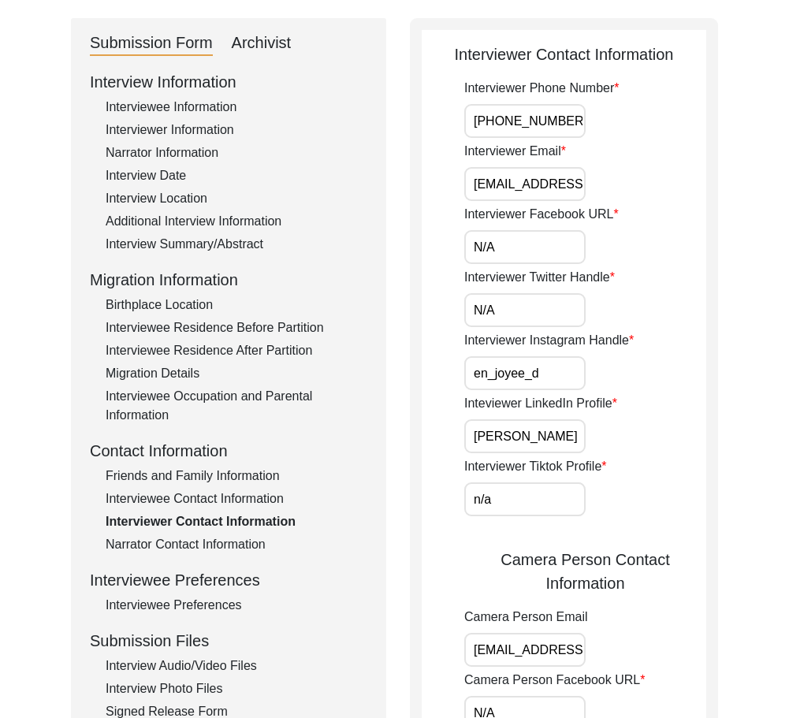
click at [571, 373] on input "en_joyee_d" at bounding box center [524, 373] width 121 height 34
drag, startPoint x: 571, startPoint y: 425, endPoint x: 428, endPoint y: 427, distance: 143.4
click at [427, 425] on app-interviewer-contact-information "Interviewer Contact Information Interviewer Phone Number +916291657456 Intervie…" at bounding box center [563, 595] width 284 height 1104
drag, startPoint x: 514, startPoint y: 492, endPoint x: 384, endPoint y: 477, distance: 130.8
click at [384, 477] on div "Submission Form Archivist Interview Information Interviewee Information Intervi…" at bounding box center [394, 588] width 647 height 1140
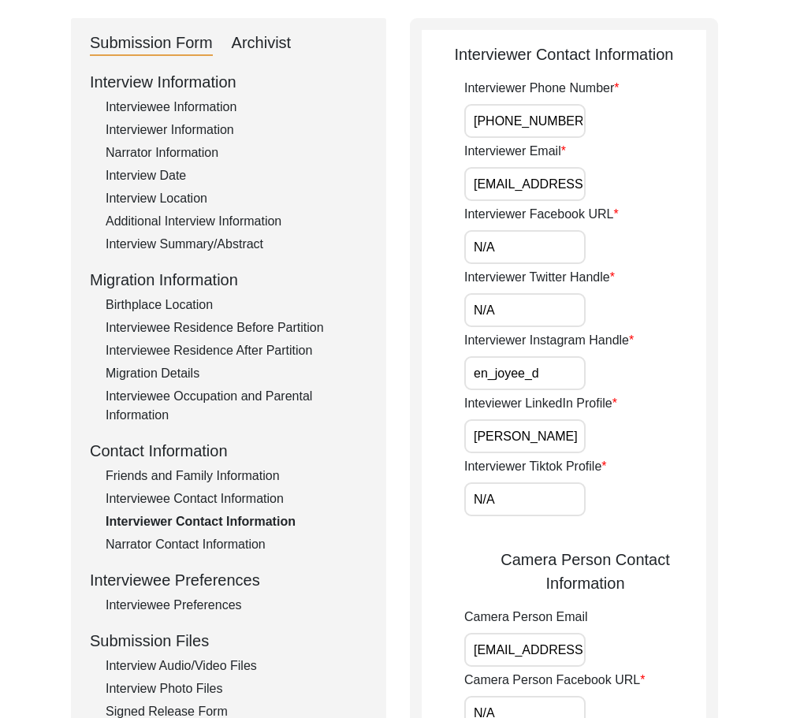
click at [471, 532] on div "Interviewer Phone Number +916291657456 Interviewer Email jadhikari25@gmail.com …" at bounding box center [585, 562] width 242 height 966
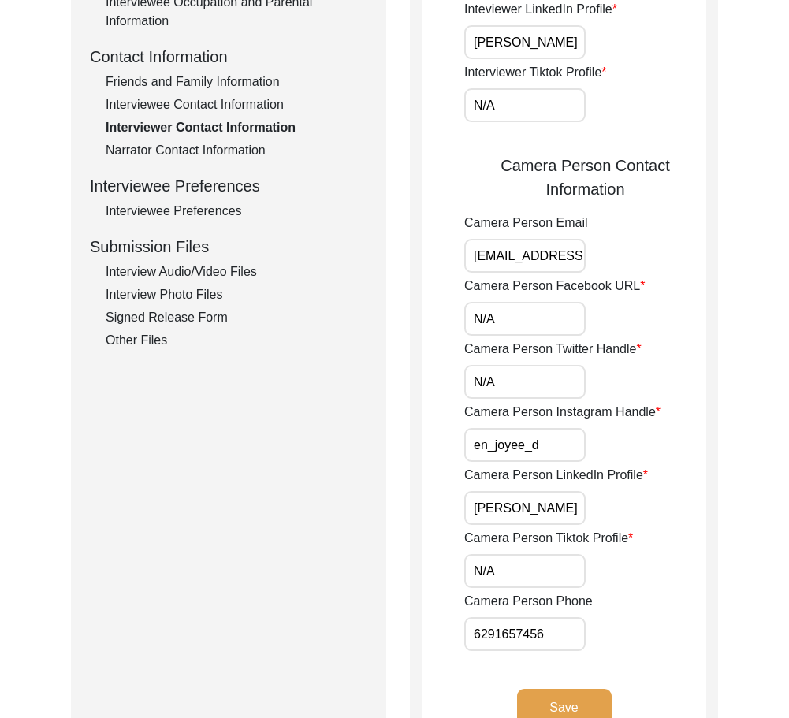
scroll to position [0, 23]
drag, startPoint x: 472, startPoint y: 261, endPoint x: 589, endPoint y: 284, distance: 119.6
click at [661, 265] on div "Camera Person Email jadhikari25@gmail.com" at bounding box center [585, 242] width 242 height 59
click at [520, 313] on input "N/A" at bounding box center [524, 319] width 121 height 34
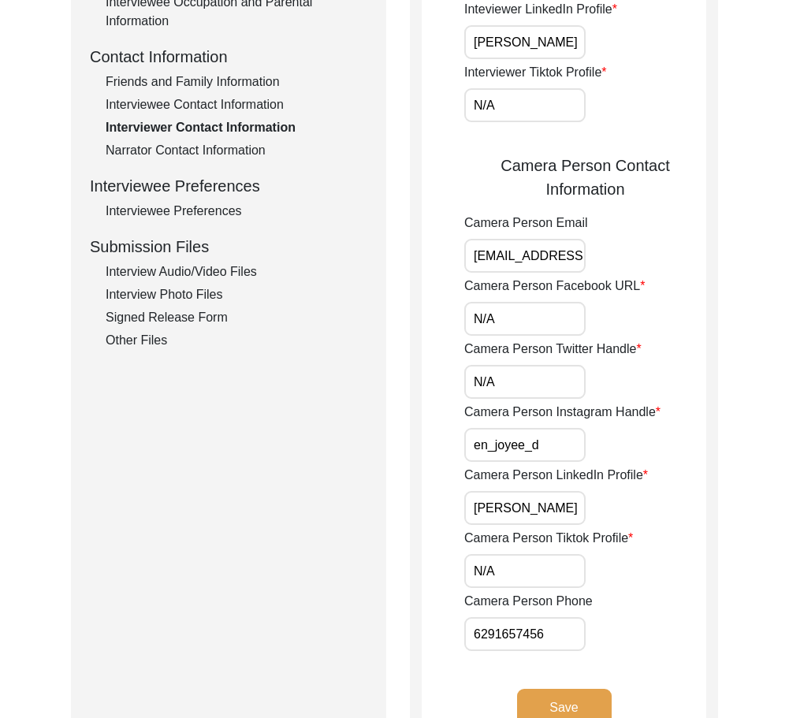
drag, startPoint x: 481, startPoint y: 377, endPoint x: 506, endPoint y: 383, distance: 25.2
click at [484, 378] on input "N/A" at bounding box center [524, 382] width 121 height 34
click at [507, 384] on input "N/A" at bounding box center [524, 382] width 121 height 34
click at [458, 388] on app-interviewer-contact-information "Interviewer Contact Information Interviewer Phone Number +916291657456 Intervie…" at bounding box center [563, 201] width 284 height 1104
drag, startPoint x: 477, startPoint y: 380, endPoint x: 484, endPoint y: 387, distance: 9.5
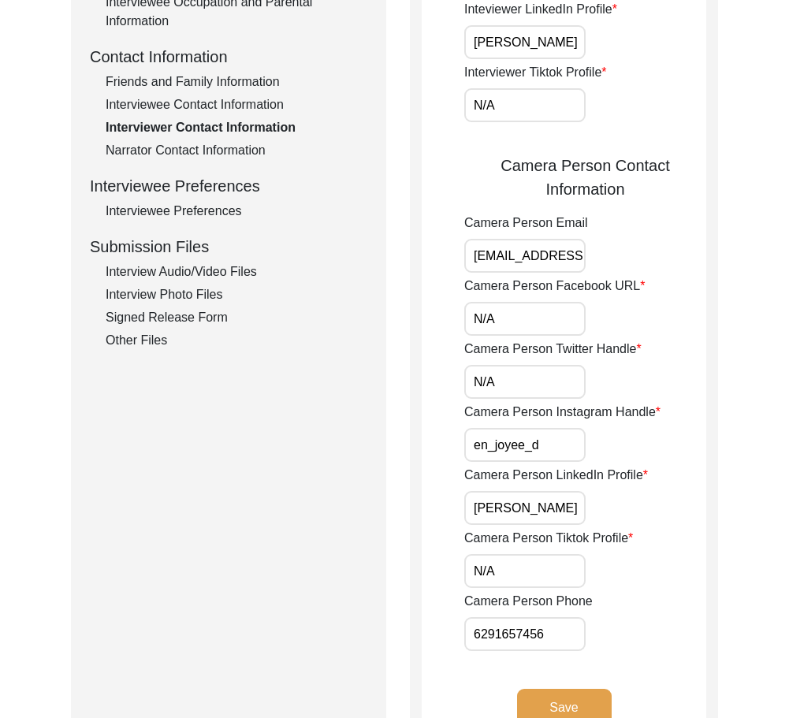
click at [511, 382] on input "N/A" at bounding box center [524, 382] width 121 height 34
click at [429, 395] on app-interviewer-contact-information "Interviewer Contact Information Interviewer Phone Number +916291657456 Intervie…" at bounding box center [563, 201] width 284 height 1104
drag, startPoint x: 470, startPoint y: 442, endPoint x: 570, endPoint y: 450, distance: 100.4
click at [570, 450] on app-interviewer-contact-information "Interviewer Contact Information Interviewer Phone Number +916291657456 Intervie…" at bounding box center [563, 201] width 284 height 1104
drag, startPoint x: 570, startPoint y: 450, endPoint x: 396, endPoint y: 447, distance: 174.1
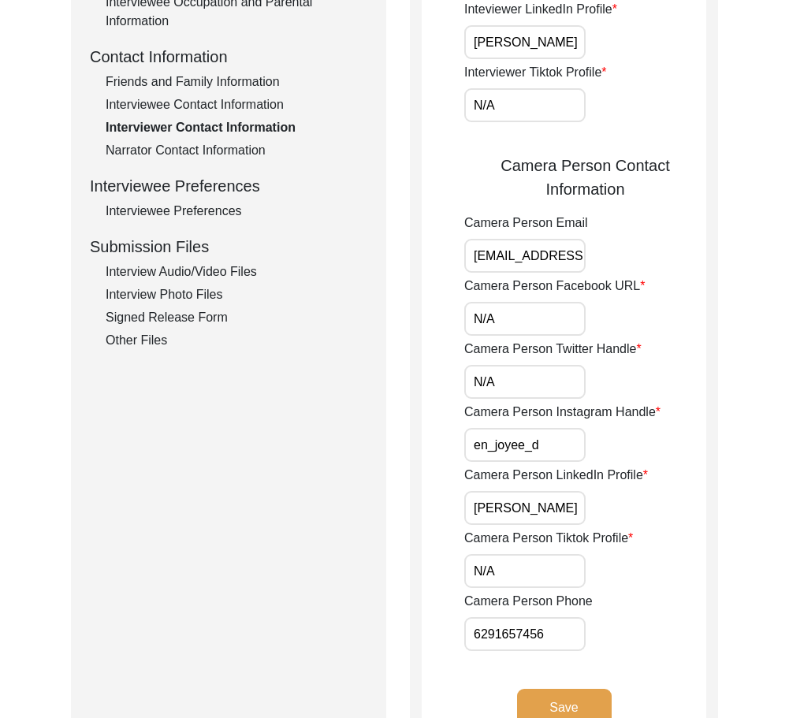
click at [396, 447] on div "Submission Form Archivist Interview Information Interviewee Information Intervi…" at bounding box center [394, 194] width 647 height 1140
drag, startPoint x: 474, startPoint y: 501, endPoint x: 540, endPoint y: 540, distance: 76.3
click at [637, 508] on div "Camera Person LinkedIn Profile Jayosree Adhikari" at bounding box center [585, 495] width 242 height 59
click at [523, 561] on input "N/A" at bounding box center [524, 571] width 121 height 34
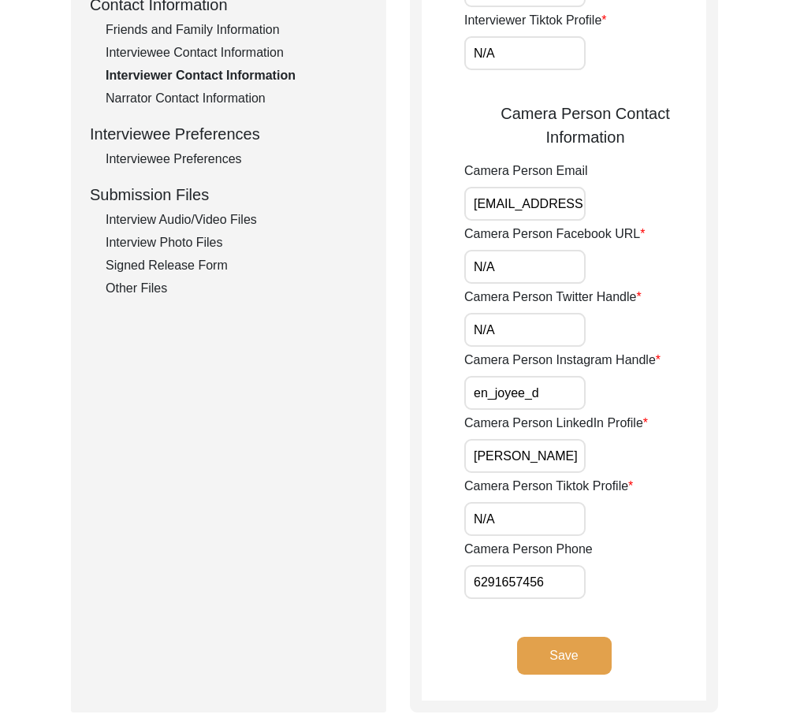
scroll to position [630, 0]
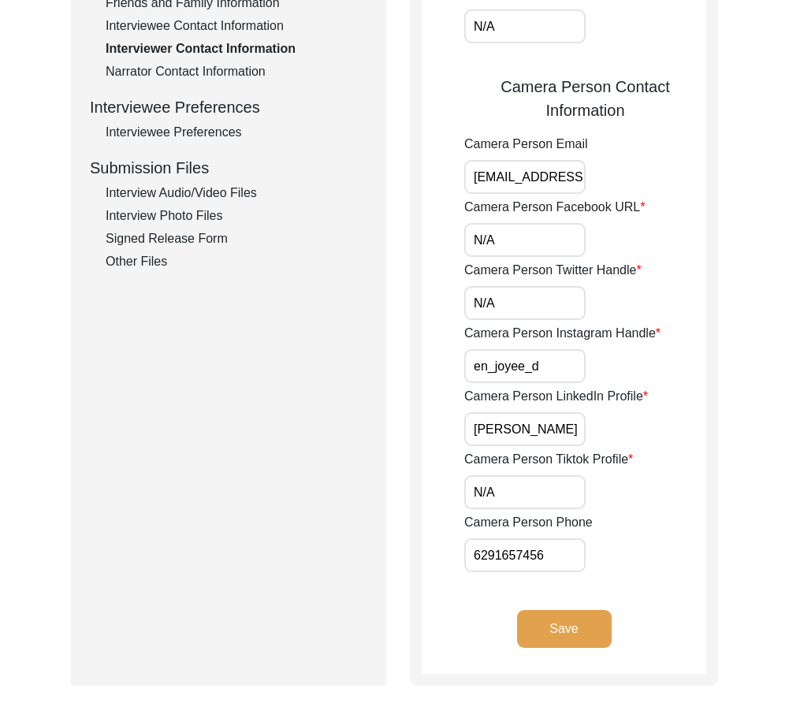
click at [539, 555] on input "6291657456" at bounding box center [524, 555] width 121 height 34
drag, startPoint x: 546, startPoint y: 555, endPoint x: 421, endPoint y: 556, distance: 125.3
click at [421, 556] on div "Interviewer Contact Information Interviewer Phone Number +916291657456 Intervie…" at bounding box center [564, 115] width 308 height 1140
drag, startPoint x: 552, startPoint y: 626, endPoint x: 503, endPoint y: 589, distance: 61.3
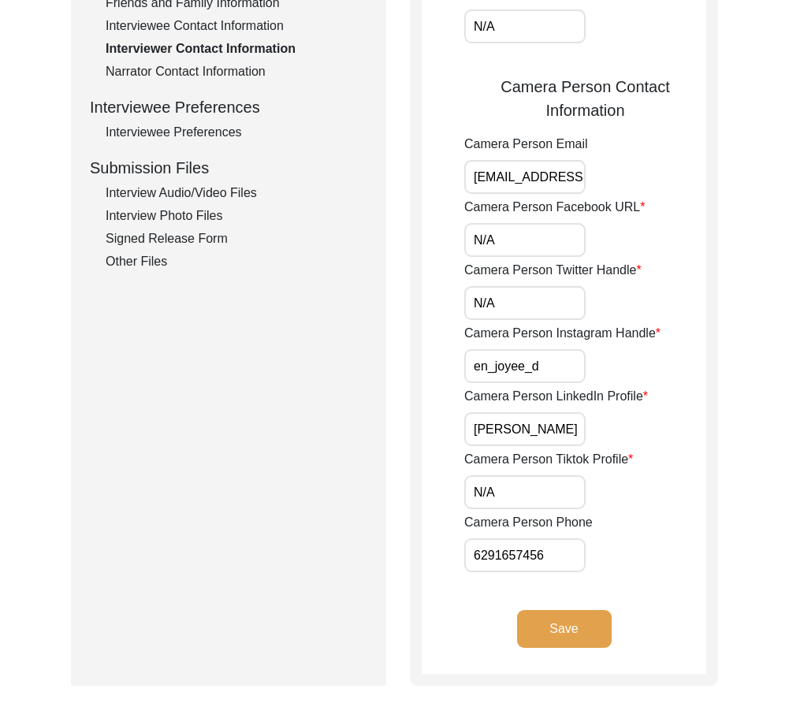
click at [547, 622] on button "Save" at bounding box center [564, 629] width 95 height 38
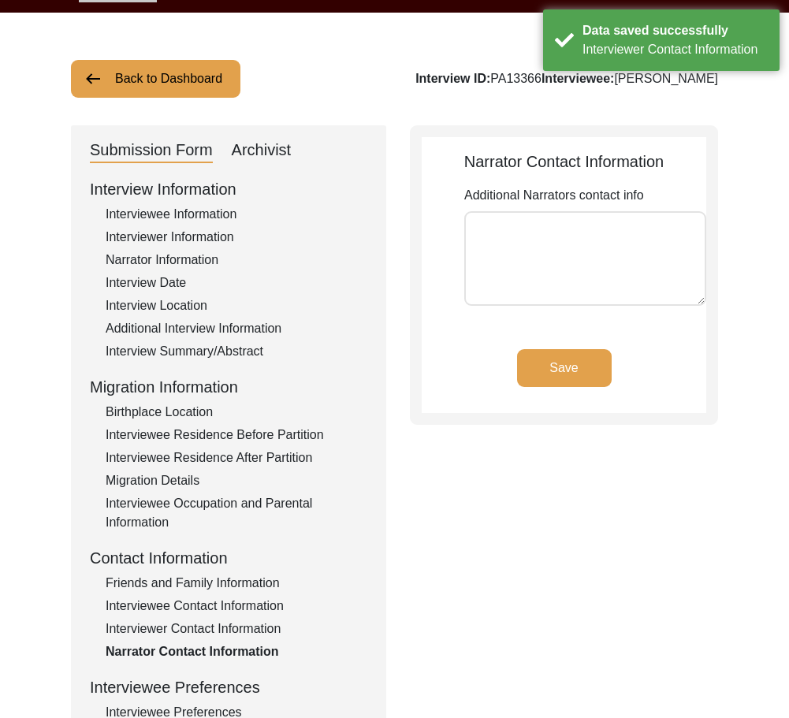
scroll to position [28, 0]
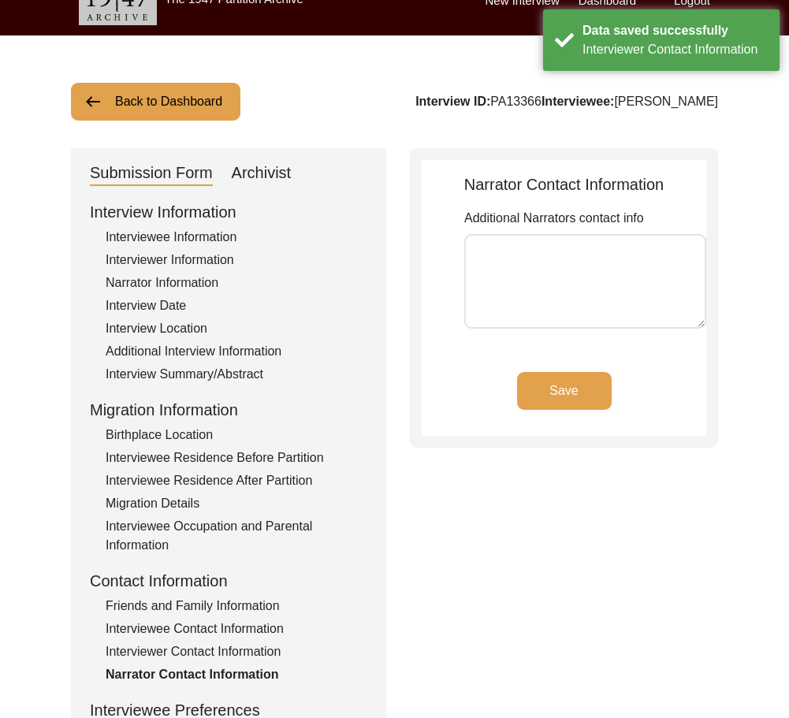
click at [189, 650] on div "Interviewer Contact Information" at bounding box center [237, 651] width 262 height 19
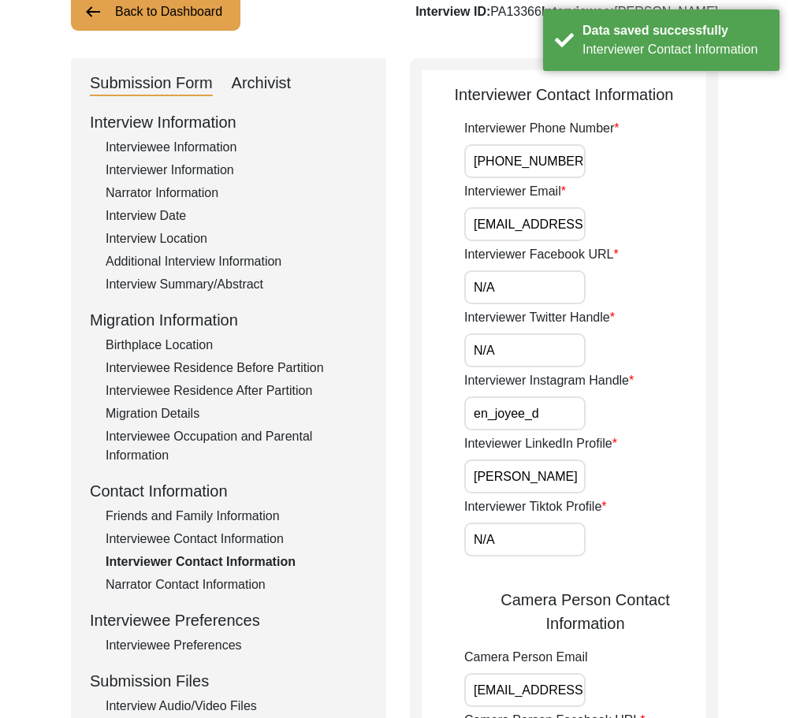
scroll to position [114, 0]
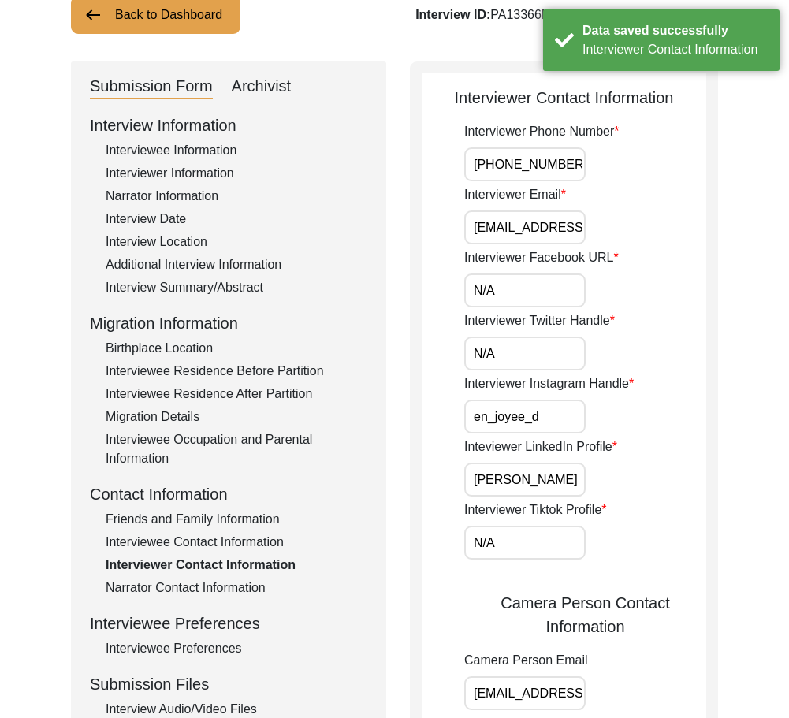
click at [570, 163] on input "+916291657456" at bounding box center [524, 164] width 121 height 34
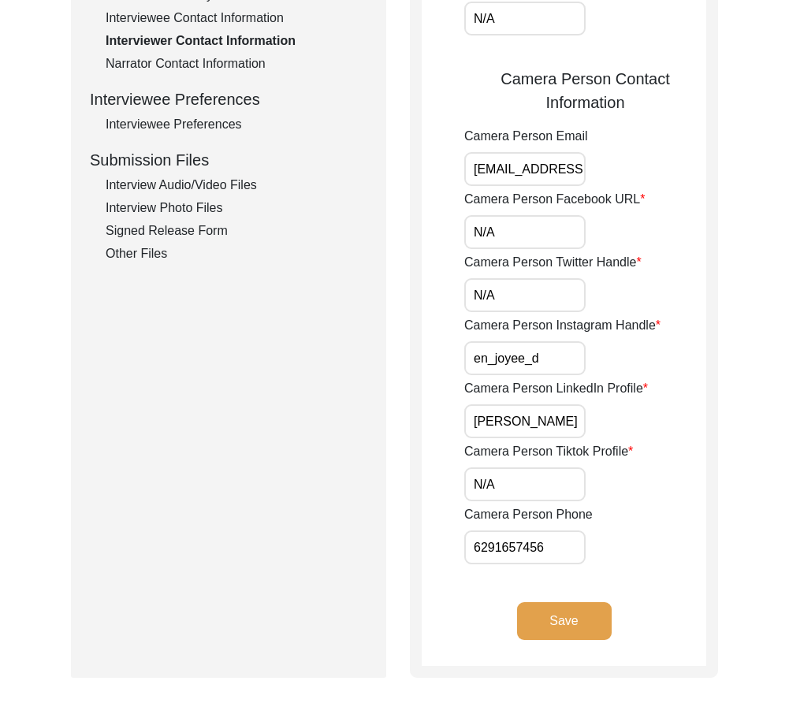
scroll to position [666, 0]
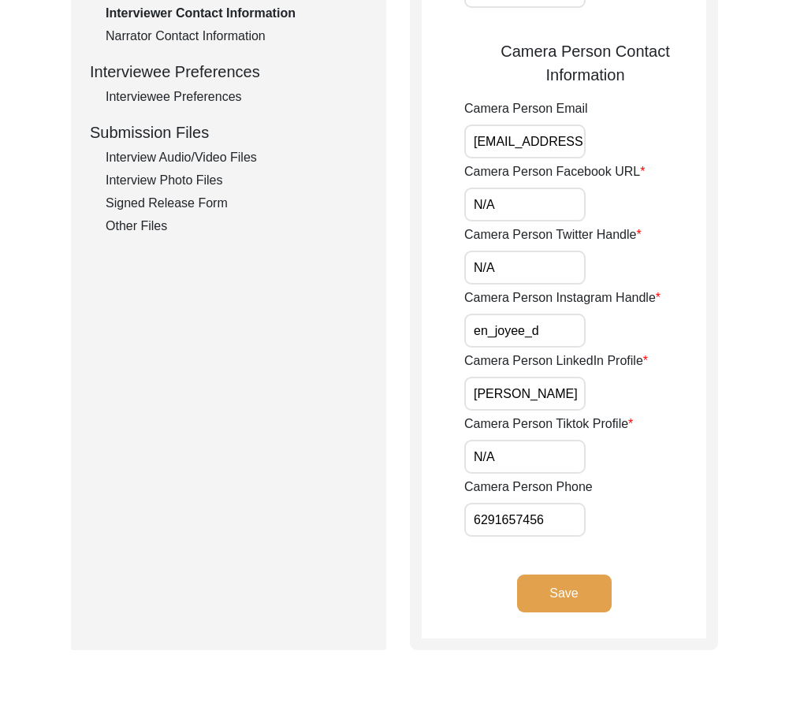
click at [502, 521] on input "6291657456" at bounding box center [524, 520] width 121 height 34
paste input "+91"
click at [414, 551] on div "Interviewer Contact Information Interviewer Phone Number +916291657456 Intervie…" at bounding box center [564, 80] width 308 height 1140
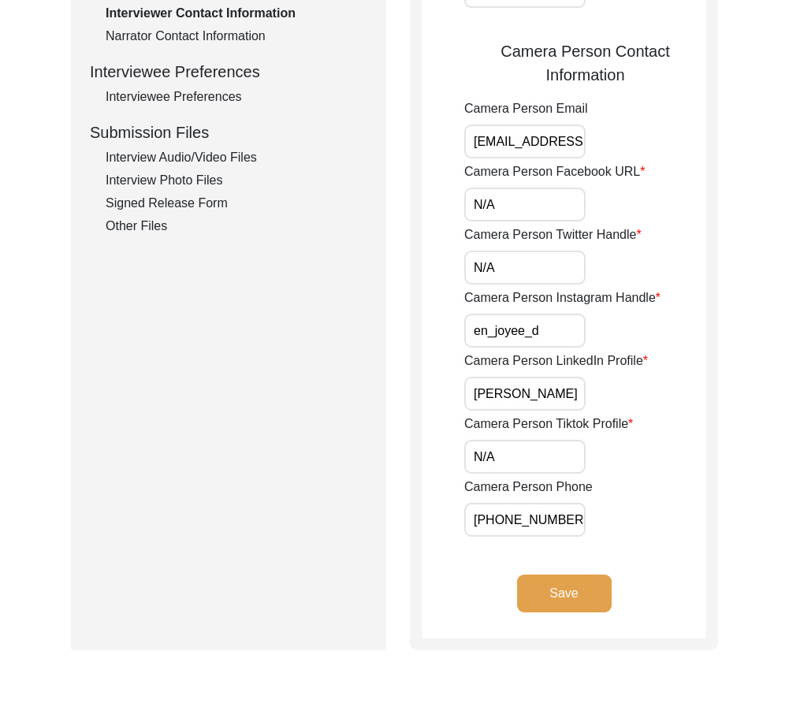
click at [565, 596] on button "Save" at bounding box center [564, 593] width 95 height 38
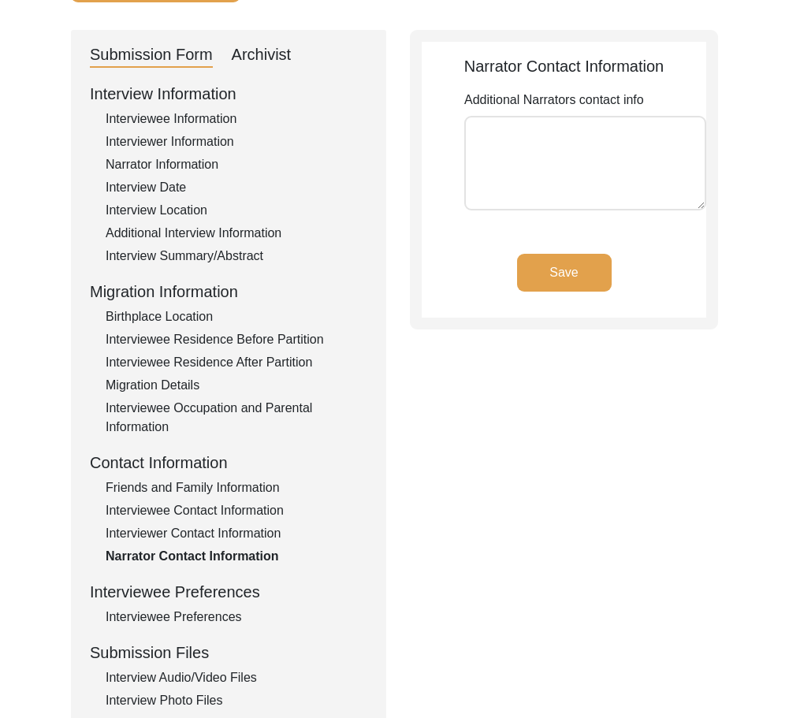
scroll to position [158, 0]
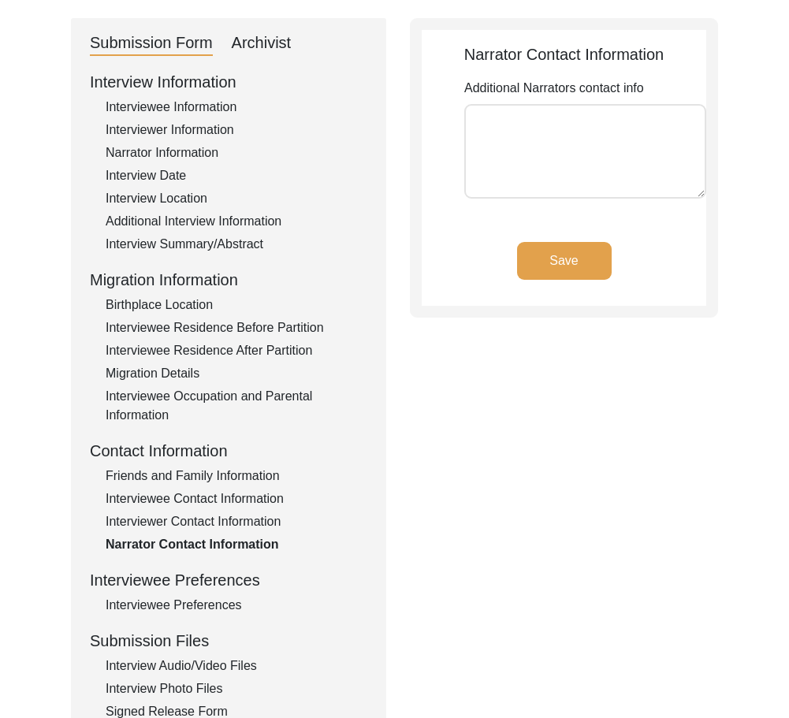
click at [191, 606] on div "Interviewee Preferences" at bounding box center [237, 605] width 262 height 19
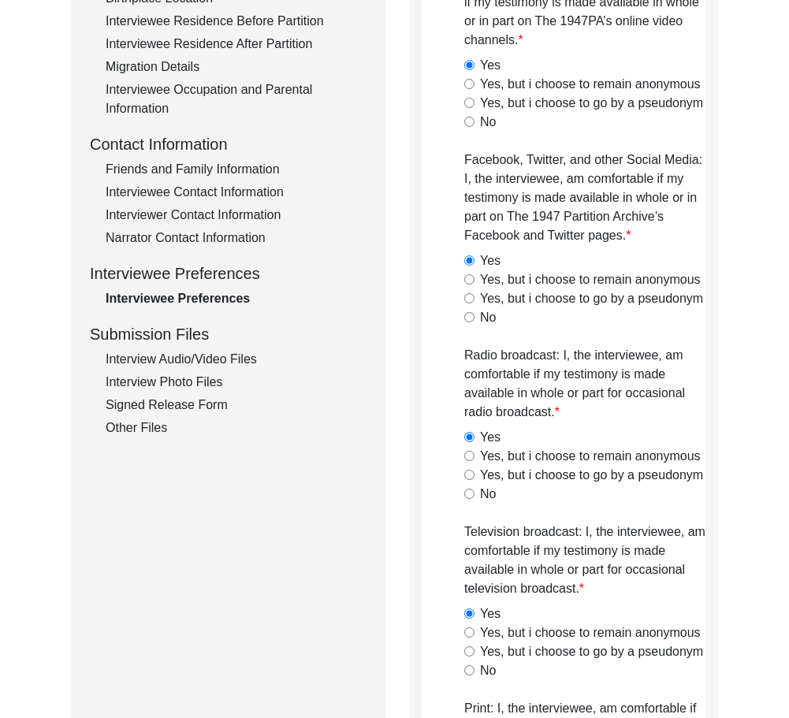
click at [194, 359] on div "Interview Audio/Video Files" at bounding box center [237, 359] width 262 height 19
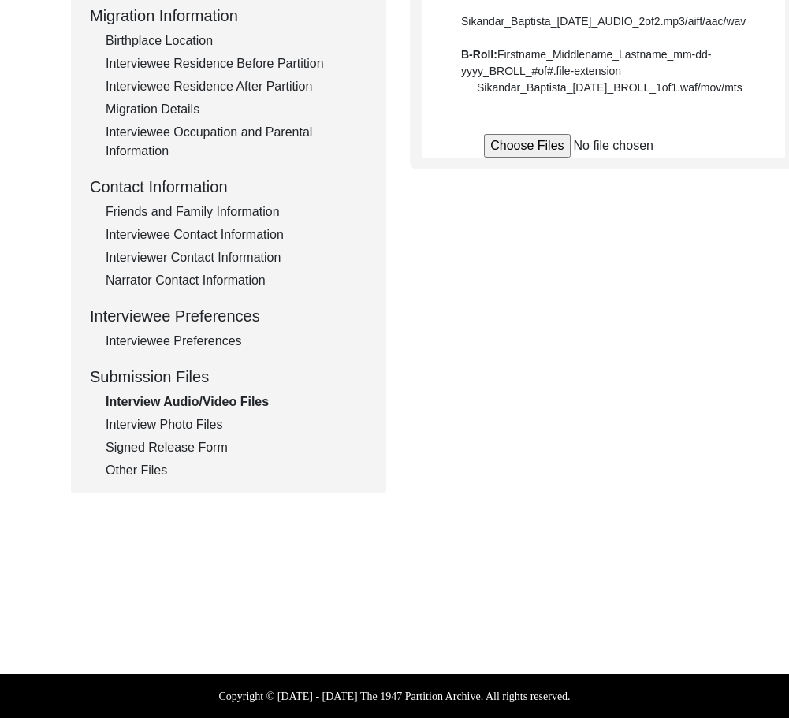
scroll to position [453, 0]
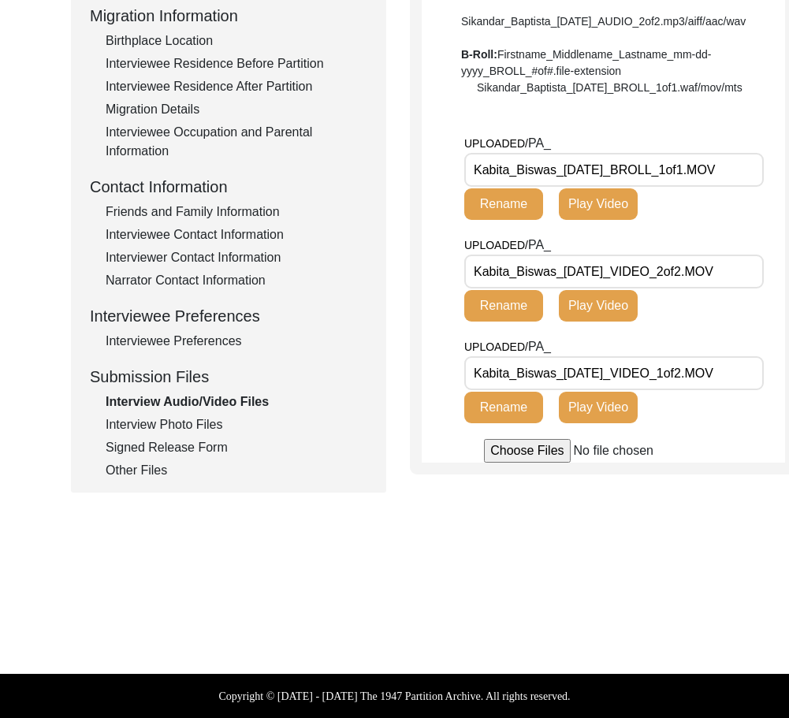
drag, startPoint x: 748, startPoint y: 392, endPoint x: 445, endPoint y: 392, distance: 302.5
click at [445, 392] on app-file-uploader "UPLOADED/ PA_ Kabita_Biswas_06-06-2025_BROLL_1of1.MOV Rename Play Video UPLOADE…" at bounding box center [602, 298] width 363 height 328
drag, startPoint x: 752, startPoint y: 288, endPoint x: 455, endPoint y: 284, distance: 297.0
click at [447, 288] on app-file-uploader "UPLOADED/ PA_ Kabita_Biswas_06-06-2025_BROLL_1of1.MOV Rename Play Video UPLOADE…" at bounding box center [602, 298] width 363 height 328
drag, startPoint x: 749, startPoint y: 191, endPoint x: 357, endPoint y: 230, distance: 394.3
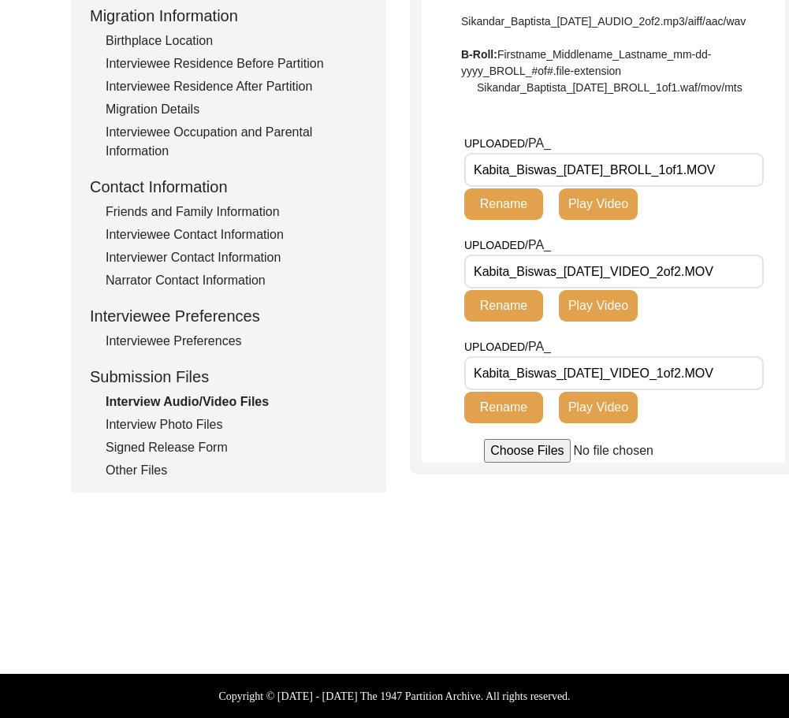
click at [403, 191] on div "Submission Form Archivist Interview Information Interviewee Information Intervi…" at bounding box center [394, 123] width 647 height 738
click at [206, 415] on div "Interview Photo Files" at bounding box center [237, 424] width 262 height 19
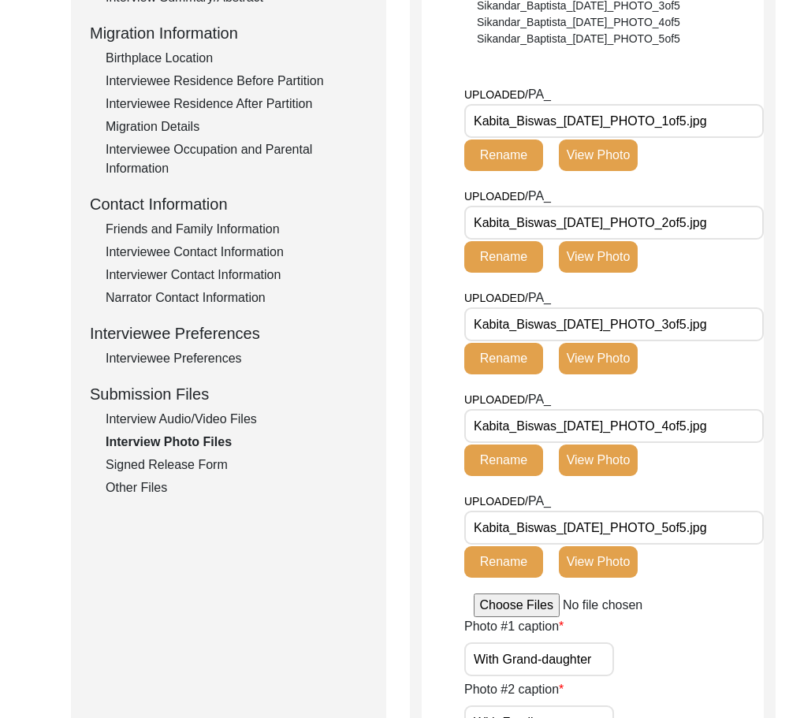
scroll to position [405, 0]
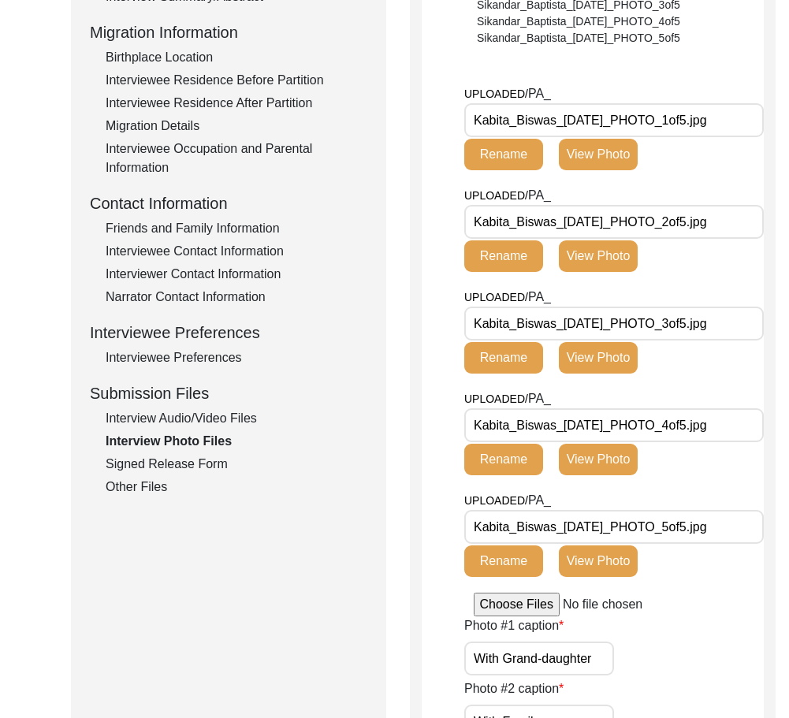
drag, startPoint x: 747, startPoint y: 110, endPoint x: 455, endPoint y: 115, distance: 291.5
click at [455, 115] on app-file-uploader "UPLOADED/ PA_ Kabita_Biswas_06-06-2025_PHOTO_1of5.jpg Rename View Photo UPLOADE…" at bounding box center [592, 350] width 342 height 532
drag, startPoint x: 707, startPoint y: 228, endPoint x: 343, endPoint y: 265, distance: 365.9
click at [343, 265] on div "Submission Form Archivist Interview Information Interviewee Information Intervi…" at bounding box center [394, 722] width 647 height 1903
drag, startPoint x: 719, startPoint y: 325, endPoint x: 372, endPoint y: 334, distance: 347.5
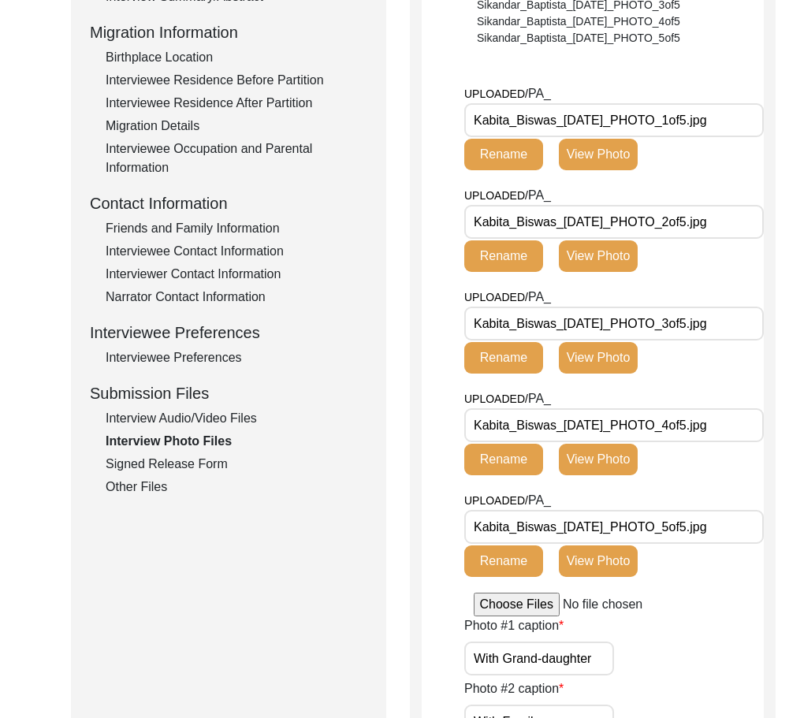
click at [372, 334] on div "Submission Form Archivist Interview Information Interviewee Information Intervi…" at bounding box center [394, 722] width 647 height 1903
drag, startPoint x: 734, startPoint y: 427, endPoint x: 402, endPoint y: 432, distance: 332.5
click at [402, 432] on div "Submission Form Archivist Interview Information Interviewee Information Intervi…" at bounding box center [394, 722] width 647 height 1903
drag, startPoint x: 741, startPoint y: 529, endPoint x: 340, endPoint y: 509, distance: 402.3
click at [346, 510] on div "Submission Form Archivist Interview Information Interviewee Information Intervi…" at bounding box center [394, 722] width 647 height 1903
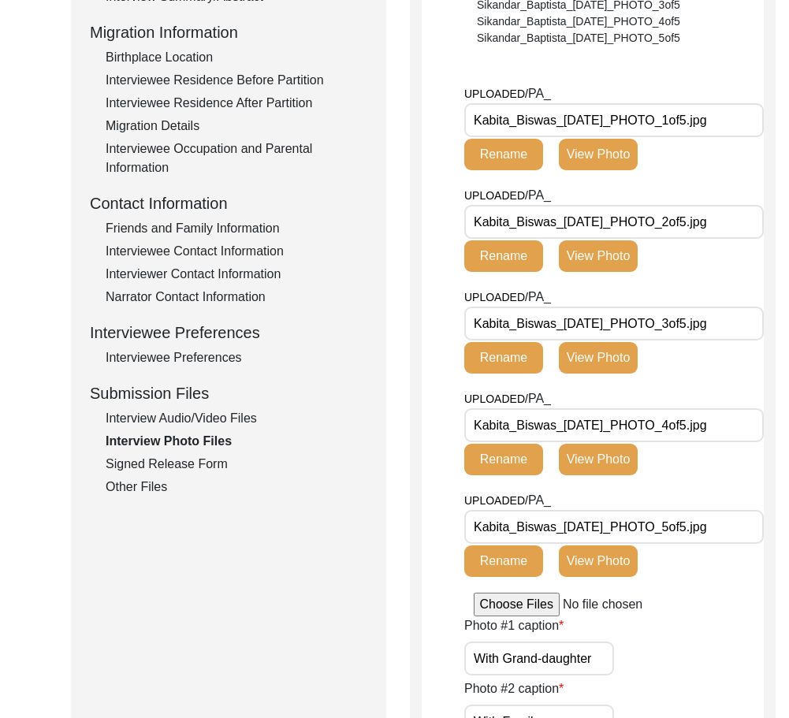
click at [203, 428] on div "Interview Information Interviewee Information Interviewer Information Narrator …" at bounding box center [228, 160] width 277 height 674
click at [202, 421] on div "Interview Audio/Video Files" at bounding box center [237, 418] width 262 height 19
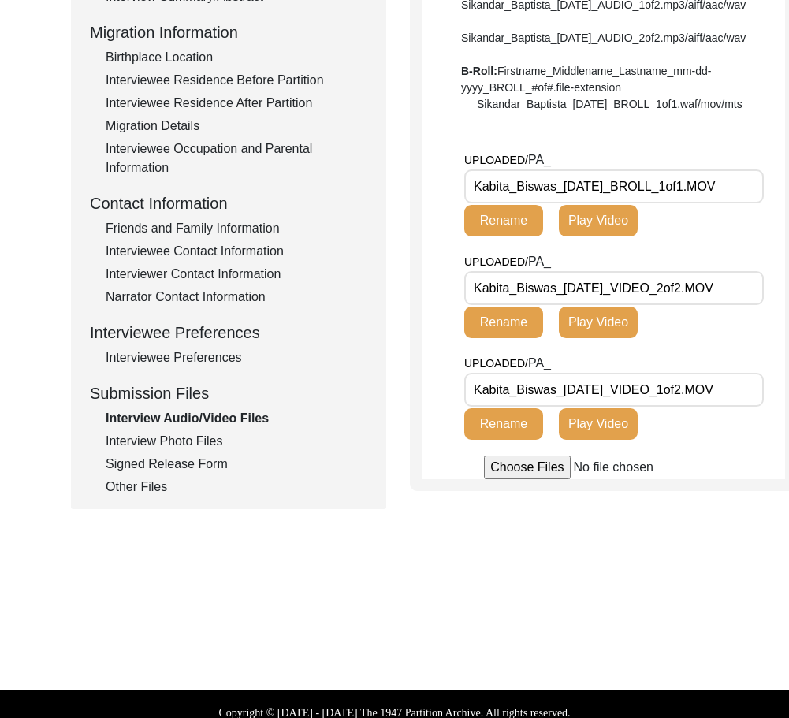
click at [203, 434] on div "Interview Photo Files" at bounding box center [237, 441] width 262 height 19
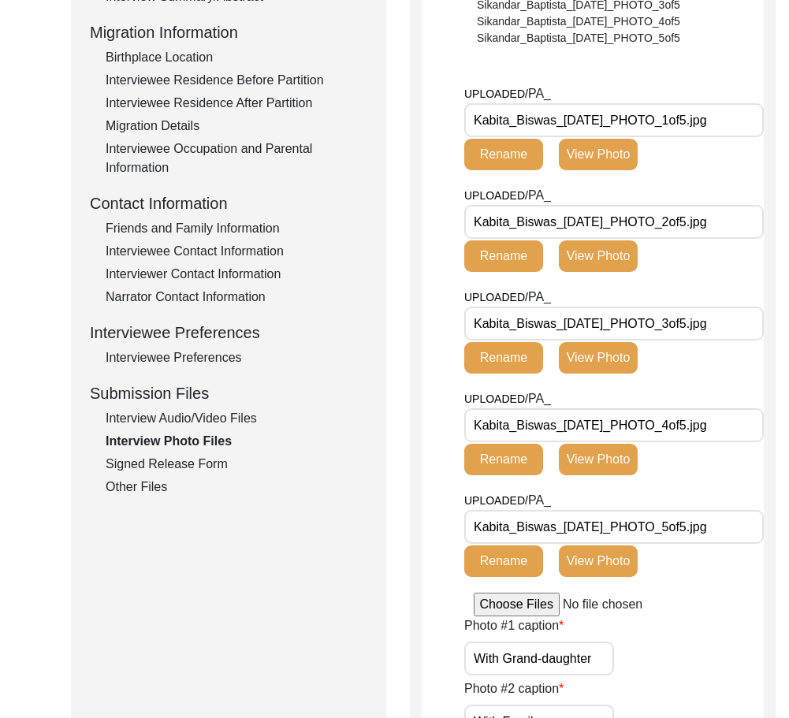
click at [609, 160] on button "View Photo" at bounding box center [598, 155] width 79 height 32
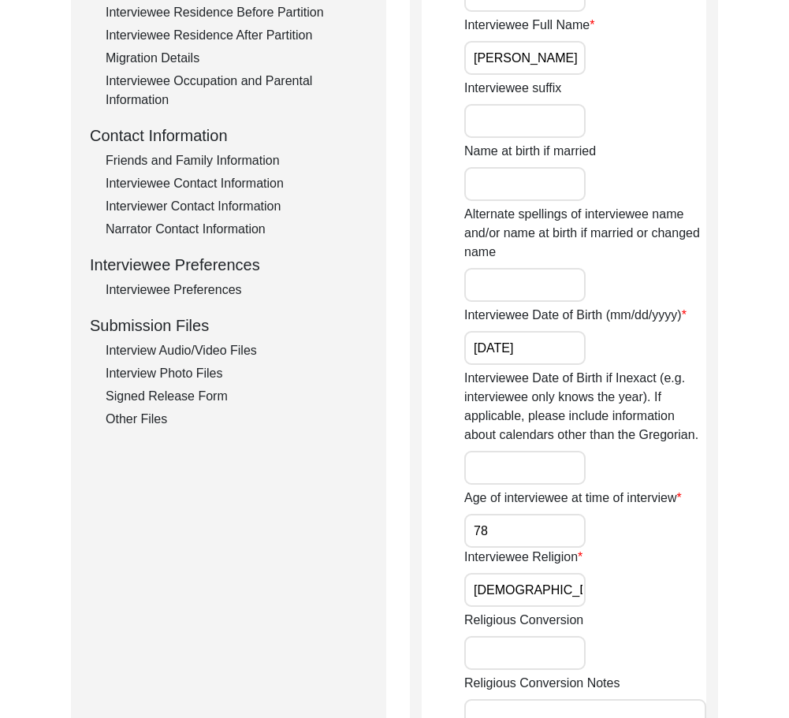
click at [141, 350] on div "Interview Audio/Video Files" at bounding box center [237, 350] width 262 height 19
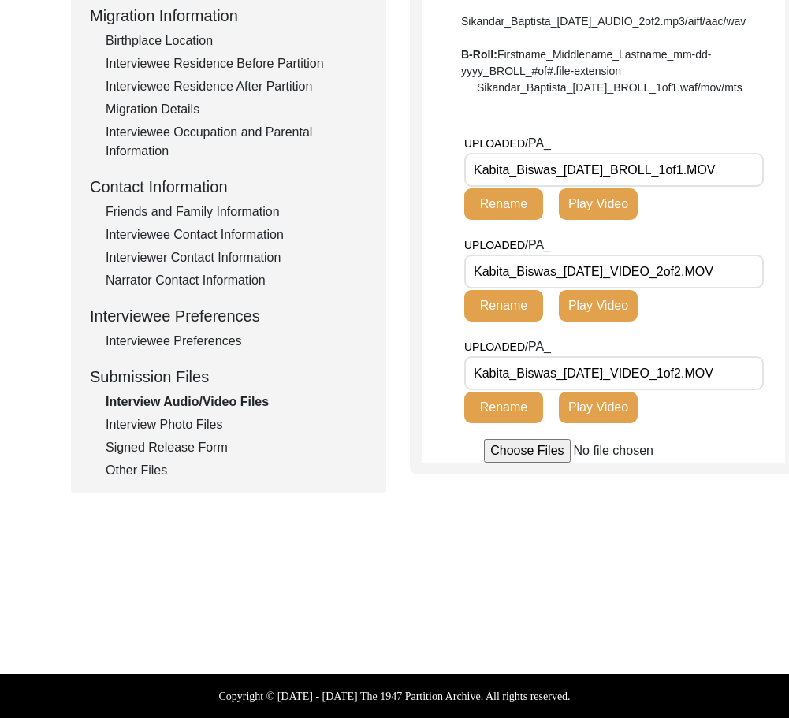
click at [164, 415] on div "Interview Photo Files" at bounding box center [237, 424] width 262 height 19
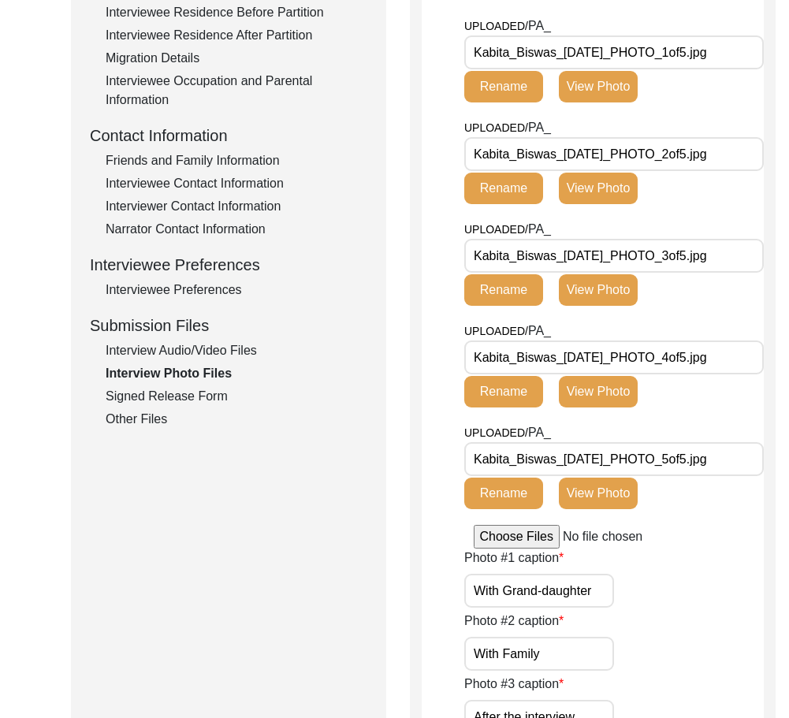
click at [603, 69] on div "UPLOADED/ PA_ Kabita_Biswas_[DATE]_PHOTO_1of5.jpg Rename View Photo" at bounding box center [569, 60] width 210 height 86
click at [609, 93] on button "View Photo" at bounding box center [598, 87] width 79 height 32
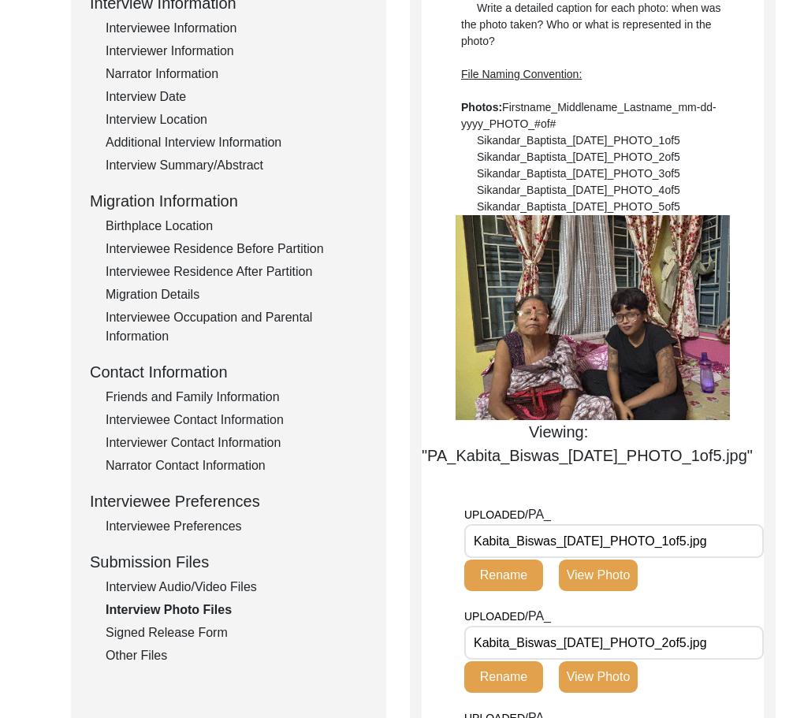
scroll to position [788, 0]
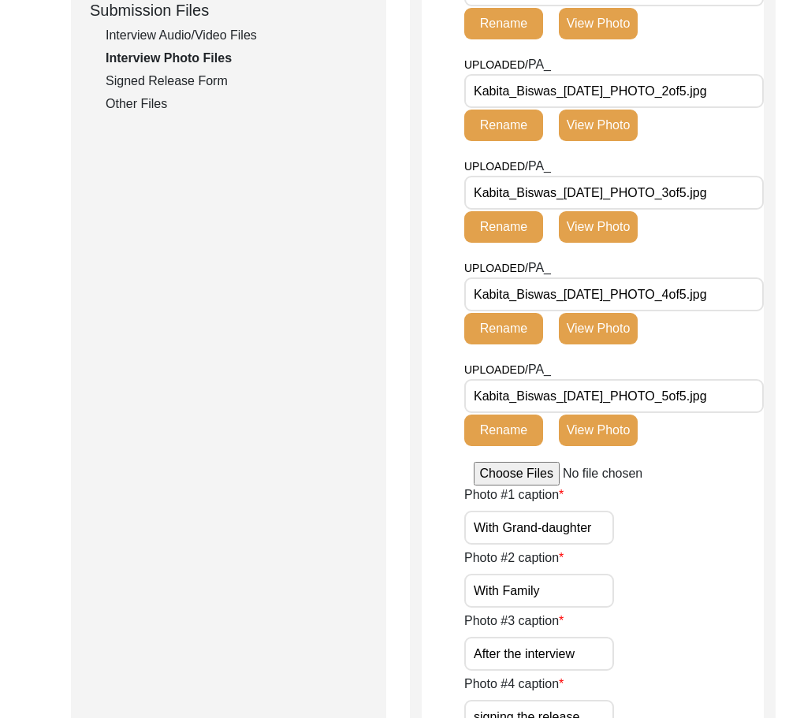
click at [580, 517] on input "With Grand-daughter" at bounding box center [539, 527] width 150 height 34
paste input "[PERSON_NAME] with her grand"
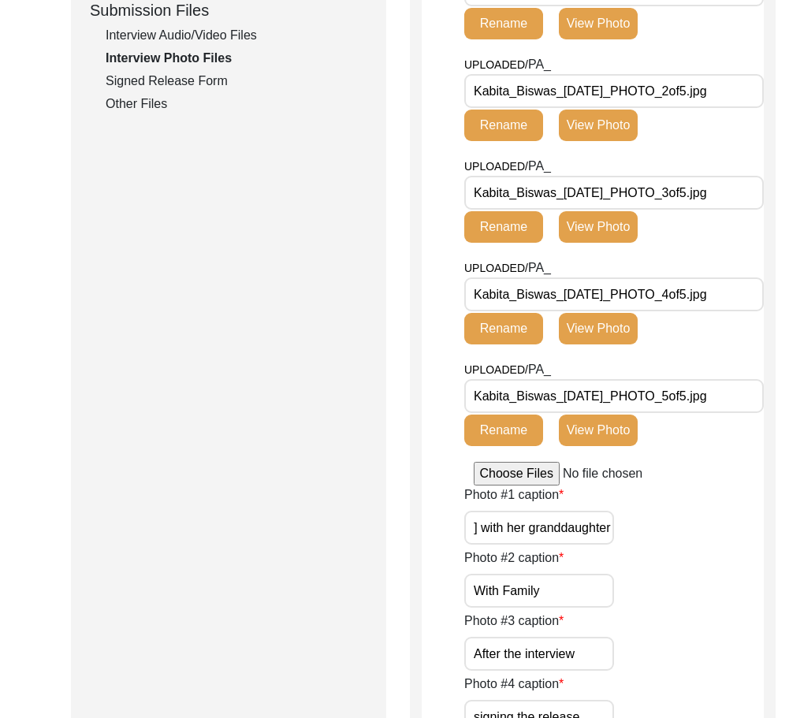
type input "[PERSON_NAME] with her granddaughter"
click at [667, 519] on div "Photo #1 caption [PERSON_NAME] with her granddaughter" at bounding box center [613, 514] width 299 height 59
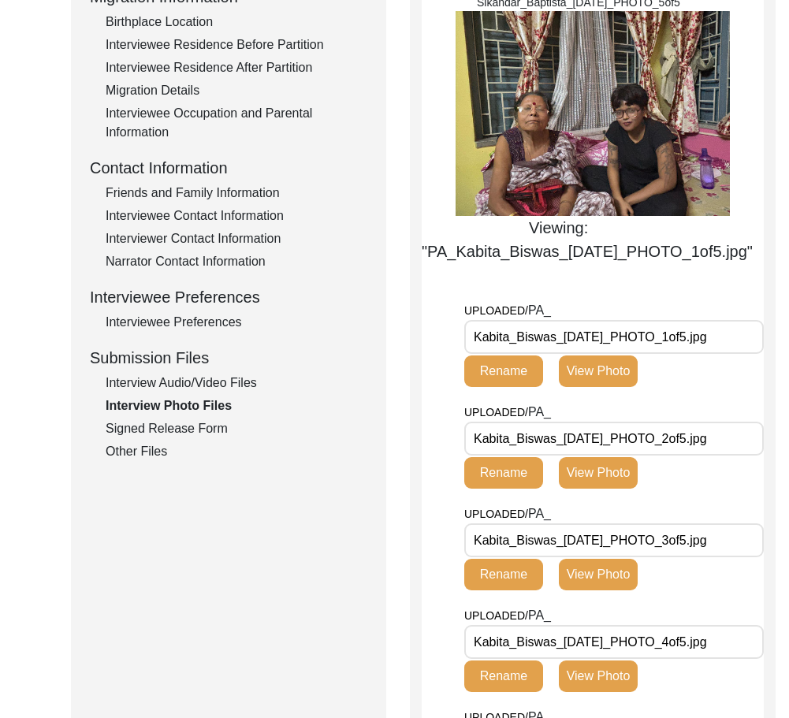
scroll to position [394, 0]
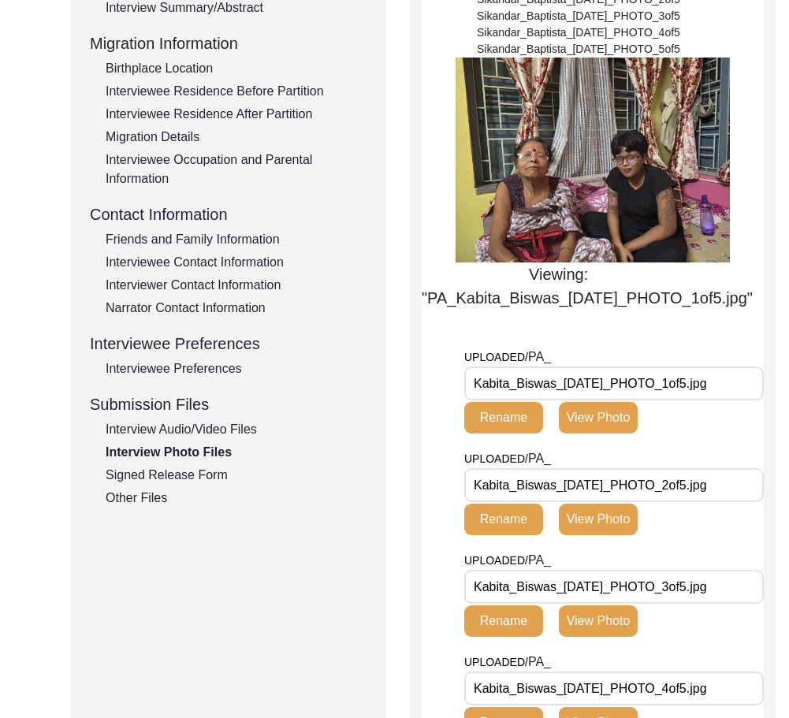
click at [631, 526] on button "View Photo" at bounding box center [598, 519] width 79 height 32
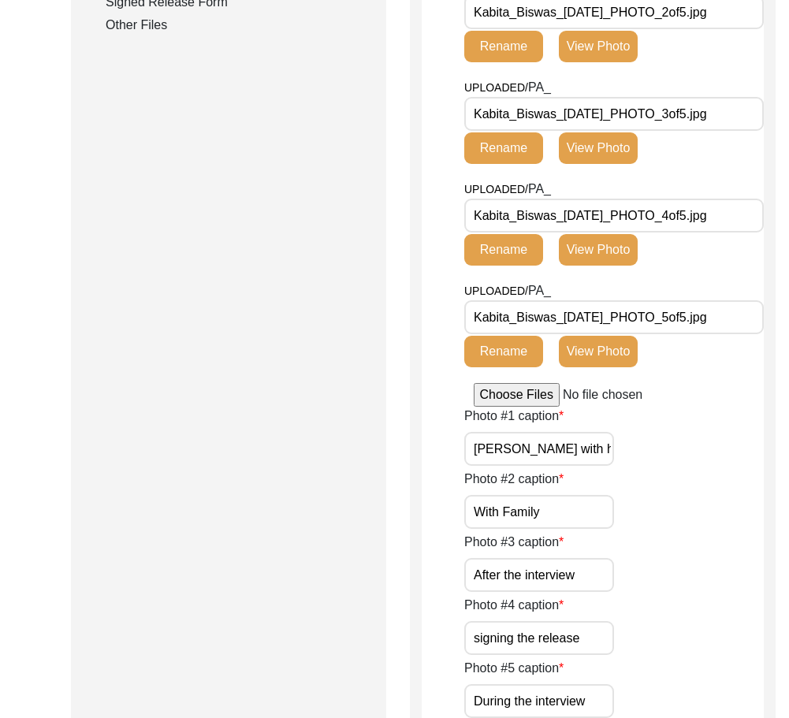
scroll to position [473, 0]
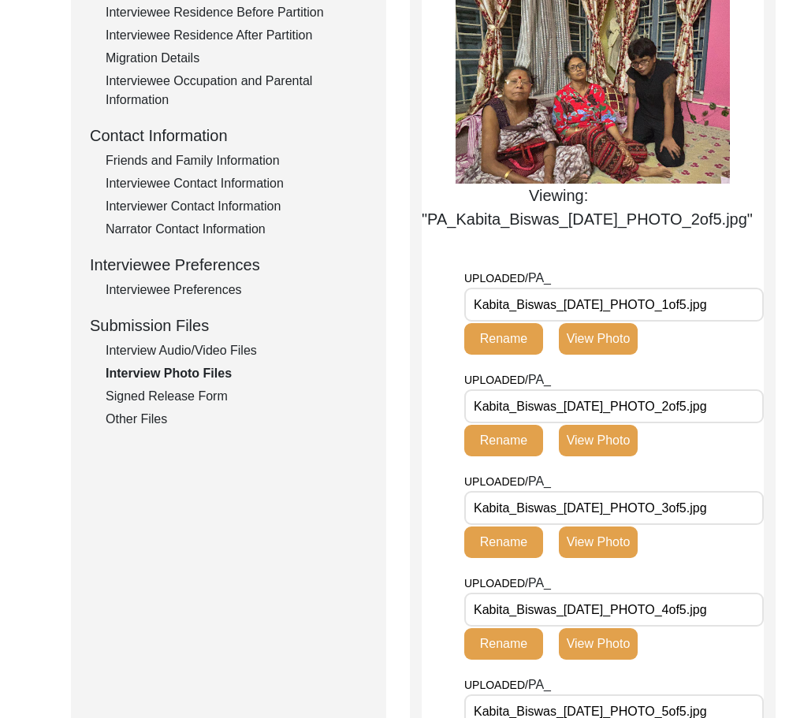
click at [627, 398] on input "Kabita_Biswas_[DATE]_PHOTO_2of5.jpg" at bounding box center [613, 406] width 299 height 34
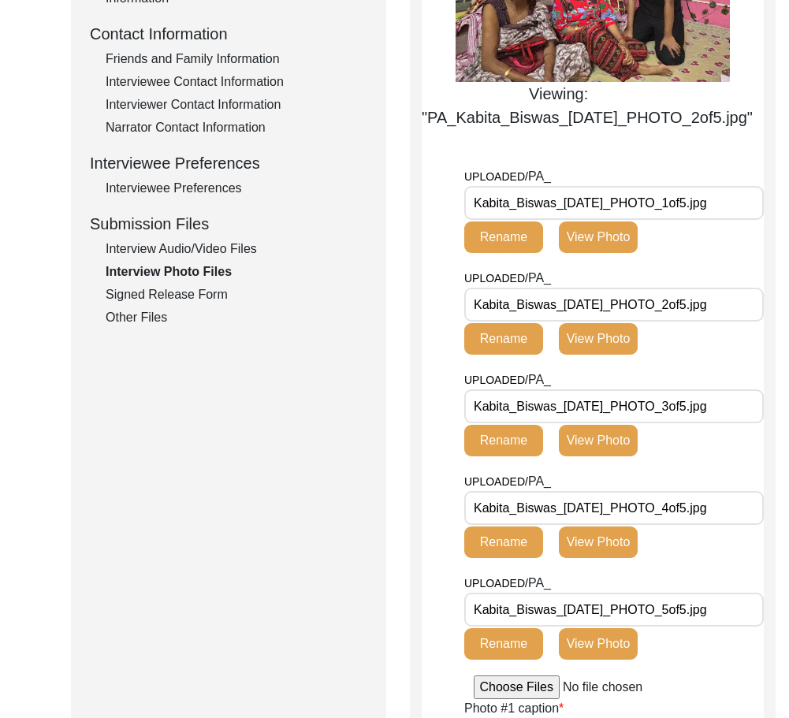
scroll to position [867, 0]
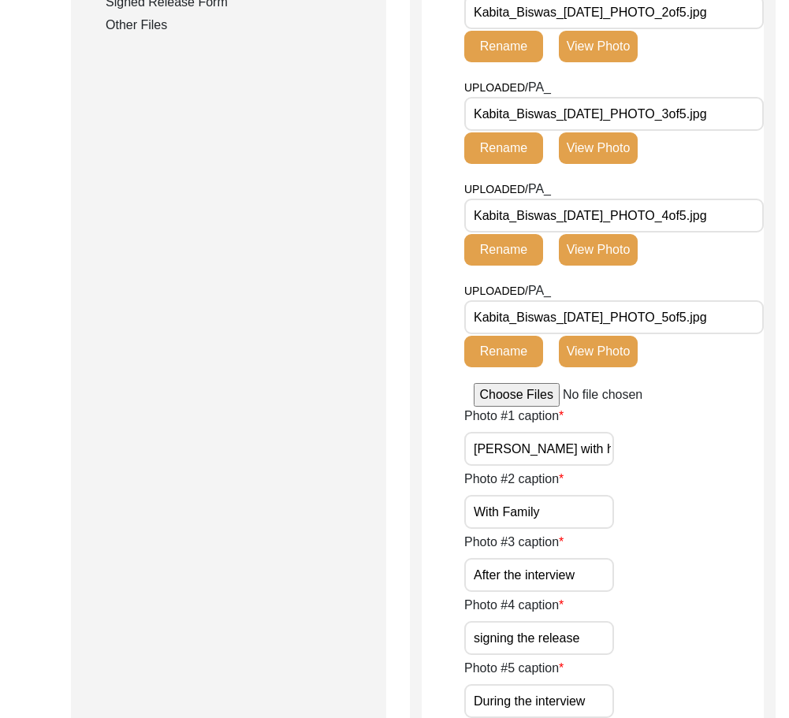
click at [564, 514] on input "With Family" at bounding box center [539, 512] width 150 height 34
paste input "[PERSON_NAME] with her f"
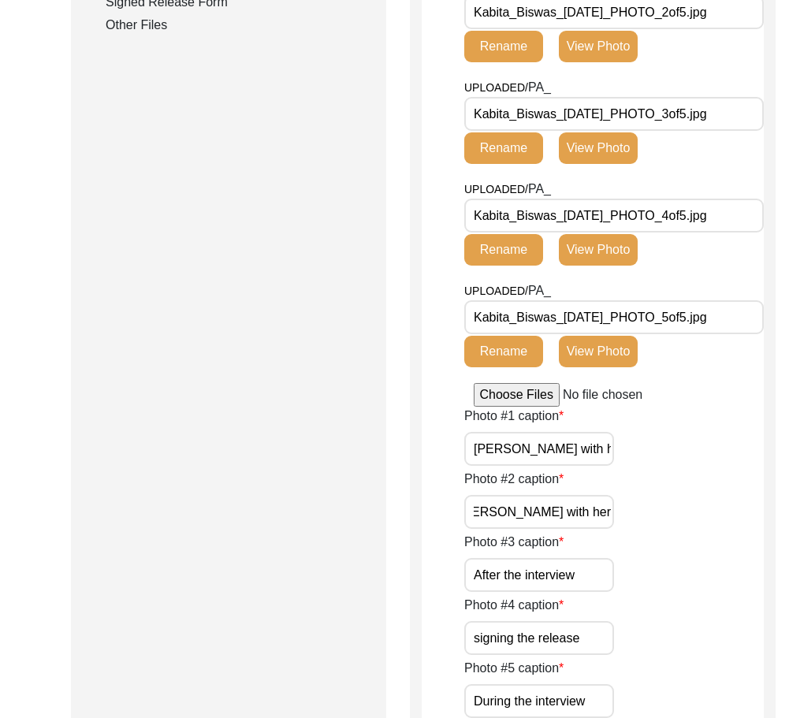
type input "[PERSON_NAME] with her family"
click at [686, 514] on div "Photo #2 caption [PERSON_NAME] with her family" at bounding box center [613, 498] width 299 height 59
click at [607, 157] on button "View Photo" at bounding box center [598, 148] width 79 height 32
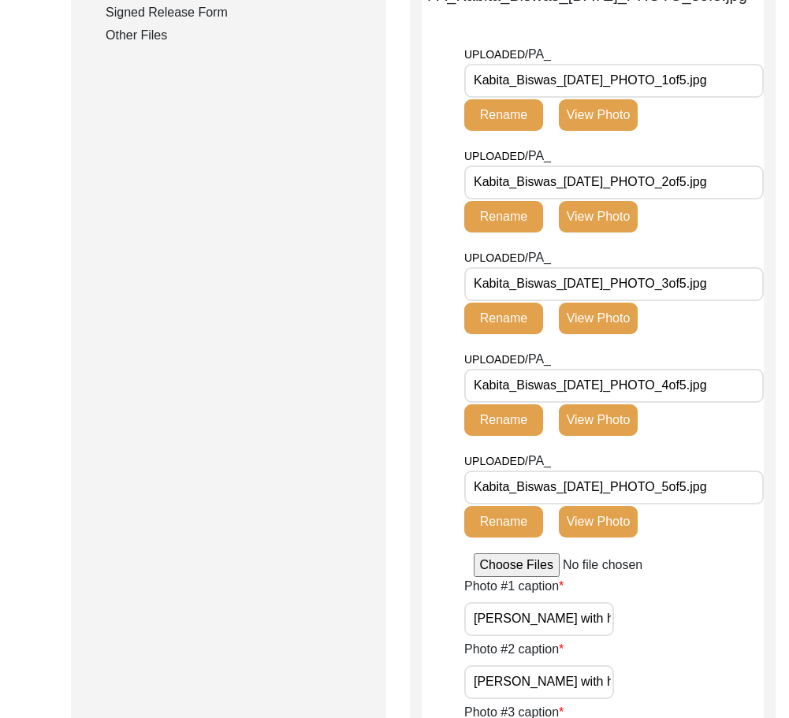
scroll to position [1024, 0]
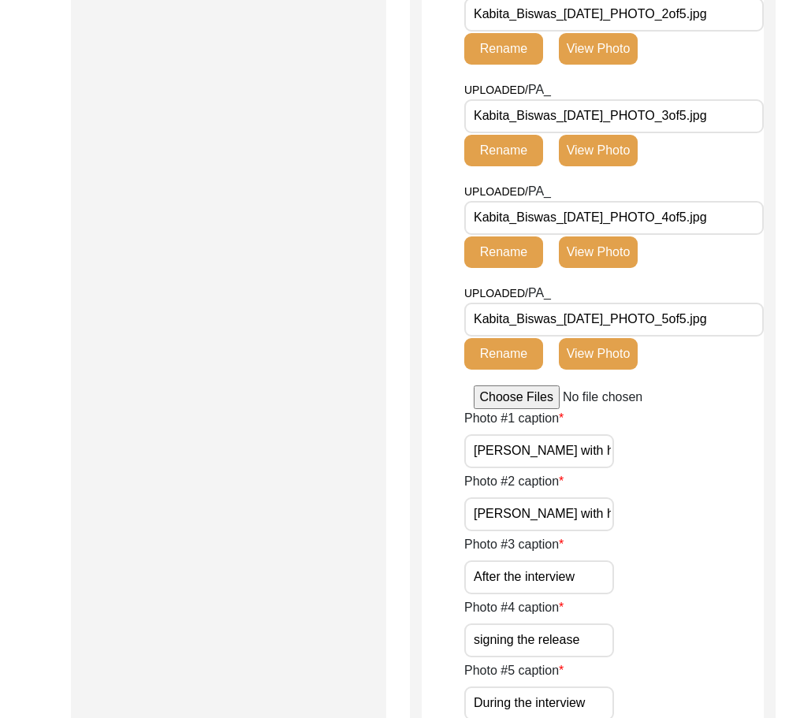
click at [547, 578] on input "After the interview" at bounding box center [539, 577] width 150 height 34
click at [577, 593] on input "After the interview" at bounding box center [539, 577] width 150 height 34
click at [581, 585] on input "After the interview" at bounding box center [539, 577] width 150 height 34
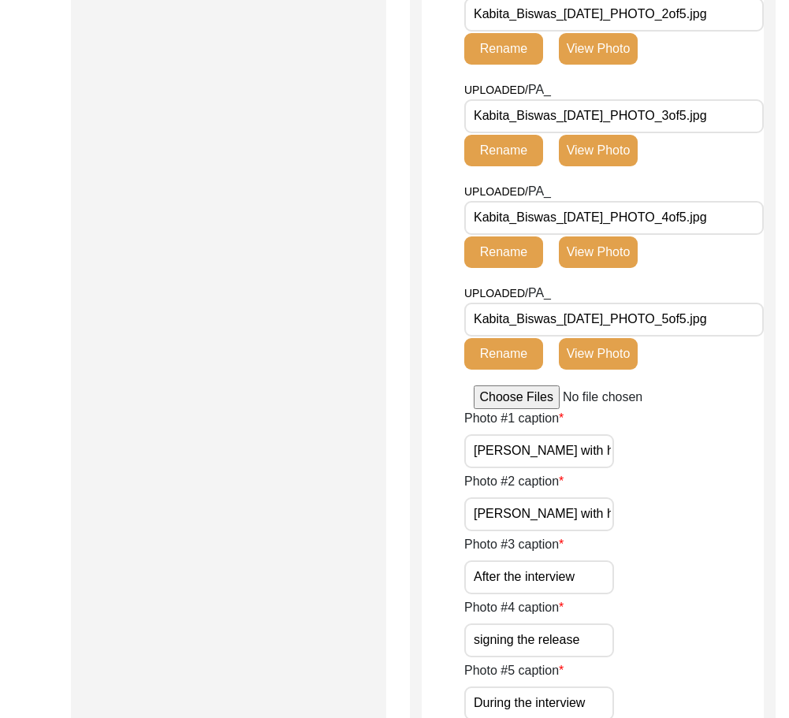
click at [581, 585] on input "After the interview" at bounding box center [539, 577] width 150 height 34
paste input "[PERSON_NAME] a"
type input "[PERSON_NAME] after the interview"
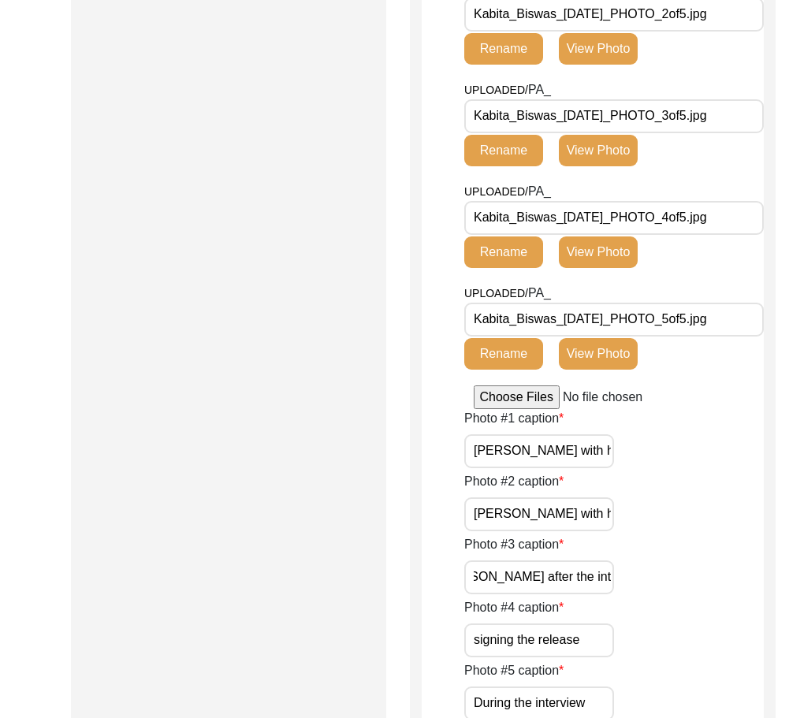
click at [662, 585] on div "Photo #3 caption [PERSON_NAME] after the interview" at bounding box center [613, 564] width 299 height 59
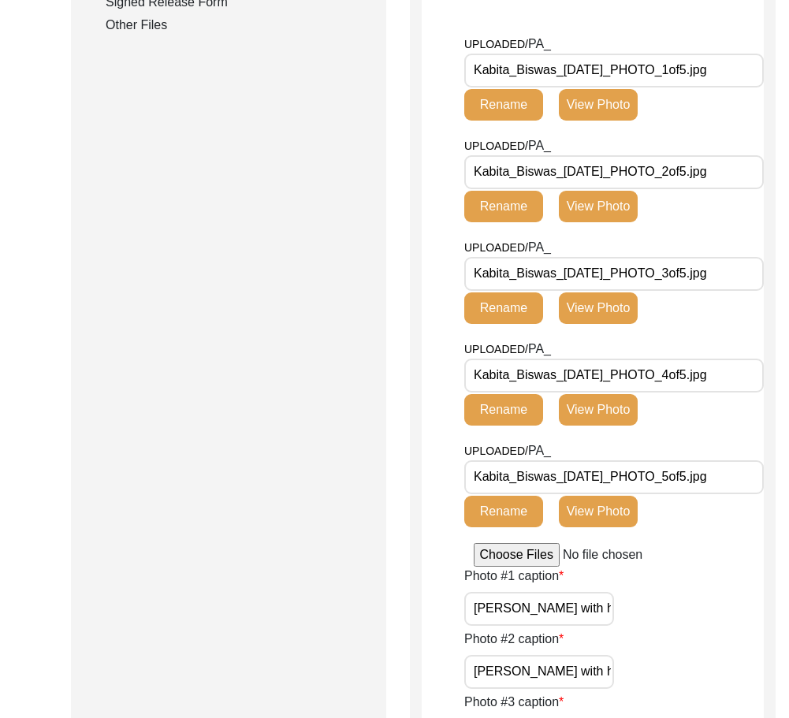
click at [591, 410] on button "View Photo" at bounding box center [598, 410] width 79 height 32
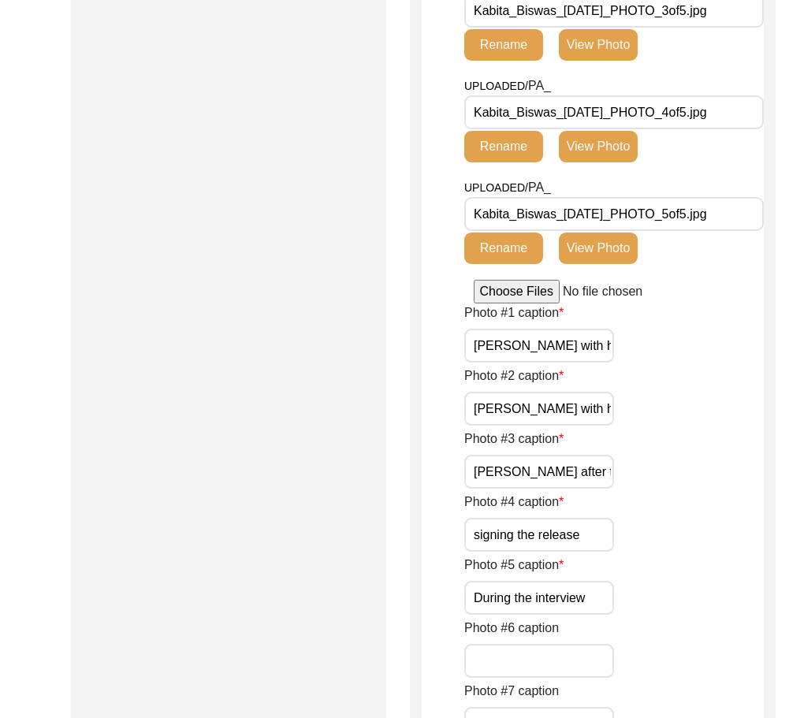
scroll to position [1182, 0]
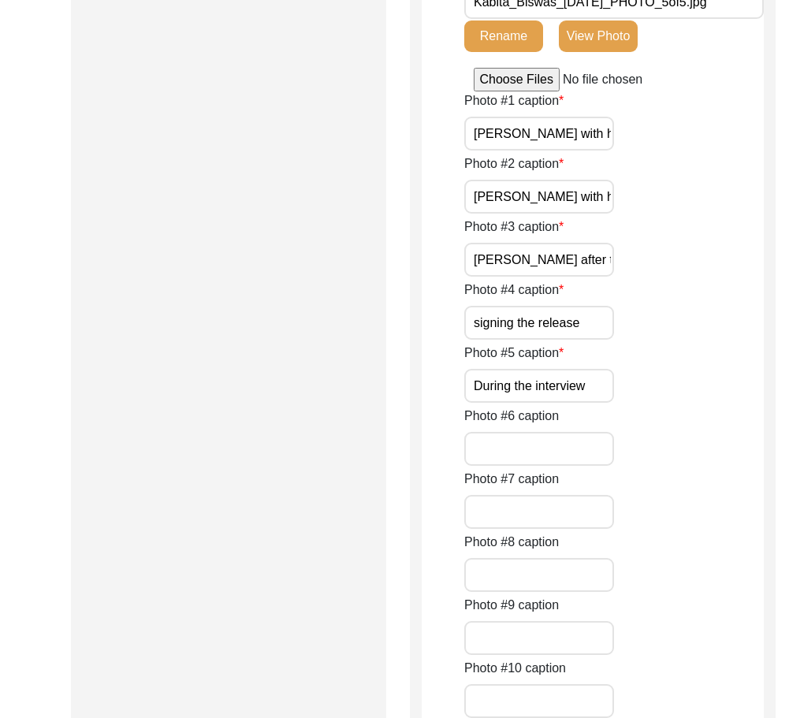
click at [551, 310] on input "signing the release" at bounding box center [539, 323] width 150 height 34
click at [526, 328] on input "signing the release" at bounding box center [539, 323] width 150 height 34
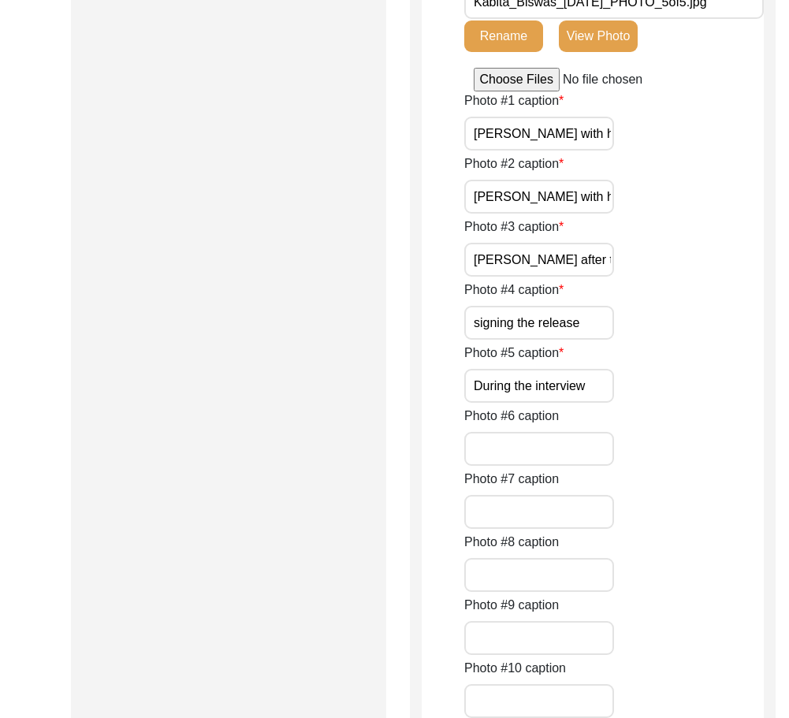
paste input "[PERSON_NAME] signing the release form"
click at [526, 328] on input "signing [PERSON_NAME] signing the release formrelease" at bounding box center [539, 323] width 150 height 34
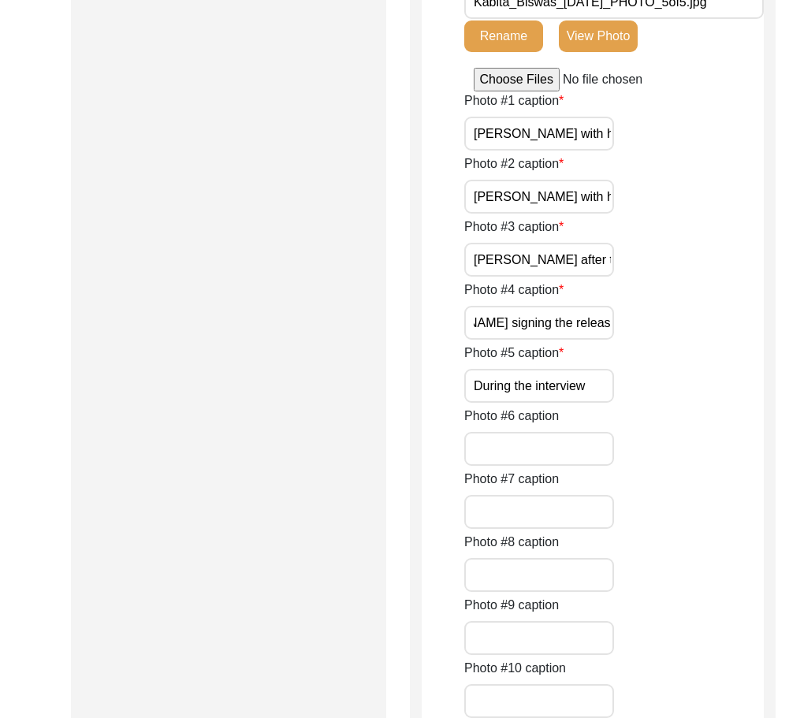
paste input "[PERSON_NAME] signing the release form"
type input "[PERSON_NAME] signing the release form"
click at [681, 360] on div "Photo #5 caption During the interview" at bounding box center [613, 372] width 299 height 59
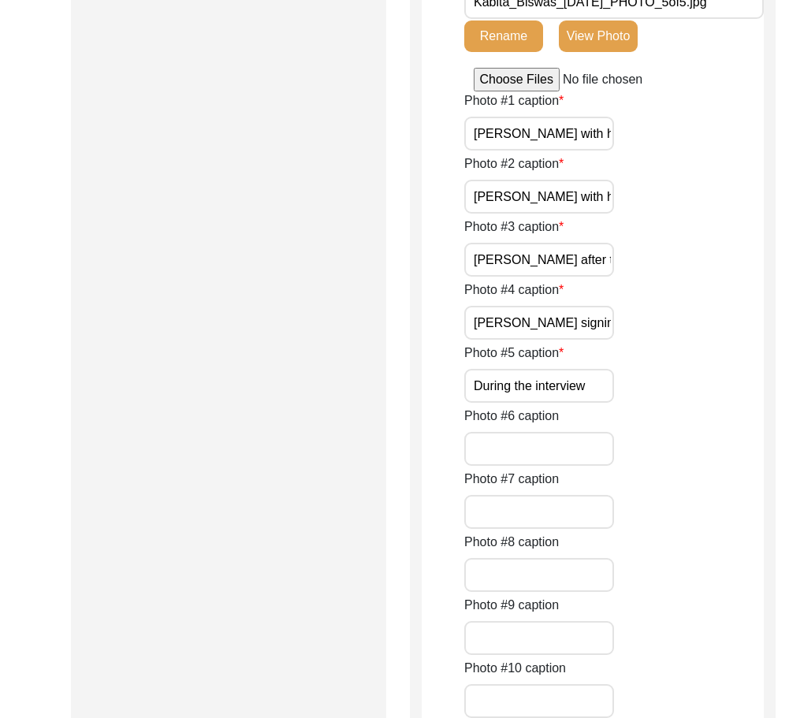
click at [605, 380] on input "During the interview" at bounding box center [539, 386] width 150 height 34
click at [604, 380] on input "During the interview" at bounding box center [539, 386] width 150 height 34
click at [508, 387] on input "During the interview" at bounding box center [539, 386] width 150 height 34
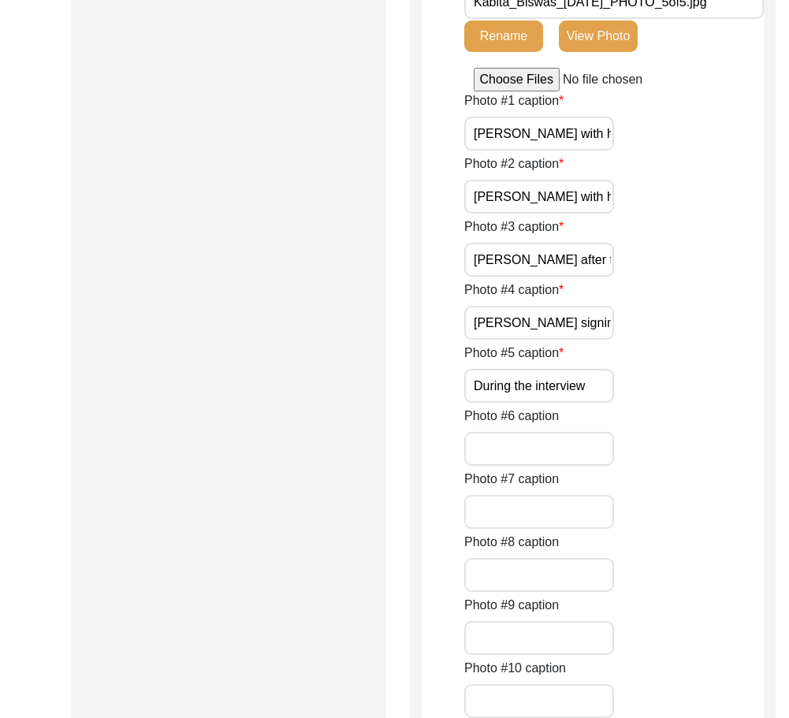
click at [508, 387] on input "During the interview" at bounding box center [539, 386] width 150 height 34
paste input "[PERSON_NAME] d"
type input "[PERSON_NAME] during the interview"
click at [696, 399] on div "Photo #5 caption [PERSON_NAME] during the interview" at bounding box center [613, 372] width 299 height 59
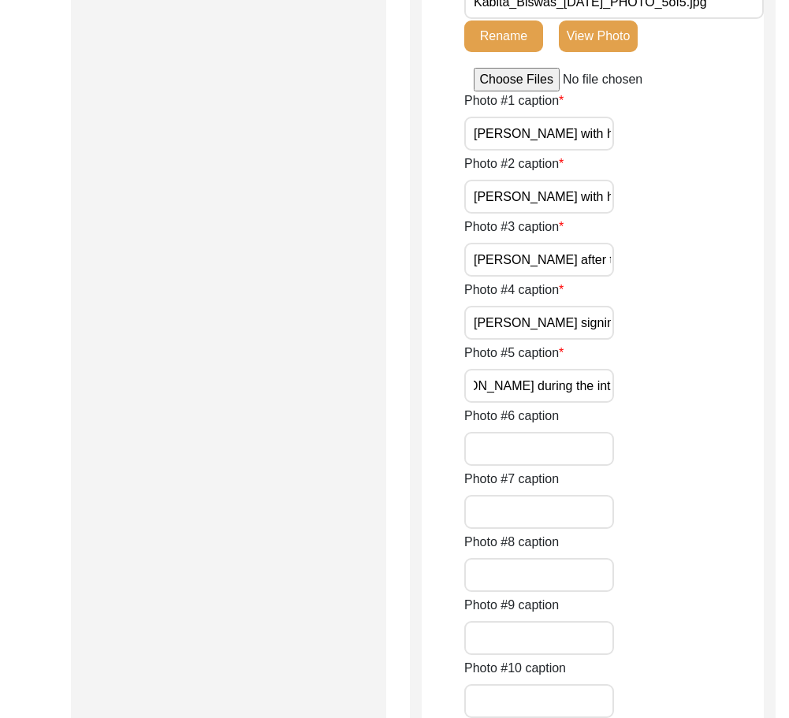
scroll to position [0, 0]
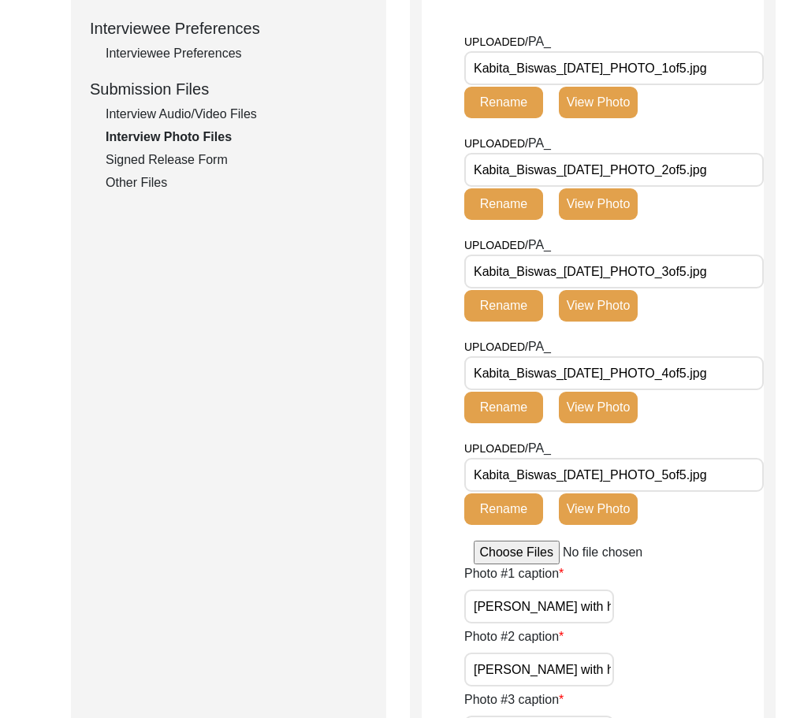
click at [600, 512] on button "View Photo" at bounding box center [598, 509] width 79 height 32
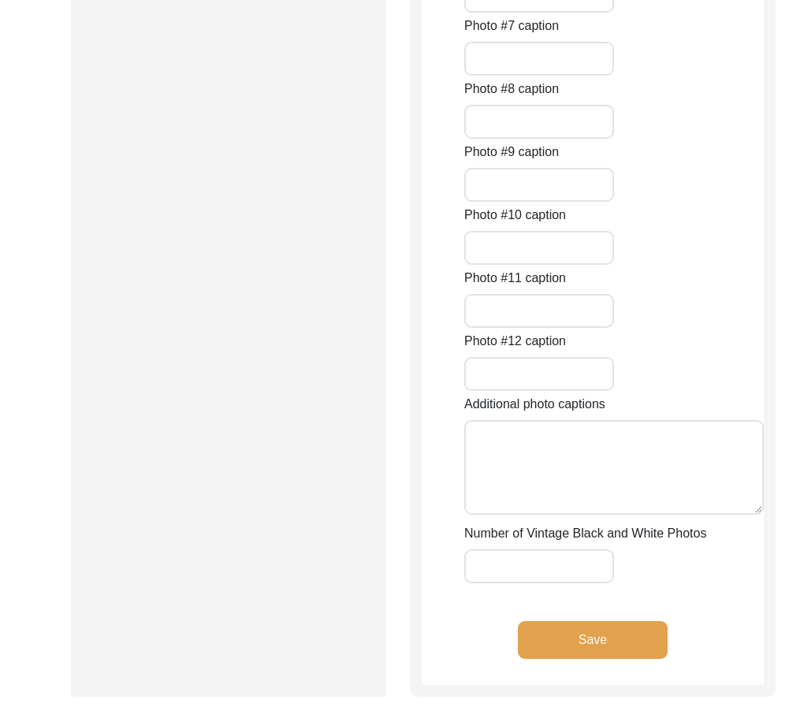
scroll to position [1781, 0]
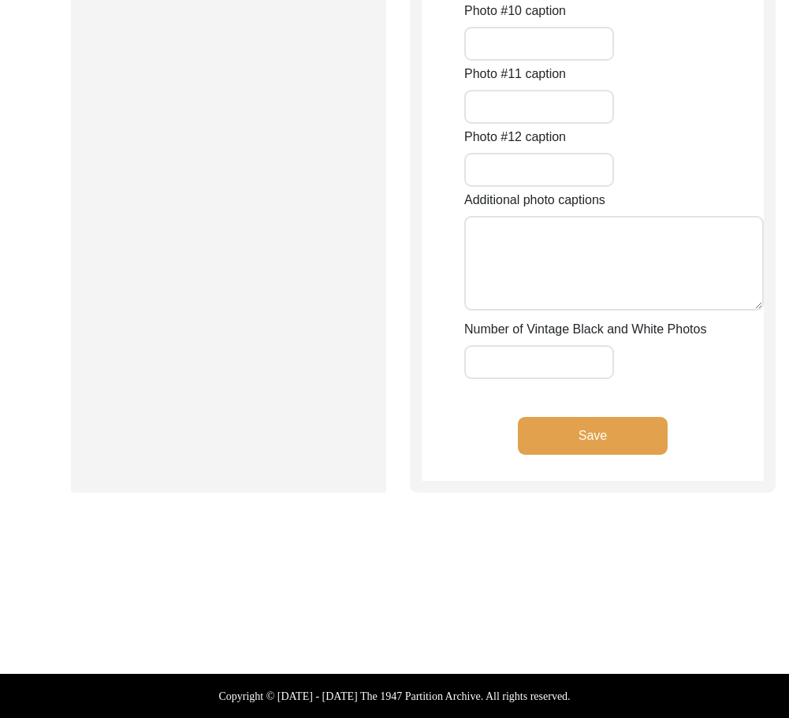
click at [592, 459] on div "Save" at bounding box center [592, 449] width 342 height 64
click at [588, 456] on div "Save" at bounding box center [592, 449] width 342 height 64
click at [573, 442] on button "Save" at bounding box center [593, 436] width 150 height 38
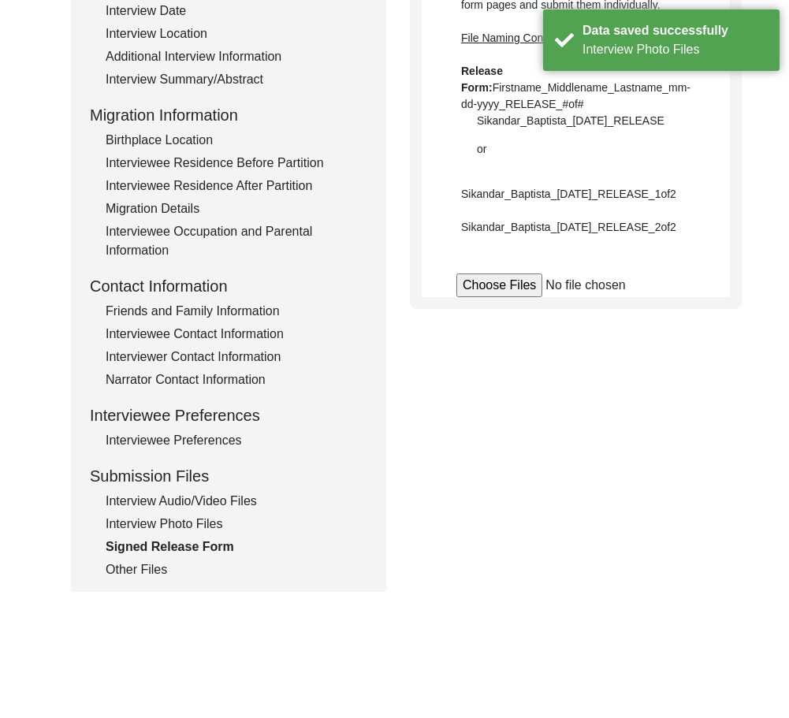
scroll to position [264, 0]
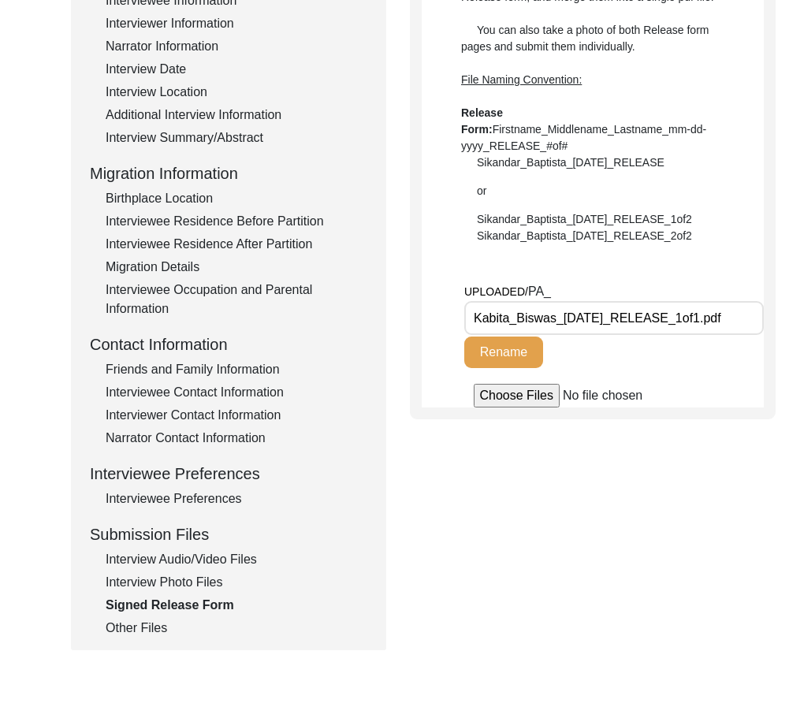
drag, startPoint x: 689, startPoint y: 319, endPoint x: 722, endPoint y: 322, distance: 33.2
click at [722, 322] on input "Kabita_Biswas_[DATE]_RELEASE_1of1.pdf" at bounding box center [613, 318] width 299 height 34
type input "Kabita_Biswas_[DATE]_RELEASE.pdf"
click at [502, 366] on button "Rename" at bounding box center [503, 352] width 79 height 32
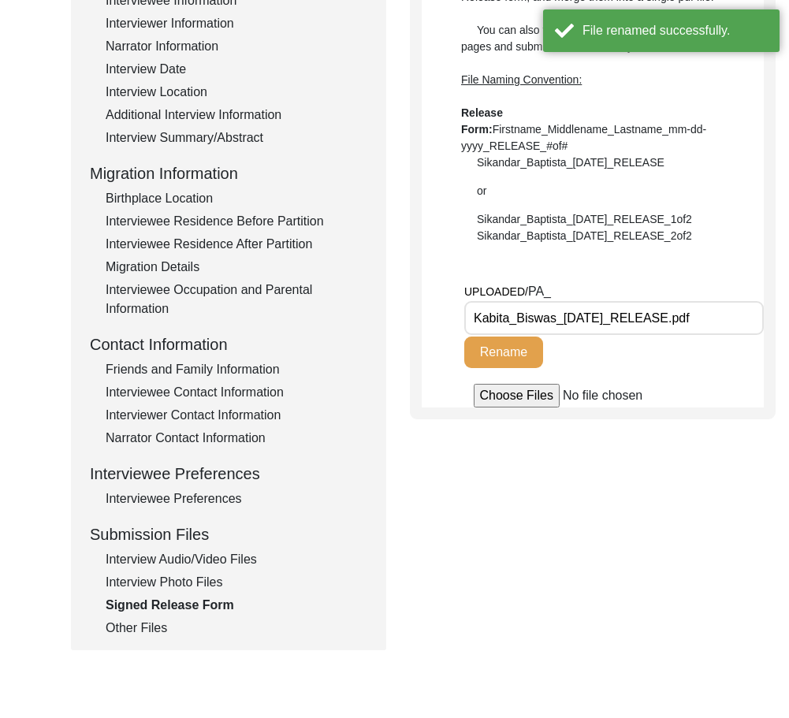
click at [530, 577] on div "Submission Form Archivist Interview Information Interviewee Information Intervi…" at bounding box center [394, 281] width 647 height 738
click at [161, 625] on div "Other Files" at bounding box center [237, 627] width 262 height 19
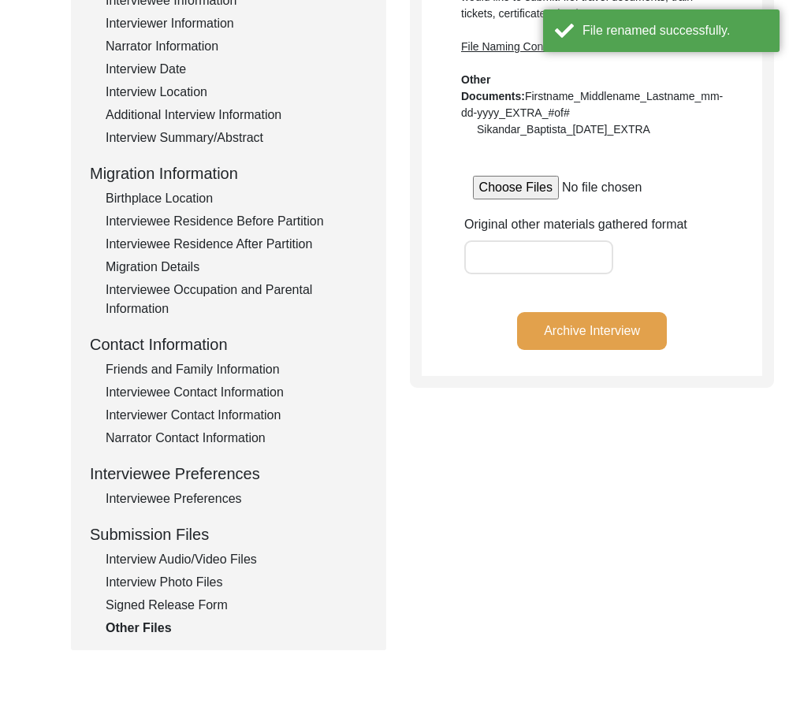
scroll to position [0, 0]
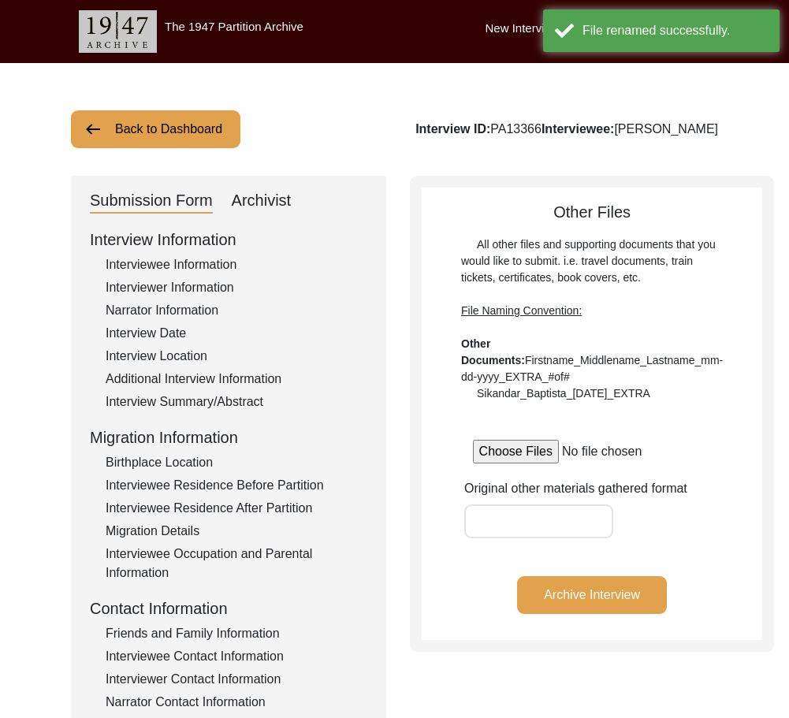
click at [246, 198] on div "Archivist" at bounding box center [262, 200] width 60 height 25
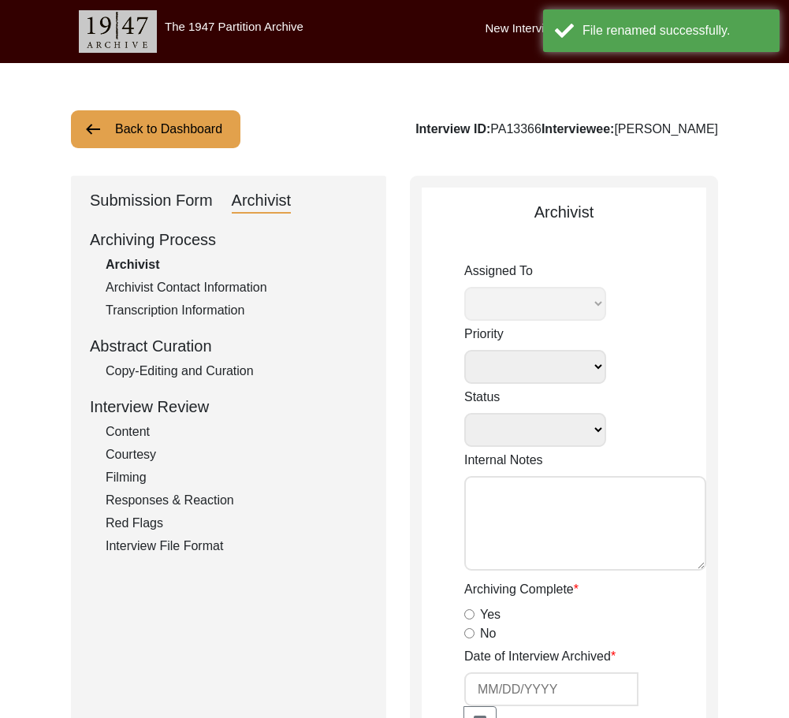
select select
select select "Archiving In Progress"
type textarea "[DATE] [GEOGRAPHIC_DATA]: Assigned to Brianna to archive. Due [DATE]. When arch…"
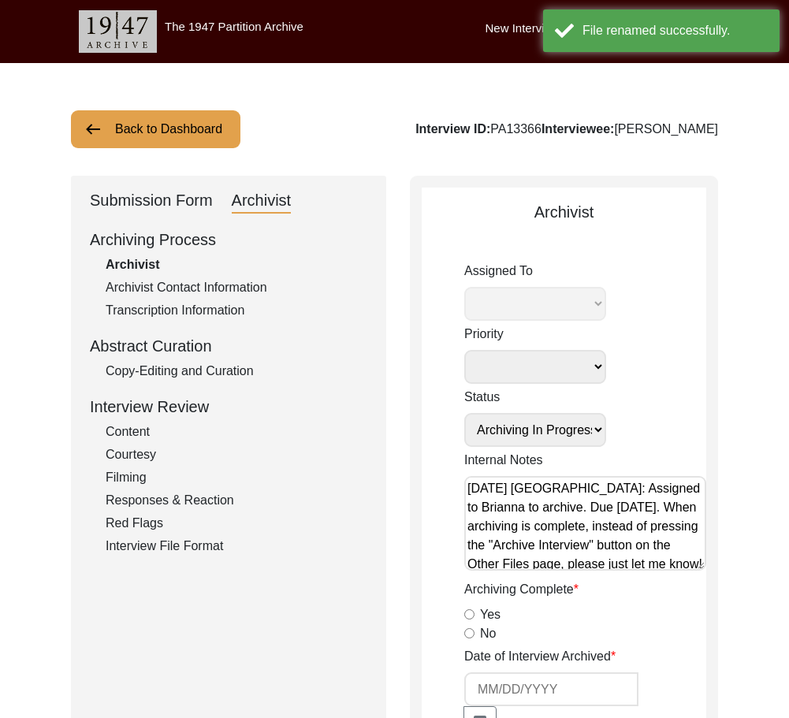
radio input "true"
select select "442"
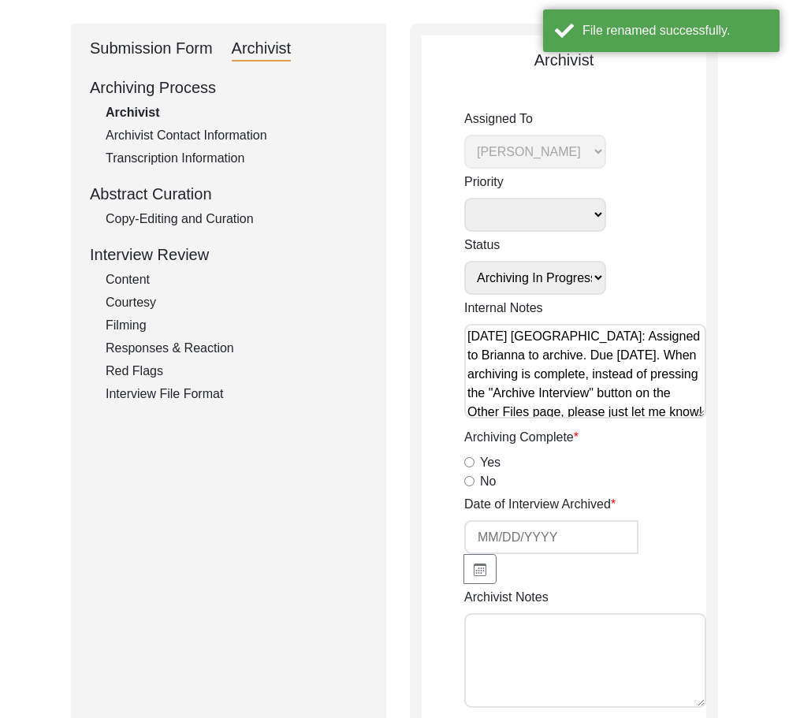
scroll to position [315, 0]
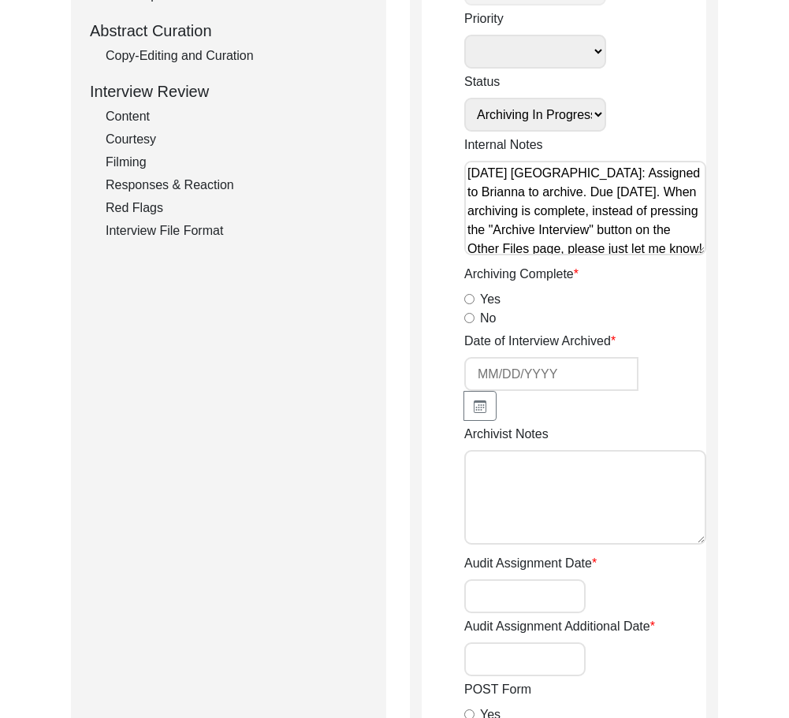
click at [466, 301] on input "Yes" at bounding box center [469, 299] width 10 height 10
radio input "true"
click at [476, 406] on icon "button" at bounding box center [479, 406] width 13 height 13
select select "10"
select select "2025"
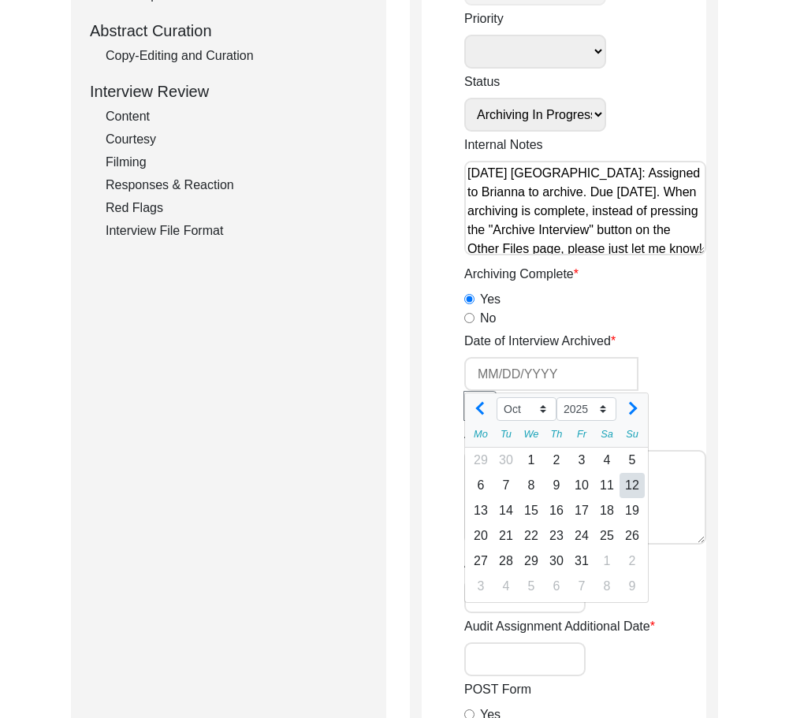
click at [625, 483] on div "12" at bounding box center [631, 485] width 25 height 25
type input "[DATE]"
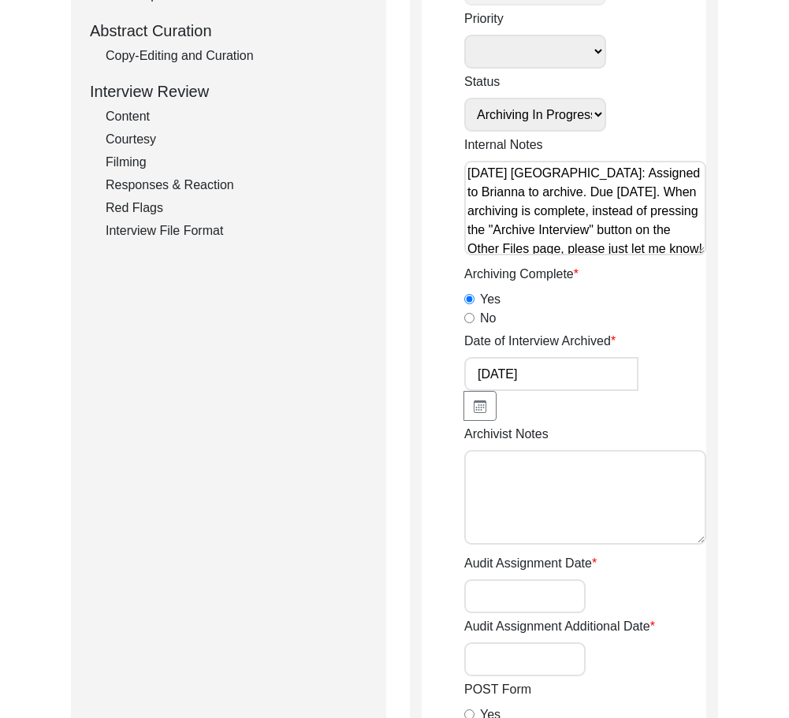
click at [625, 483] on textarea "Archivist Notes" at bounding box center [585, 497] width 242 height 95
click at [601, 497] on textarea "[DATE] [PERSON_NAME]: Archived. Added" at bounding box center [585, 497] width 242 height 95
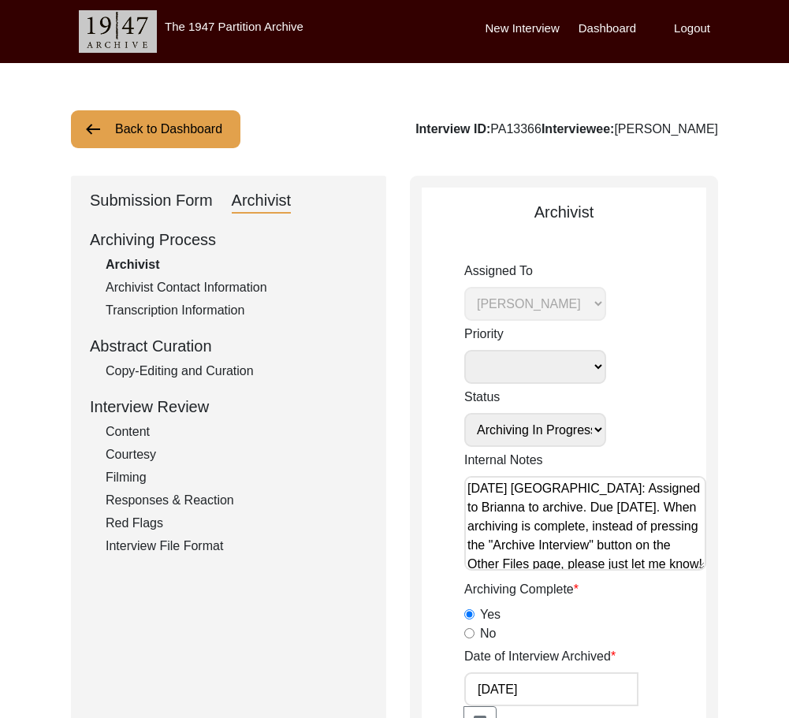
type textarea "[DATE] [PERSON_NAME]: Archived. Added Birthplace/Residence"
click at [135, 206] on div "Submission Form" at bounding box center [151, 200] width 123 height 25
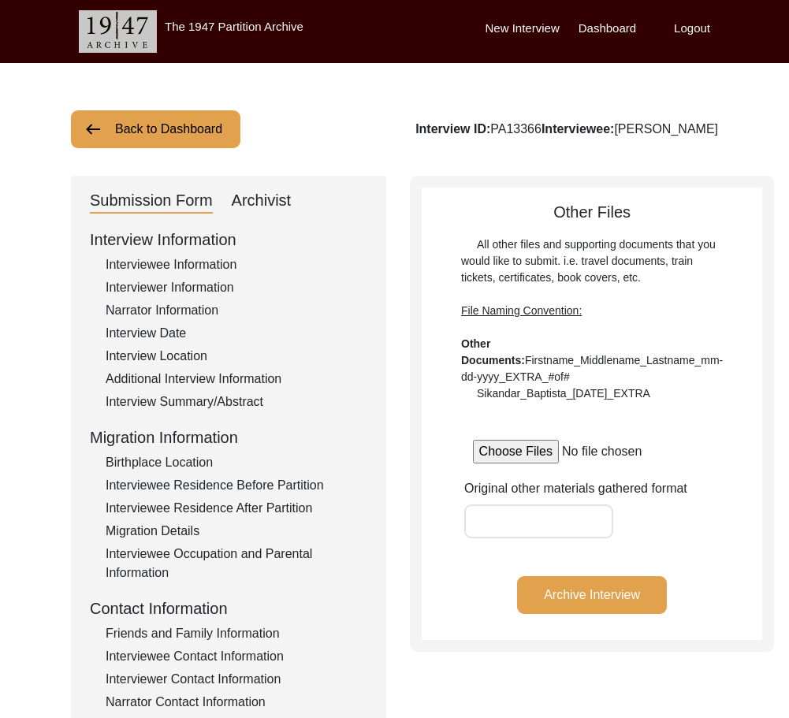
click at [187, 503] on div "Interviewee Residence After Partition" at bounding box center [237, 508] width 262 height 19
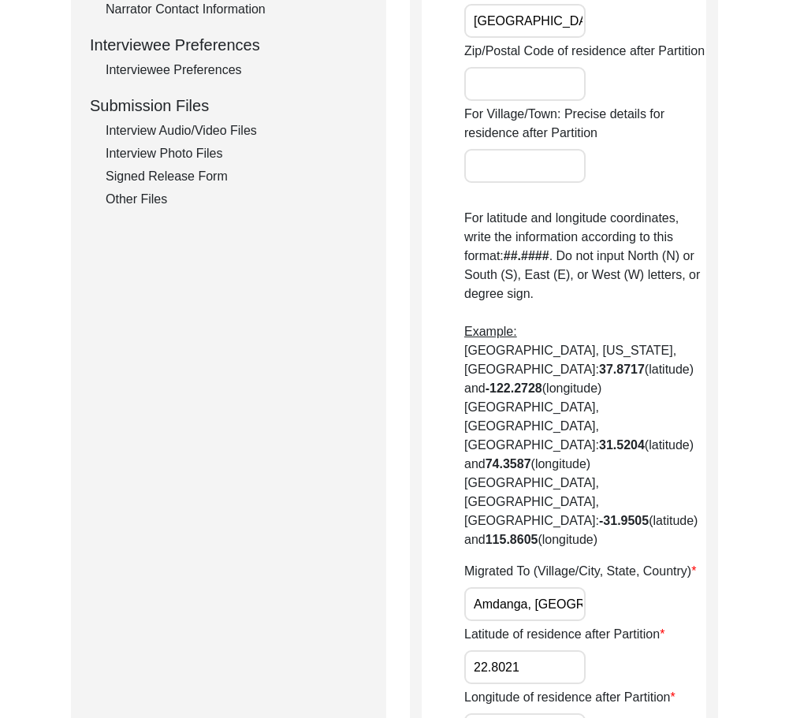
scroll to position [709, 0]
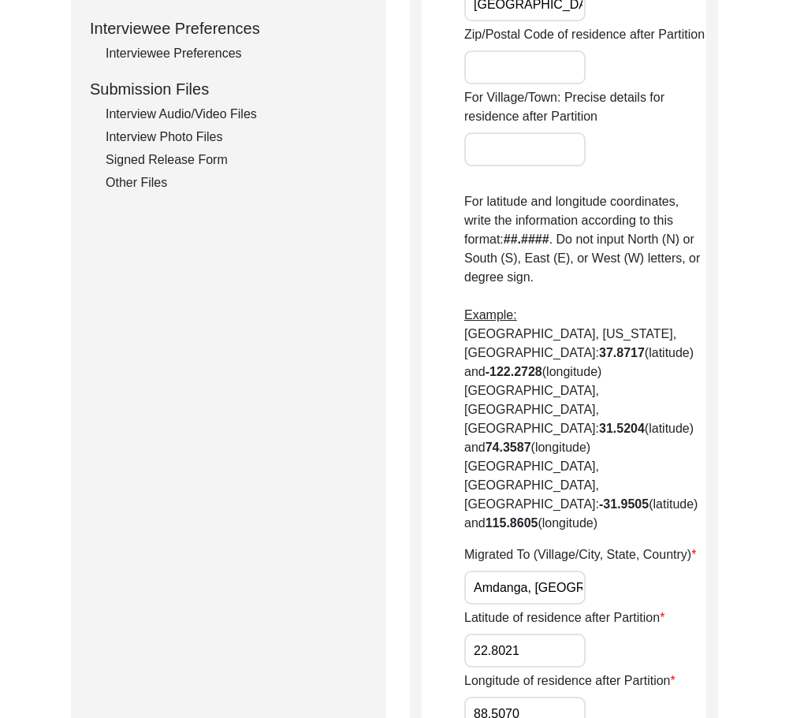
click at [566, 570] on input "Amdanga, [GEOGRAPHIC_DATA], [GEOGRAPHIC_DATA]" at bounding box center [524, 587] width 121 height 34
click at [491, 570] on input "Amdanga, [GEOGRAPHIC_DATA], [GEOGRAPHIC_DATA]" at bounding box center [524, 587] width 121 height 34
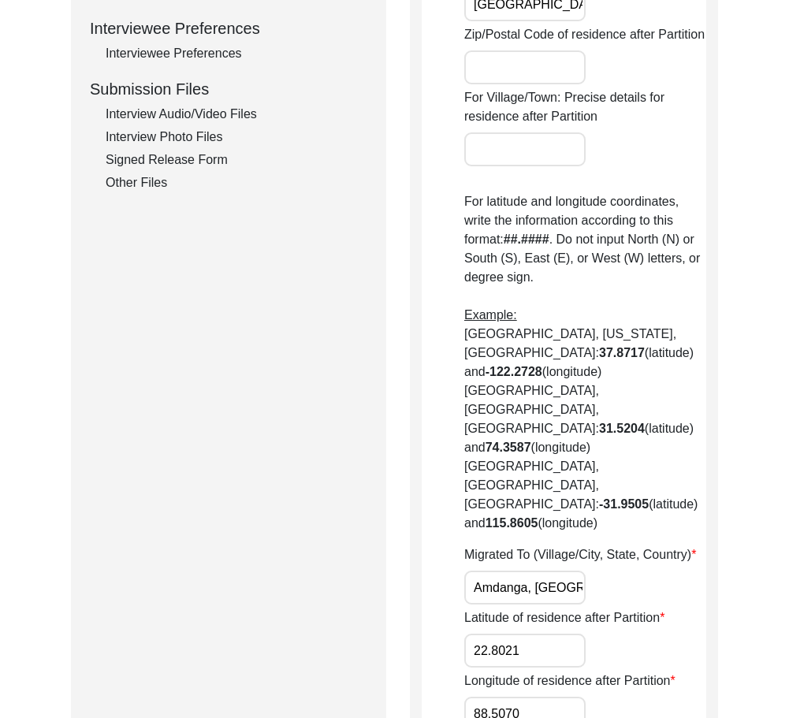
click at [491, 570] on input "Amdanga, [GEOGRAPHIC_DATA], [GEOGRAPHIC_DATA]" at bounding box center [524, 587] width 121 height 34
paste input "Did Not Migrate"
type input "Did Not Migrate"
click at [648, 545] on div "Migrated To (Village/City, State, Country) Did Not Migrate" at bounding box center [585, 574] width 242 height 59
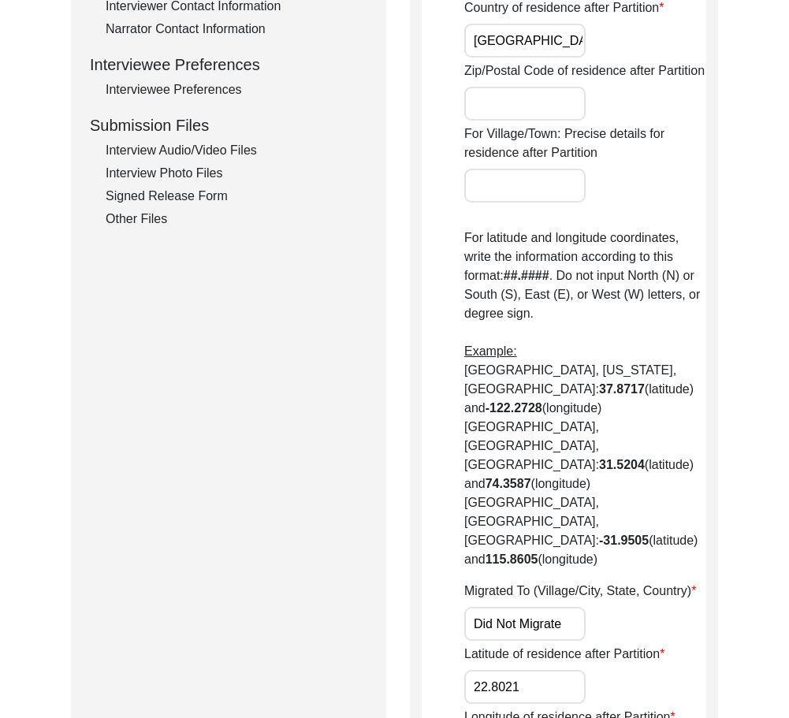
scroll to position [788, 0]
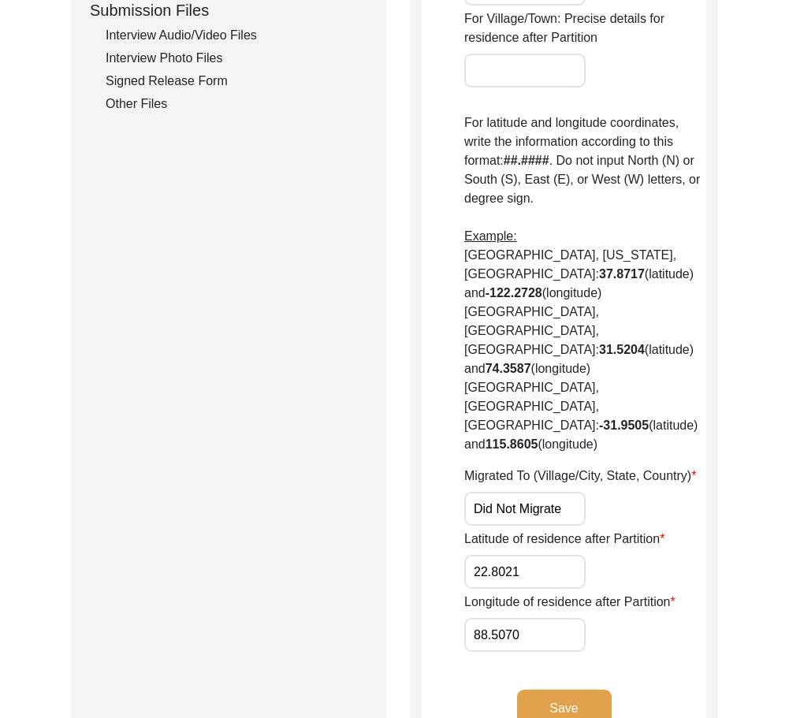
click at [551, 555] on input "22.8021" at bounding box center [524, 572] width 121 height 34
paste input "N/A"
type input "N/A"
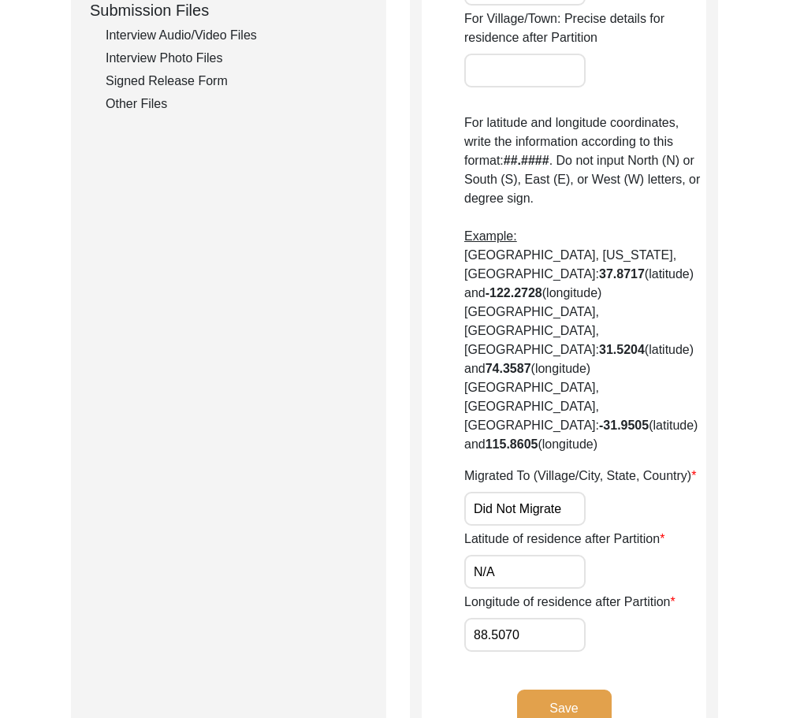
drag, startPoint x: 548, startPoint y: 551, endPoint x: 384, endPoint y: 548, distance: 164.7
click at [388, 549] on div "Submission Form Archivist Interview Information Interviewee Information Intervi…" at bounding box center [394, 76] width 647 height 1377
paste input "N/A"
type input "N/A"
click at [380, 555] on div "Submission Form Archivist Interview Information Interviewee Information Intervi…" at bounding box center [228, 76] width 315 height 1377
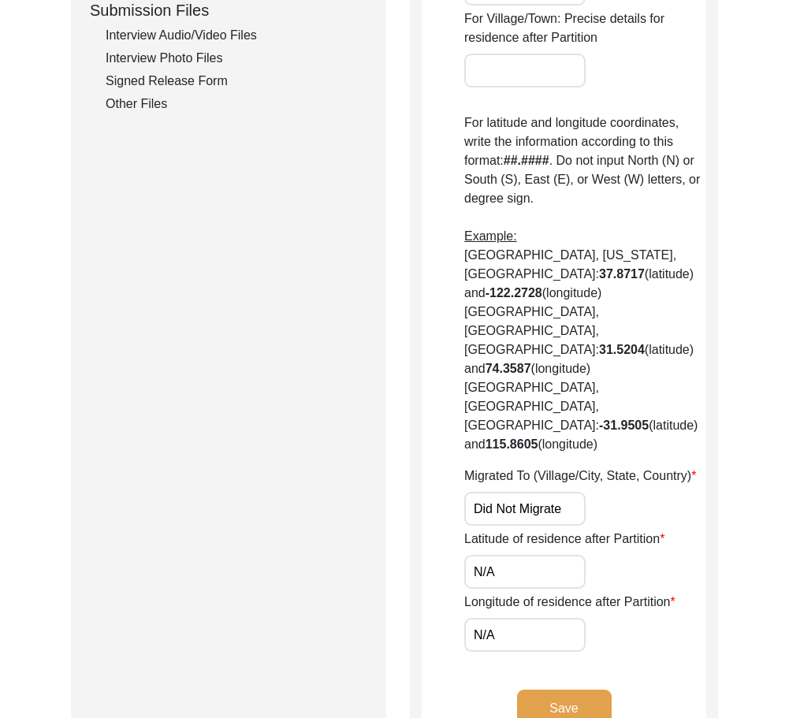
click at [594, 689] on button "Save" at bounding box center [564, 708] width 95 height 38
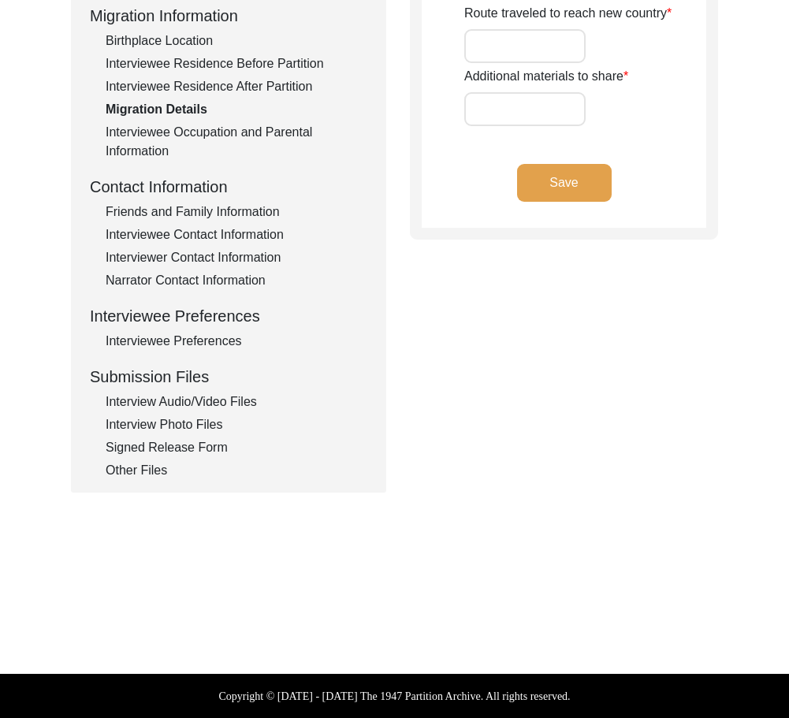
type input "N/A"
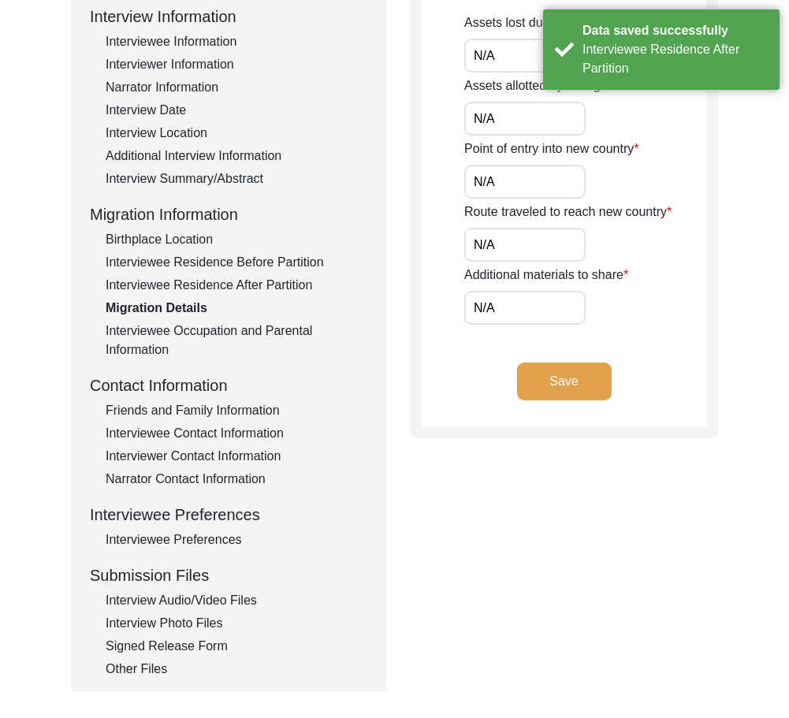
scroll to position [106, 0]
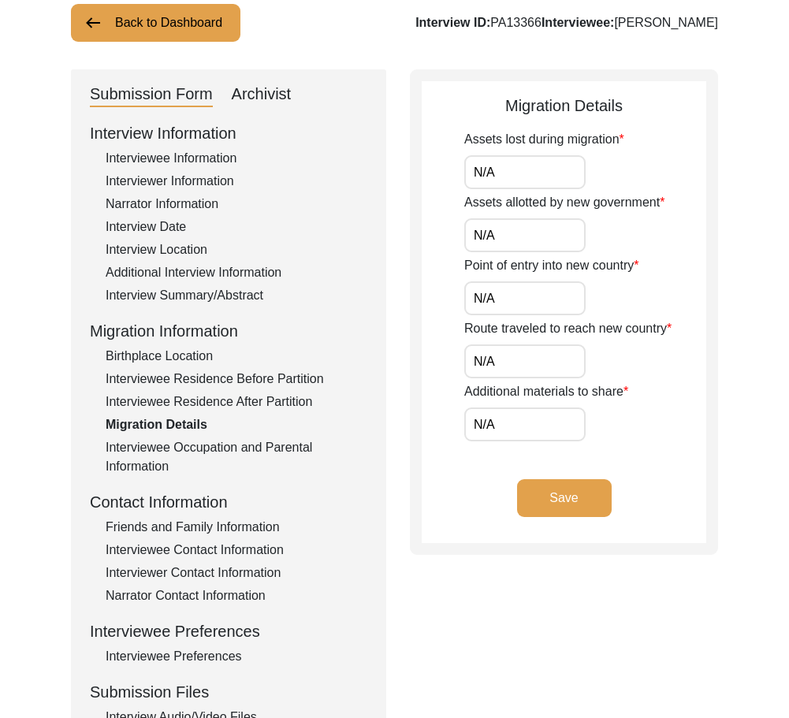
click at [211, 412] on div "Interview Information Interviewee Information Interviewer Information Narrator …" at bounding box center [228, 458] width 277 height 674
click at [210, 403] on div "Interviewee Residence After Partition" at bounding box center [237, 401] width 262 height 19
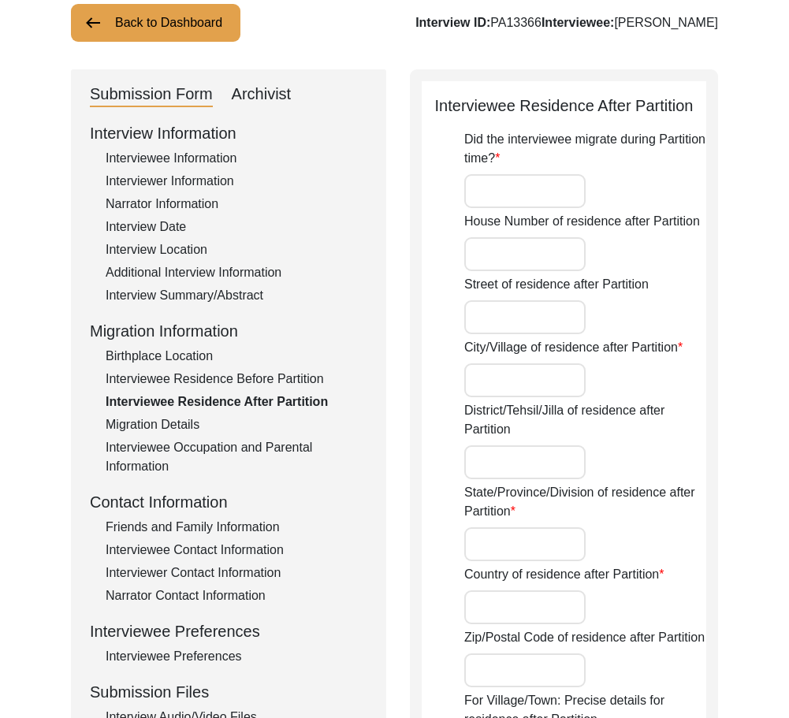
type input "No"
type input "Amdanga"
type input "North 24 Parganas"
type input "[GEOGRAPHIC_DATA]"
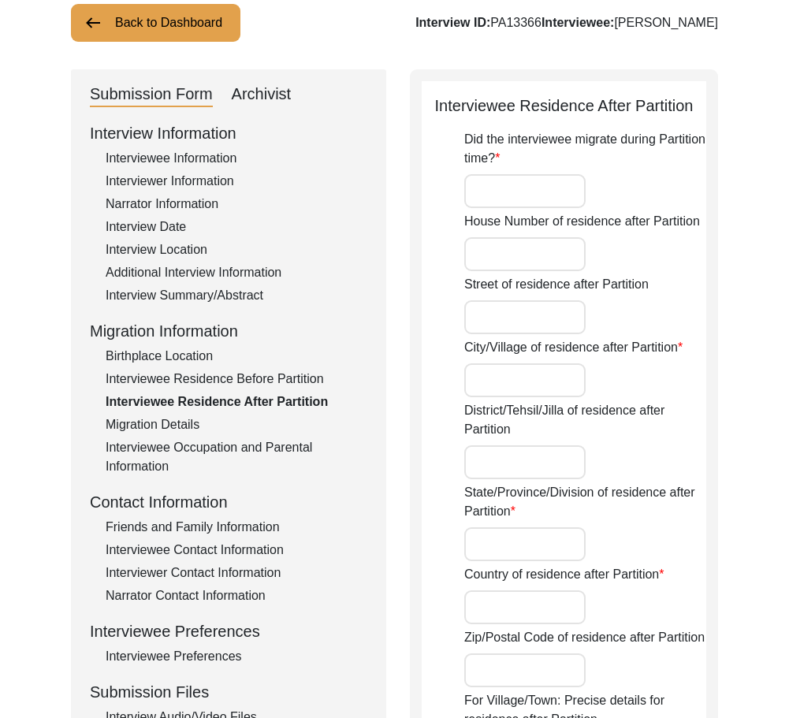
type input "Did Not Migrate"
type input "N/A"
click at [255, 96] on div "Archivist" at bounding box center [262, 94] width 60 height 25
select select "442"
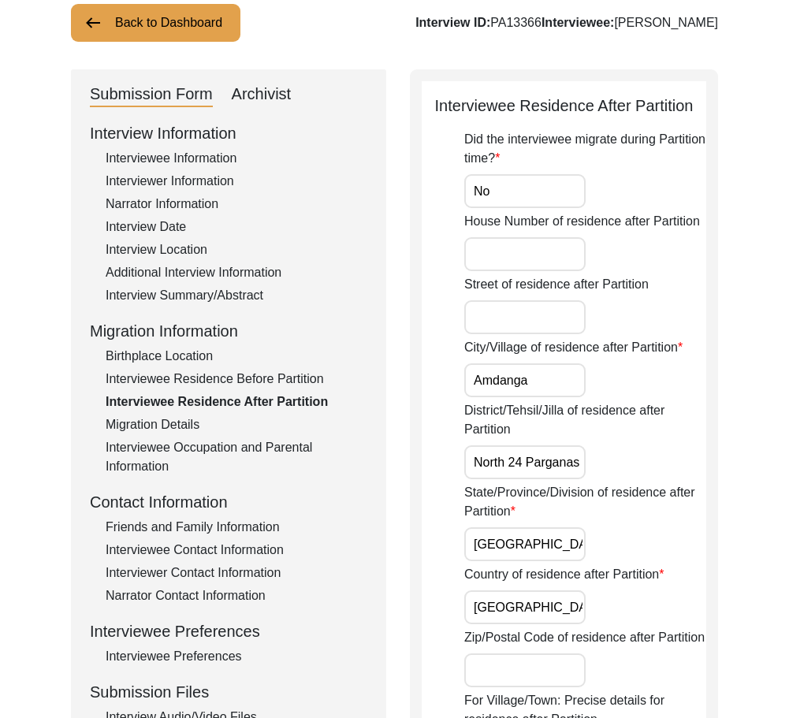
select select "Archiving In Progress"
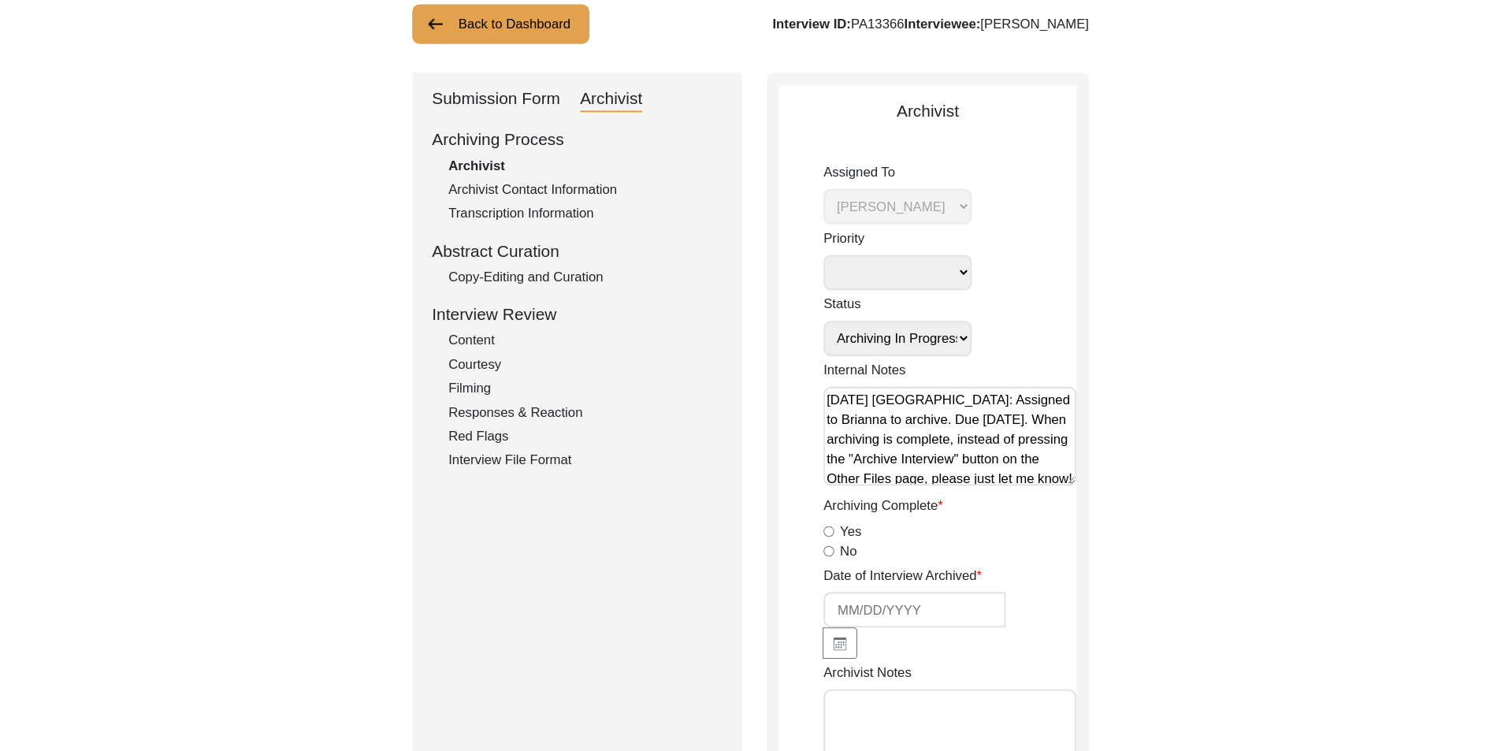
scroll to position [264, 0]
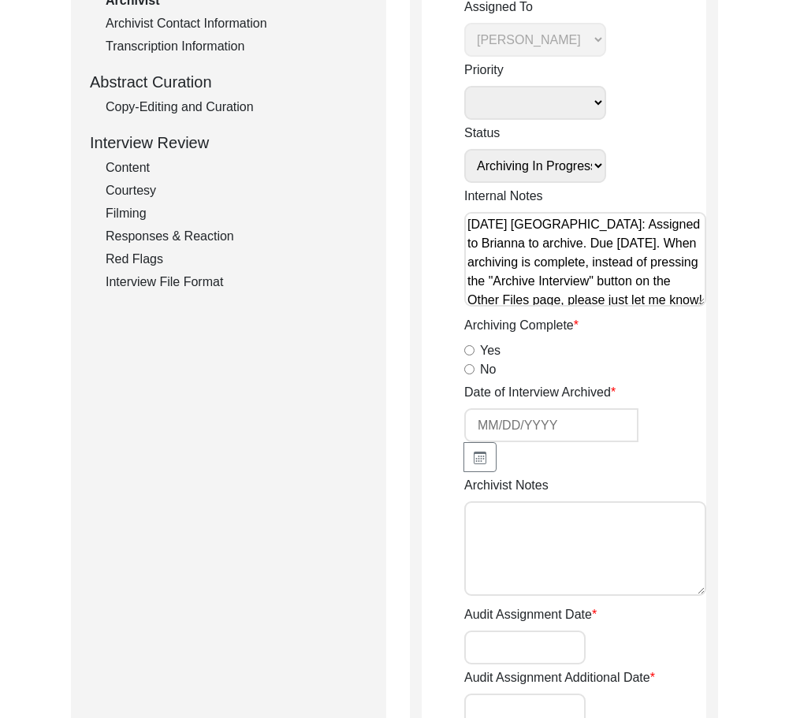
click at [469, 353] on input "Yes" at bounding box center [469, 350] width 10 height 10
radio input "true"
click at [469, 455] on button "button" at bounding box center [479, 457] width 33 height 30
select select "10"
select select "2025"
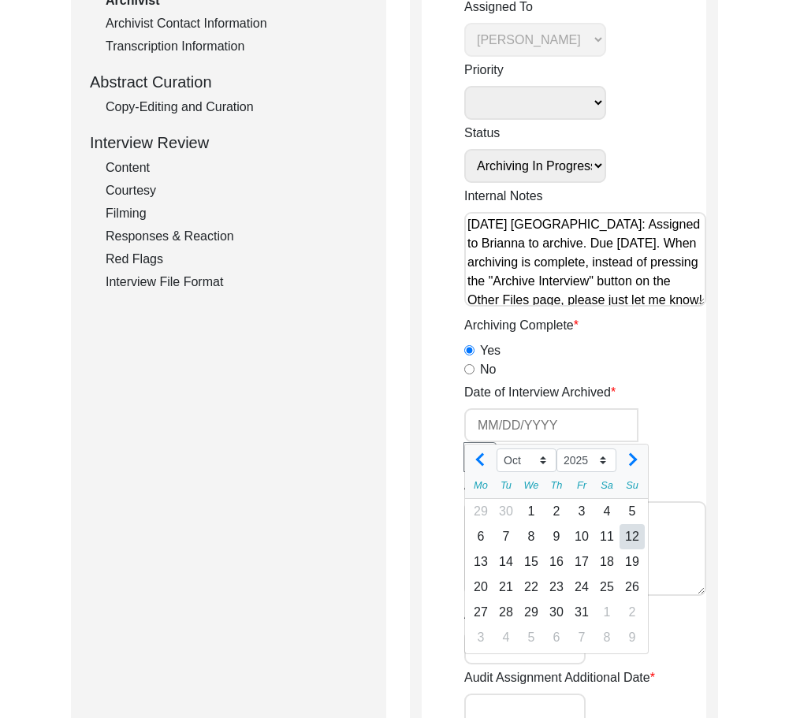
click at [636, 529] on div "12" at bounding box center [631, 536] width 25 height 25
type input "[DATE]"
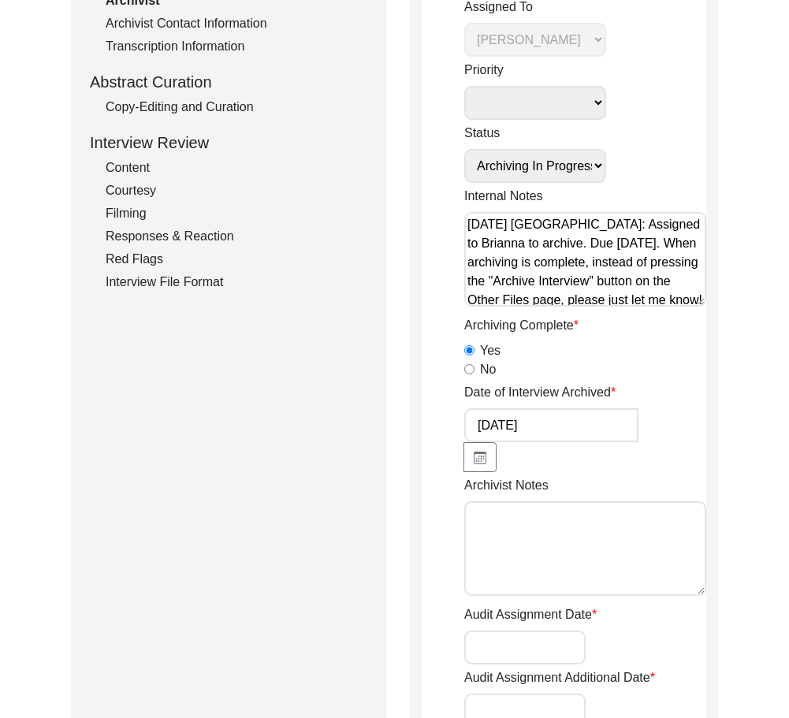
click at [551, 546] on textarea "Archivist Notes" at bounding box center [585, 548] width 242 height 95
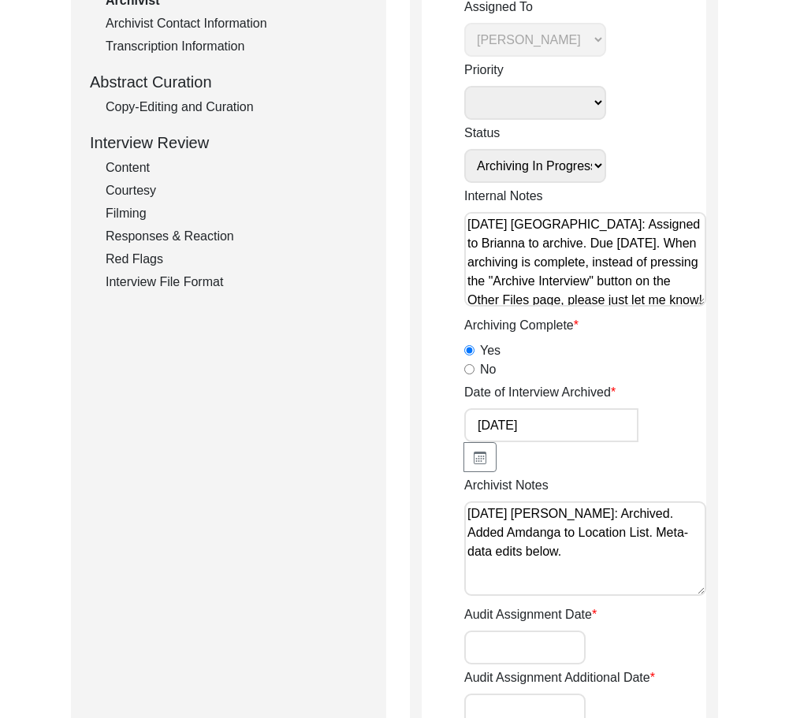
drag, startPoint x: 353, startPoint y: 578, endPoint x: 381, endPoint y: 524, distance: 61.3
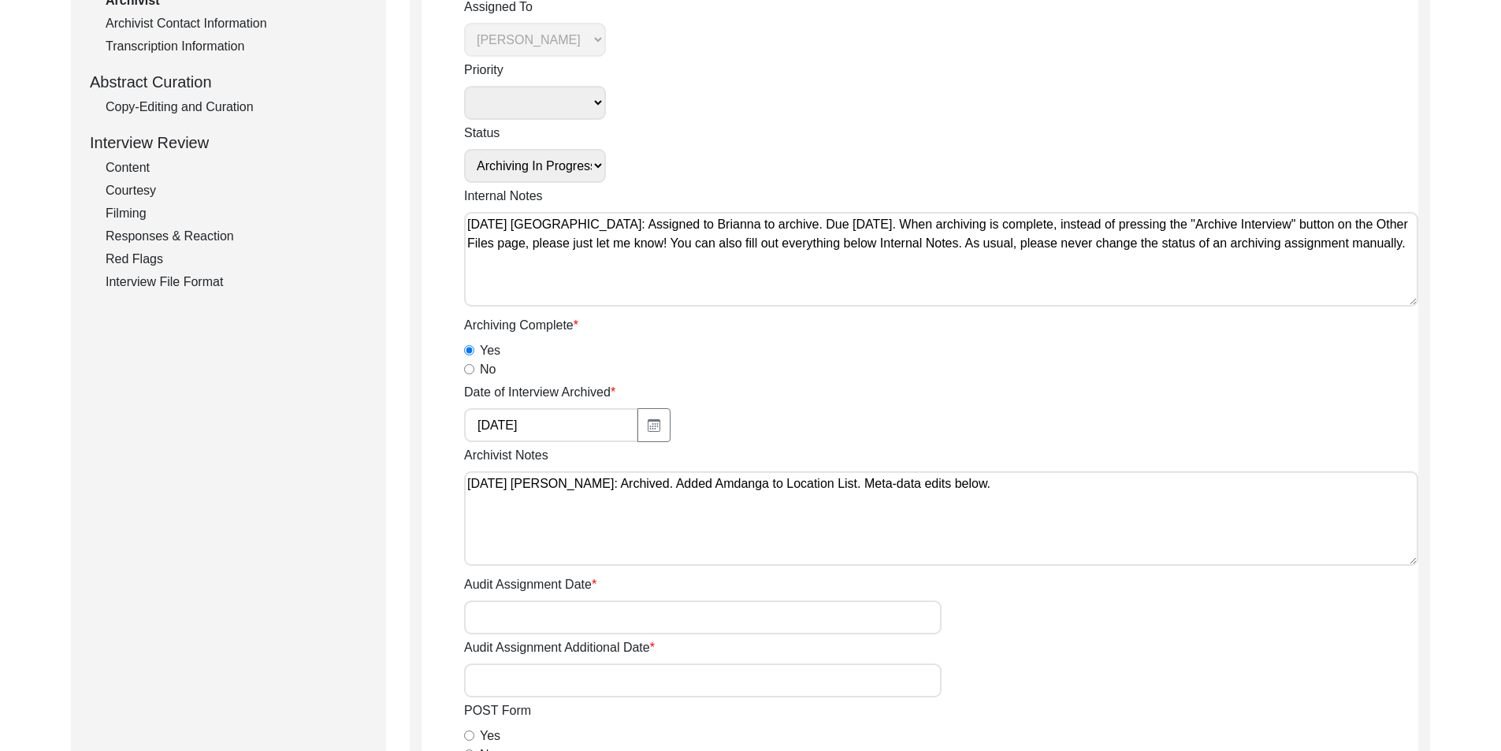
click at [800, 519] on textarea "[DATE] [PERSON_NAME]: Archived. Added Amdanga to Location List. Meta-data edits…" at bounding box center [941, 518] width 954 height 95
click at [800, 487] on textarea "[DATE] [PERSON_NAME]: Archived. Added Amdanga to Location List. Meta-data edits…" at bounding box center [941, 518] width 954 height 95
paste textarea "Loremipsumd Sitam: Conse Adi. Elitseddoei/Temporincid UTL: Etdolor magnaa en ad…"
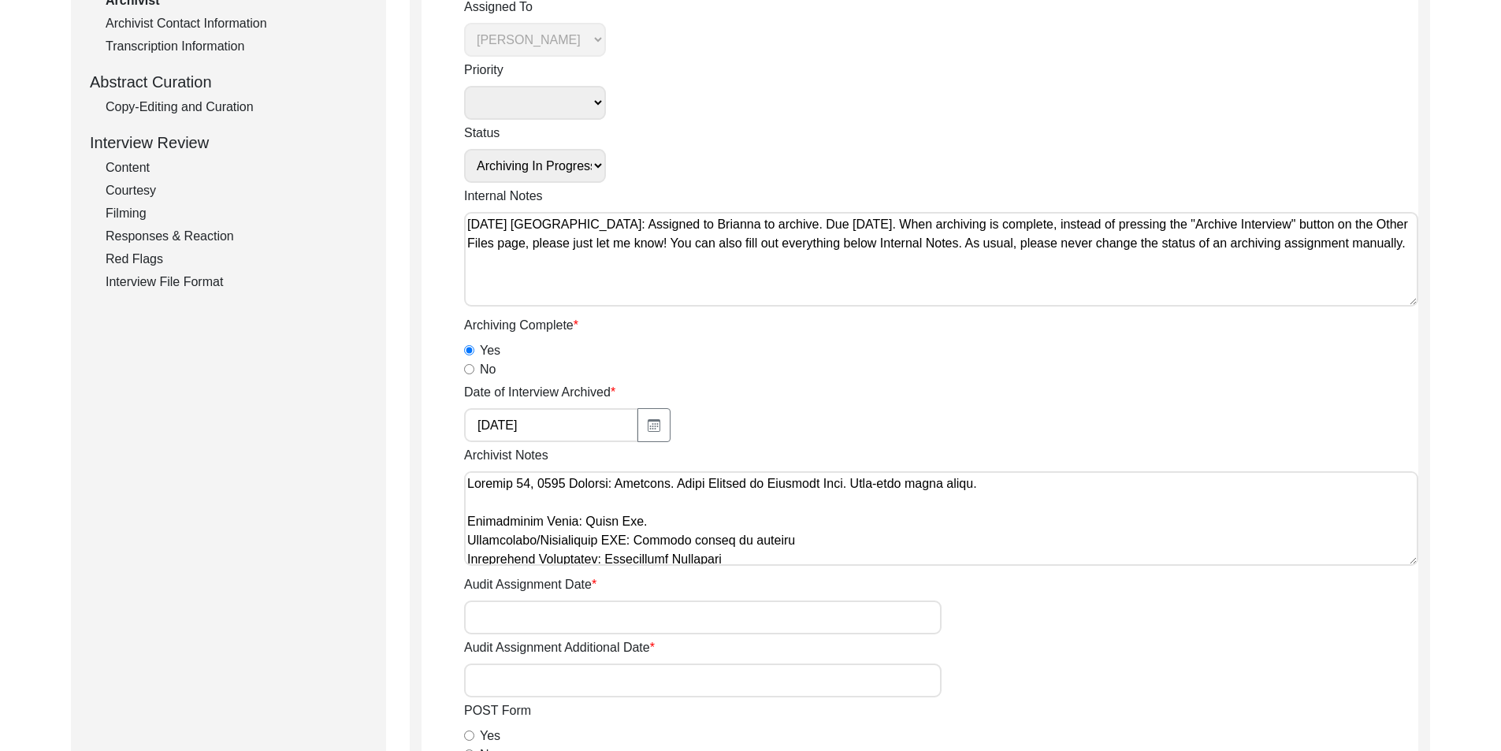
scroll to position [682, 0]
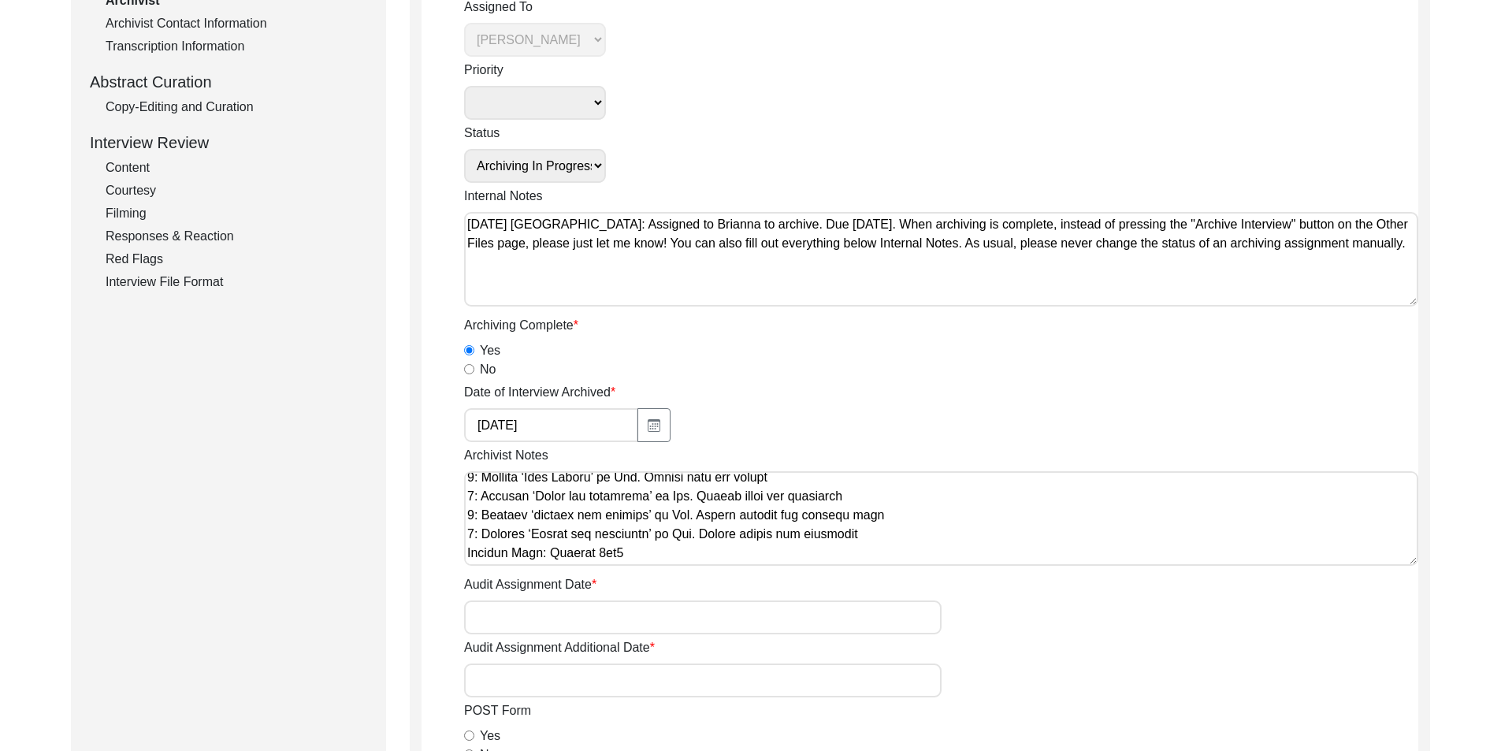
click at [800, 536] on textarea "Archivist Notes" at bounding box center [941, 518] width 954 height 95
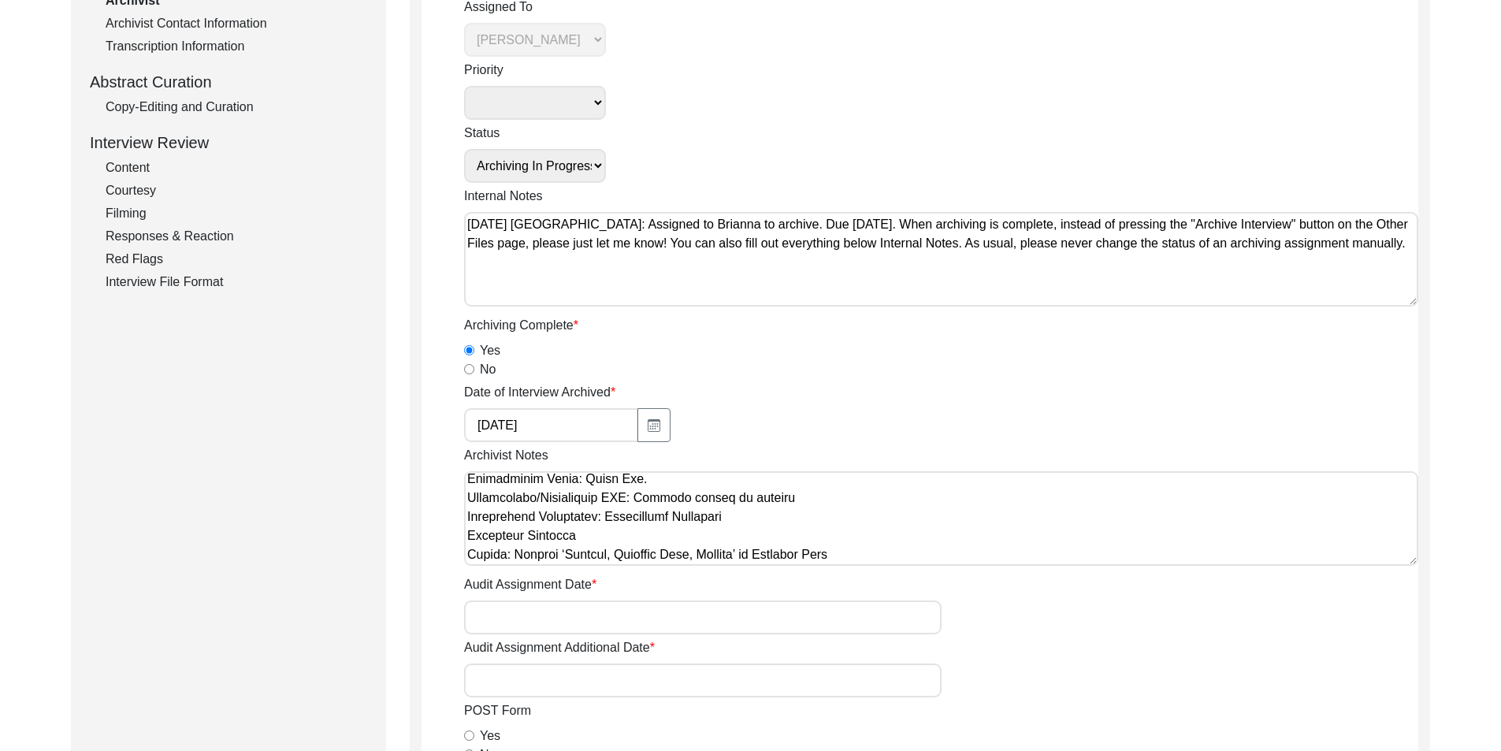
scroll to position [79, 0]
click at [800, 490] on textarea "Archivist Notes" at bounding box center [941, 518] width 954 height 95
click at [800, 481] on textarea "Archivist Notes" at bounding box center [941, 518] width 954 height 95
click at [745, 496] on textarea "Archivist Notes" at bounding box center [941, 518] width 954 height 95
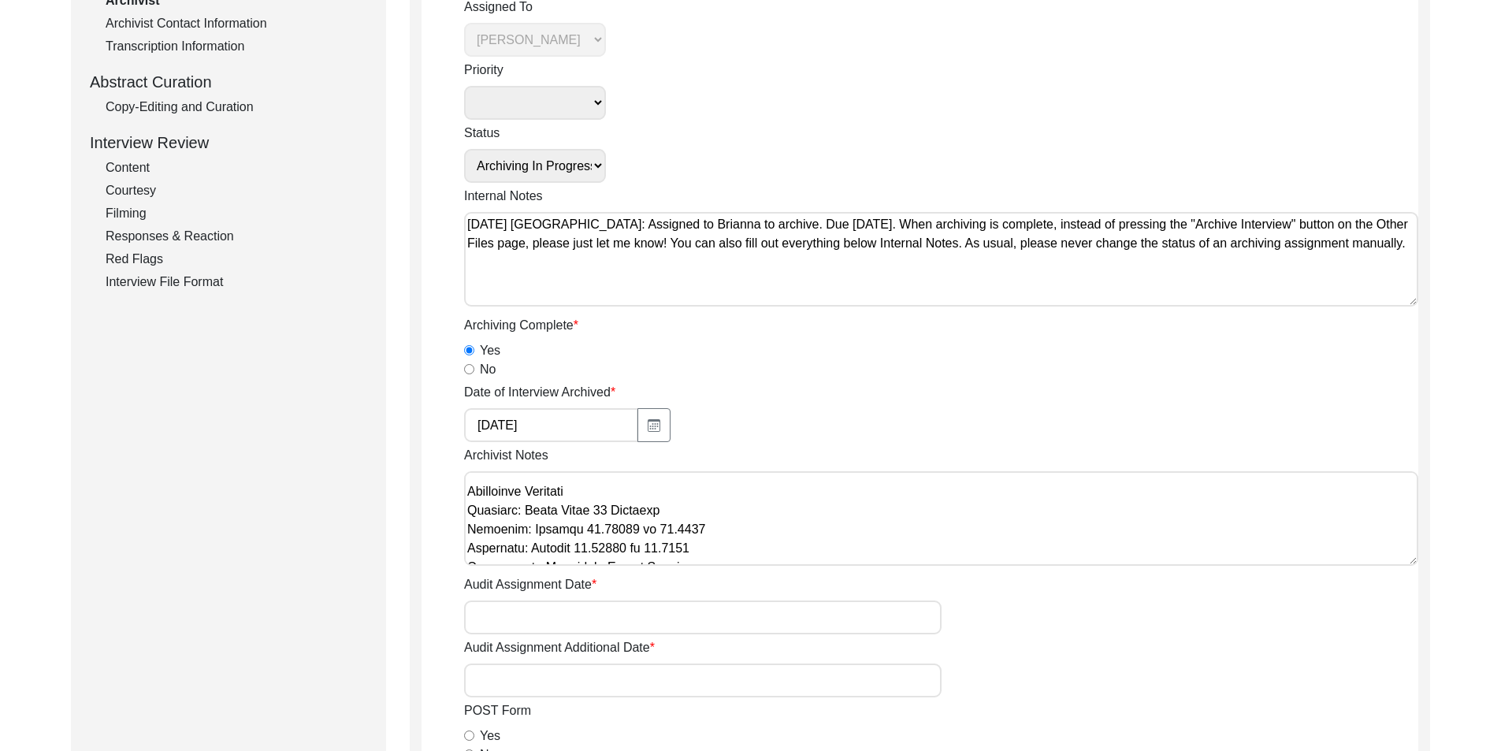
scroll to position [255, 0]
click at [736, 512] on textarea "Archivist Notes" at bounding box center [941, 518] width 954 height 95
click at [740, 516] on textarea "Archivist Notes" at bounding box center [941, 518] width 954 height 95
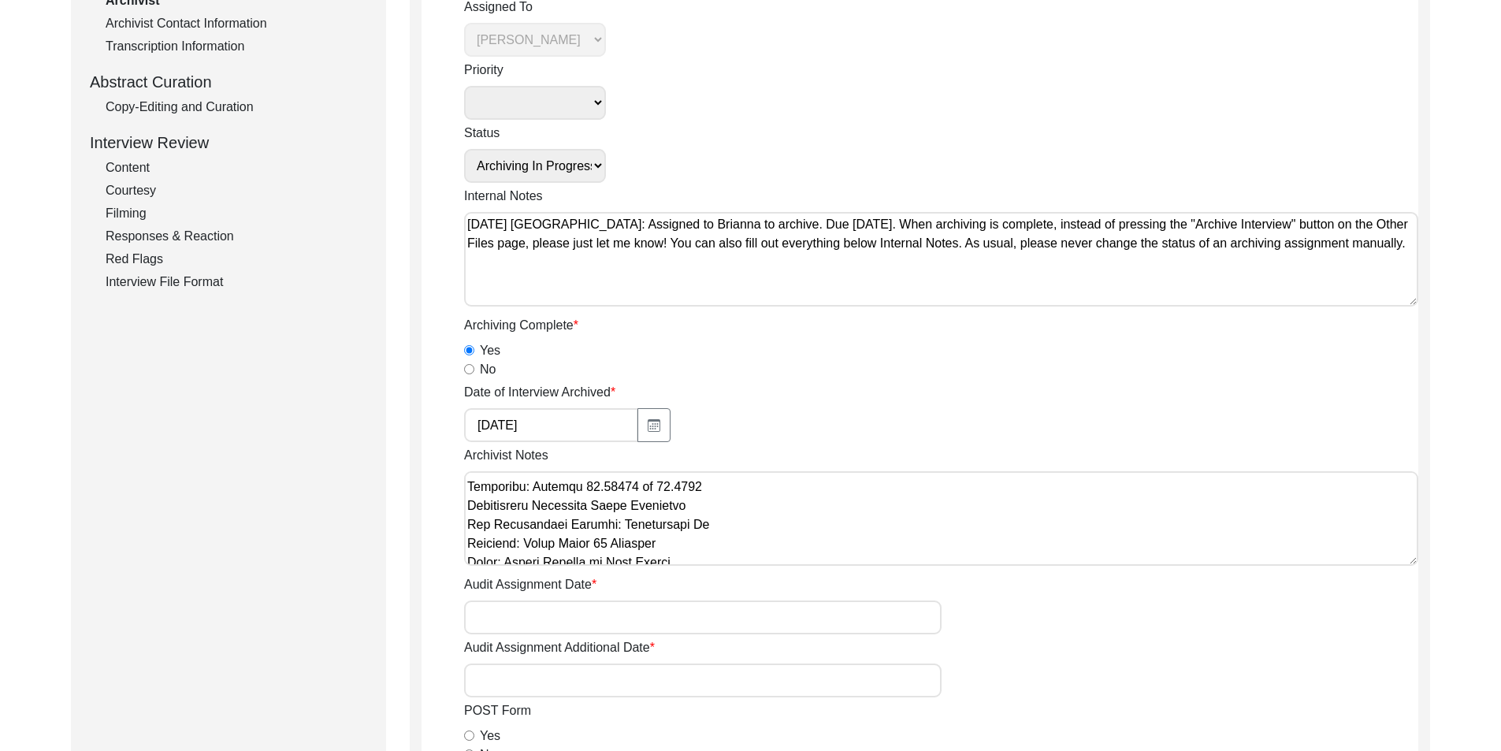
click at [725, 486] on textarea "Archivist Notes" at bounding box center [941, 518] width 954 height 95
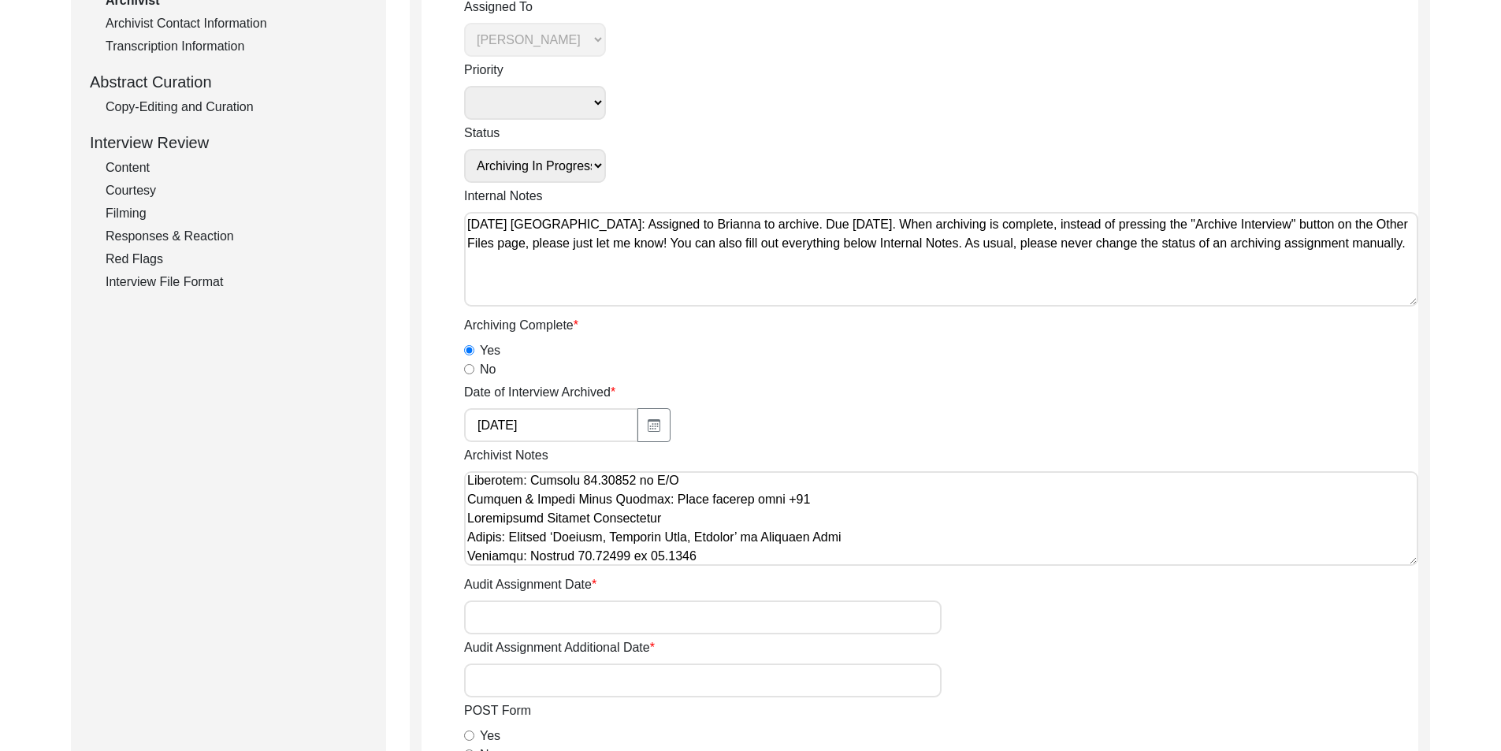
click at [715, 481] on textarea "Archivist Notes" at bounding box center [941, 518] width 954 height 95
click at [800, 499] on textarea "Archivist Notes" at bounding box center [941, 518] width 954 height 95
click at [723, 520] on textarea "Archivist Notes" at bounding box center [941, 518] width 954 height 95
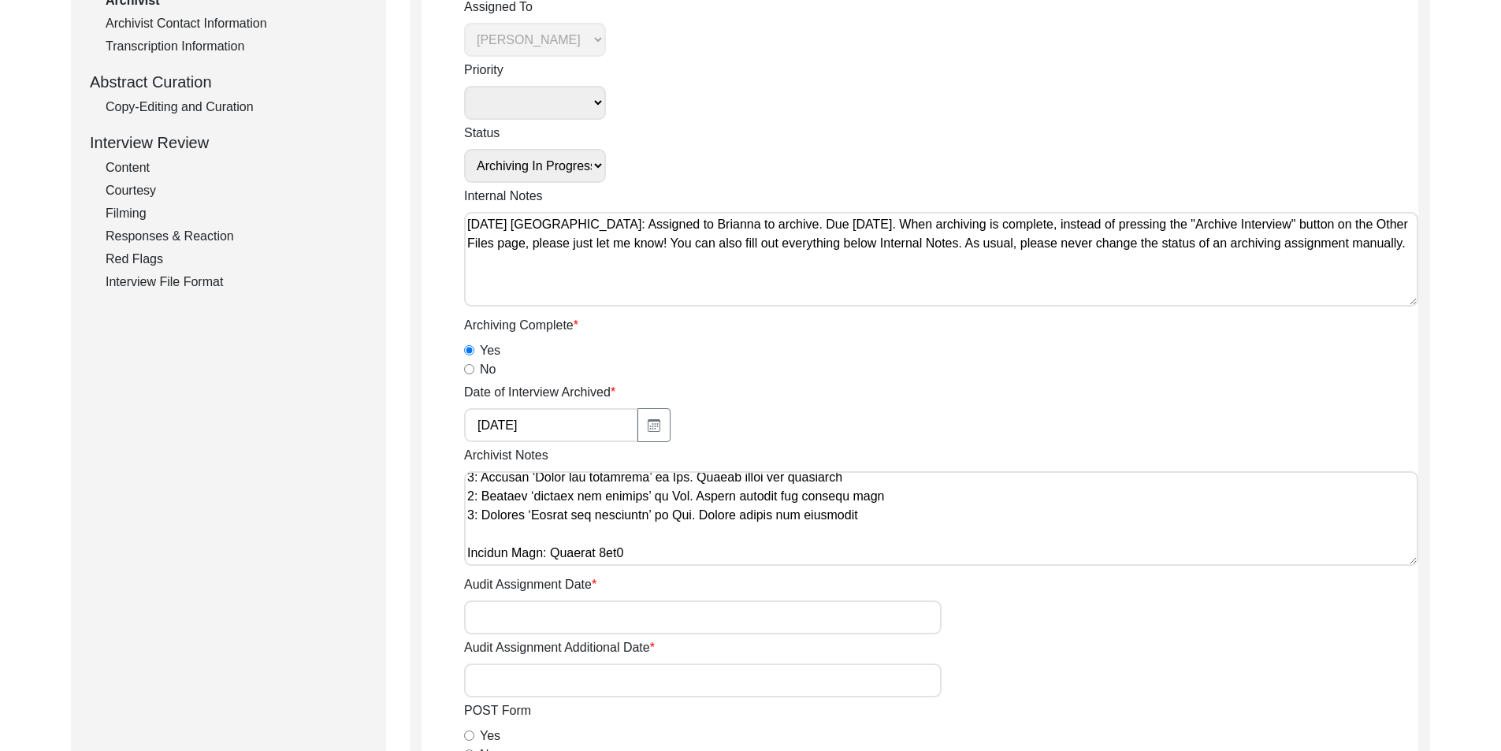
scroll to position [0, 0]
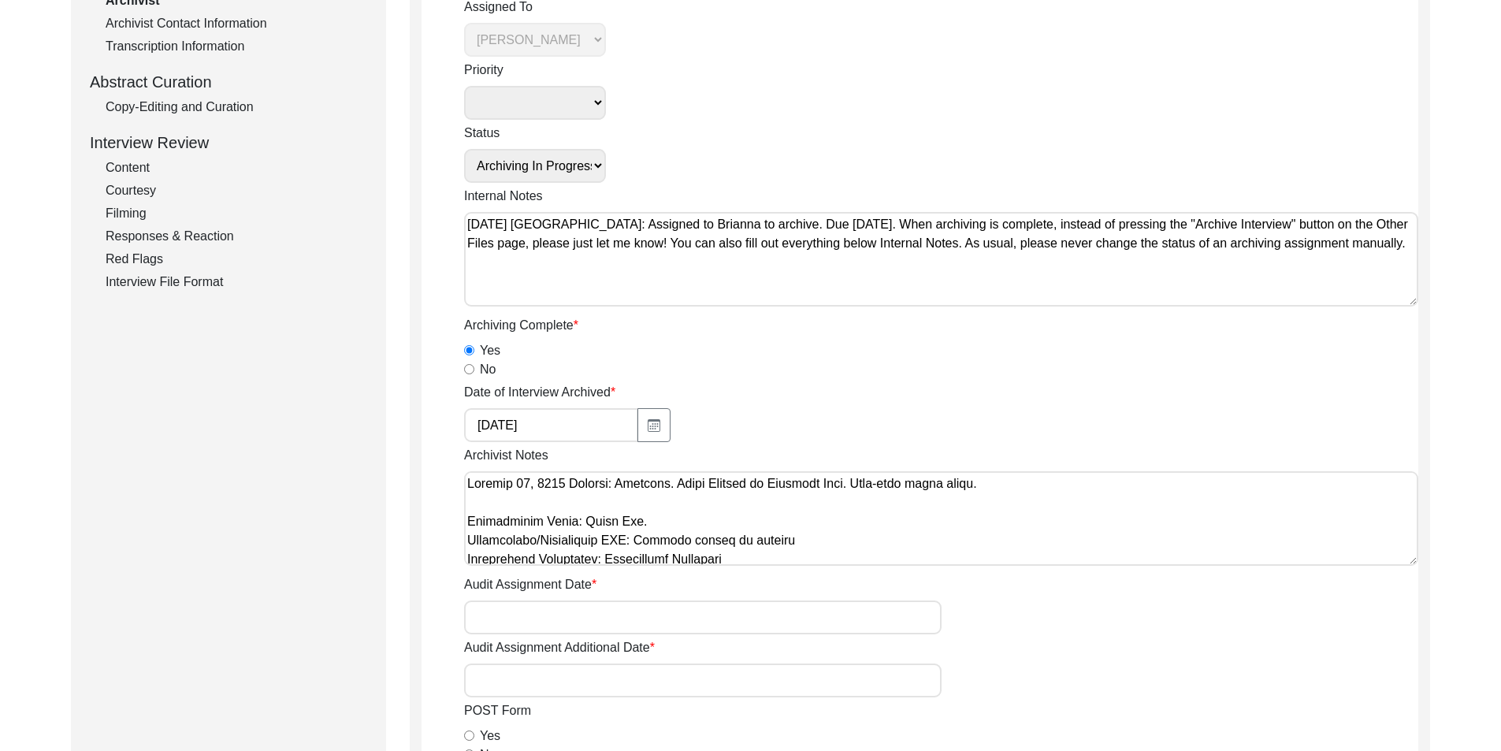
drag, startPoint x: 672, startPoint y: 561, endPoint x: 421, endPoint y: 340, distance: 333.8
type textarea "Loremip 79, 2417 Dolorsi: Ametcons. Adipi Elitsed do Eiusmodt Inci. Utla-etdo m…"
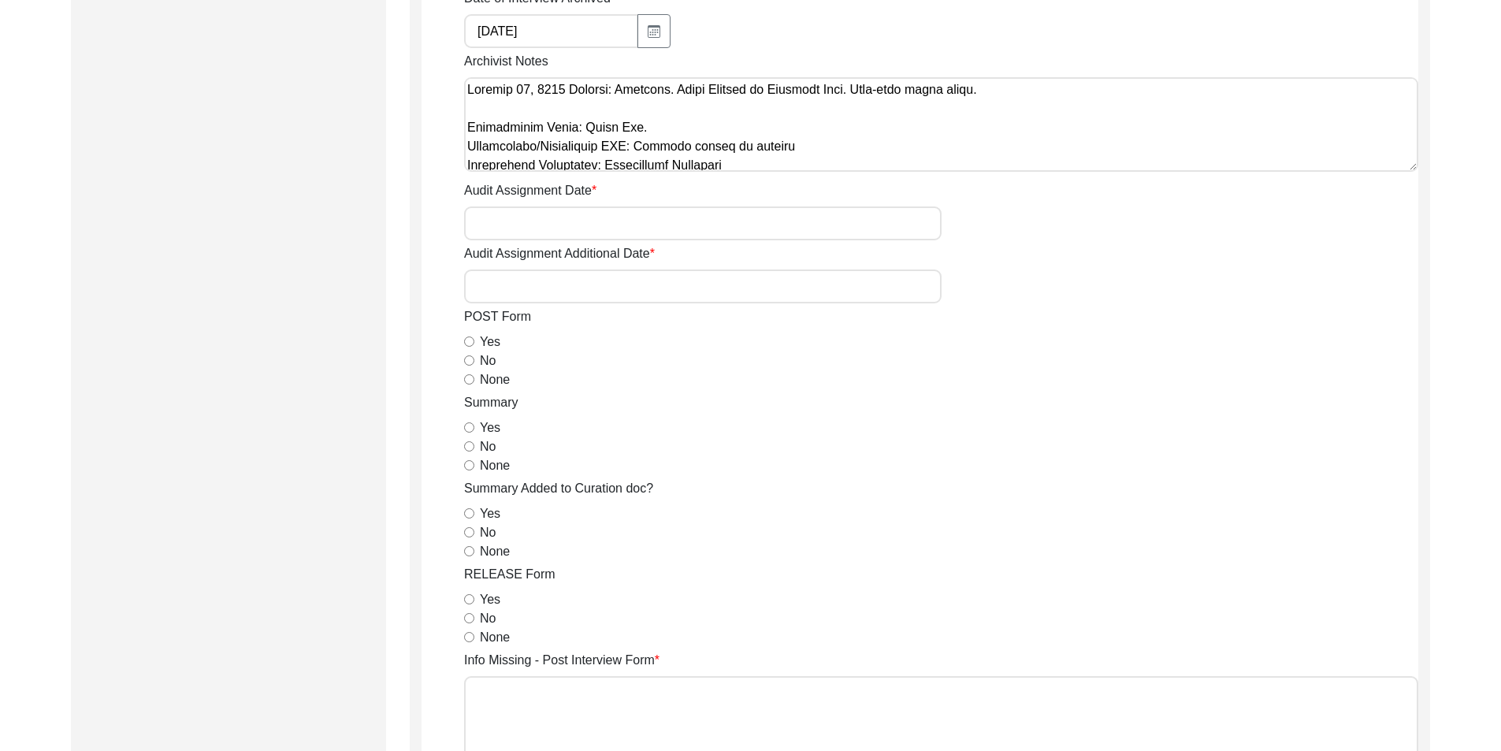
click at [470, 380] on input "None" at bounding box center [469, 379] width 10 height 10
radio input "true"
click at [467, 425] on input "Yes" at bounding box center [469, 427] width 10 height 10
radio input "true"
click at [464, 527] on input "No" at bounding box center [469, 532] width 10 height 10
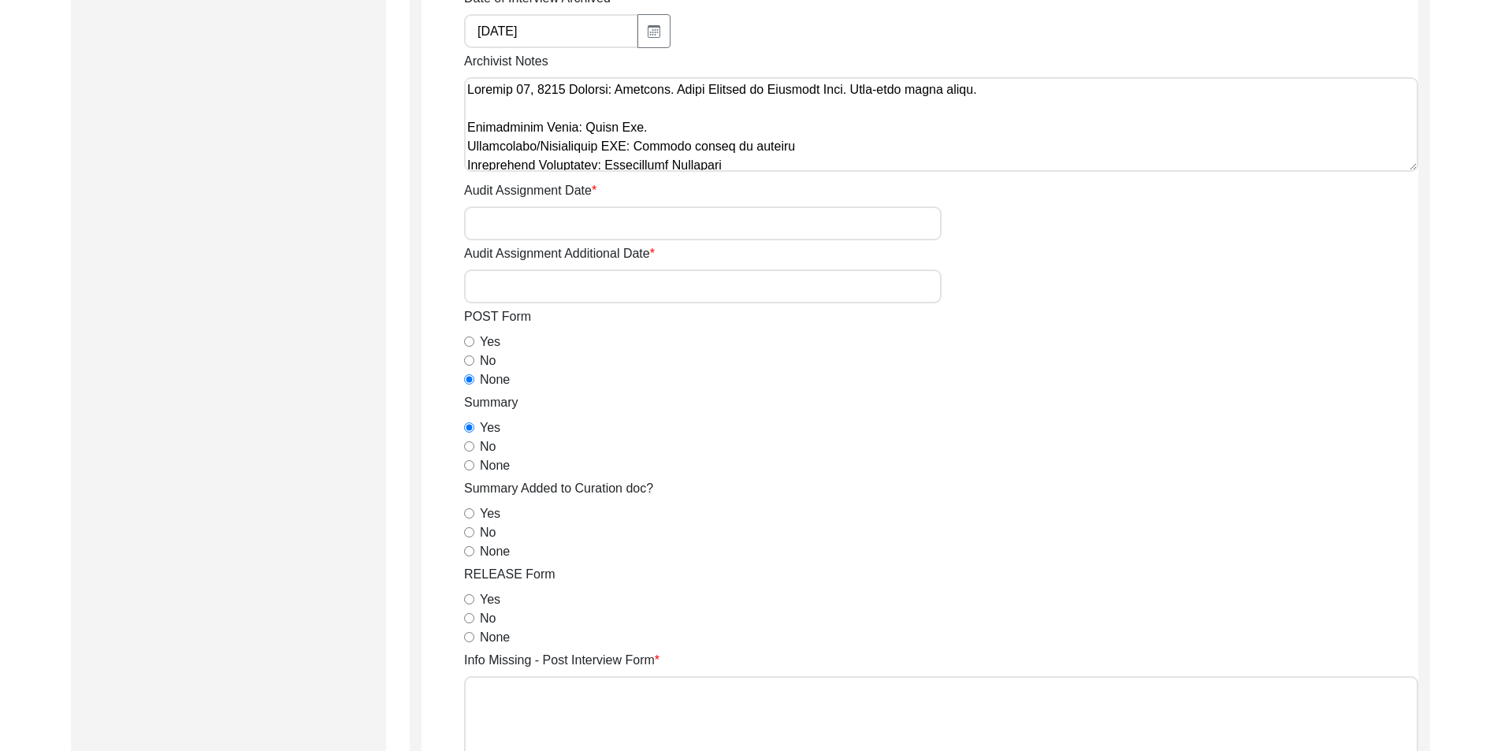
radio input "true"
drag, startPoint x: 465, startPoint y: 533, endPoint x: 466, endPoint y: 544, distance: 11.1
click at [466, 533] on input "No" at bounding box center [469, 532] width 10 height 10
click at [469, 602] on input "Yes" at bounding box center [469, 599] width 10 height 10
radio input "true"
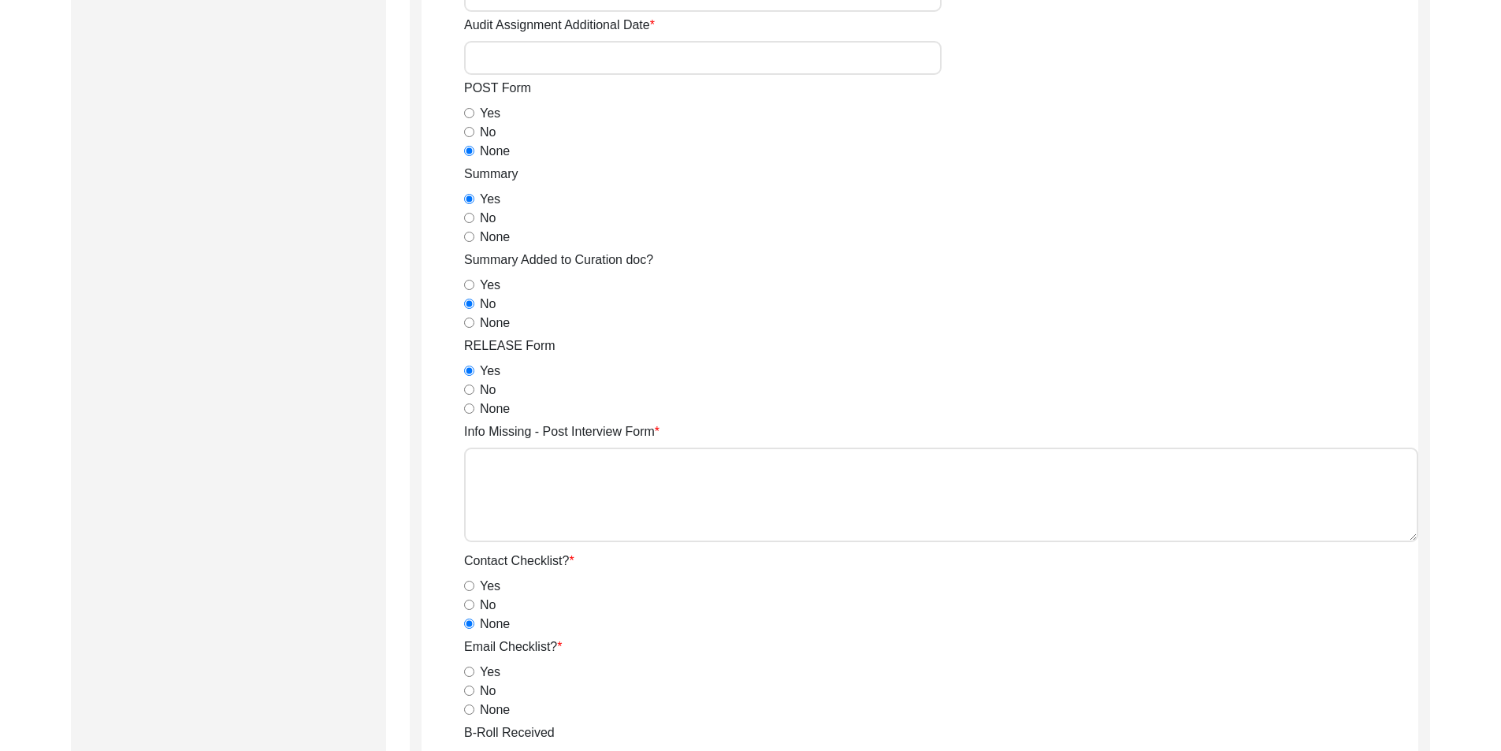
scroll to position [1052, 0]
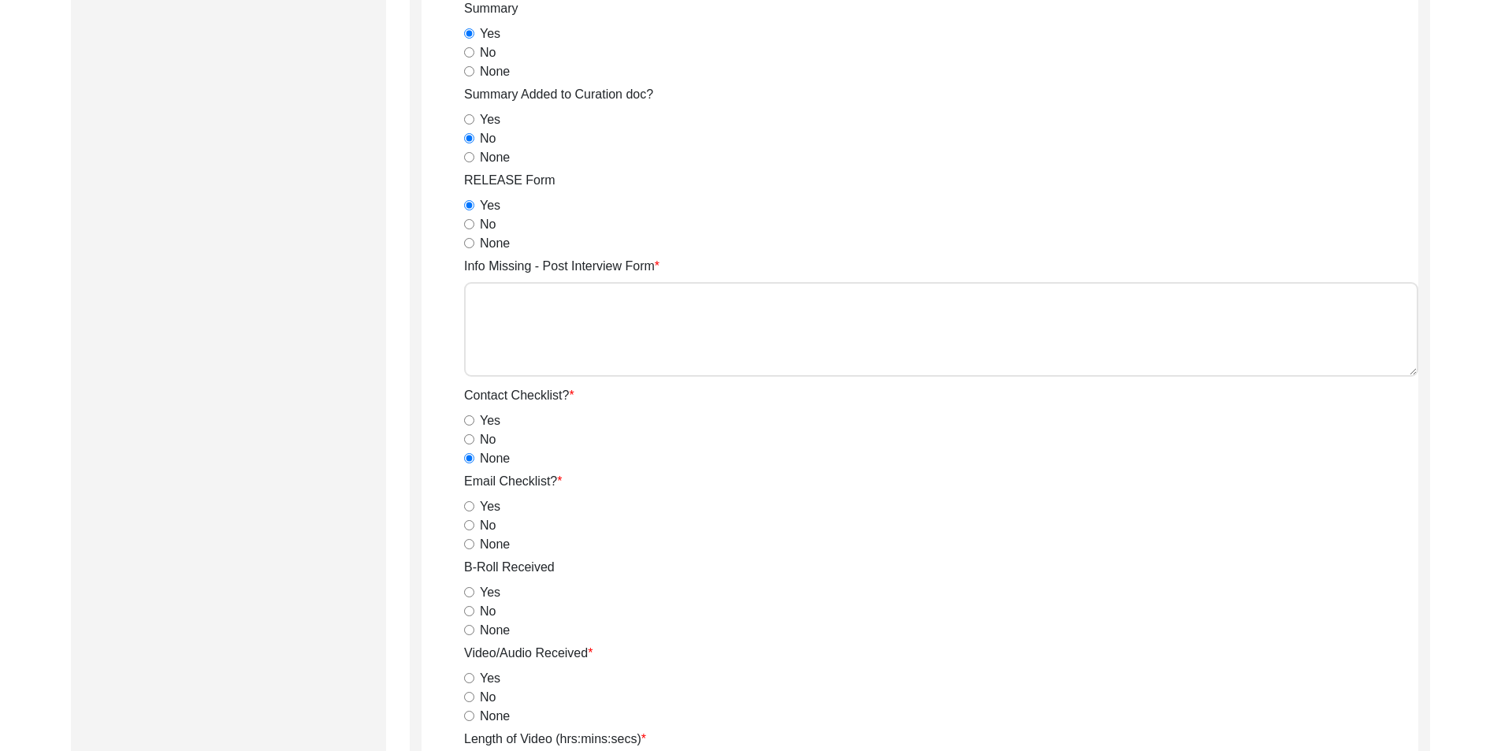
click at [474, 528] on div "No" at bounding box center [941, 525] width 954 height 19
click at [471, 528] on input "No" at bounding box center [469, 525] width 10 height 10
radio input "true"
click at [472, 593] on input "Yes" at bounding box center [469, 592] width 10 height 10
radio input "true"
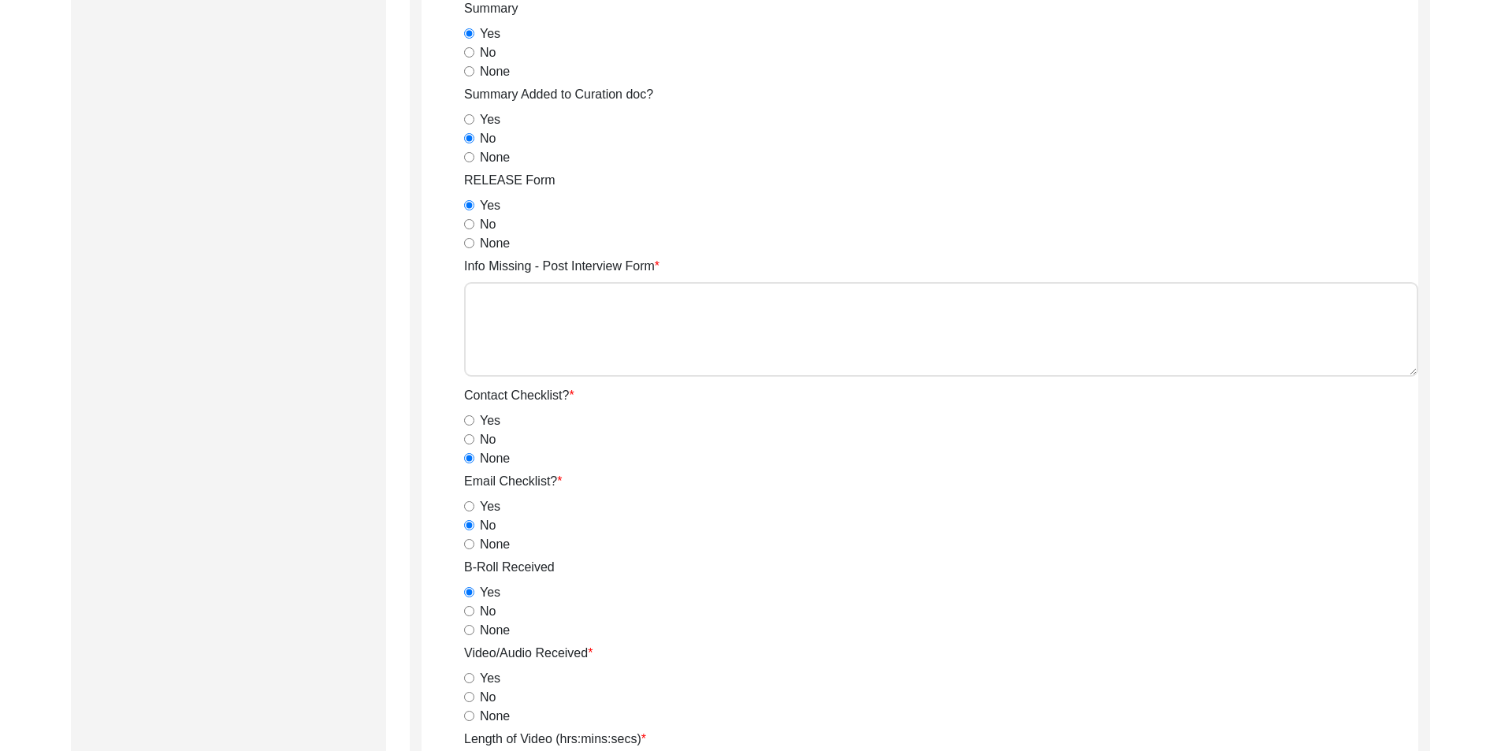
click at [472, 679] on input "Yes" at bounding box center [469, 678] width 10 height 10
radio input "true"
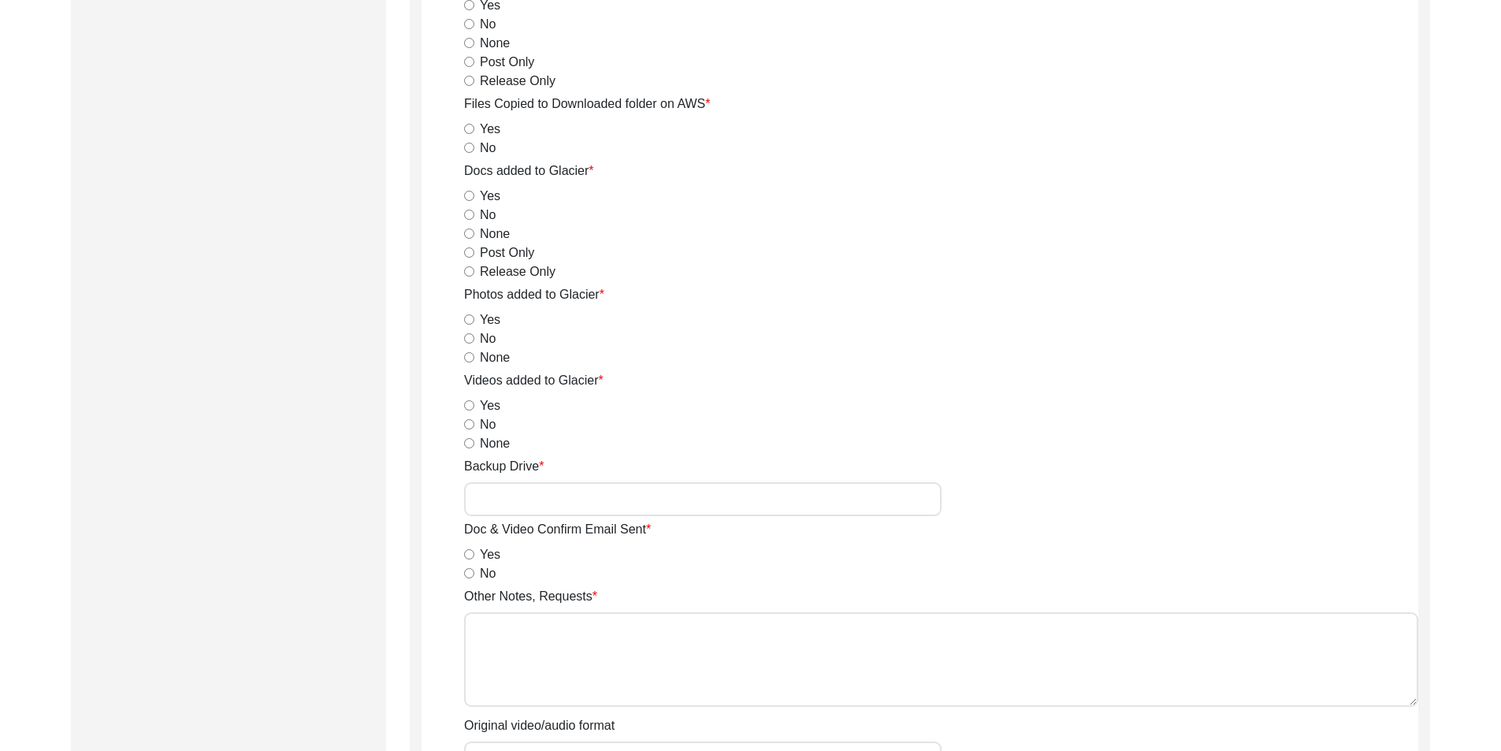
scroll to position [2155, 0]
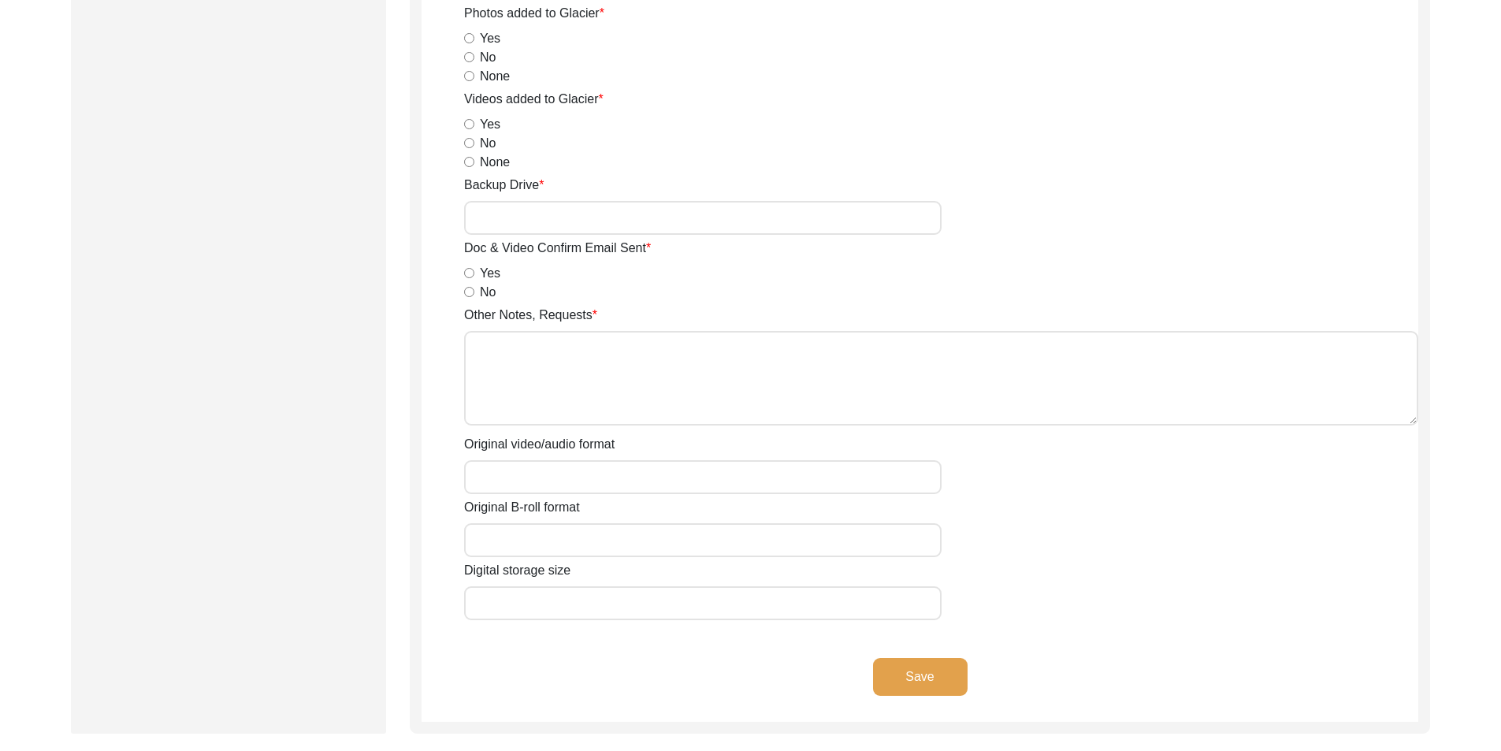
click at [581, 481] on input "Original video/audio format" at bounding box center [702, 477] width 477 height 34
click at [502, 454] on div "Original video/audio format" at bounding box center [941, 464] width 954 height 59
click at [507, 468] on input "Original video/audio format" at bounding box center [702, 477] width 477 height 34
type input "MOV"
click at [513, 533] on input "Original B-roll format" at bounding box center [702, 540] width 477 height 34
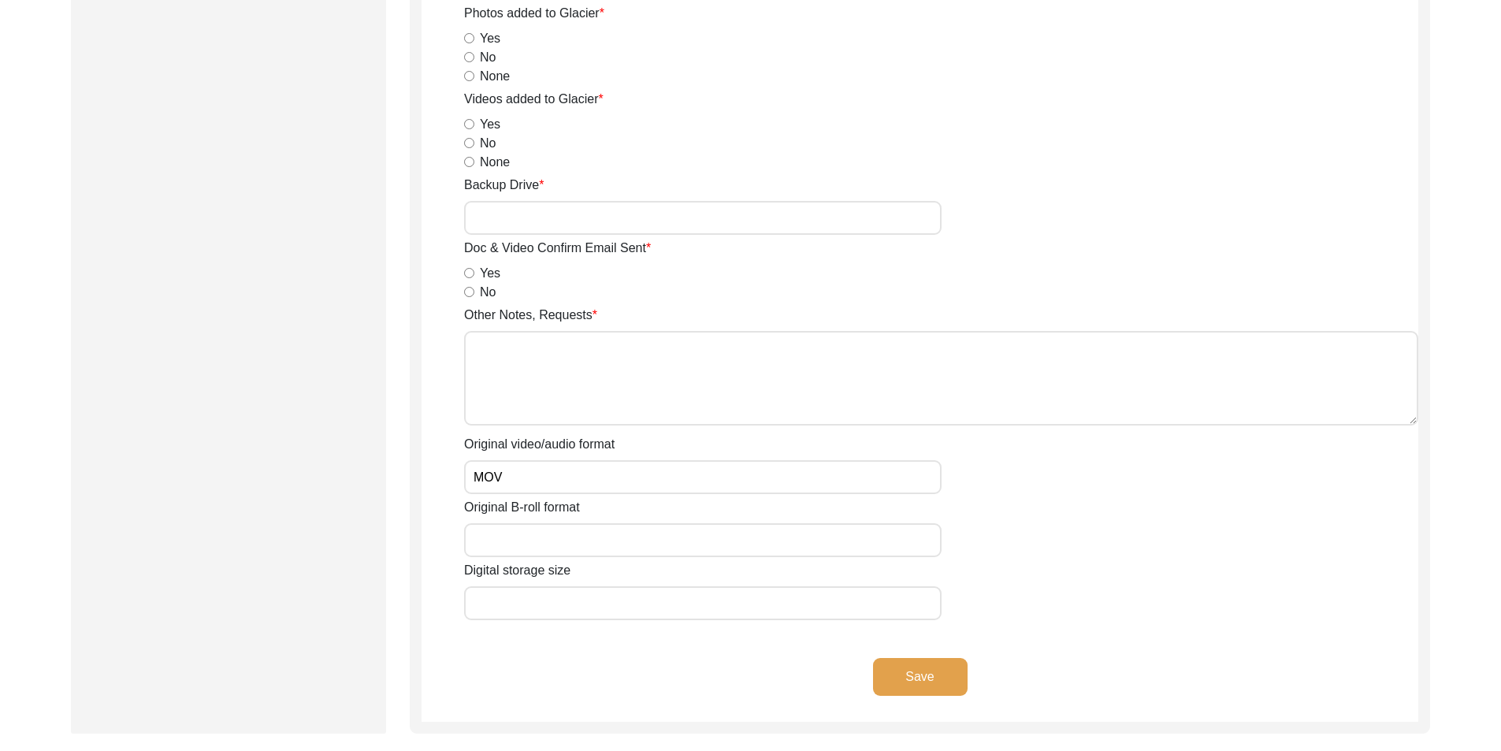
click at [514, 491] on input "MOV" at bounding box center [702, 477] width 477 height 34
click at [510, 551] on input "Original B-roll format" at bounding box center [702, 540] width 477 height 34
type input "MOV"
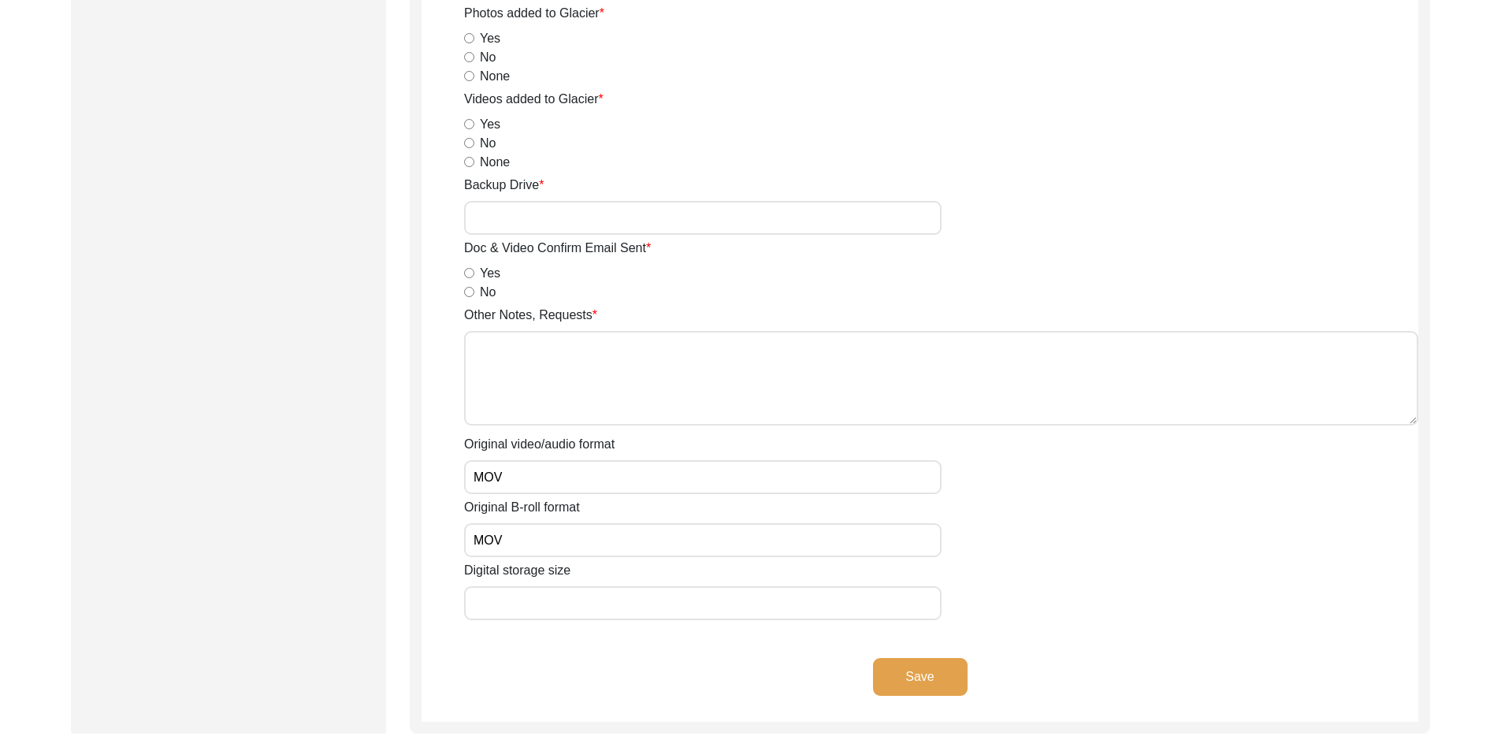
click at [800, 533] on div "Original B-roll format MOV" at bounding box center [941, 527] width 954 height 59
click at [800, 674] on button "Save" at bounding box center [920, 677] width 95 height 38
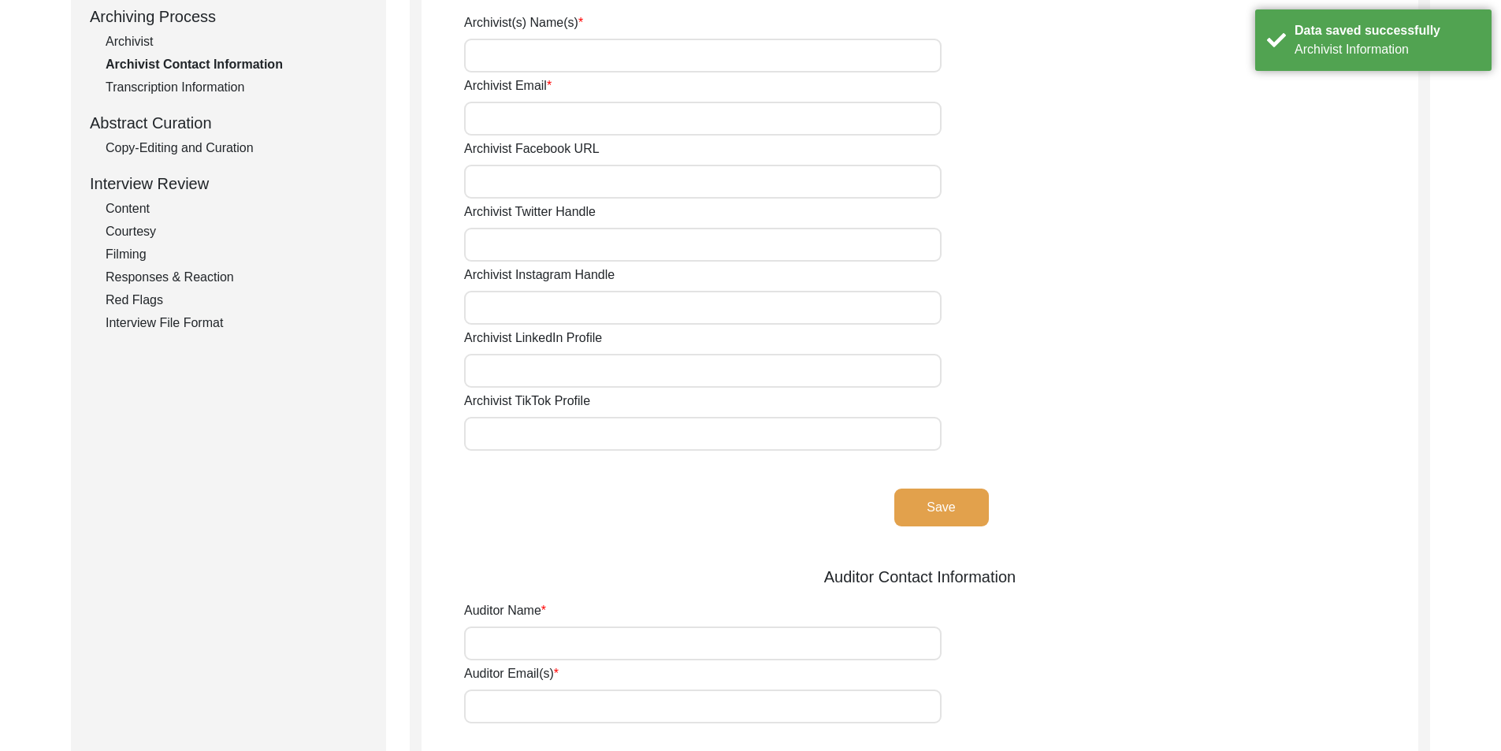
scroll to position [0, 0]
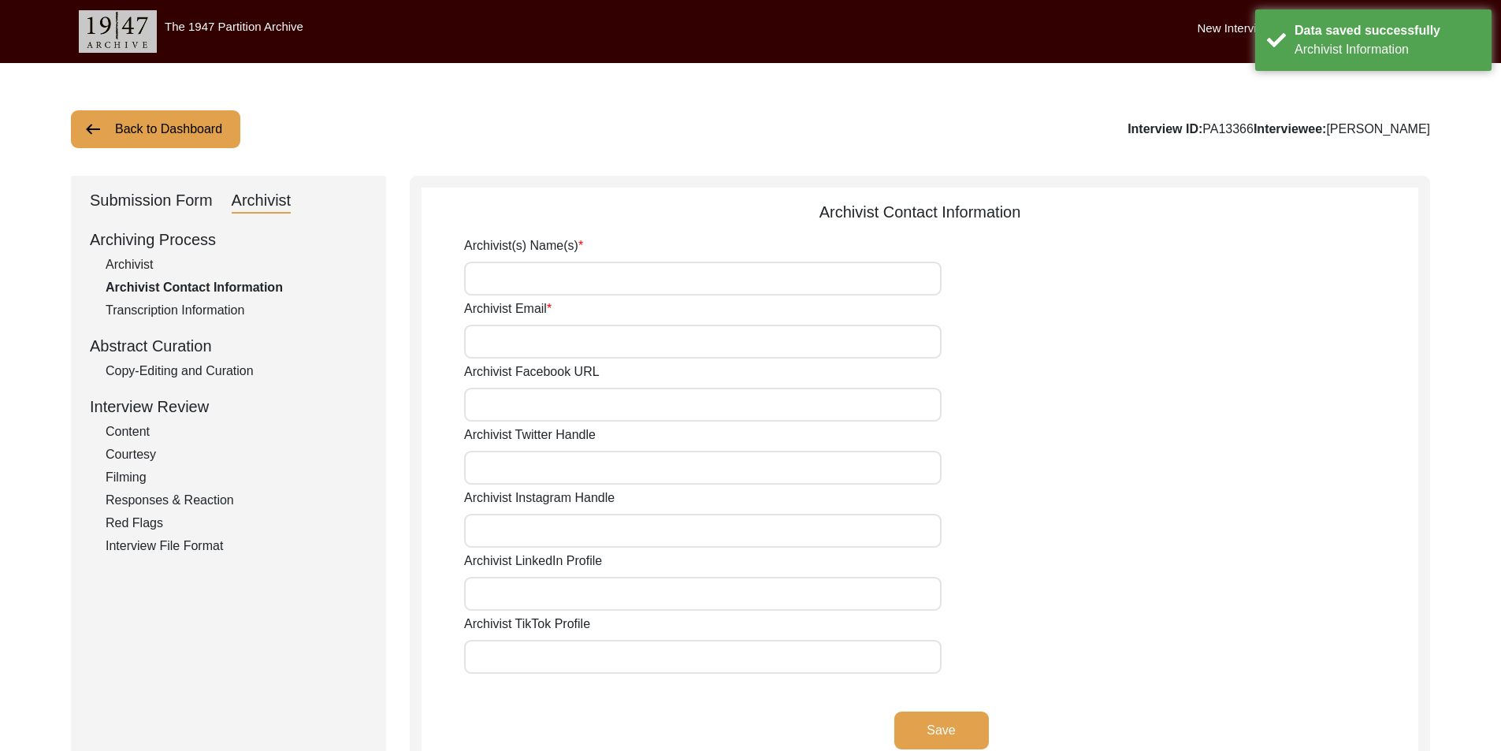
click at [575, 289] on input "Archivist(s) Name(s)" at bounding box center [702, 279] width 477 height 34
type input "[PERSON_NAME]"
type input "[EMAIL_ADDRESS][DOMAIN_NAME]"
click at [800, 717] on button "Save" at bounding box center [941, 730] width 95 height 38
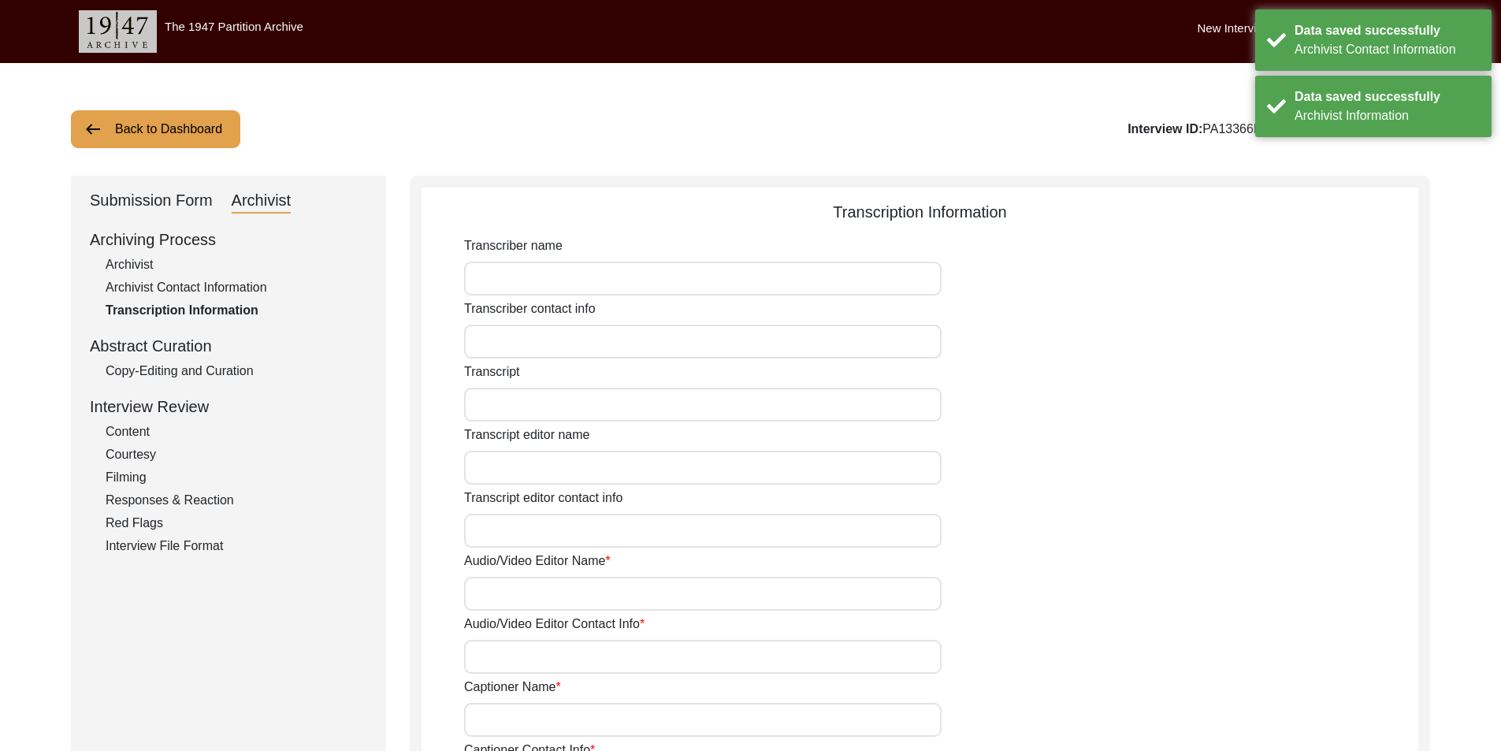
click at [124, 365] on div "Copy-Editing and Curation" at bounding box center [237, 371] width 262 height 19
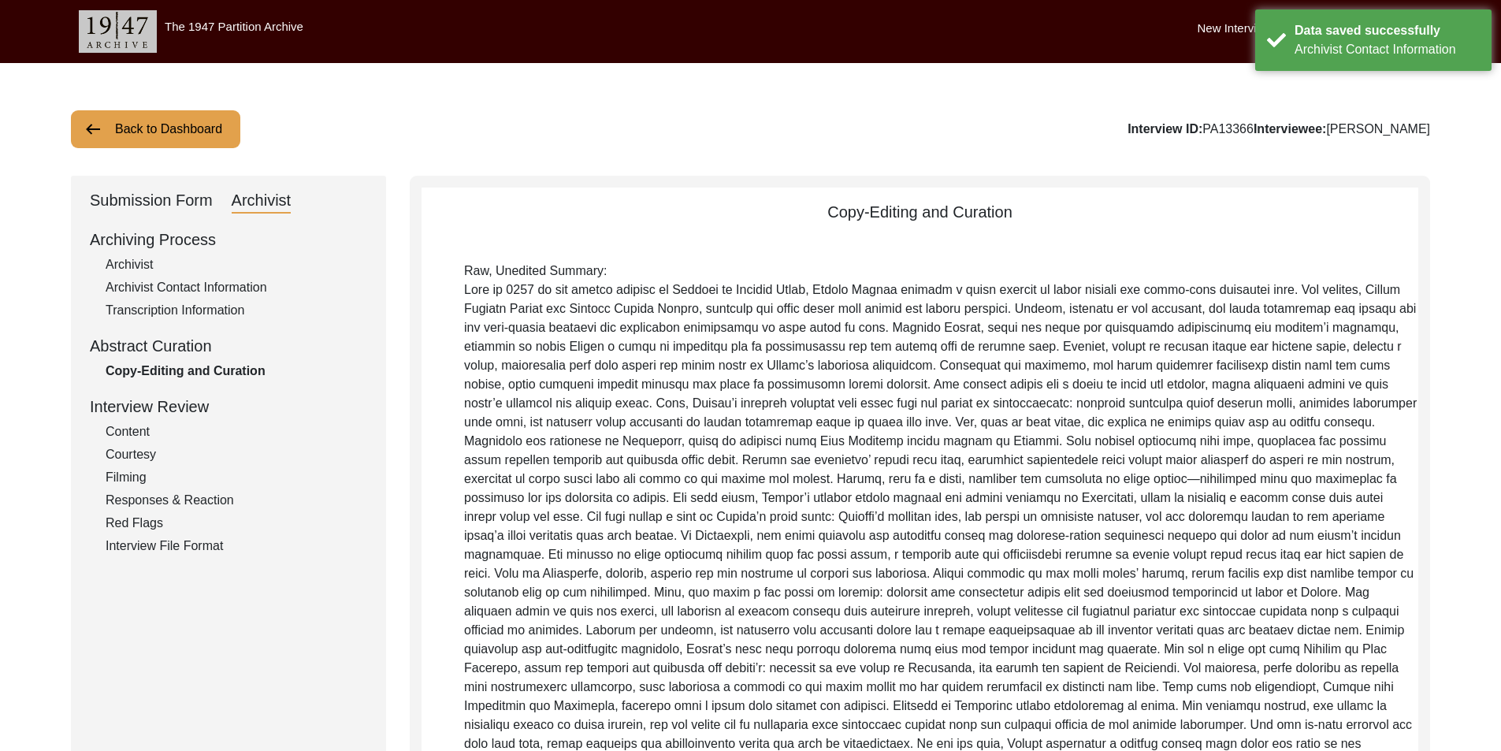
click at [136, 209] on div "Submission Form" at bounding box center [151, 200] width 123 height 25
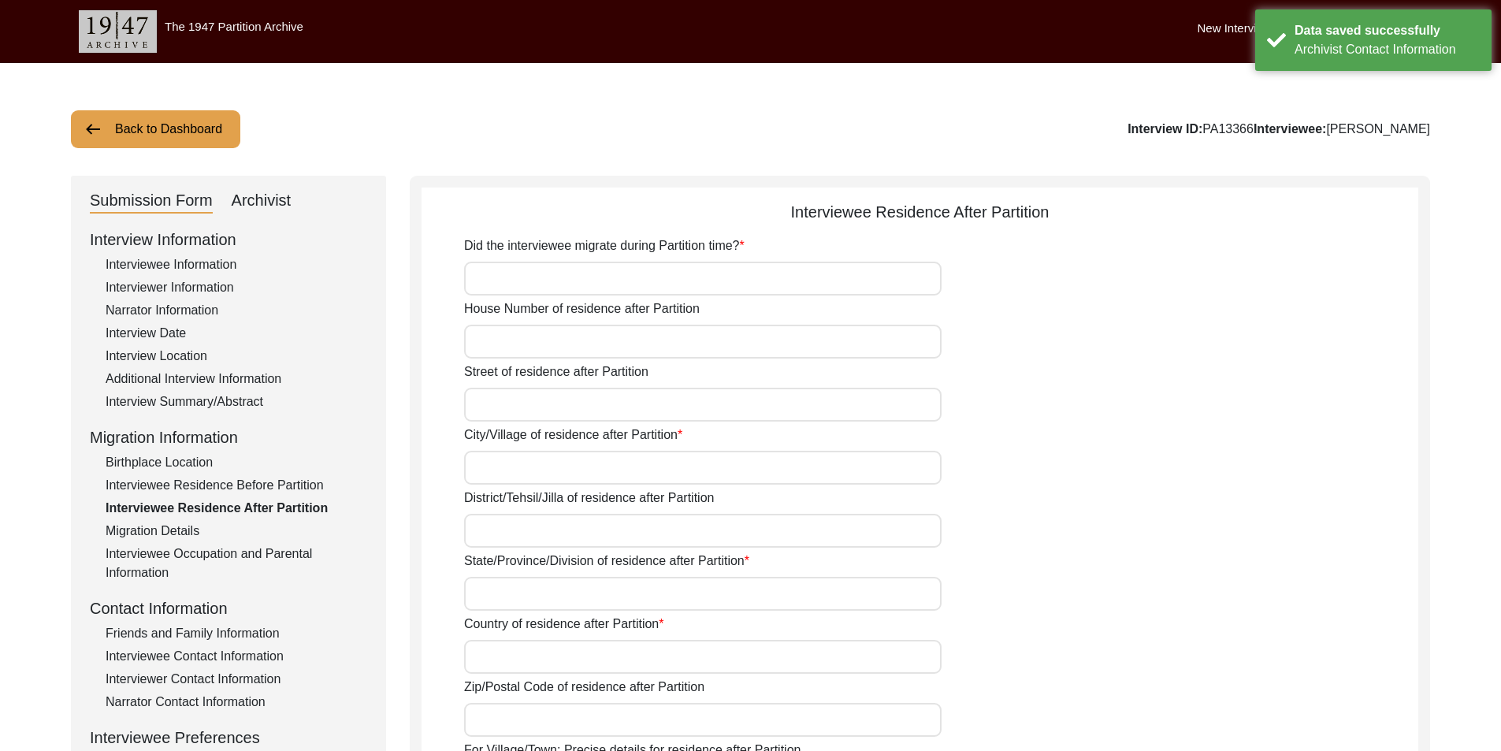
type input "No"
type input "Amdanga"
type input "North 24 Parganas"
type input "[GEOGRAPHIC_DATA]"
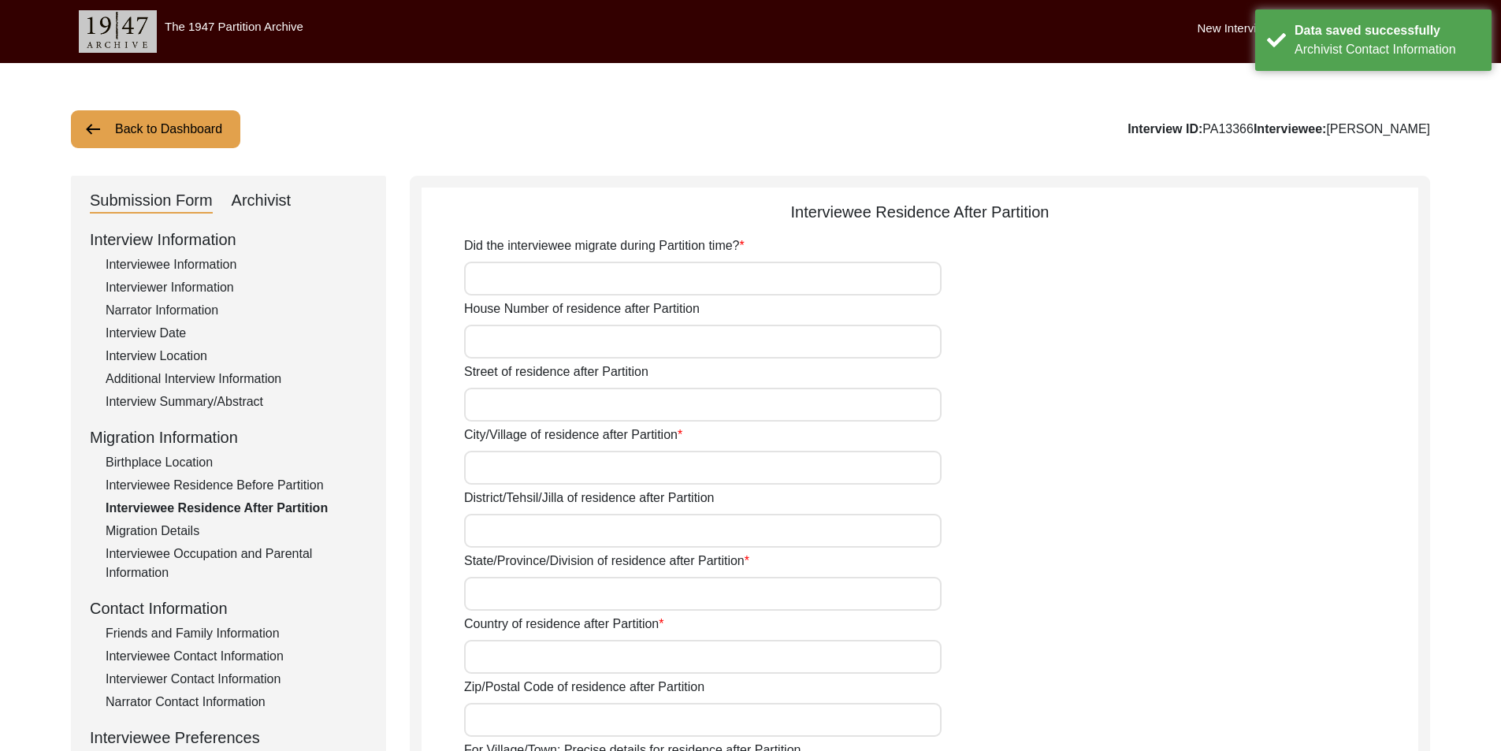
type input "Did Not Migrate"
type input "N/A"
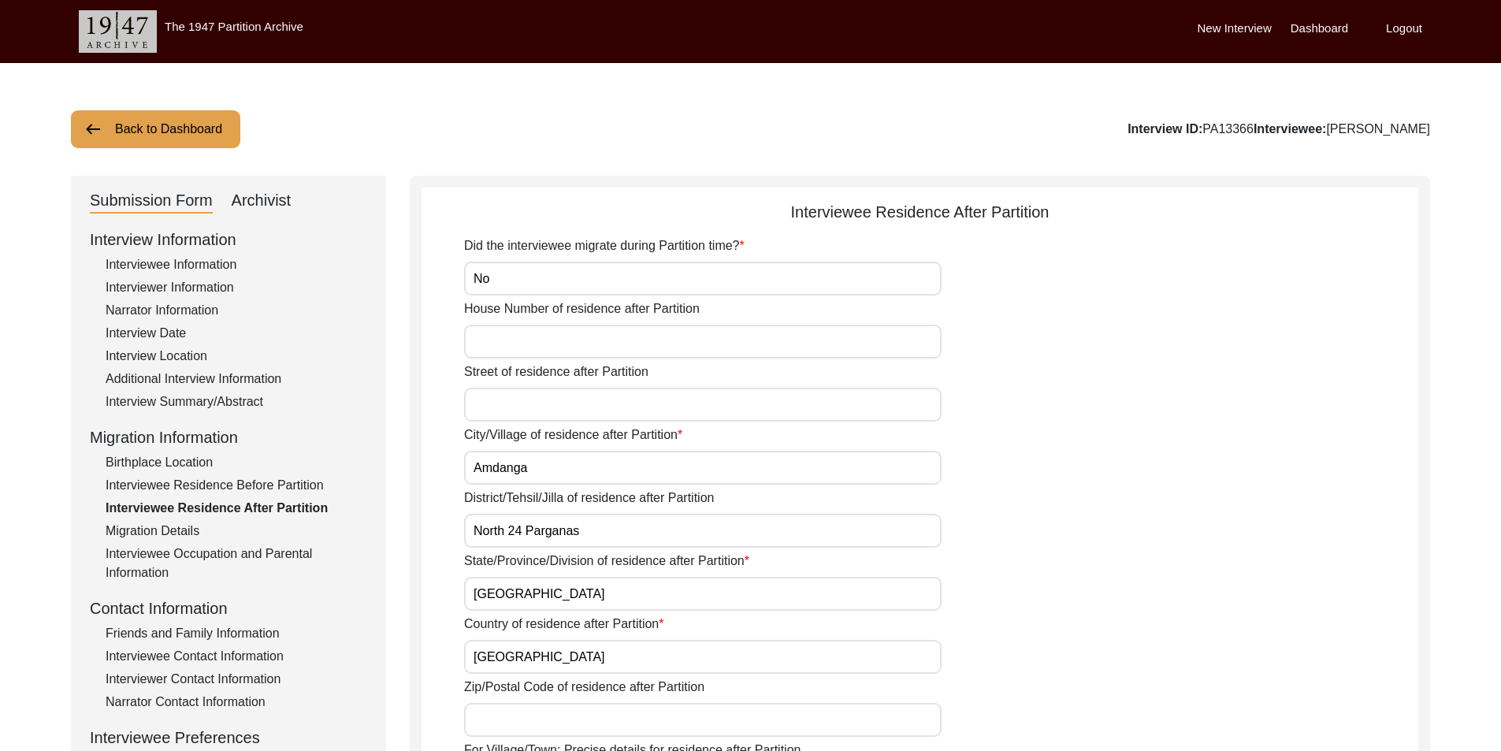
click at [194, 408] on div "Interview Summary/Abstract" at bounding box center [237, 401] width 262 height 19
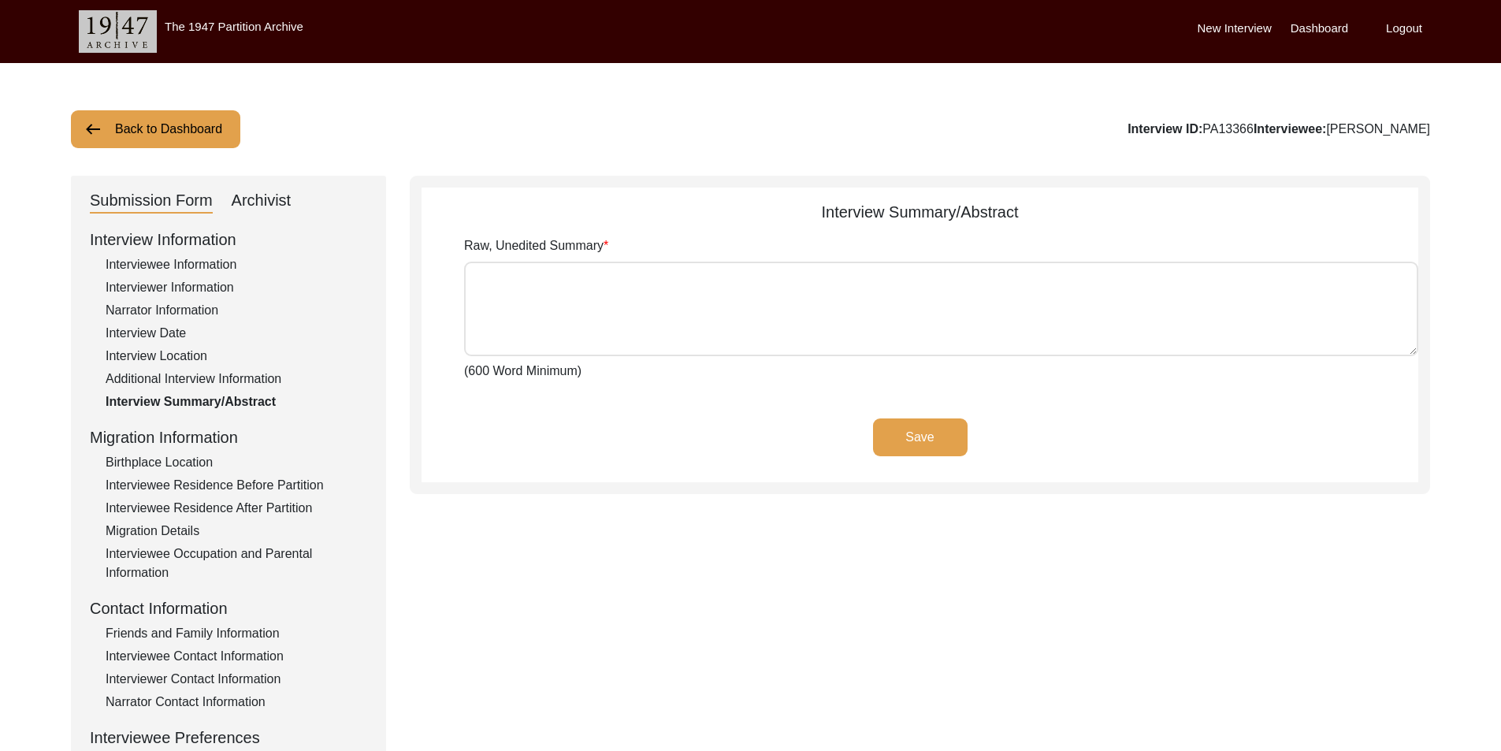
type textarea "Lore ip 2999 do sit ametco adipisc el Seddoei te Incidid Utlab, Etdolo Magnaa e…"
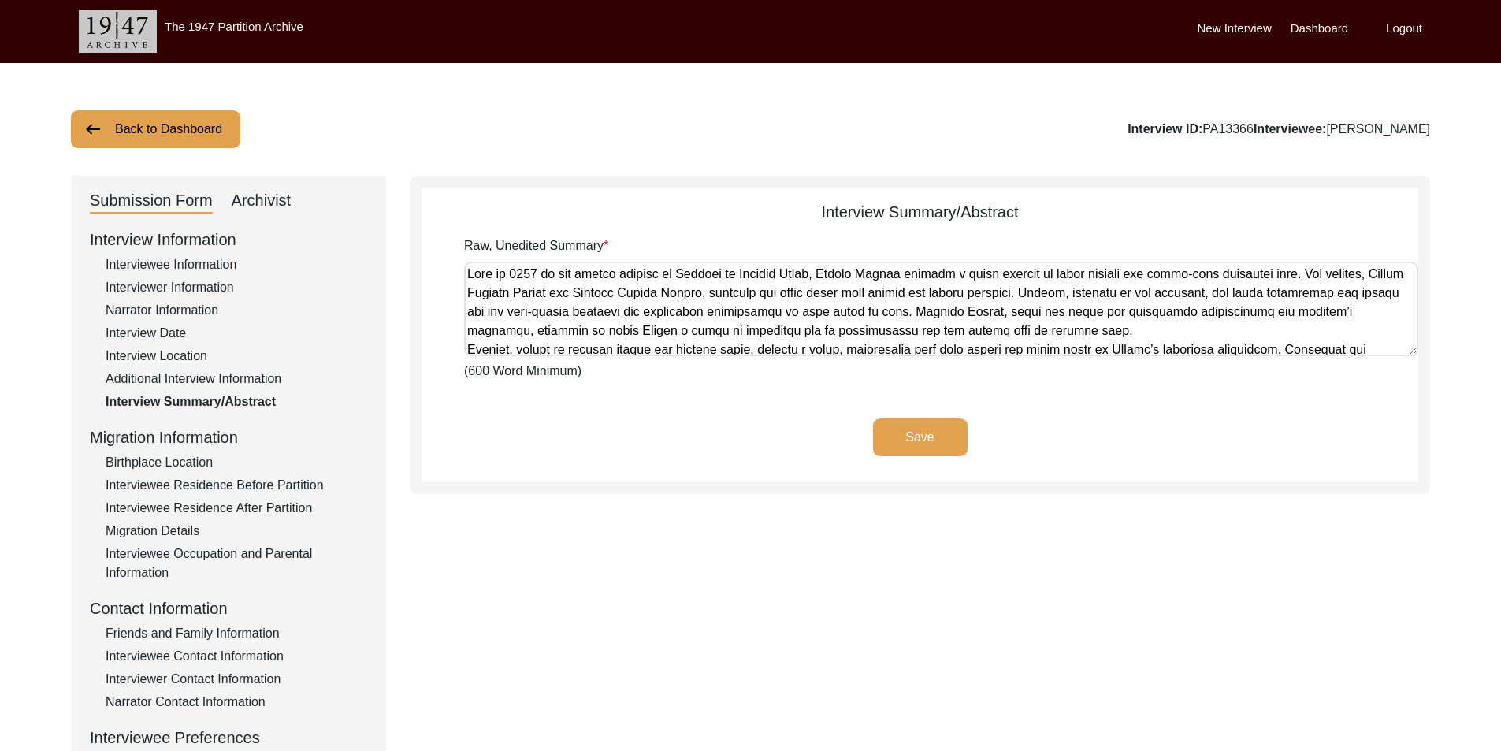
click at [662, 328] on textarea "Raw, Unedited Summary" at bounding box center [941, 309] width 954 height 95
click at [627, 453] on div "Save" at bounding box center [919, 450] width 997 height 64
click at [256, 208] on div "Archivist" at bounding box center [262, 200] width 60 height 25
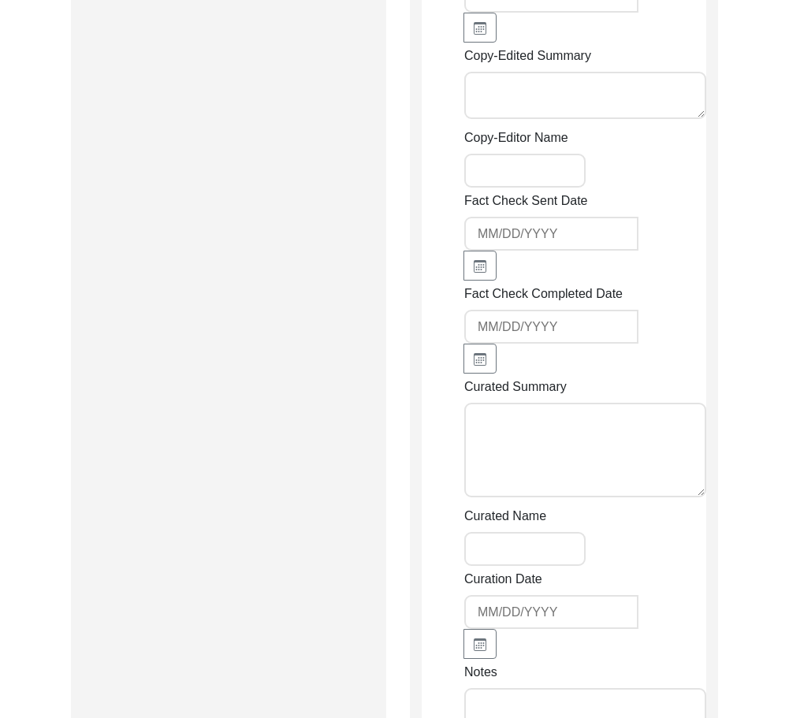
scroll to position [2576, 0]
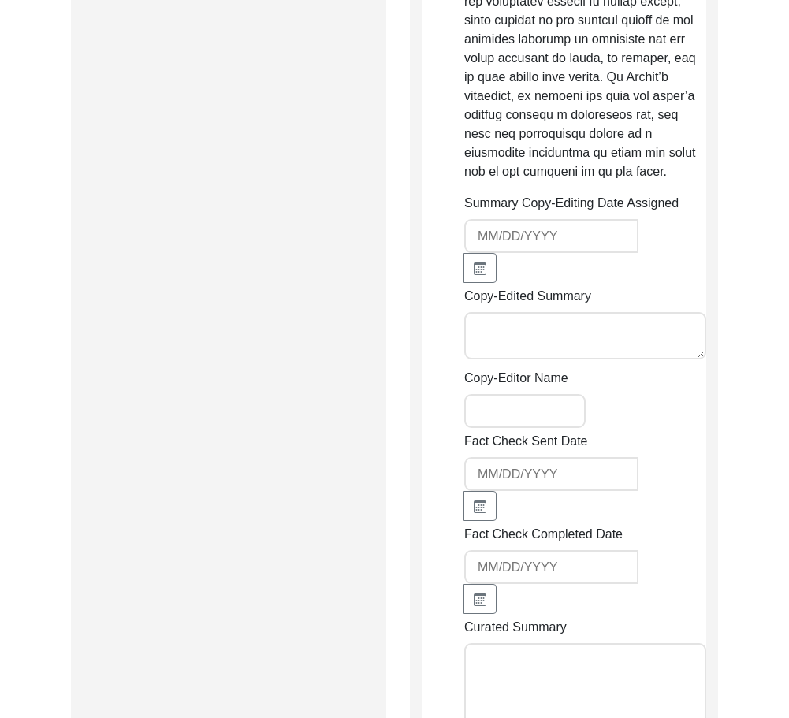
click at [570, 225] on input "Summary Copy-Editing Date Assigned" at bounding box center [551, 236] width 174 height 34
click at [533, 227] on input "Summary Copy-Editing Date Assigned" at bounding box center [551, 236] width 174 height 34
click at [469, 253] on button "button" at bounding box center [479, 268] width 33 height 30
select select "10"
select select "2025"
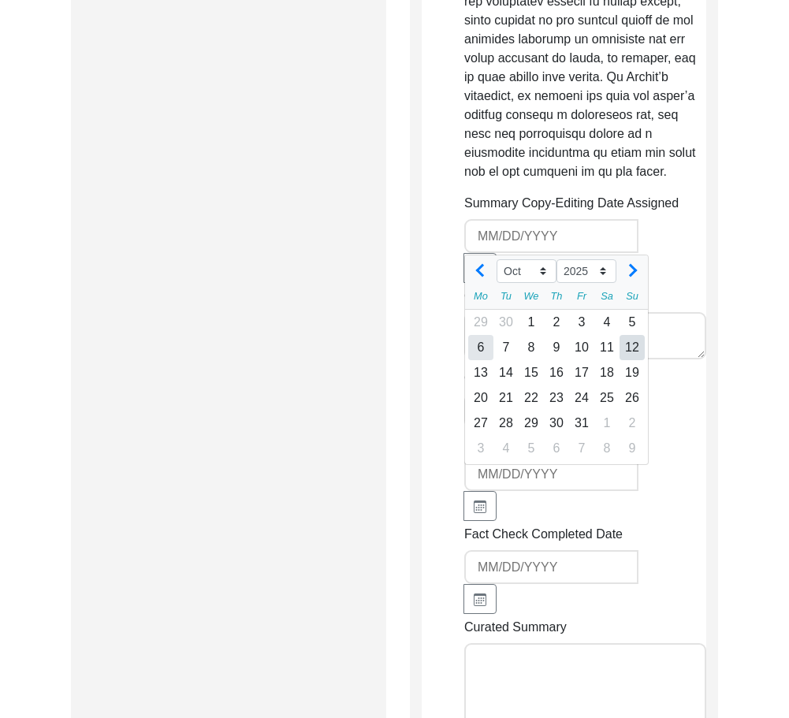
click at [478, 335] on div "6" at bounding box center [480, 347] width 25 height 25
type input "[DATE]"
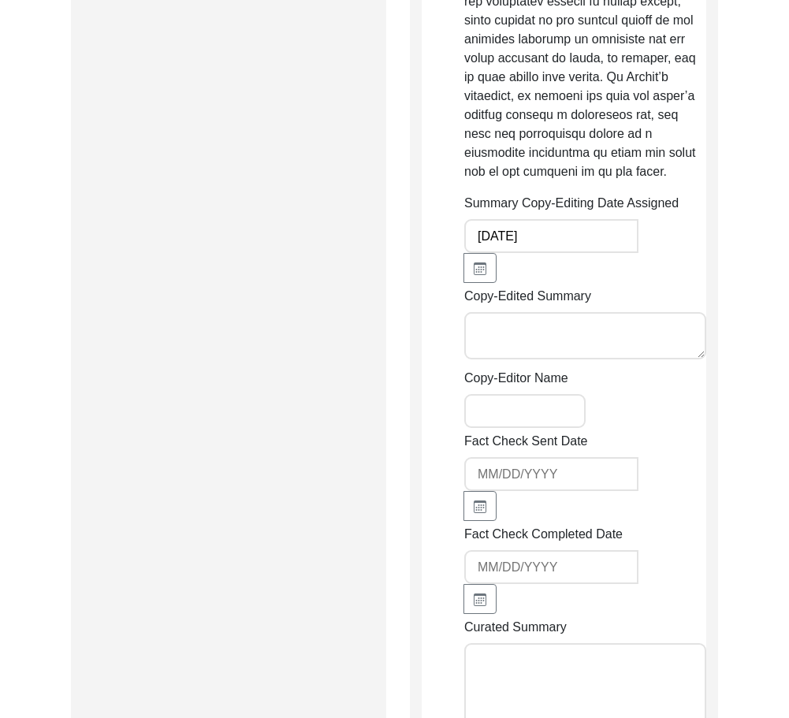
click at [478, 321] on textarea "Copy-Edited Summary" at bounding box center [585, 335] width 242 height 47
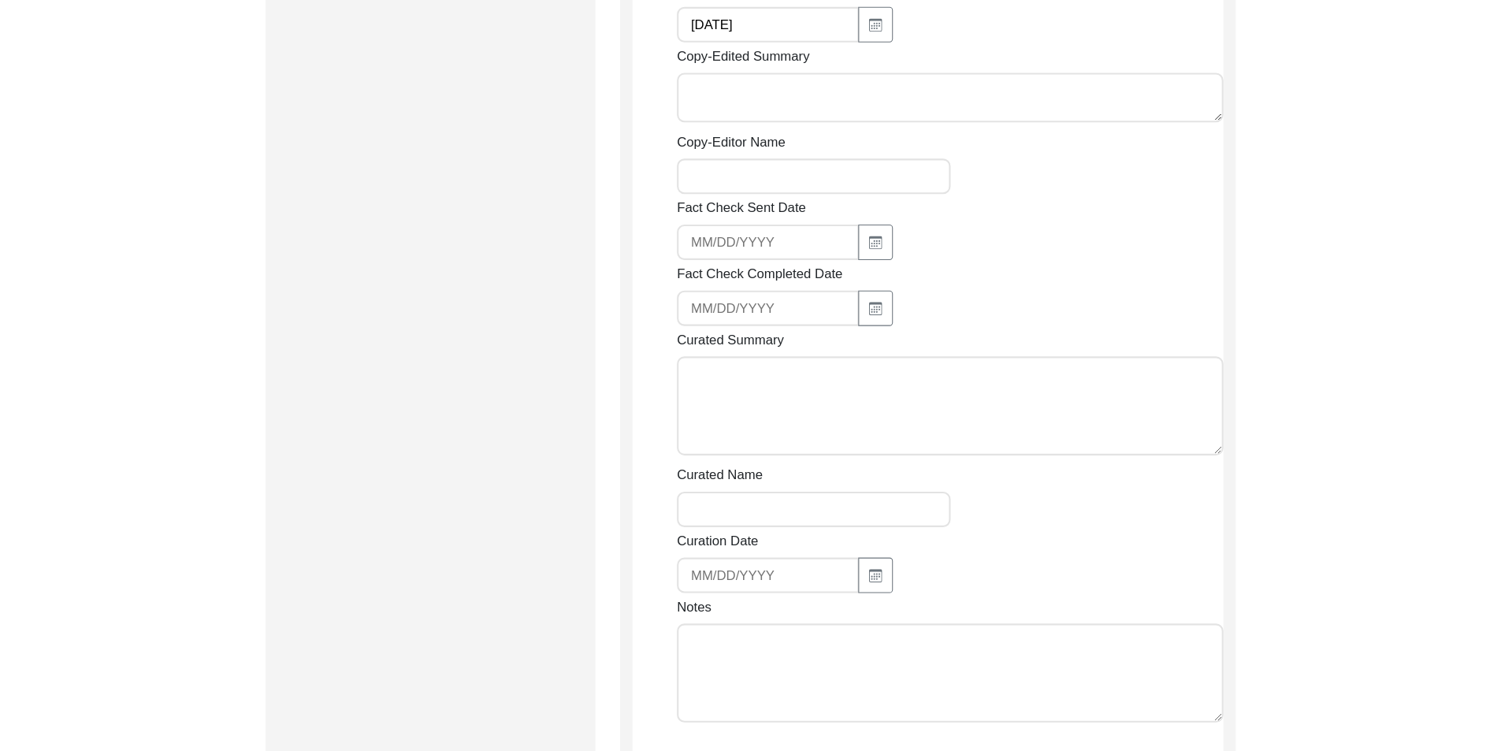
scroll to position [1155, 0]
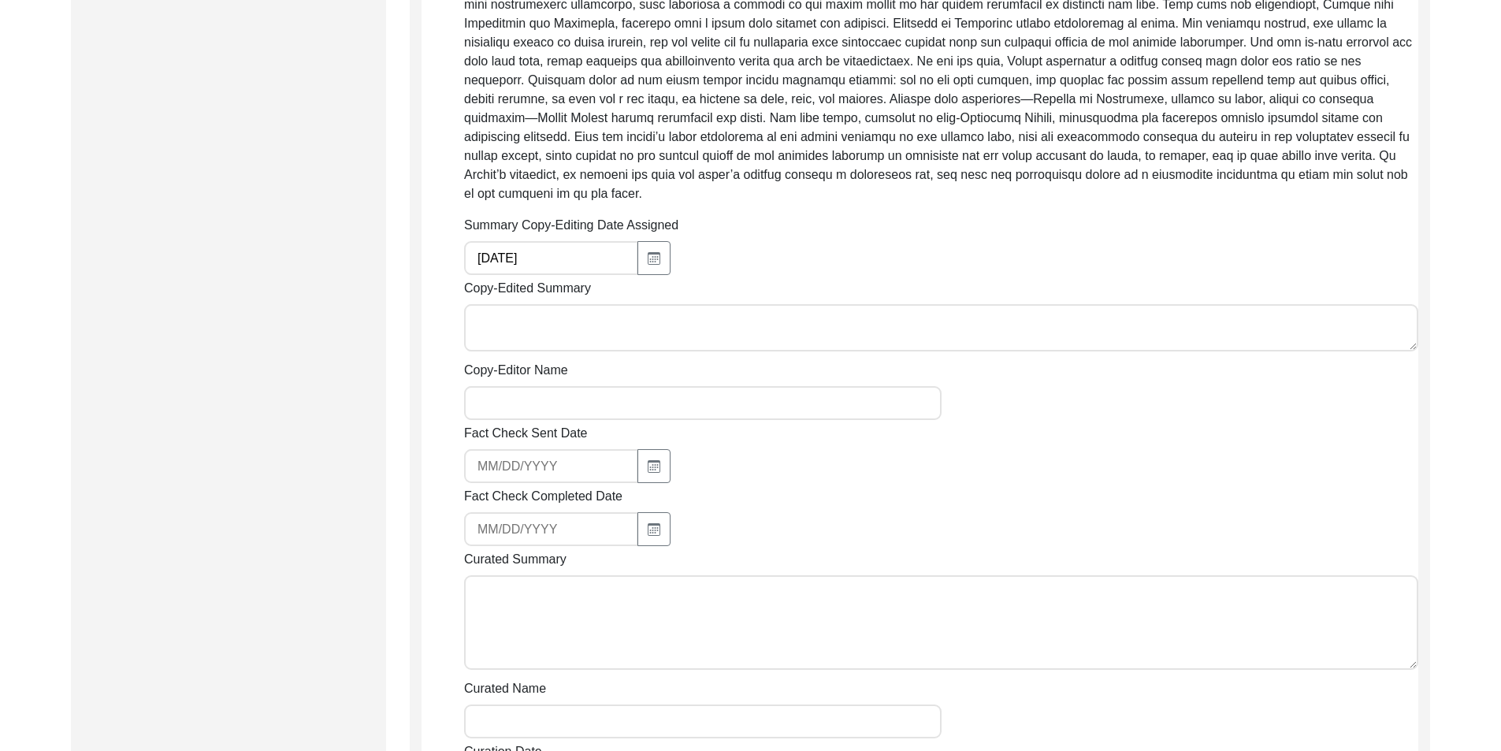
click at [535, 304] on textarea "Copy-Edited Summary" at bounding box center [941, 327] width 954 height 47
paste textarea "Loremip Dolorsi 08/11/8398 Amet co 9796 ad Elitsed, Doei Tempor, Inc. Utlabo Et…"
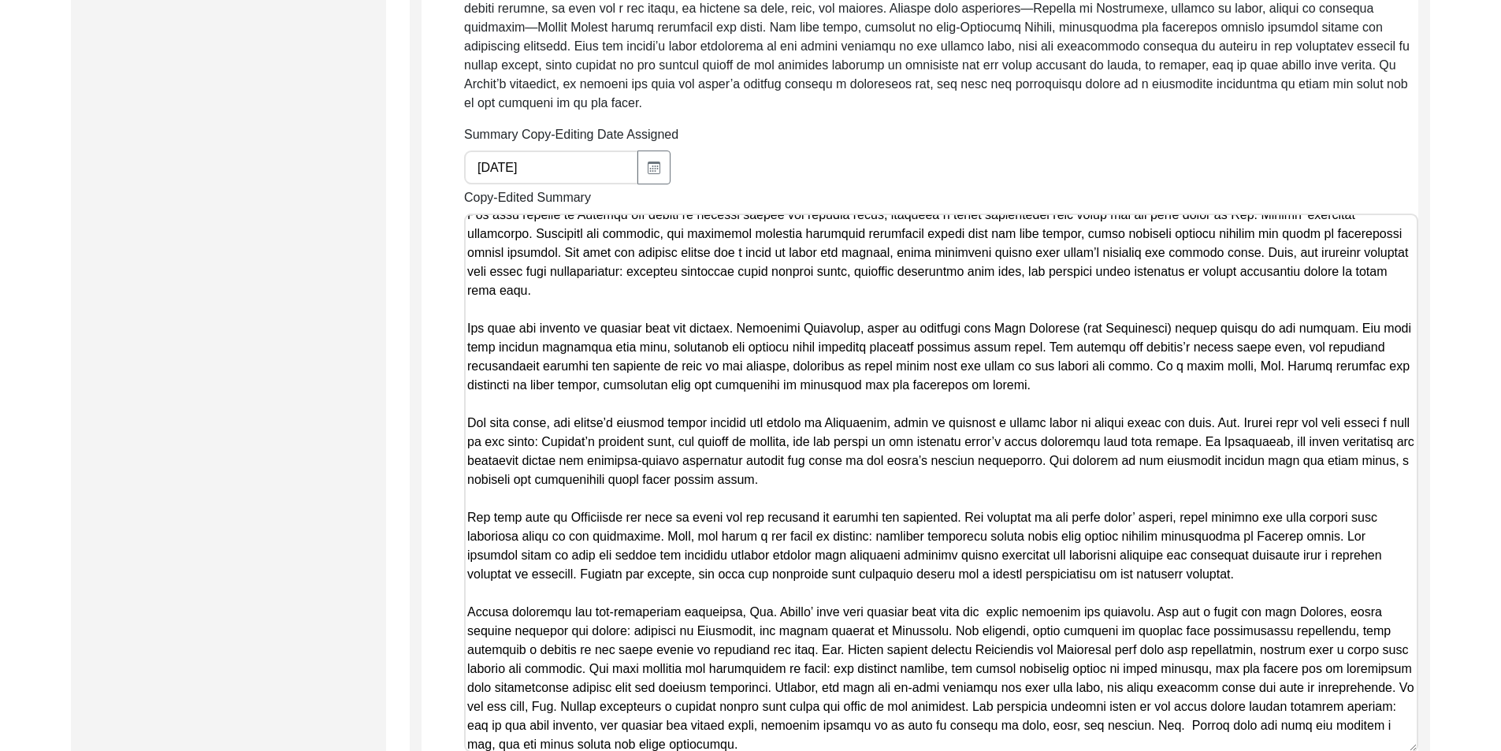
click at [697, 415] on textarea "Copy-Edited Summary" at bounding box center [941, 482] width 954 height 539
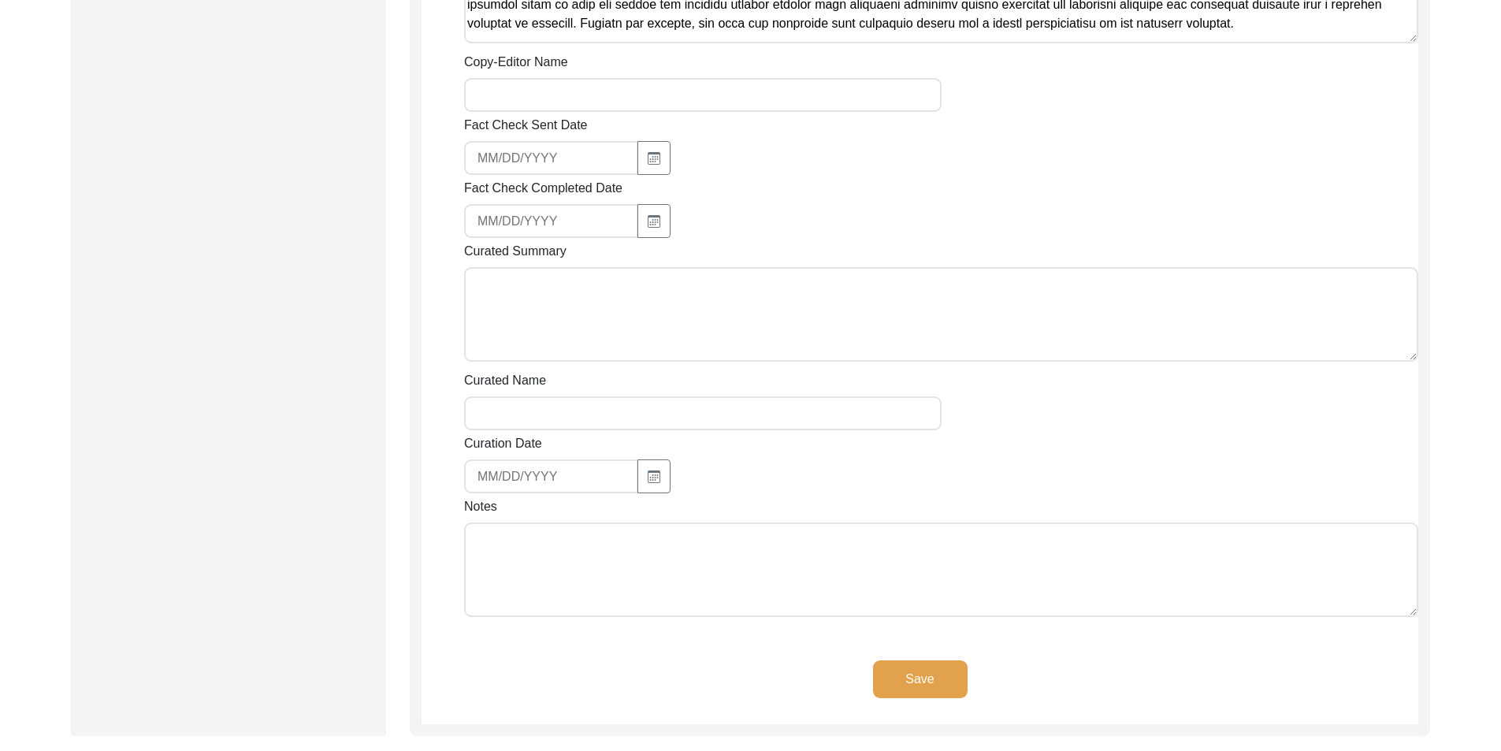
scroll to position [1324, 0]
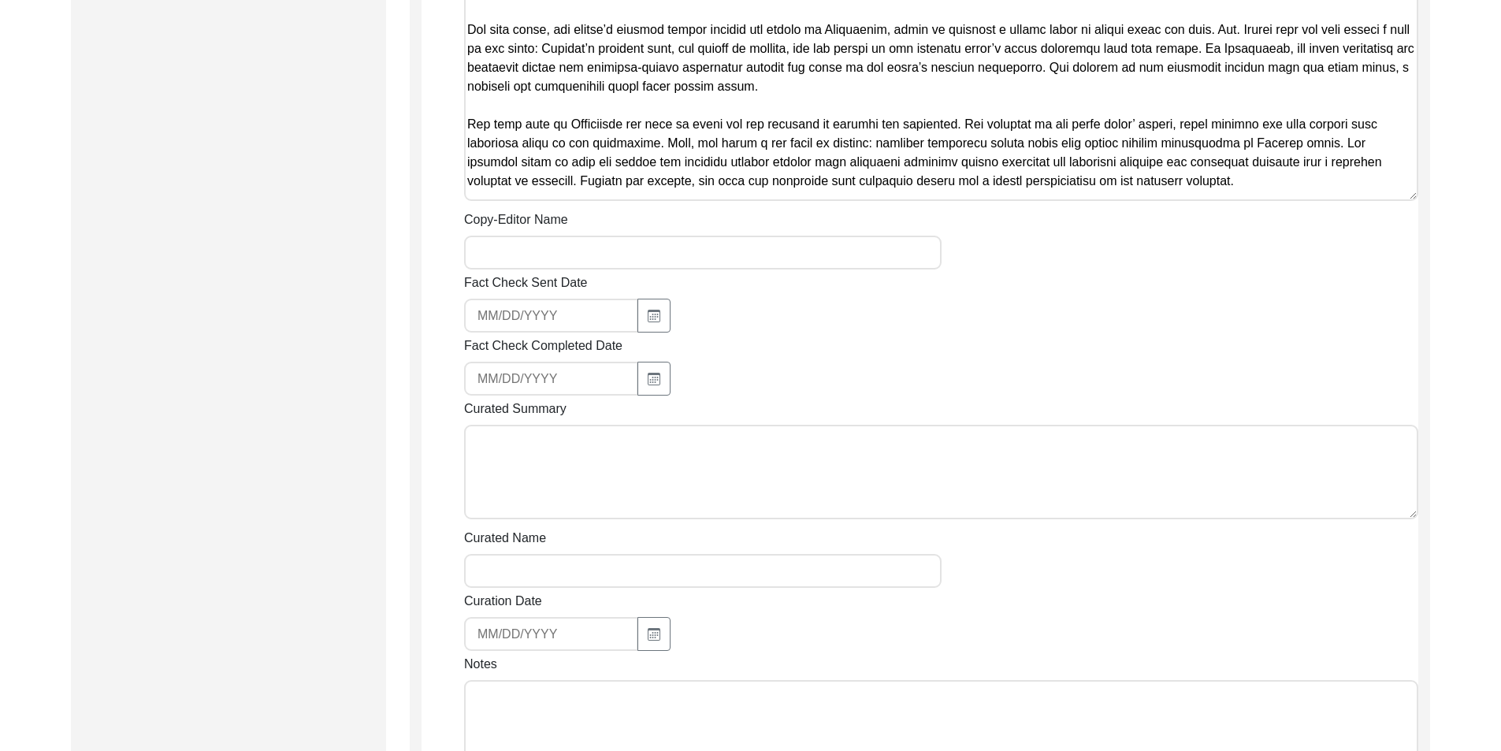
type textarea "Loremip Dolorsi 08/11/8398 Amet co 9796 ad Elitsed, Doei Tempor, Inc. Utlabo Et…"
click at [557, 236] on input "Copy-Editor Name" at bounding box center [702, 253] width 477 height 34
type input "[PERSON_NAME]"
type input "[EMAIL_ADDRESS][DOMAIN_NAME]"
click at [570, 299] on input "[EMAIL_ADDRESS][DOMAIN_NAME]" at bounding box center [551, 316] width 174 height 34
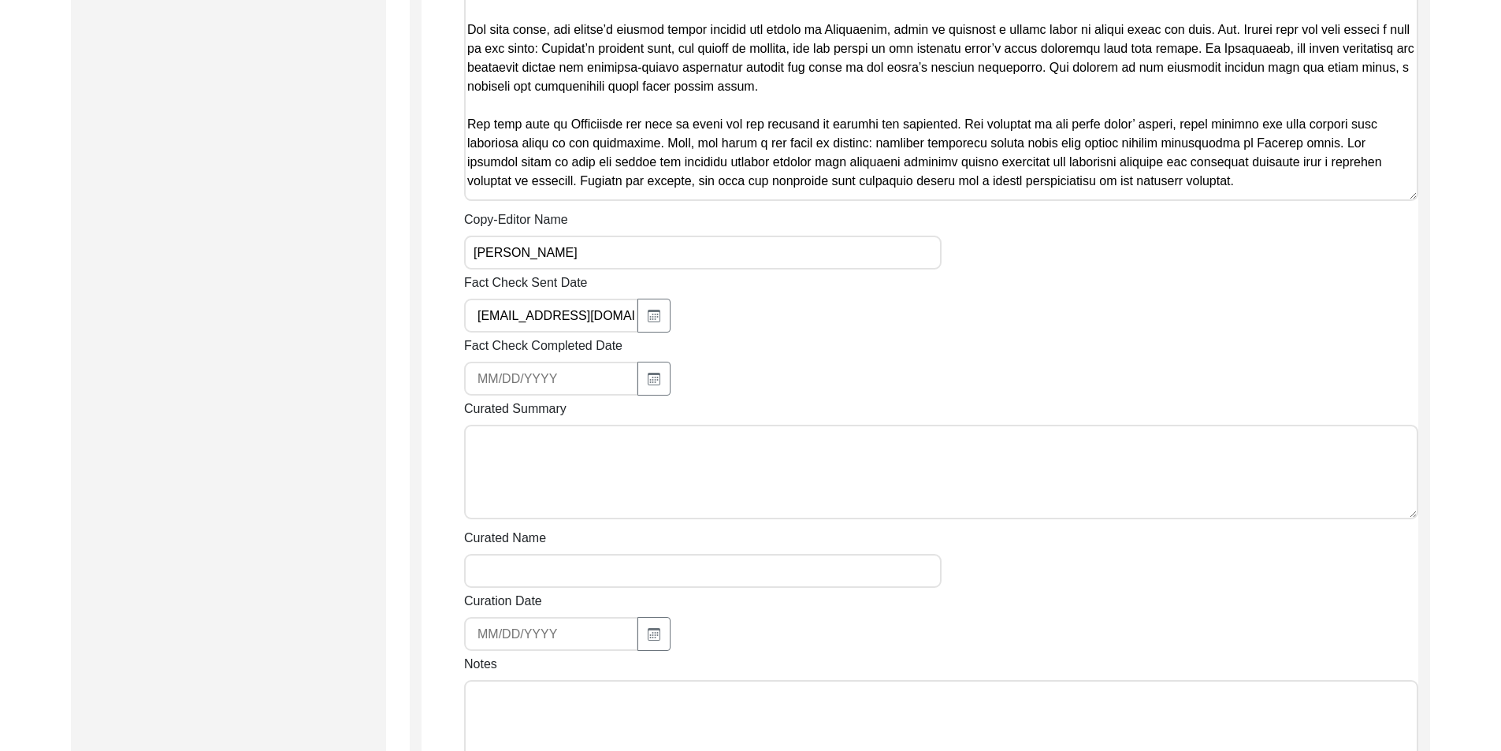
click at [570, 299] on input "[EMAIL_ADDRESS][DOMAIN_NAME]" at bounding box center [551, 316] width 174 height 34
click at [568, 680] on textarea "Notes" at bounding box center [941, 727] width 954 height 95
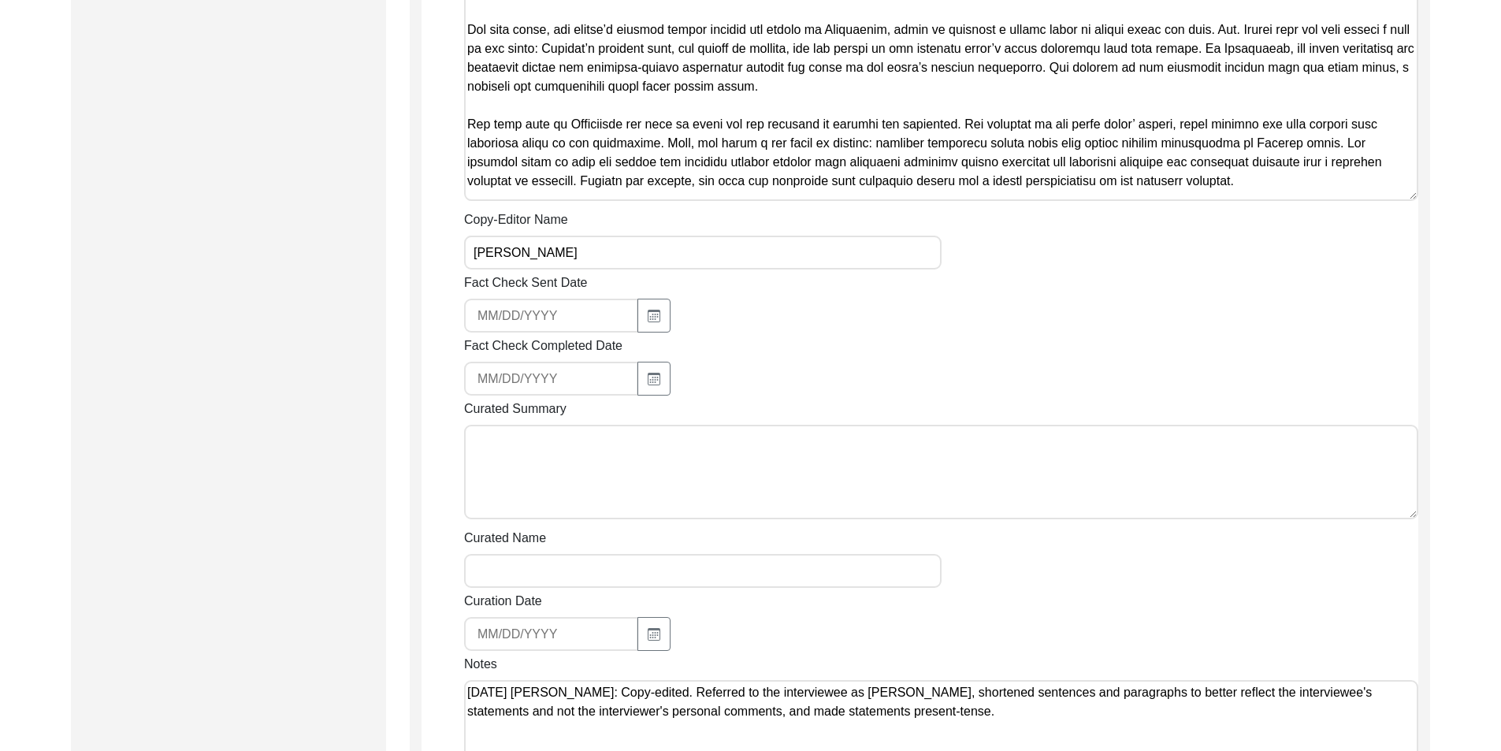
click at [726, 696] on textarea "[DATE] [PERSON_NAME]: Copy-edited. Referred to the interviewee as [PERSON_NAME]…" at bounding box center [941, 727] width 954 height 95
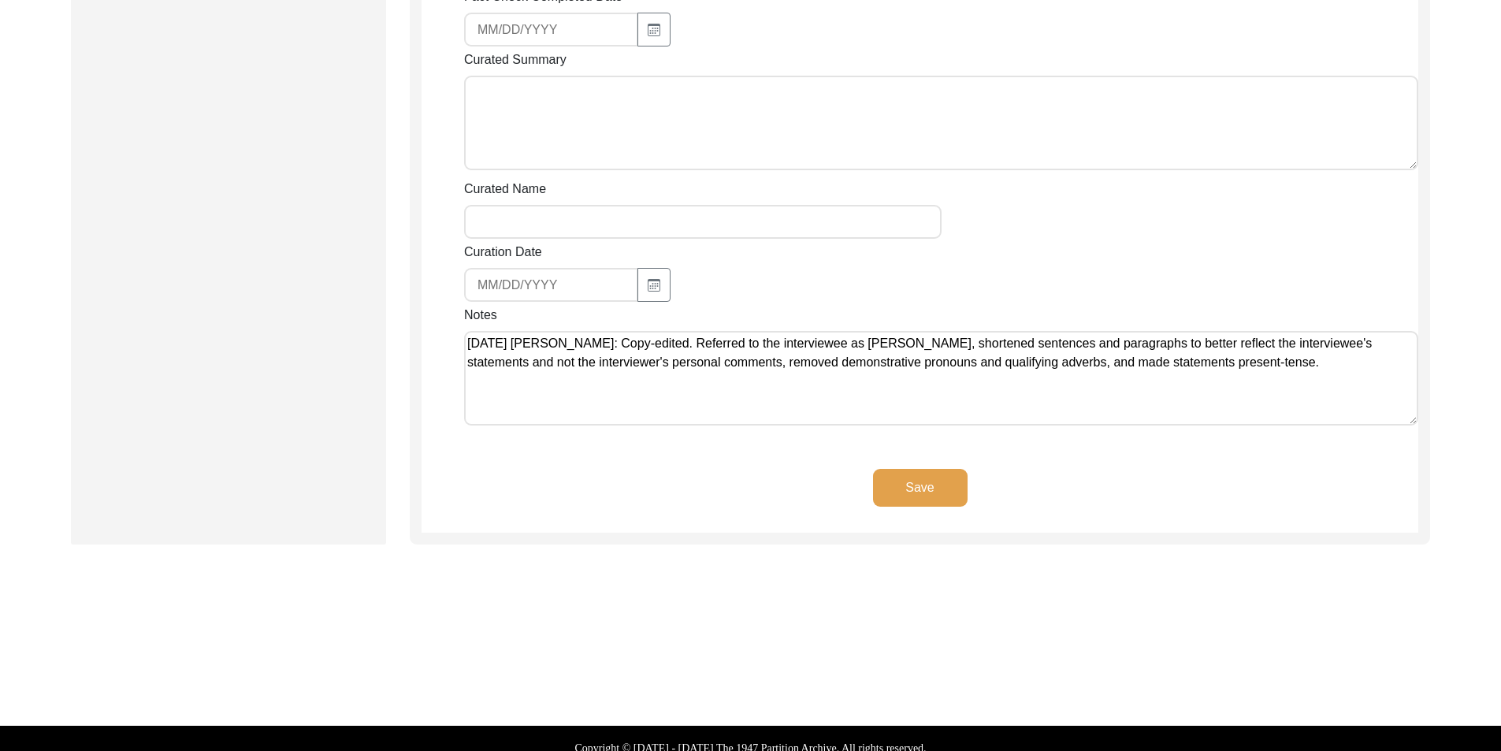
type textarea "[DATE] [PERSON_NAME]: Copy-edited. Referred to the interviewee as [PERSON_NAME]…"
click at [800, 469] on button "Save" at bounding box center [920, 488] width 95 height 38
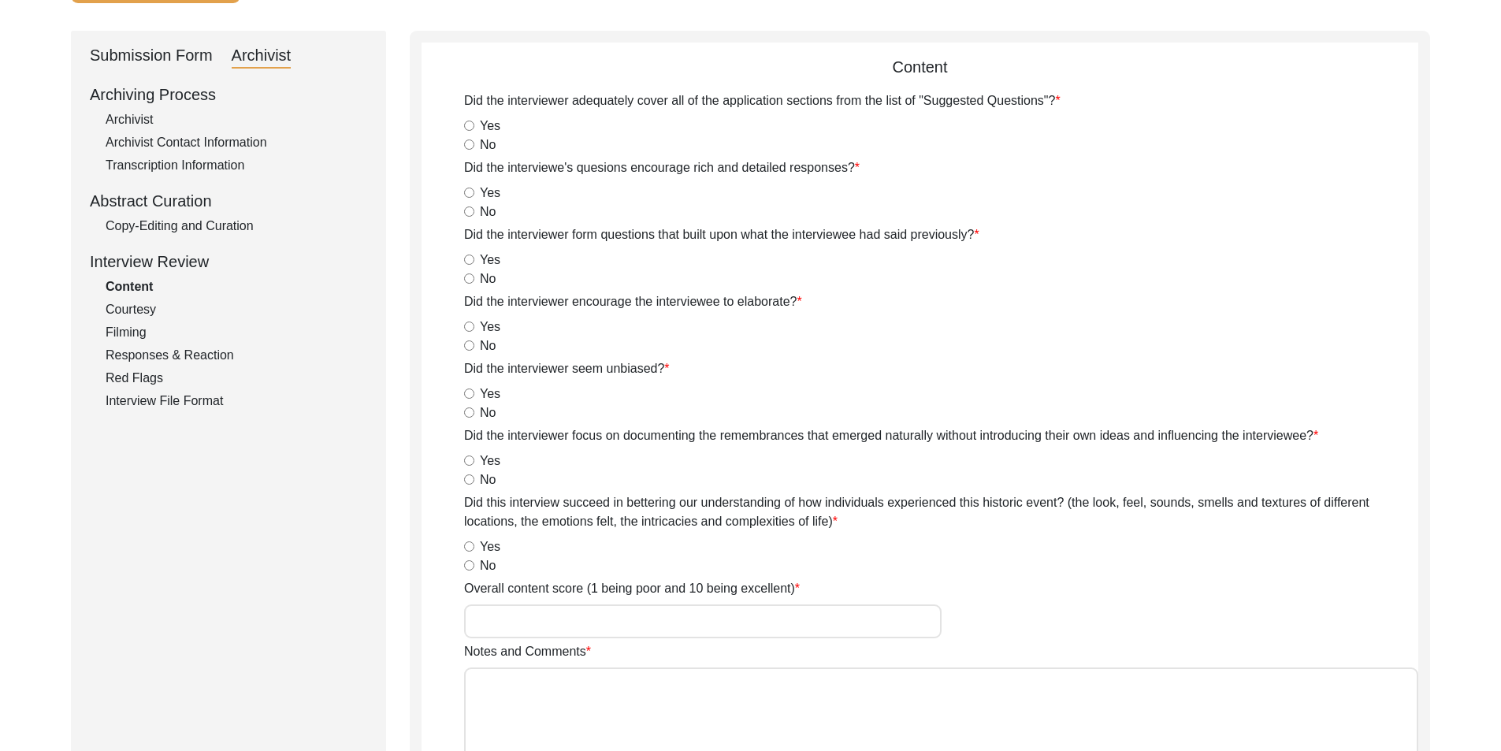
scroll to position [0, 0]
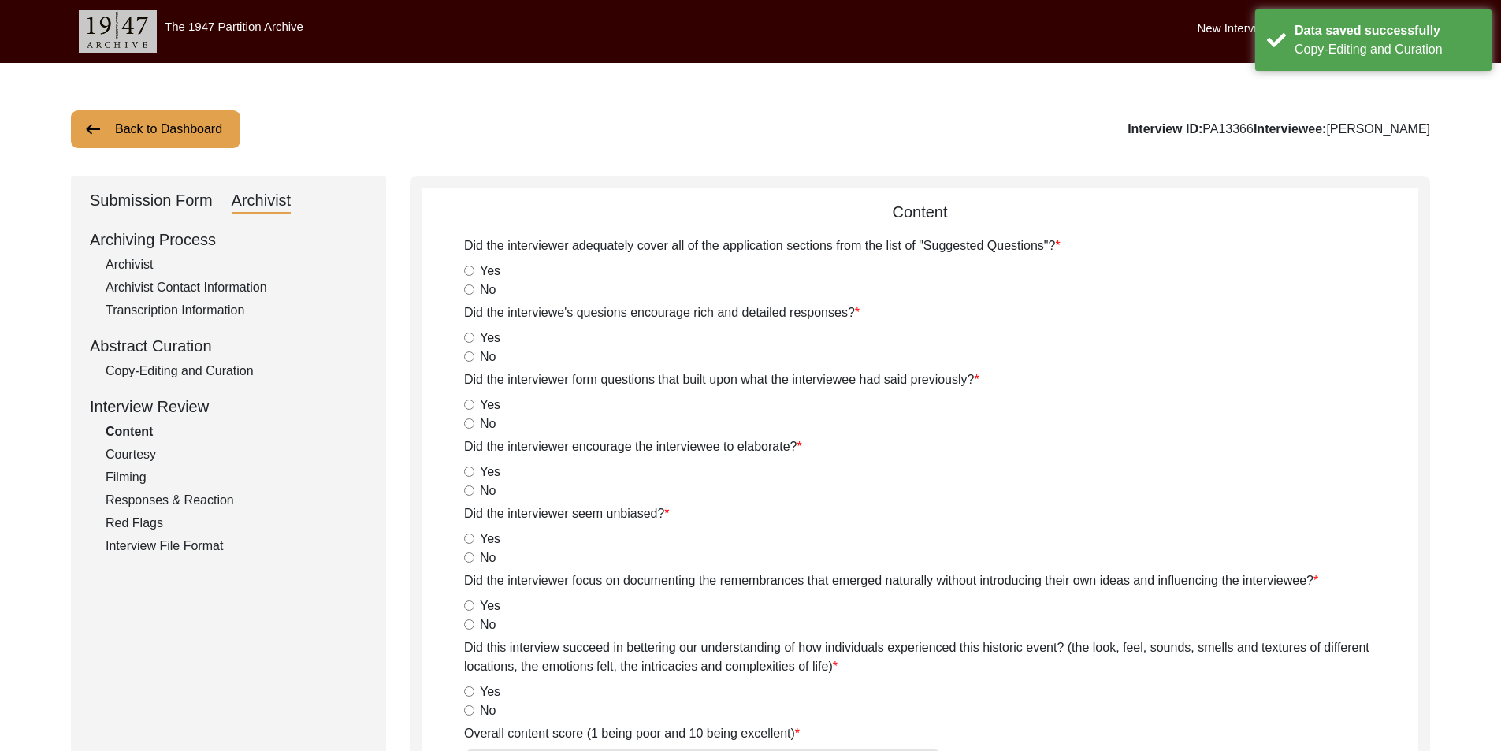
click at [160, 126] on button "Back to Dashboard" at bounding box center [155, 129] width 169 height 38
